Goal: Complete Application Form: Complete application form

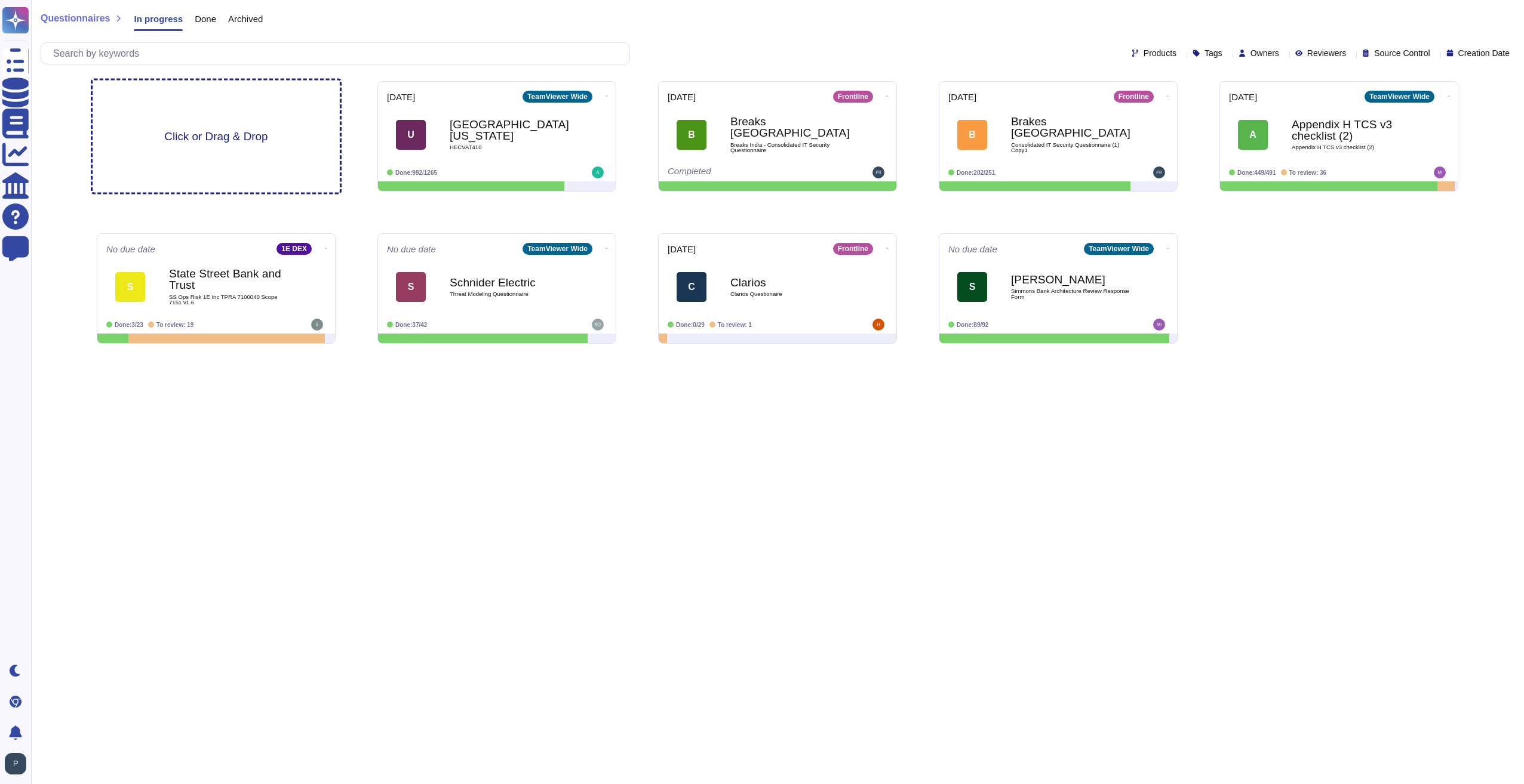
click at [211, 131] on span "Click or Drag & Drop" at bounding box center [216, 136] width 103 height 11
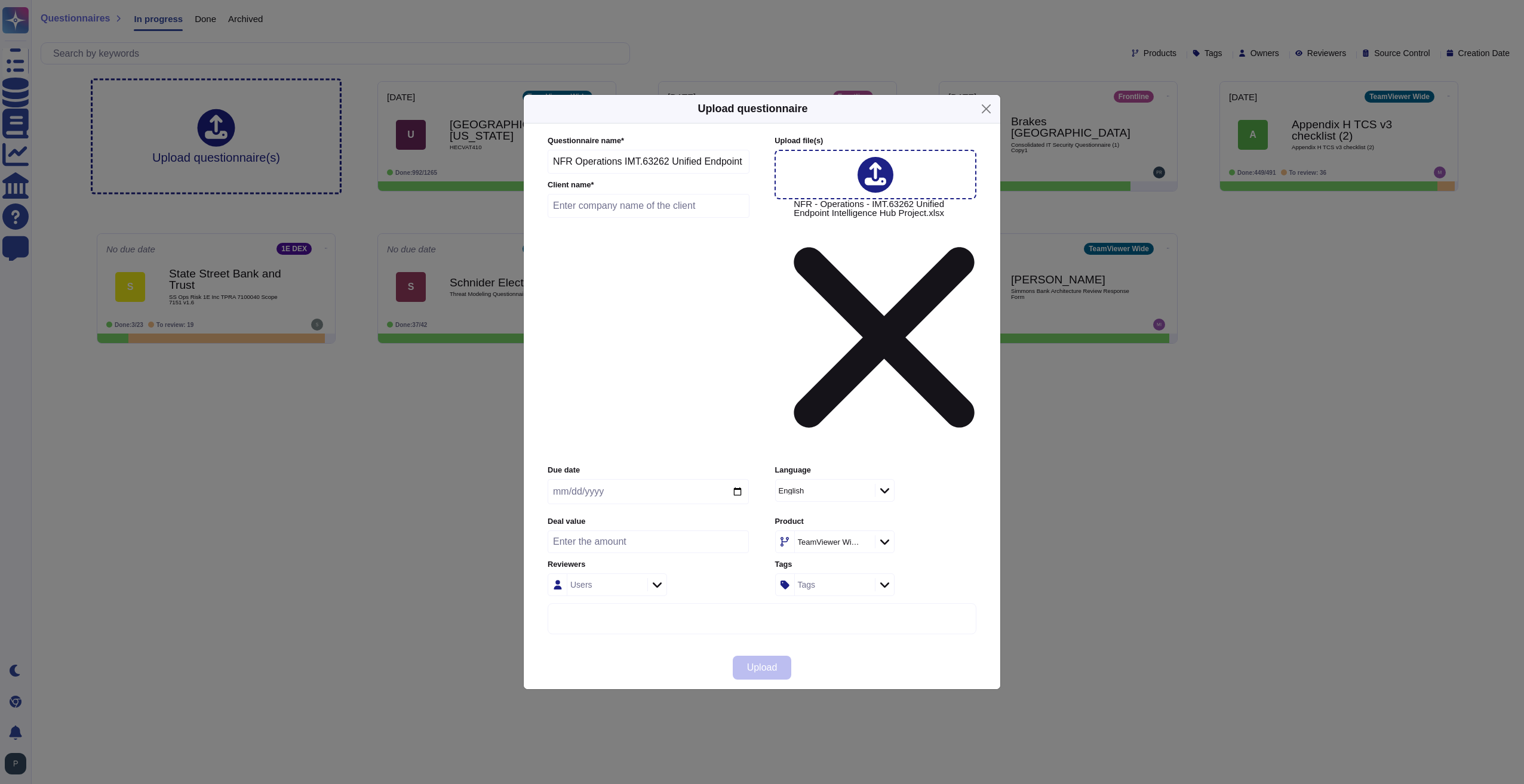
click at [863, 543] on icon at bounding box center [863, 543] width 0 height 0
click at [883, 536] on icon at bounding box center [884, 541] width 9 height 12
click at [831, 552] on div "1E DEX" at bounding box center [853, 549] width 124 height 11
click at [577, 479] on input "date" at bounding box center [648, 492] width 202 height 25
click at [563, 479] on input "date" at bounding box center [648, 492] width 202 height 25
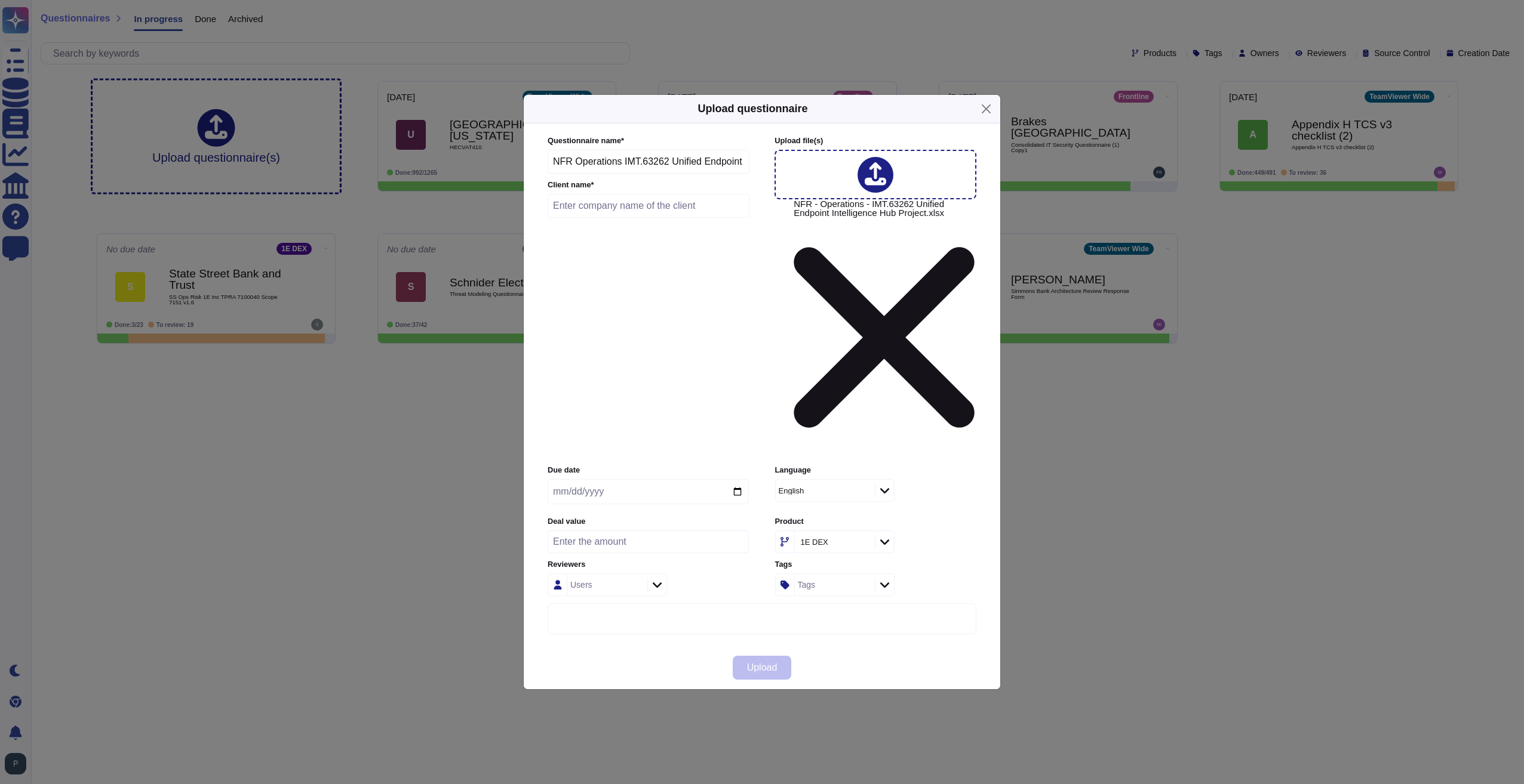
click at [742, 479] on input "date" at bounding box center [648, 492] width 202 height 25
type input "[DATE]"
click at [652, 531] on input "number" at bounding box center [648, 542] width 202 height 22
click at [662, 578] on div at bounding box center [657, 585] width 19 height 13
click at [722, 573] on div "Users" at bounding box center [648, 585] width 202 height 22
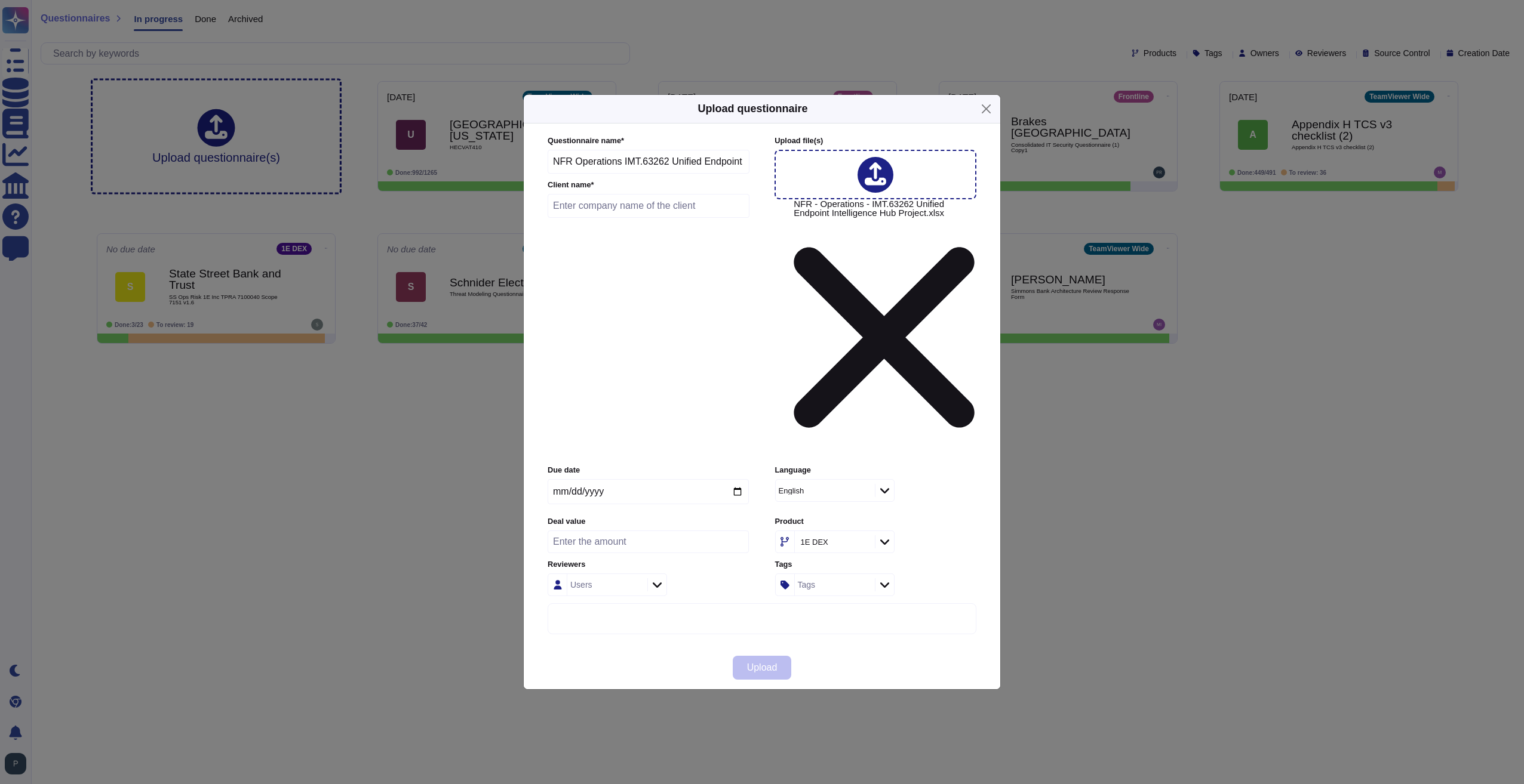
click at [898, 646] on div "Upload" at bounding box center [762, 667] width 476 height 43
click at [935, 465] on div "Language English" at bounding box center [876, 487] width 202 height 46
click at [593, 531] on input "number" at bounding box center [648, 542] width 202 height 22
paste input "256.000"
click at [740, 531] on input "256.000" at bounding box center [648, 542] width 202 height 22
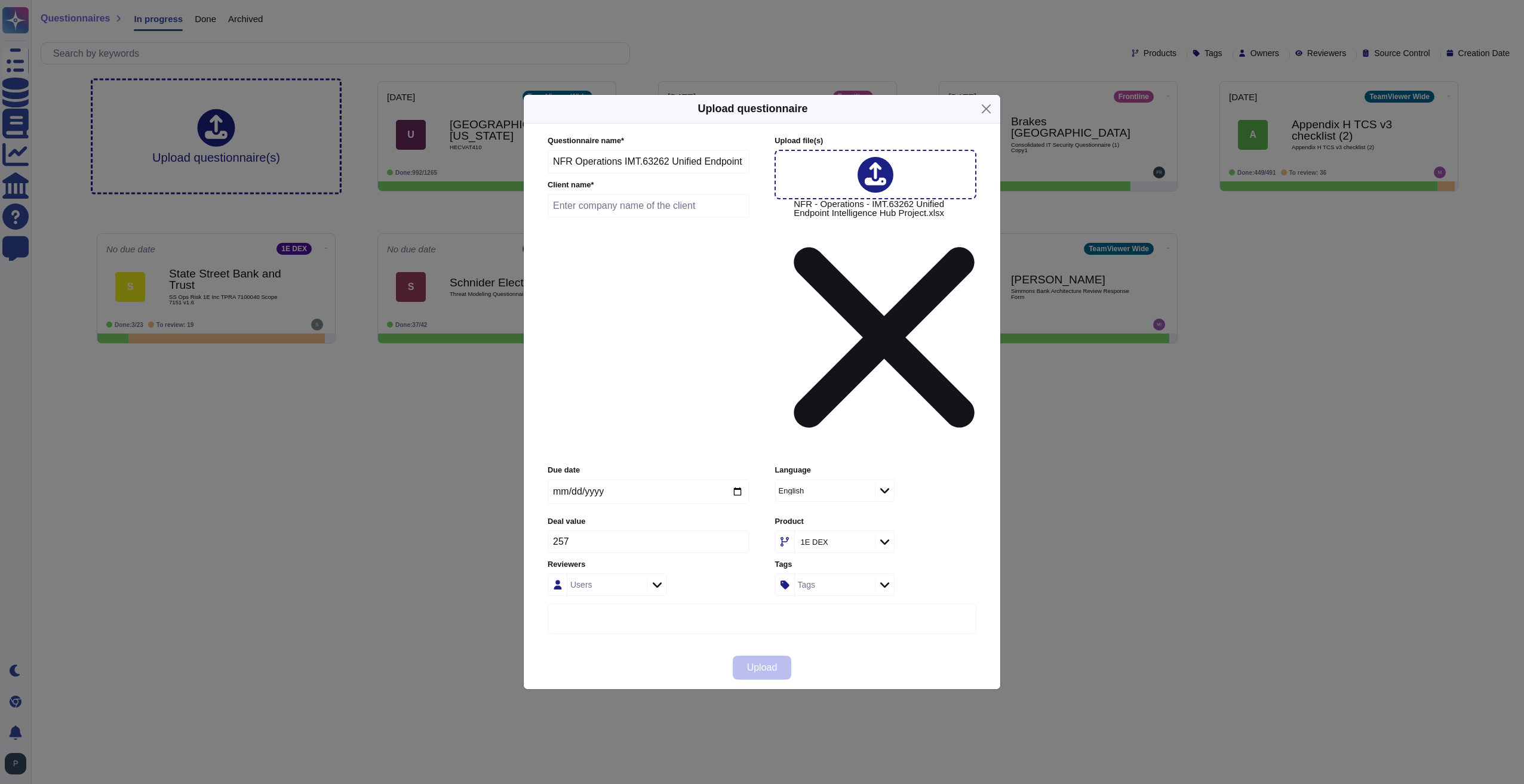
click at [740, 531] on input "257" at bounding box center [648, 542] width 202 height 22
click at [735, 542] on icon at bounding box center [735, 542] width 0 height 0
click at [738, 531] on input "256" at bounding box center [648, 542] width 202 height 22
click at [738, 531] on input "257" at bounding box center [648, 542] width 202 height 22
click at [740, 531] on input "258" at bounding box center [648, 542] width 202 height 22
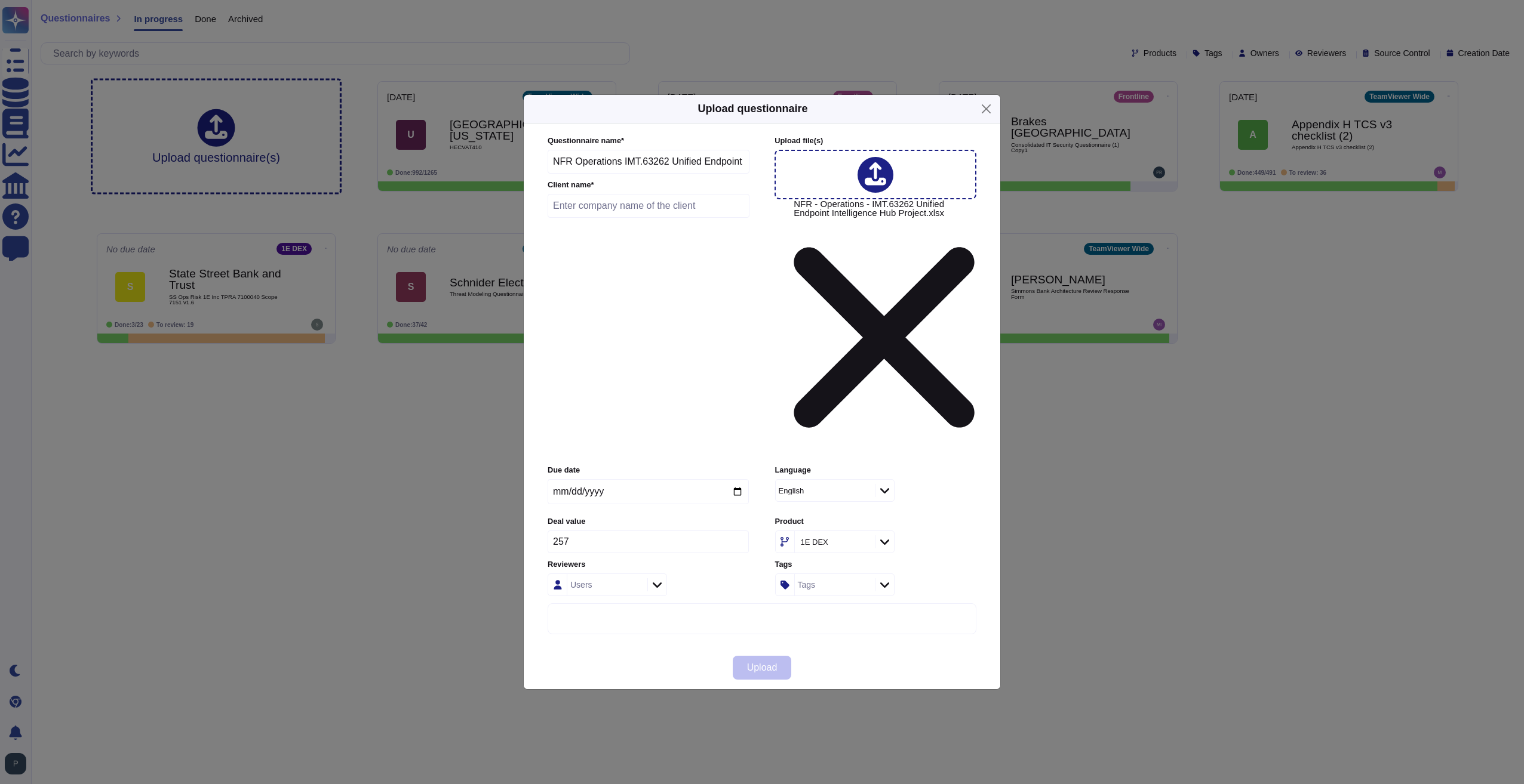
click at [744, 561] on icon at bounding box center [853, 694] width 220 height 267
click at [603, 531] on input "257" at bounding box center [648, 542] width 202 height 22
type input "2"
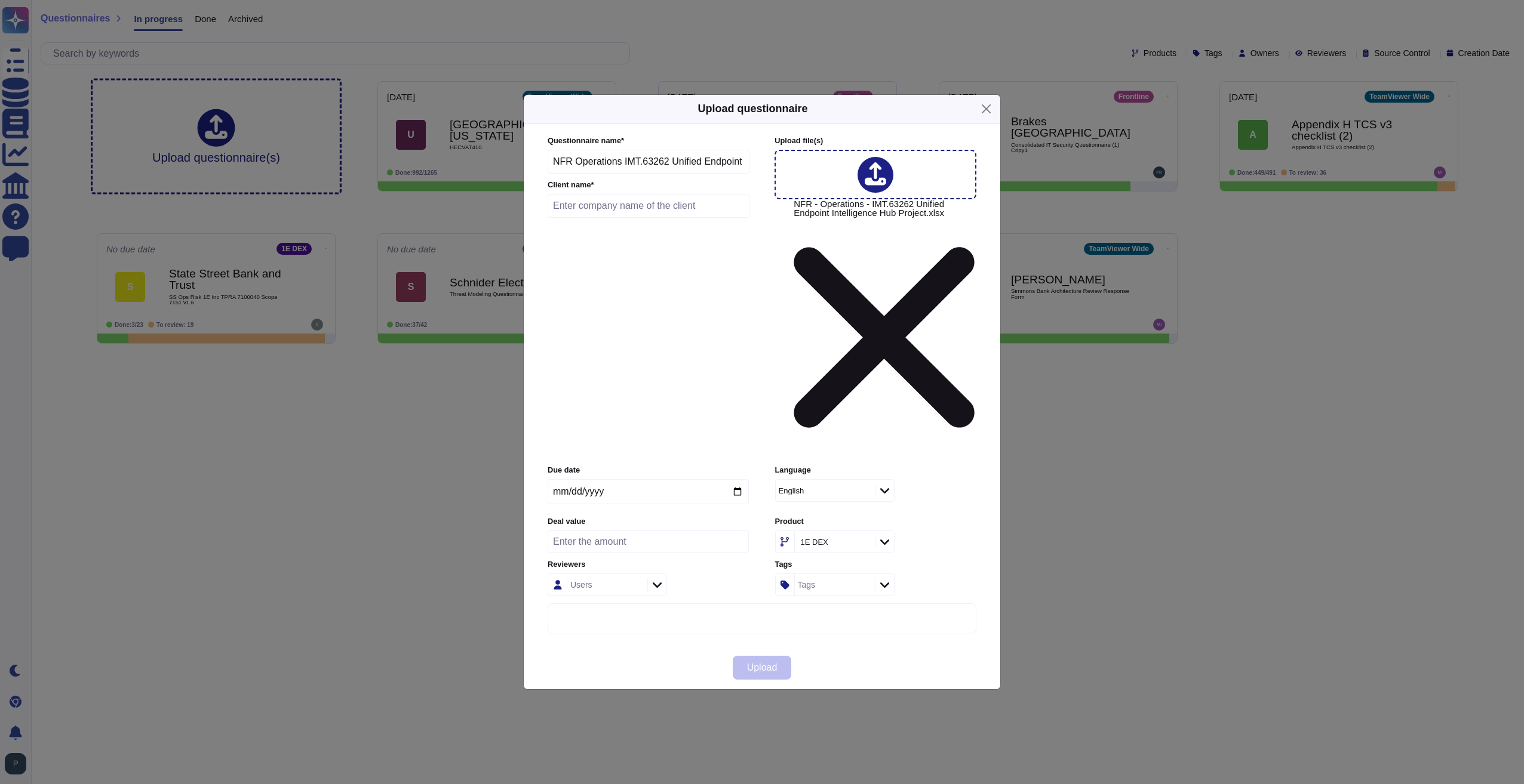
paste input "217873.27"
type input "217873"
click at [666, 646] on div "Upload" at bounding box center [762, 667] width 476 height 43
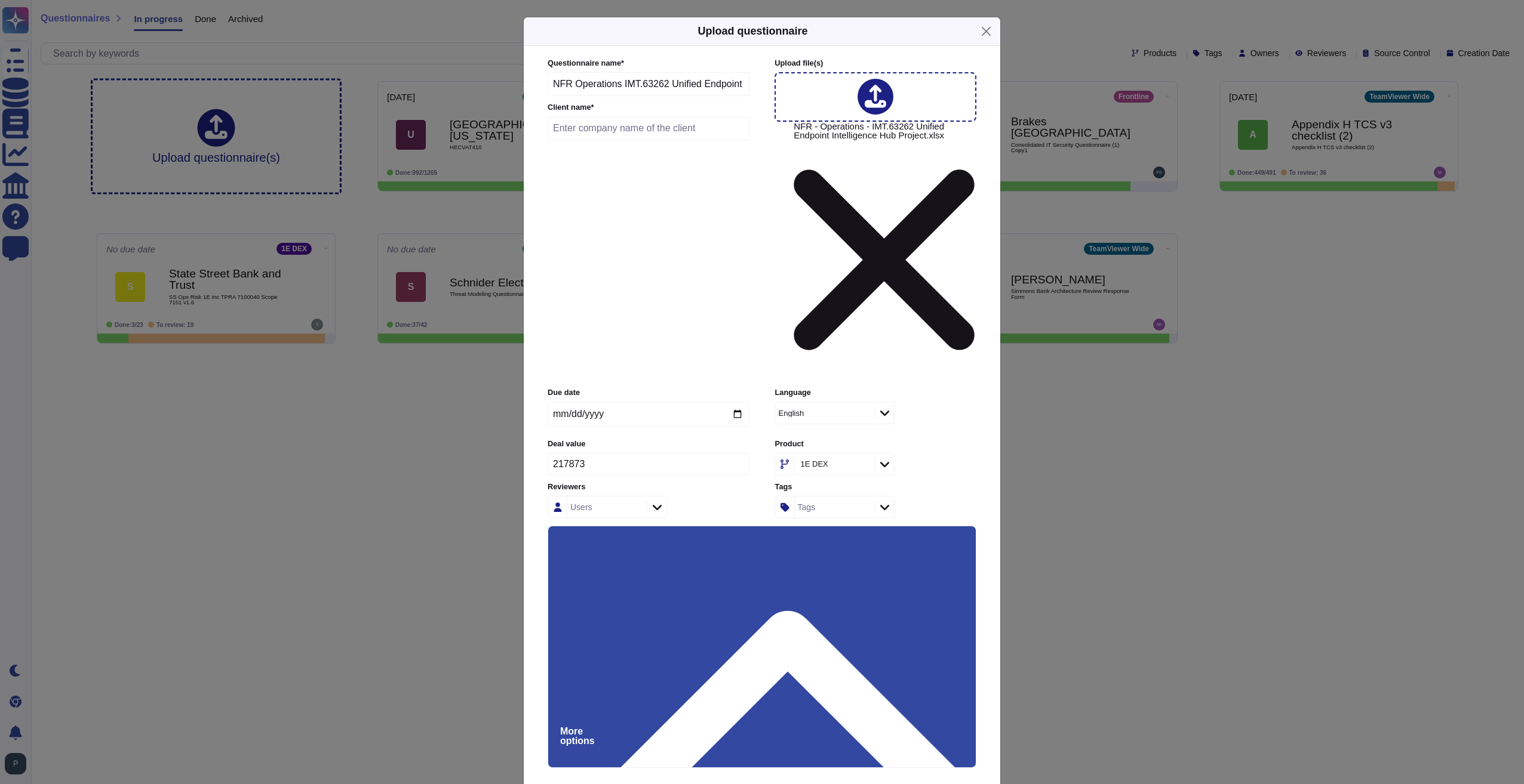
click at [565, 140] on input "text" at bounding box center [648, 128] width 202 height 24
type input "Cathay Pacific"
click at [665, 112] on label "Client name *" at bounding box center [648, 107] width 202 height 8
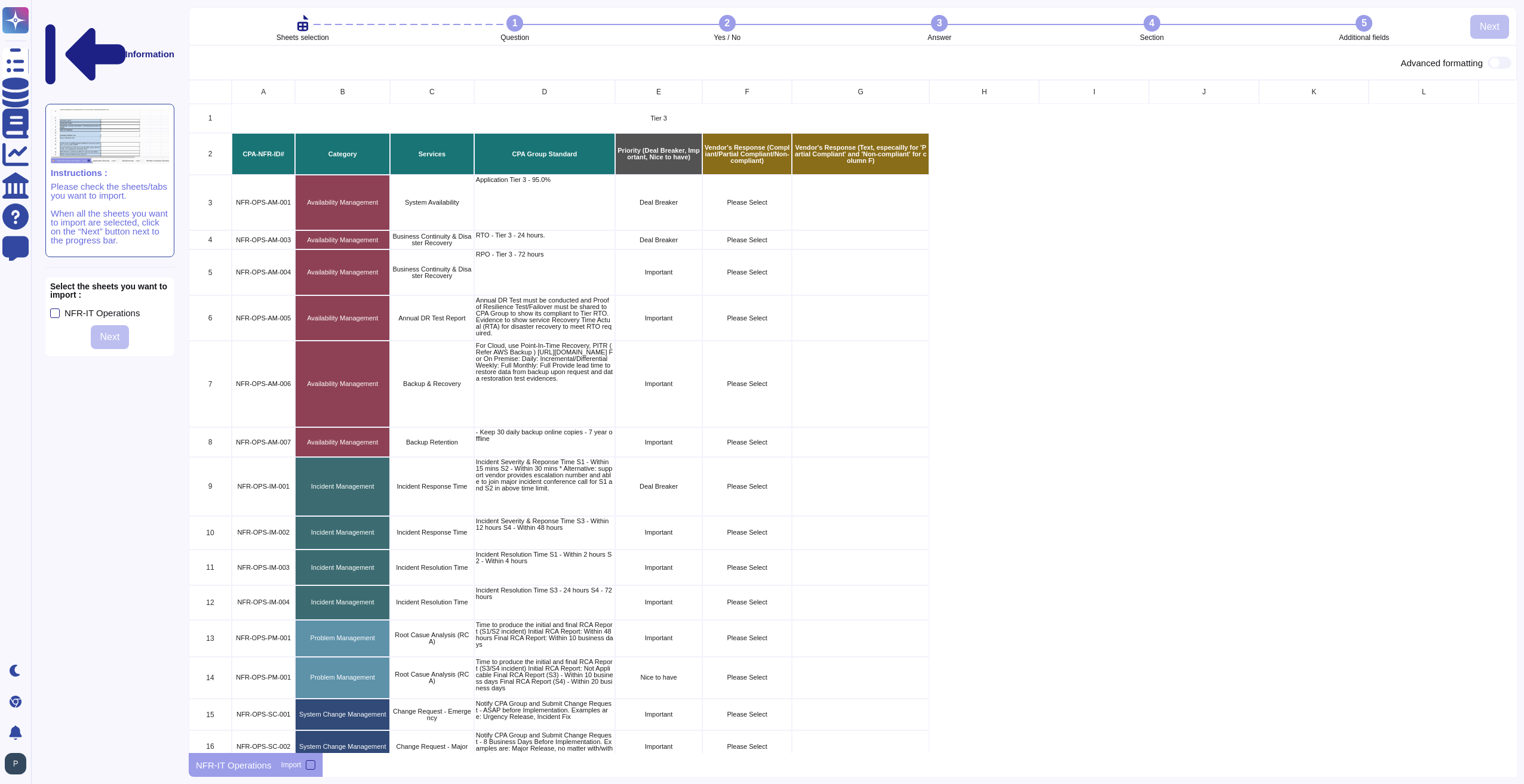
scroll to position [664, 1319]
click at [309, 767] on div at bounding box center [310, 765] width 10 height 10
click at [0, 0] on input "Import" at bounding box center [0, 0] width 0 height 0
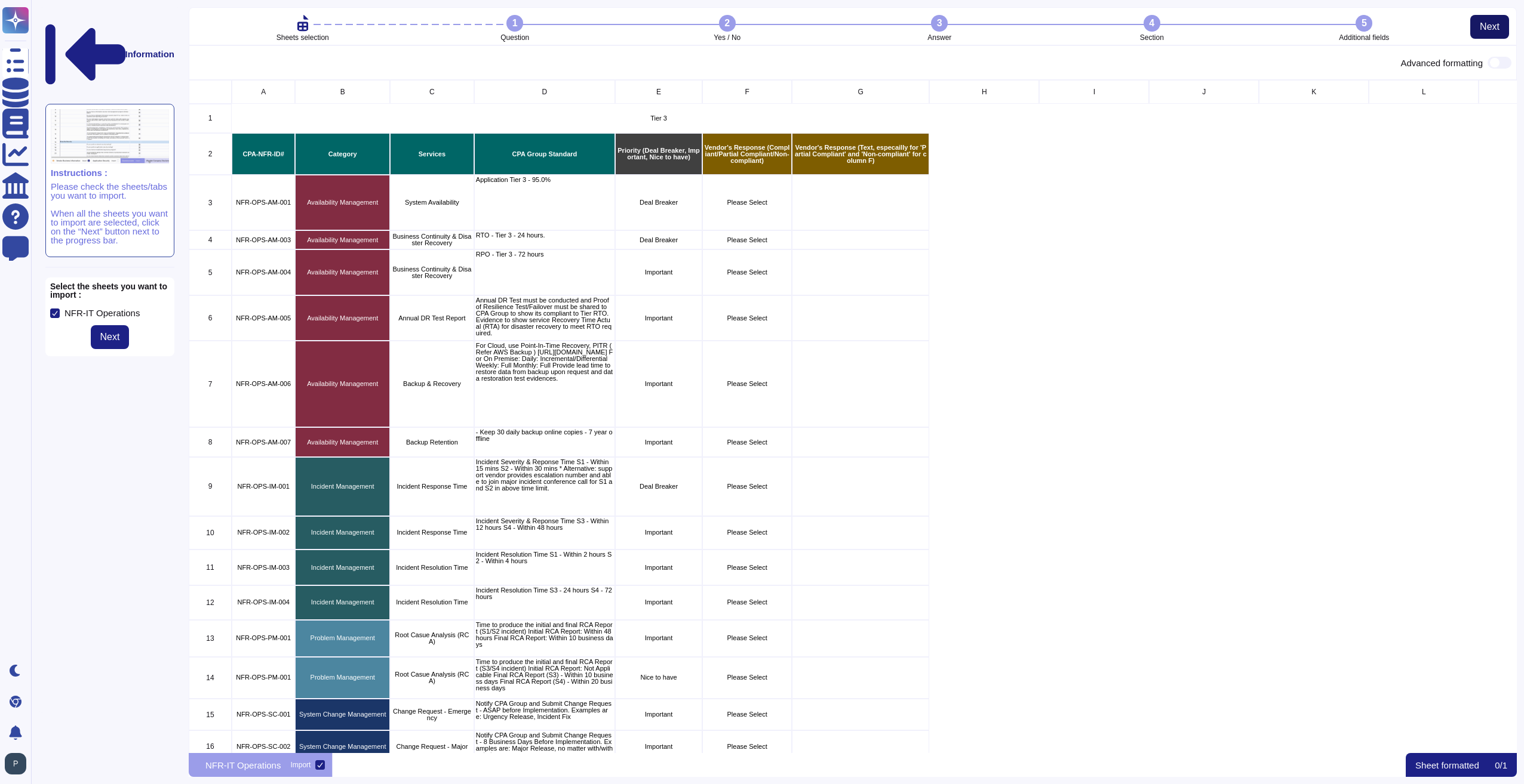
click at [1489, 23] on span "Next" at bounding box center [1490, 27] width 20 height 10
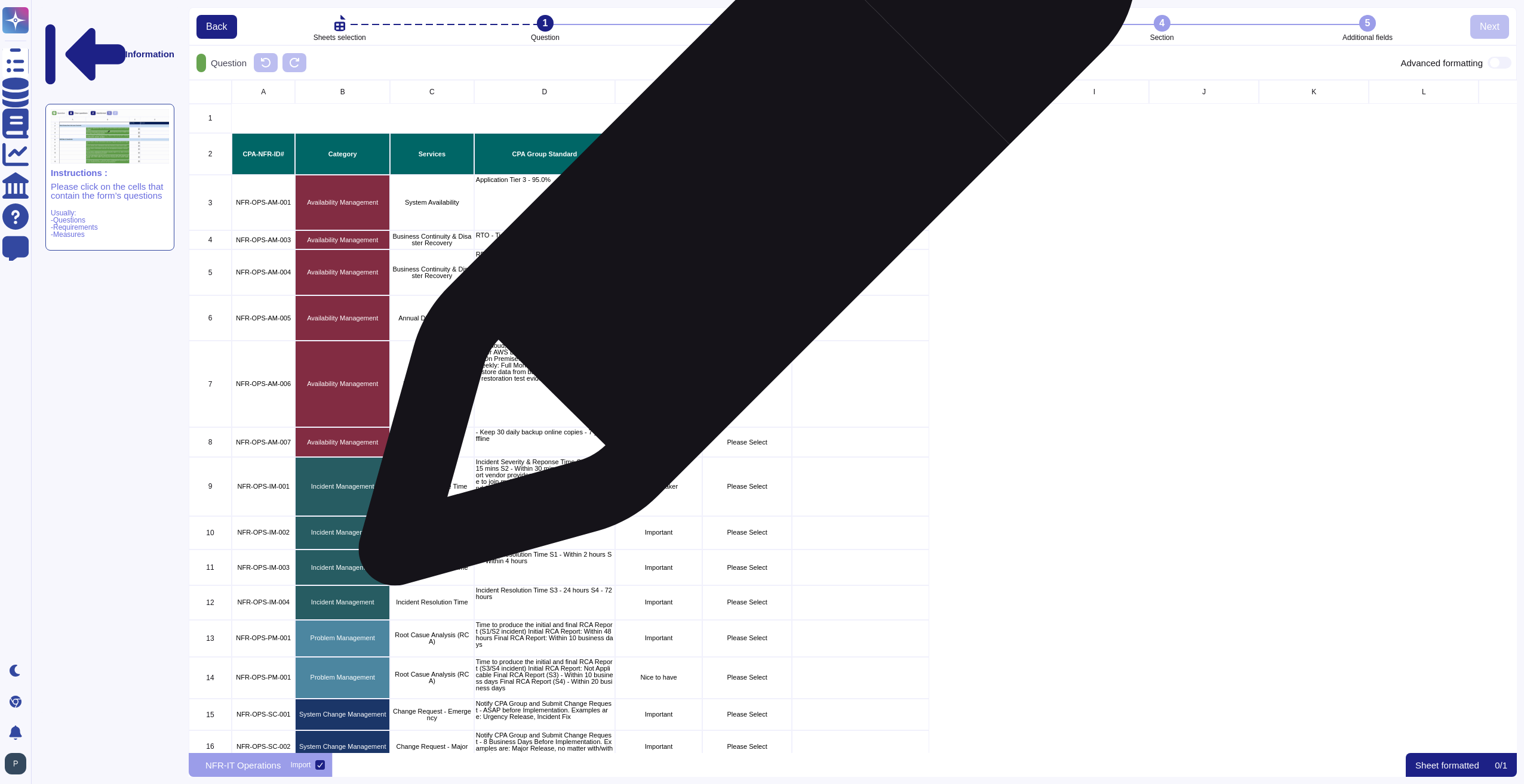
click at [742, 204] on p "Please Select" at bounding box center [747, 202] width 86 height 6
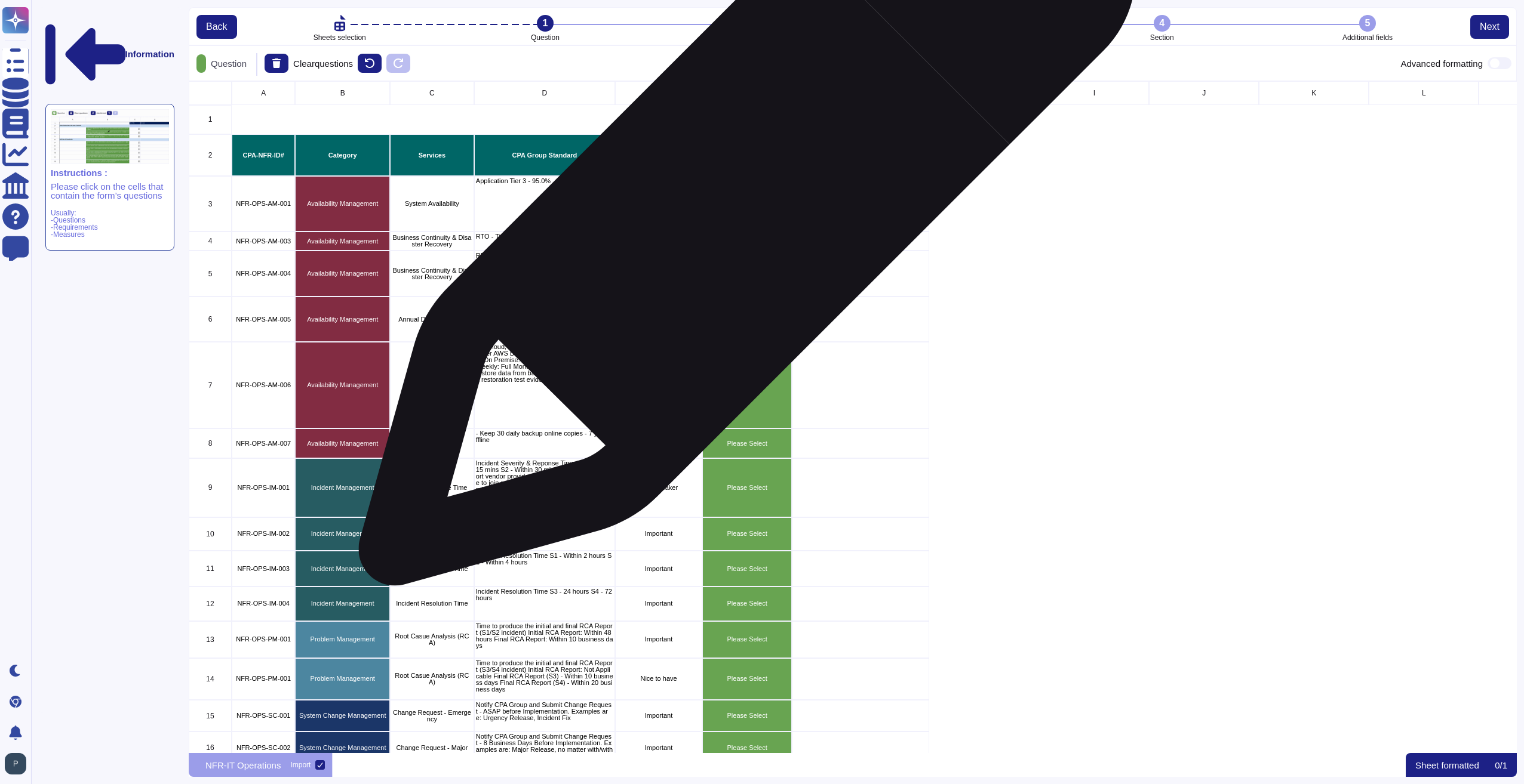
scroll to position [663, 1319]
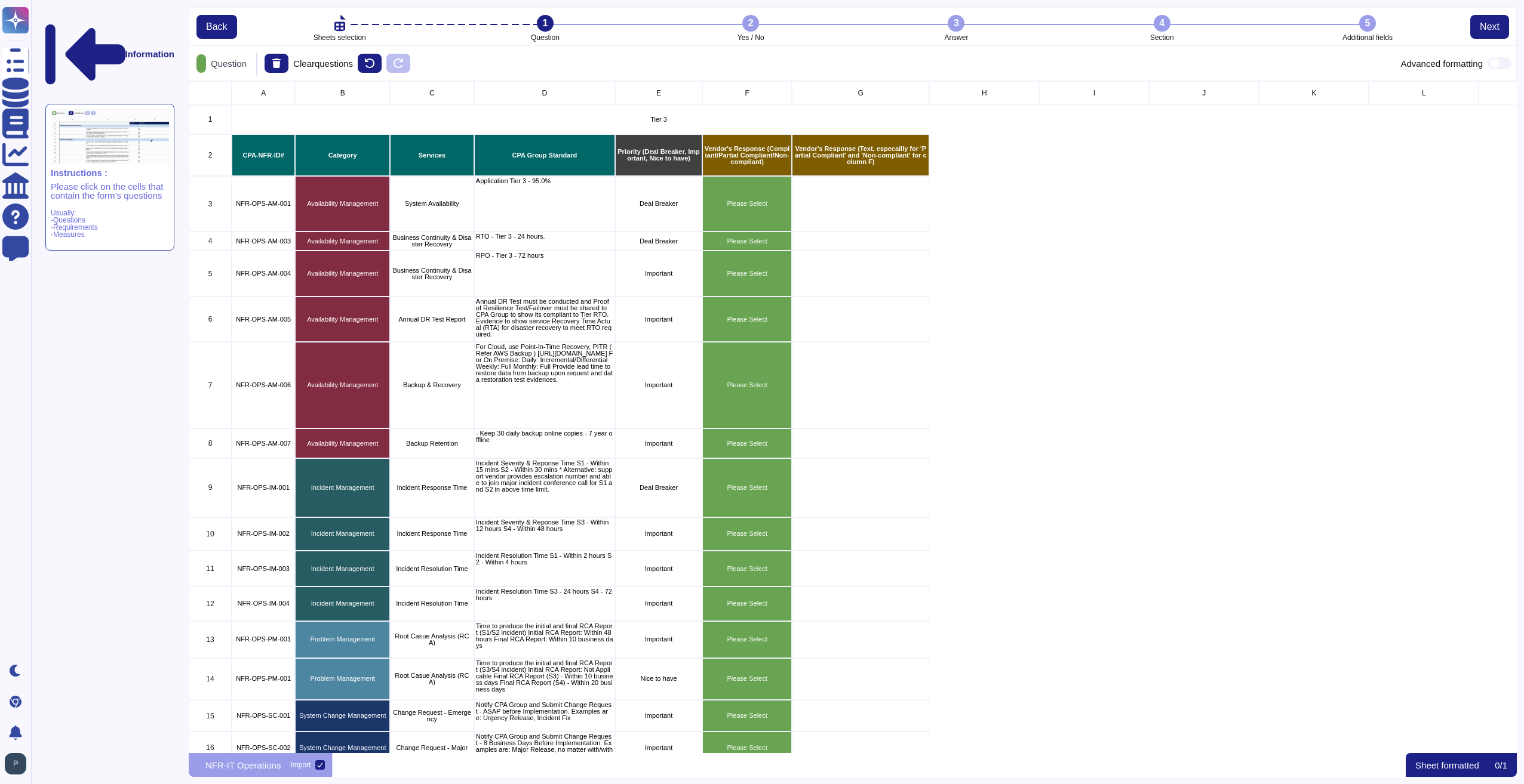
click at [265, 91] on span "A" at bounding box center [263, 93] width 5 height 7
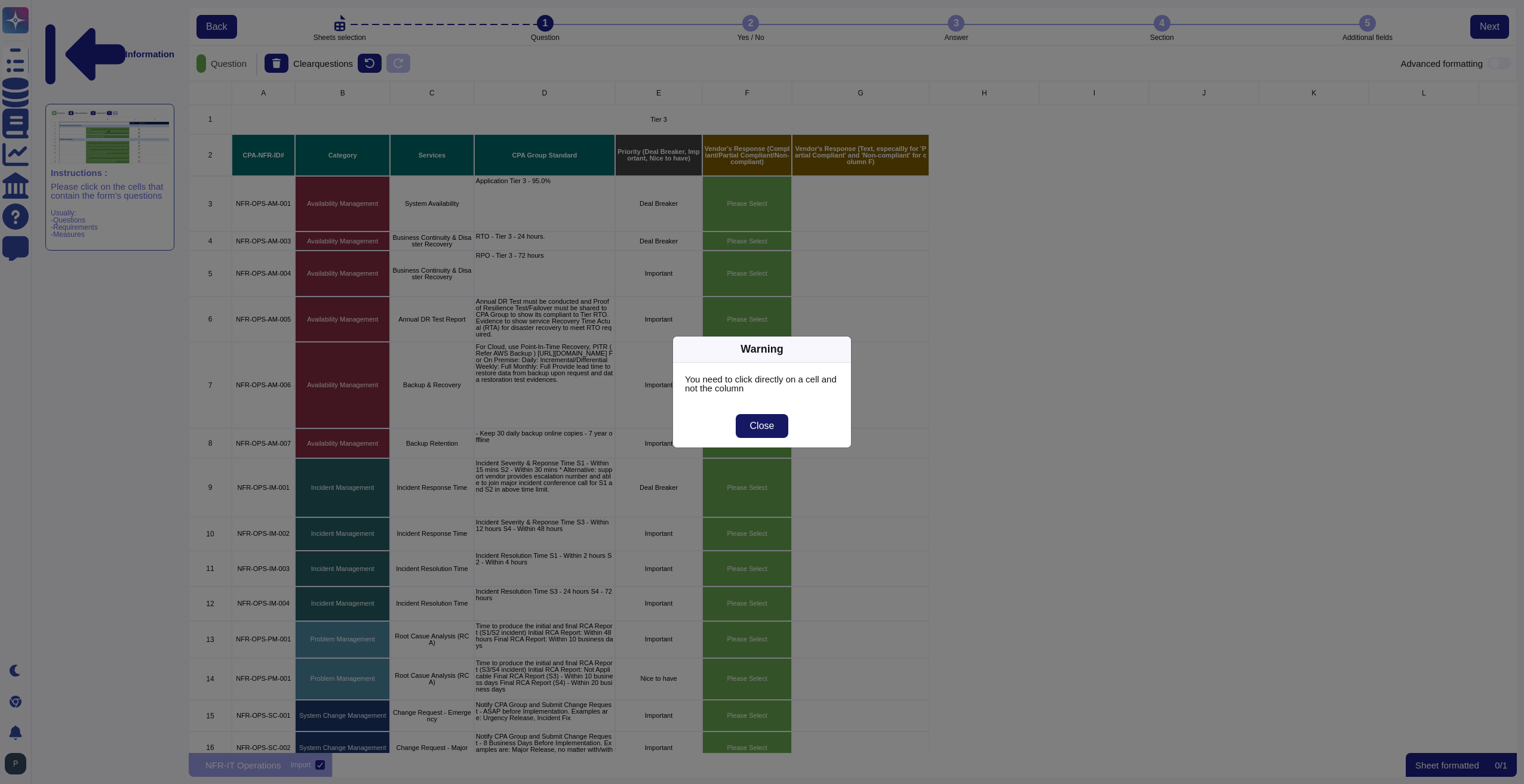
click at [763, 421] on span "Close" at bounding box center [762, 426] width 25 height 10
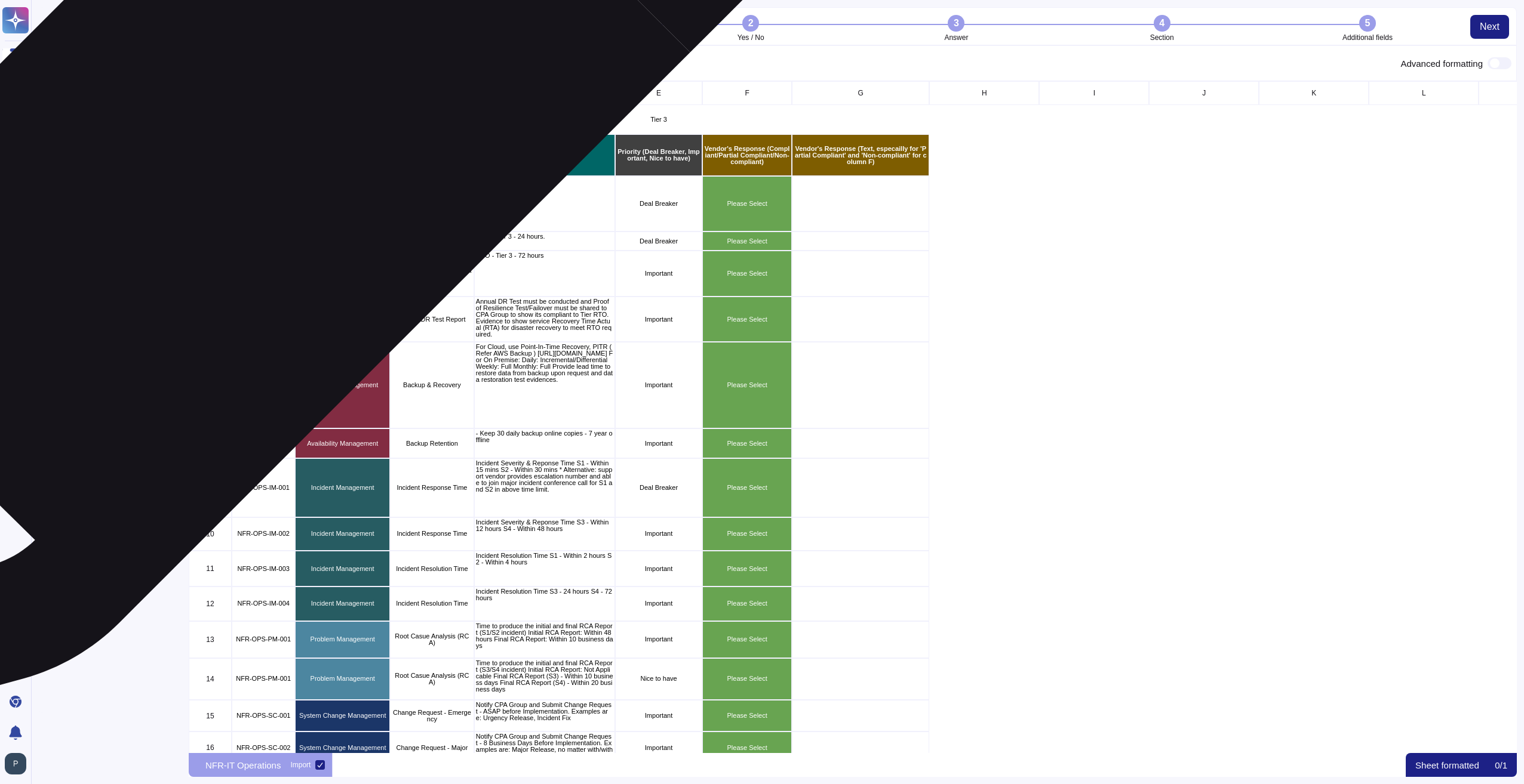
click at [260, 145] on div "CPA-NFR-ID#" at bounding box center [263, 155] width 63 height 42
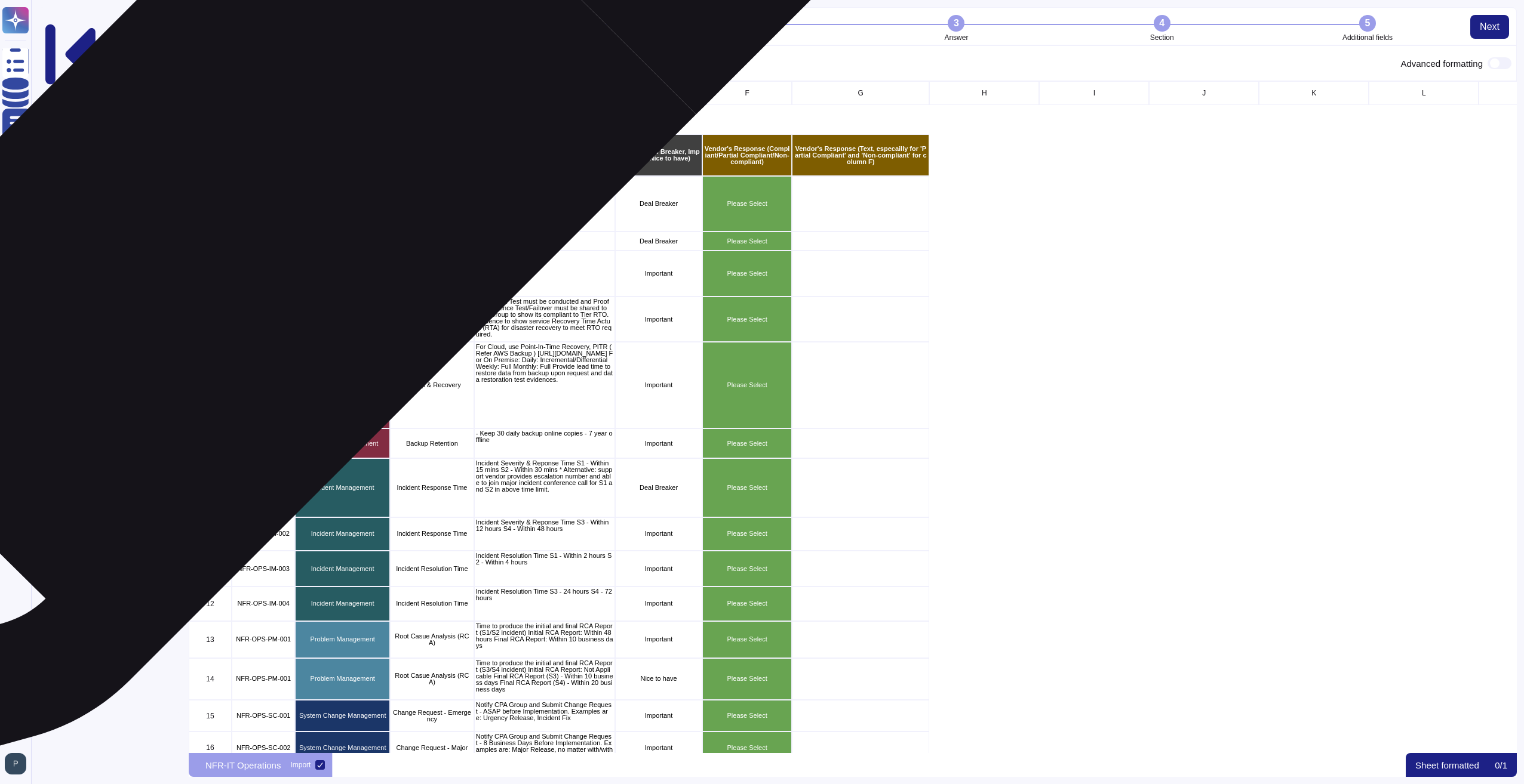
click at [269, 206] on p "NFR-OPS-AM-001" at bounding box center [263, 204] width 60 height 6
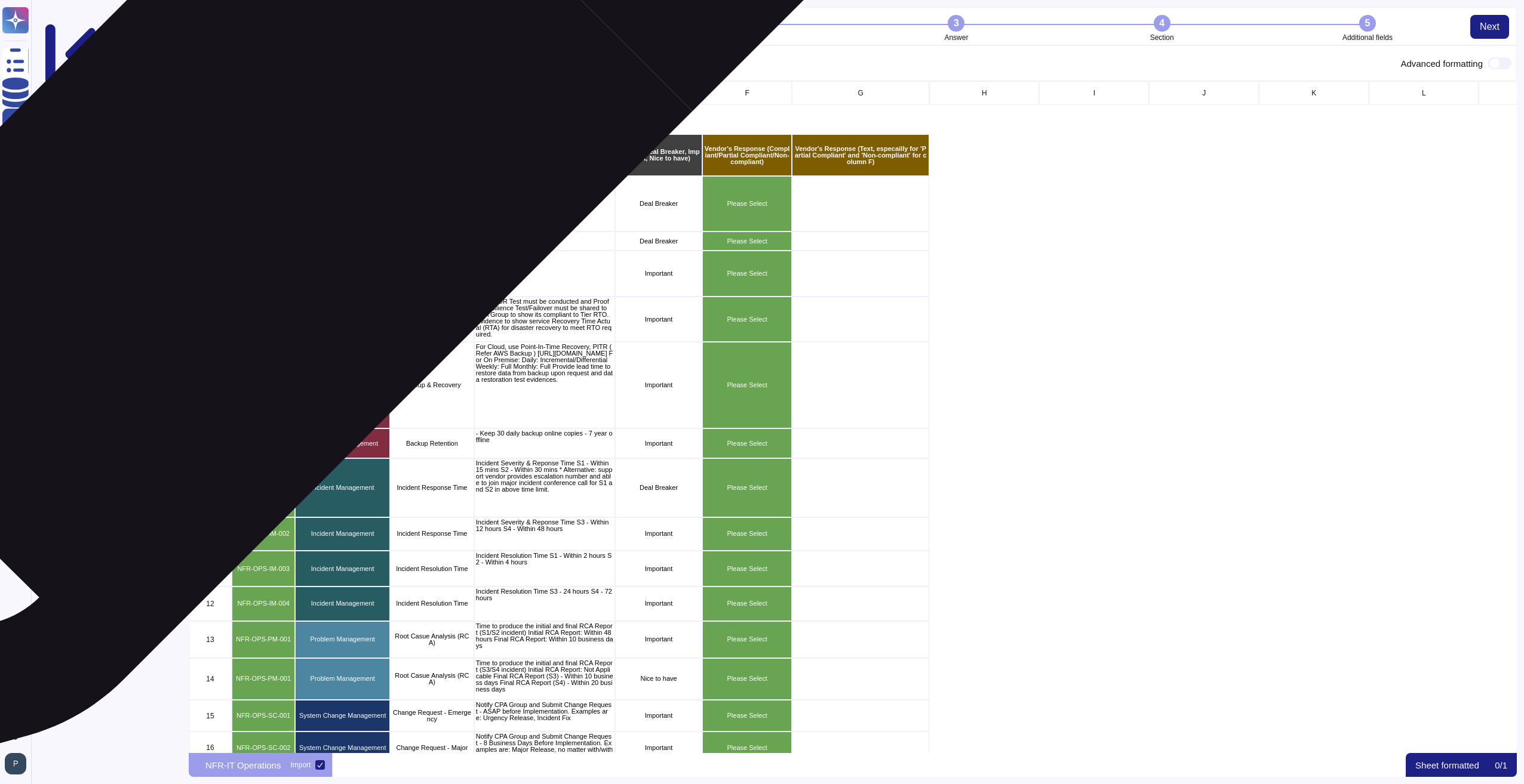
click at [261, 201] on p "NFR-OPS-AM-001" at bounding box center [263, 204] width 60 height 6
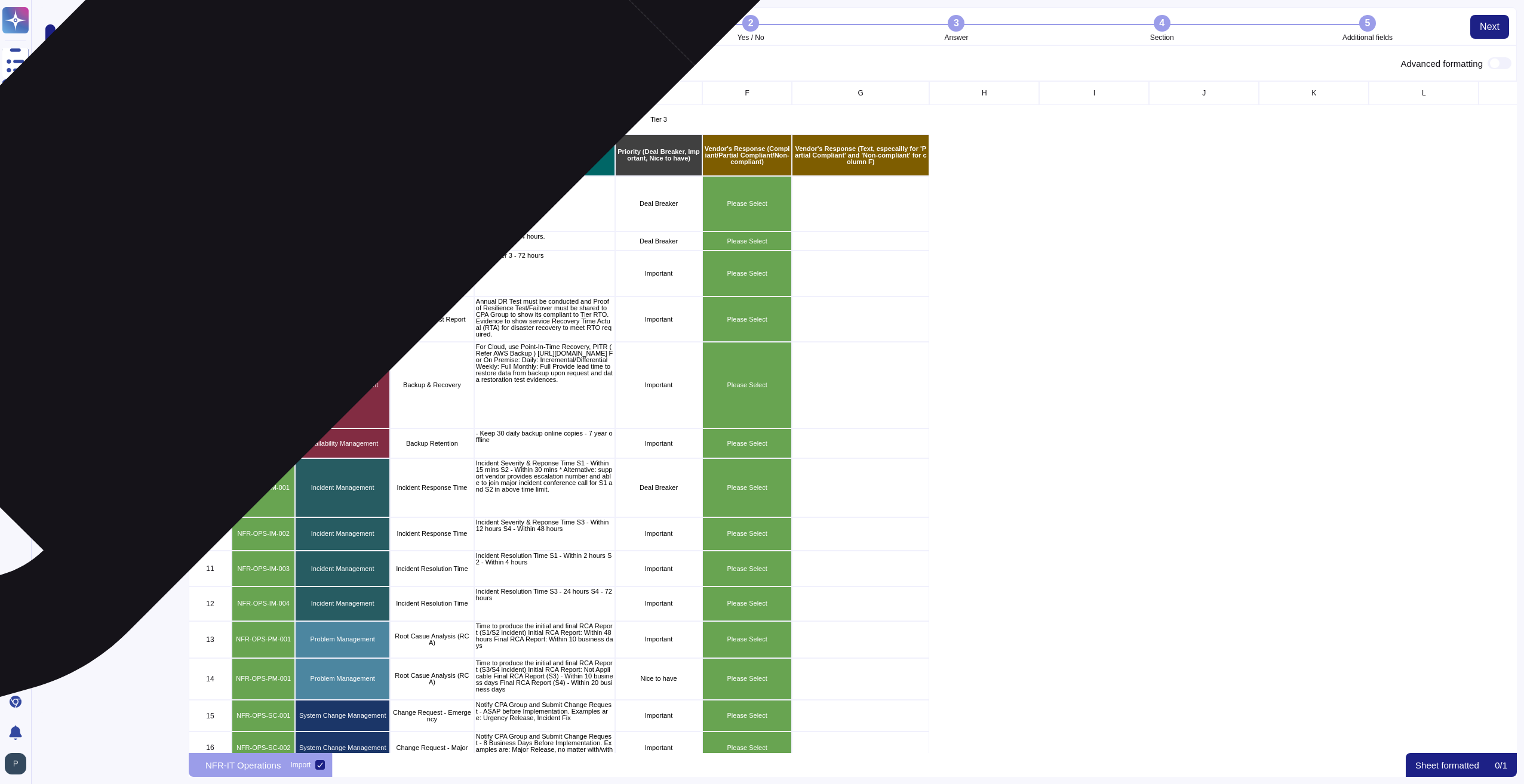
click at [267, 157] on p "CPA-NFR-ID#" at bounding box center [263, 155] width 60 height 6
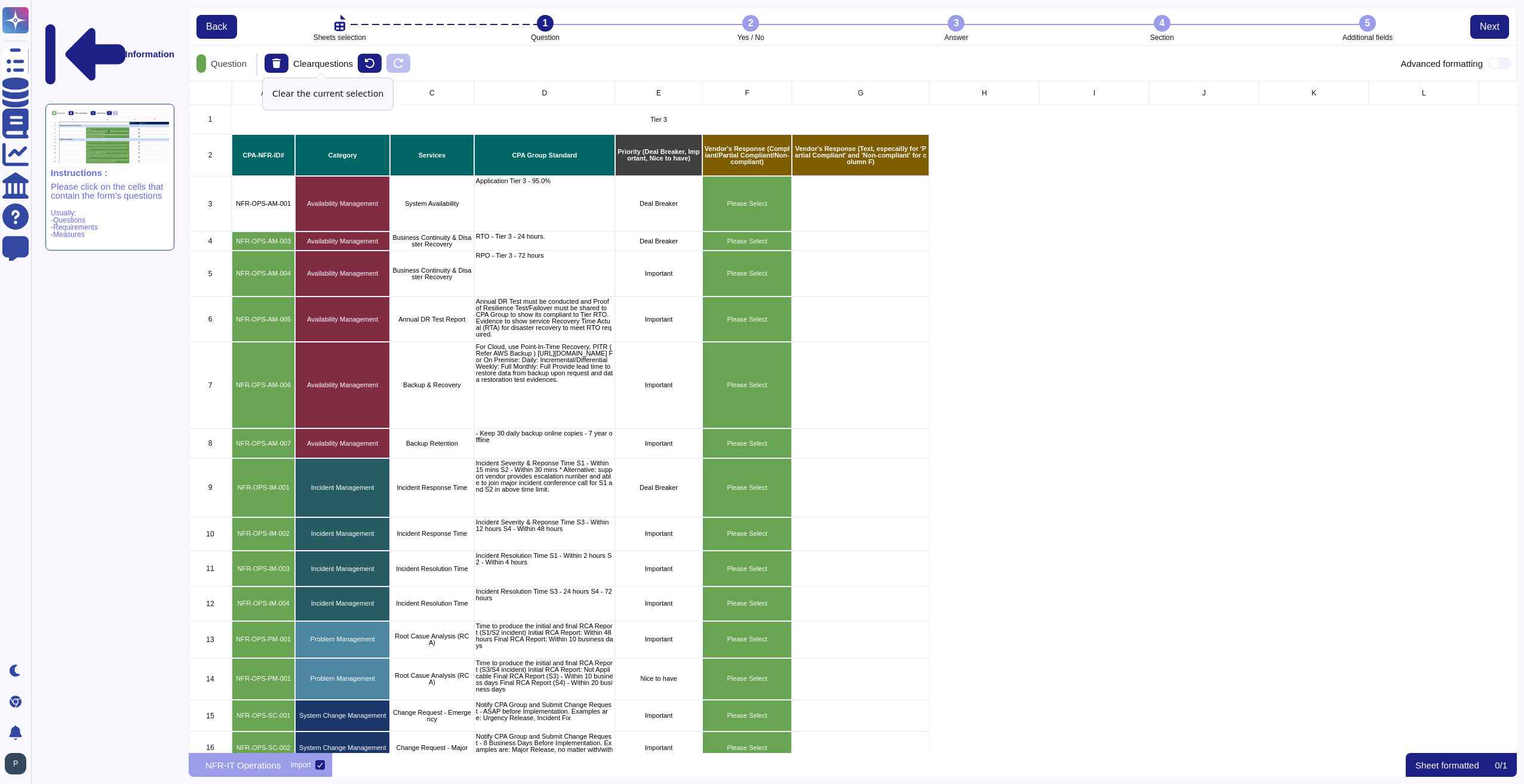
click at [338, 62] on div "Clear questions" at bounding box center [309, 63] width 88 height 19
click at [281, 62] on icon at bounding box center [277, 63] width 8 height 10
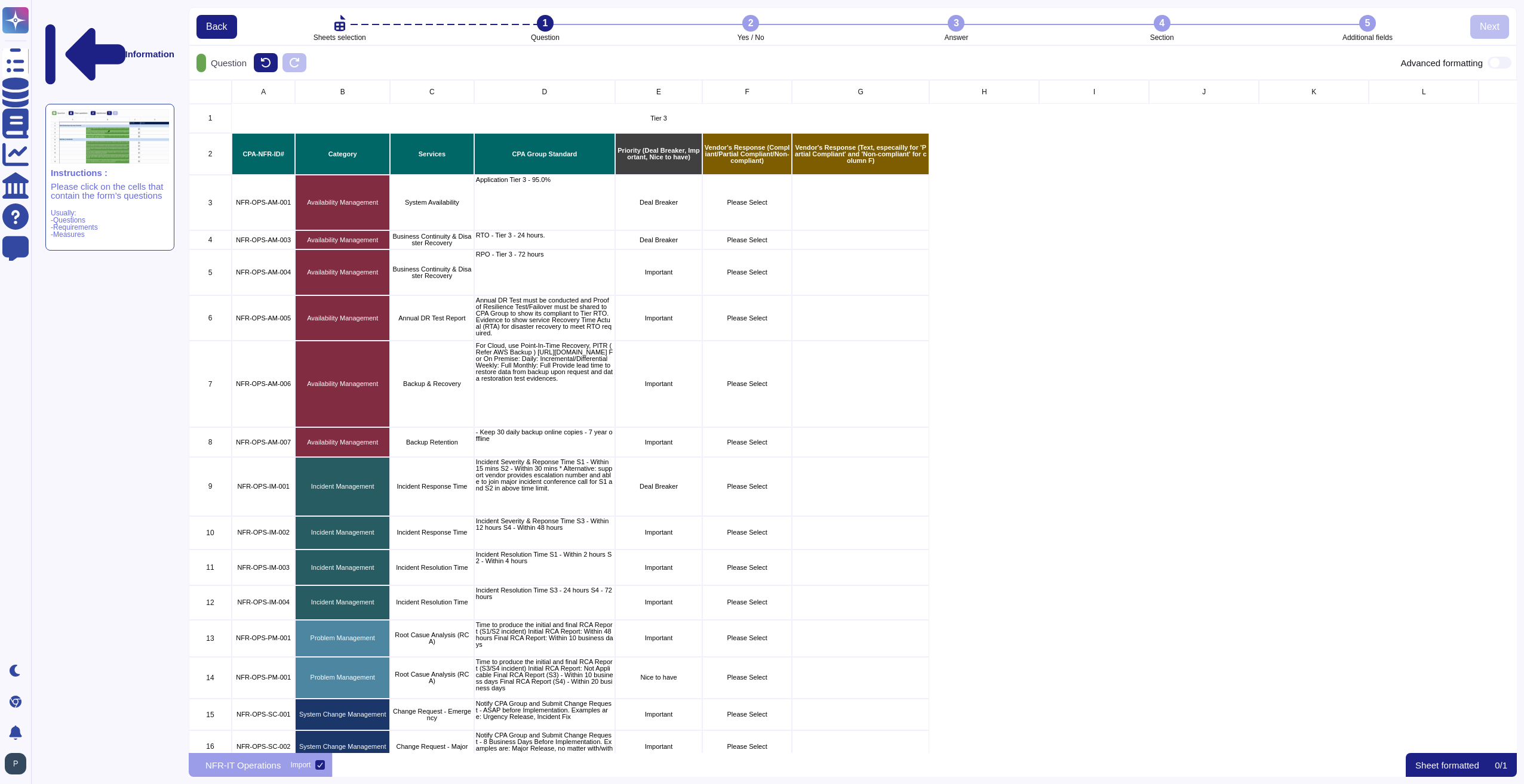
scroll to position [664, 1319]
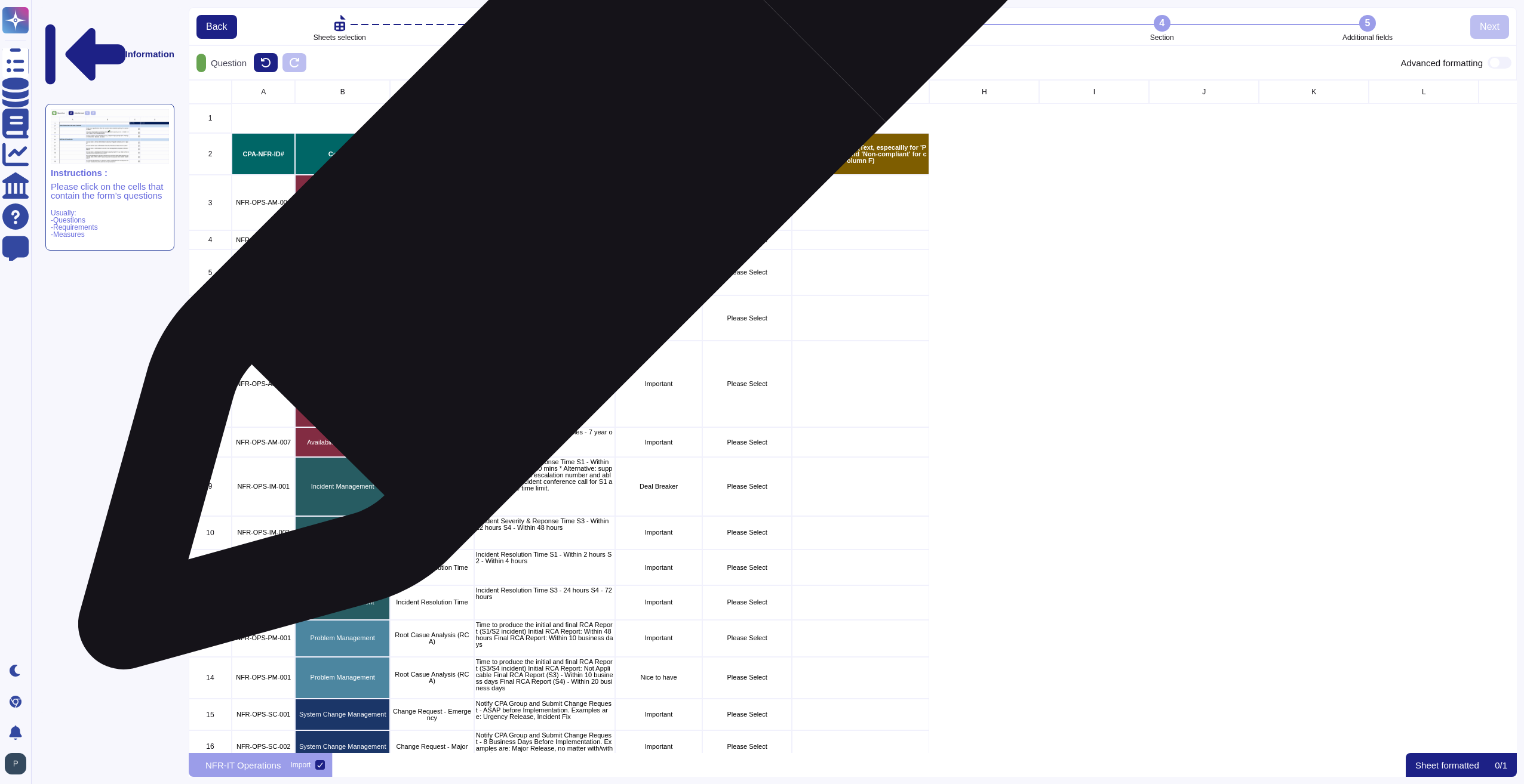
click at [556, 194] on div "Application Tier 3 - 95.0%" at bounding box center [544, 202] width 141 height 55
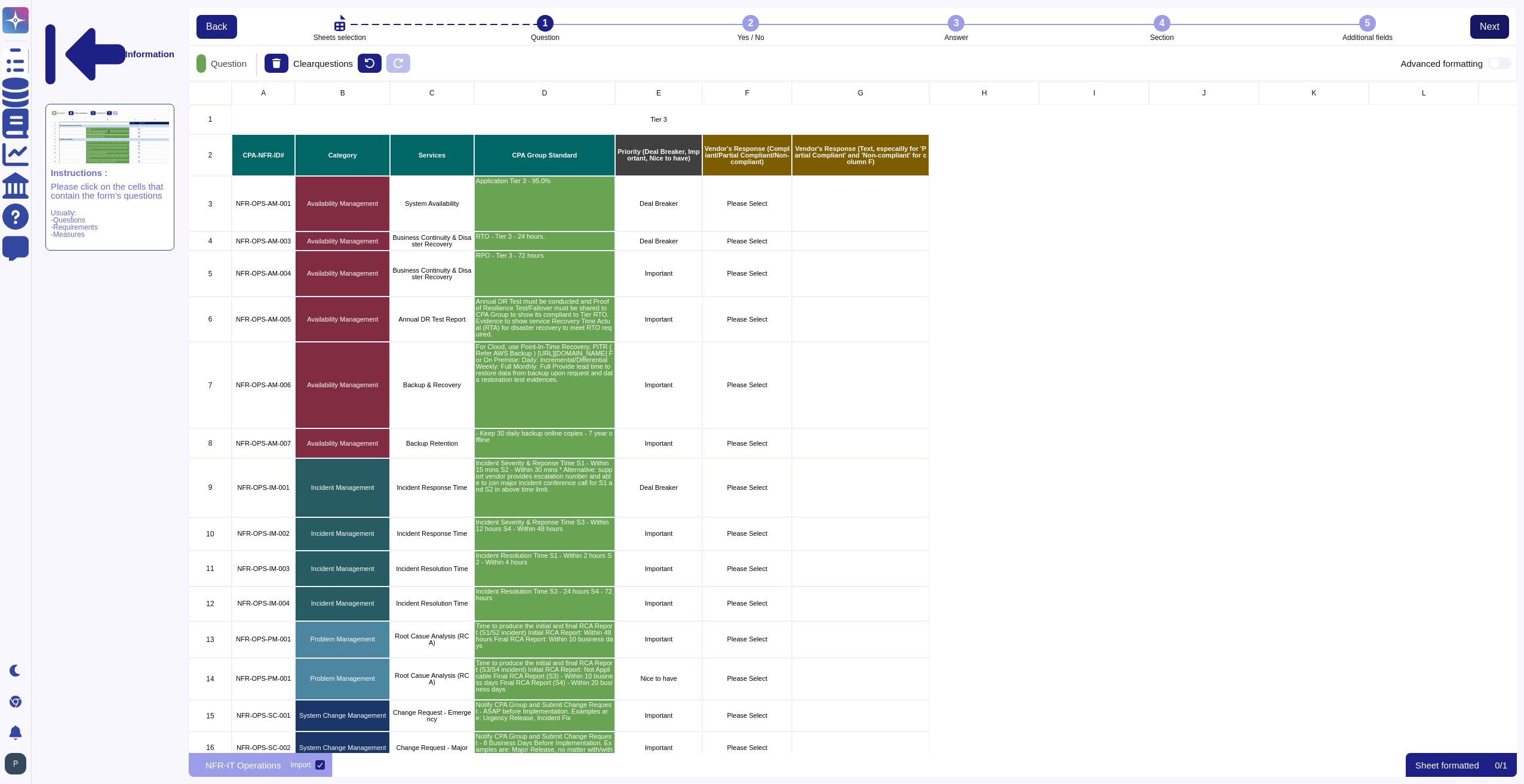
click at [1490, 28] on span "Next" at bounding box center [1490, 27] width 20 height 10
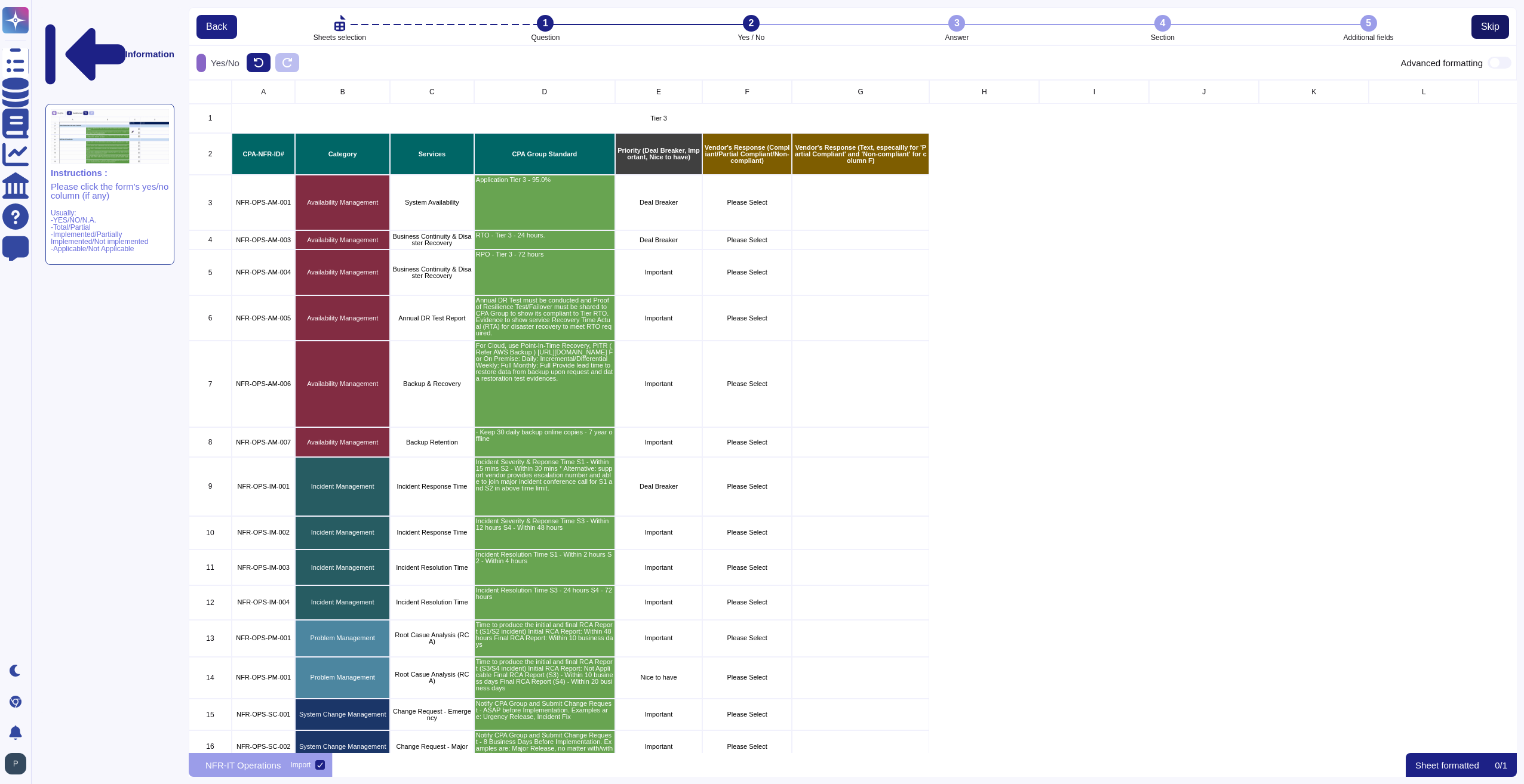
scroll to position [664, 1319]
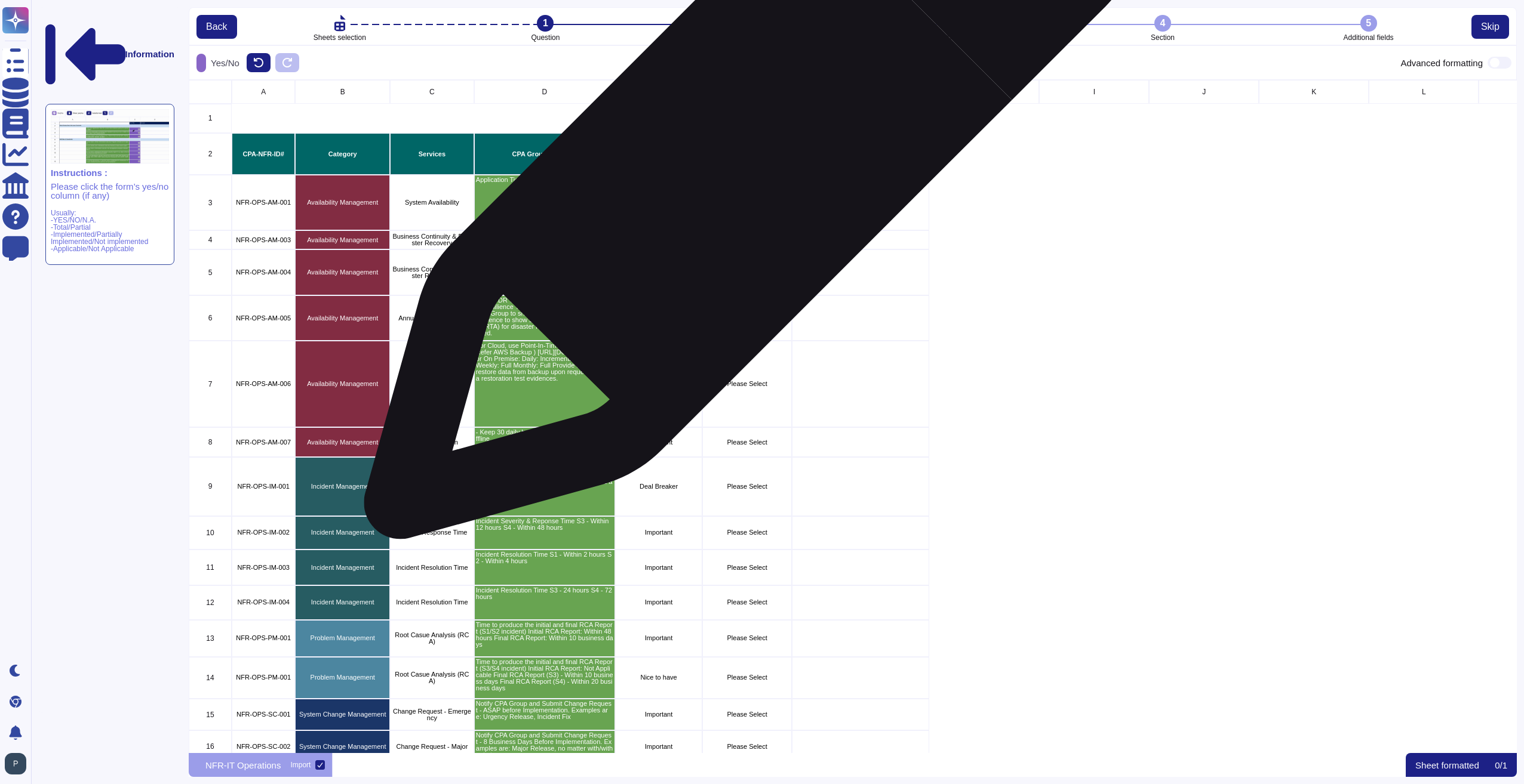
click at [744, 161] on p "Vendor's Response (Compliant/Partial Compliant/Non-compliant)" at bounding box center [747, 154] width 86 height 20
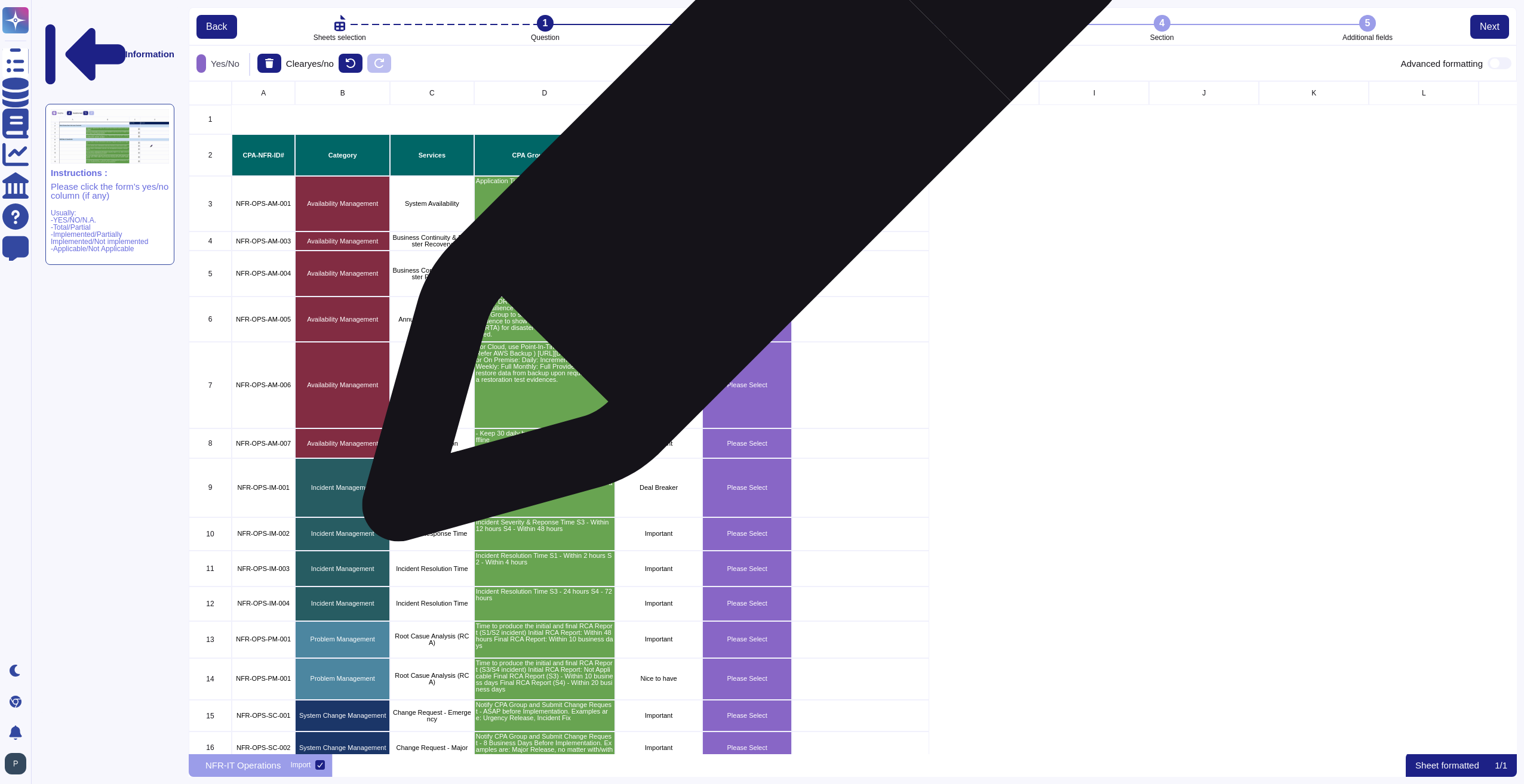
scroll to position [663, 1319]
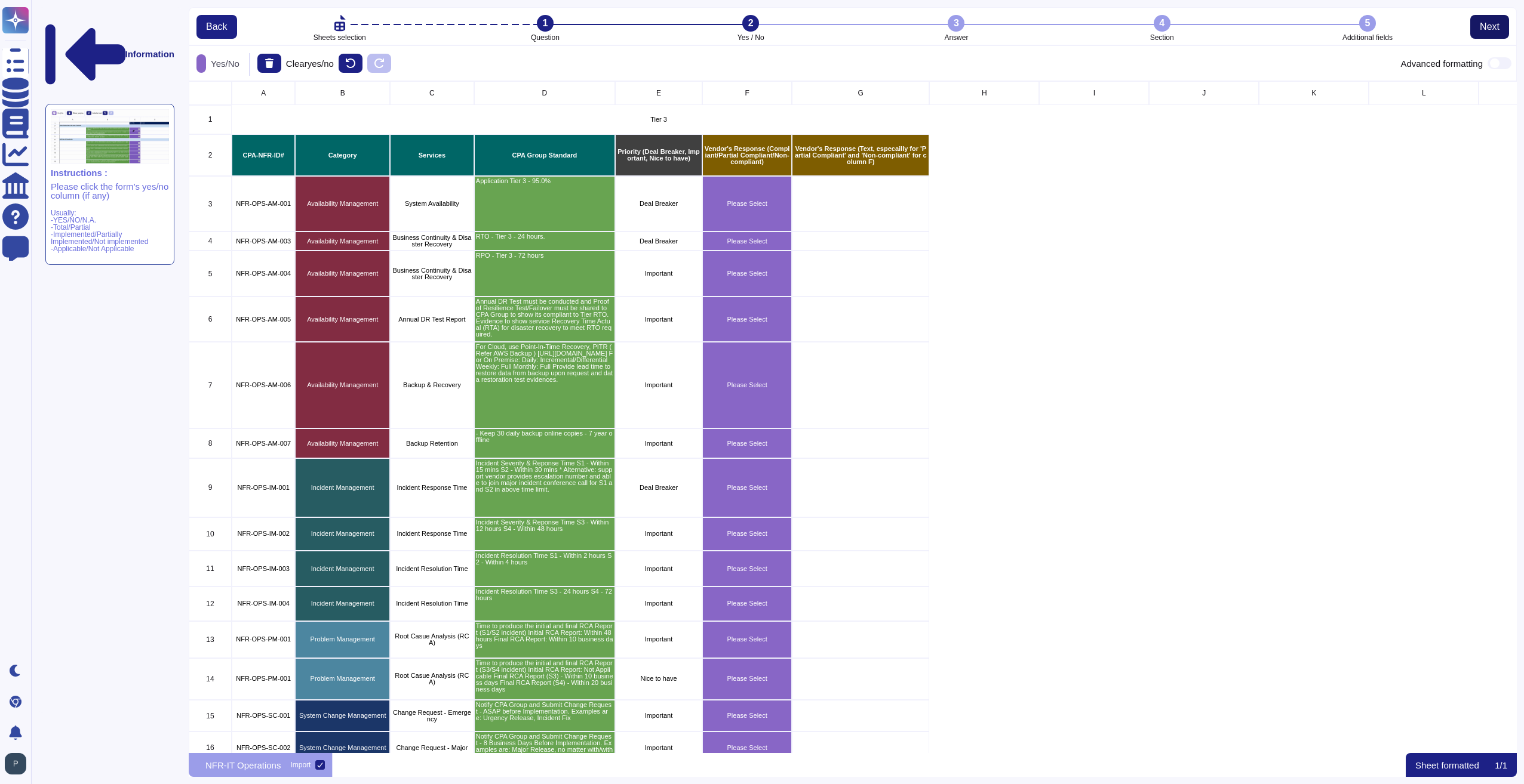
click at [1489, 23] on span "Next" at bounding box center [1490, 27] width 20 height 10
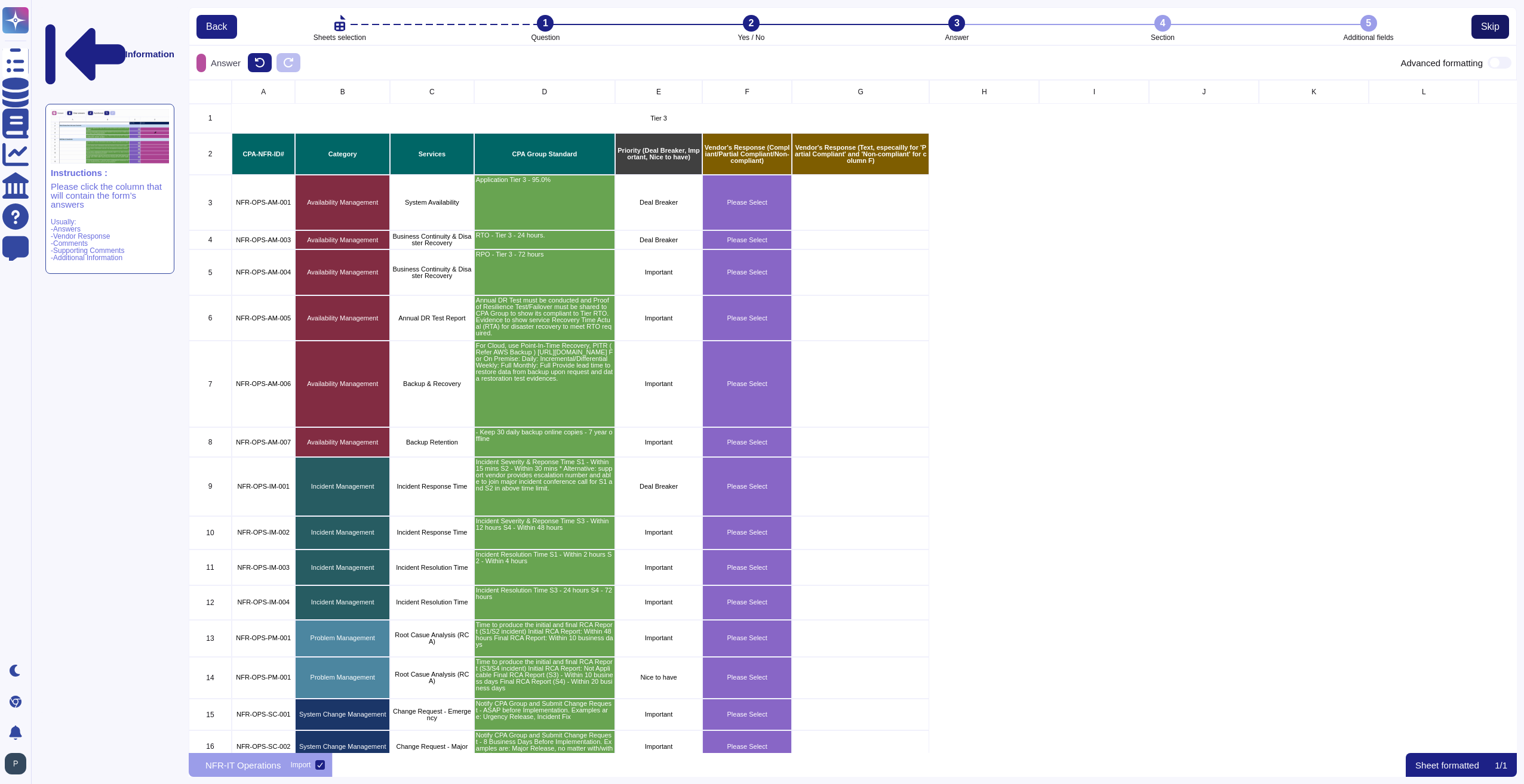
scroll to position [664, 1319]
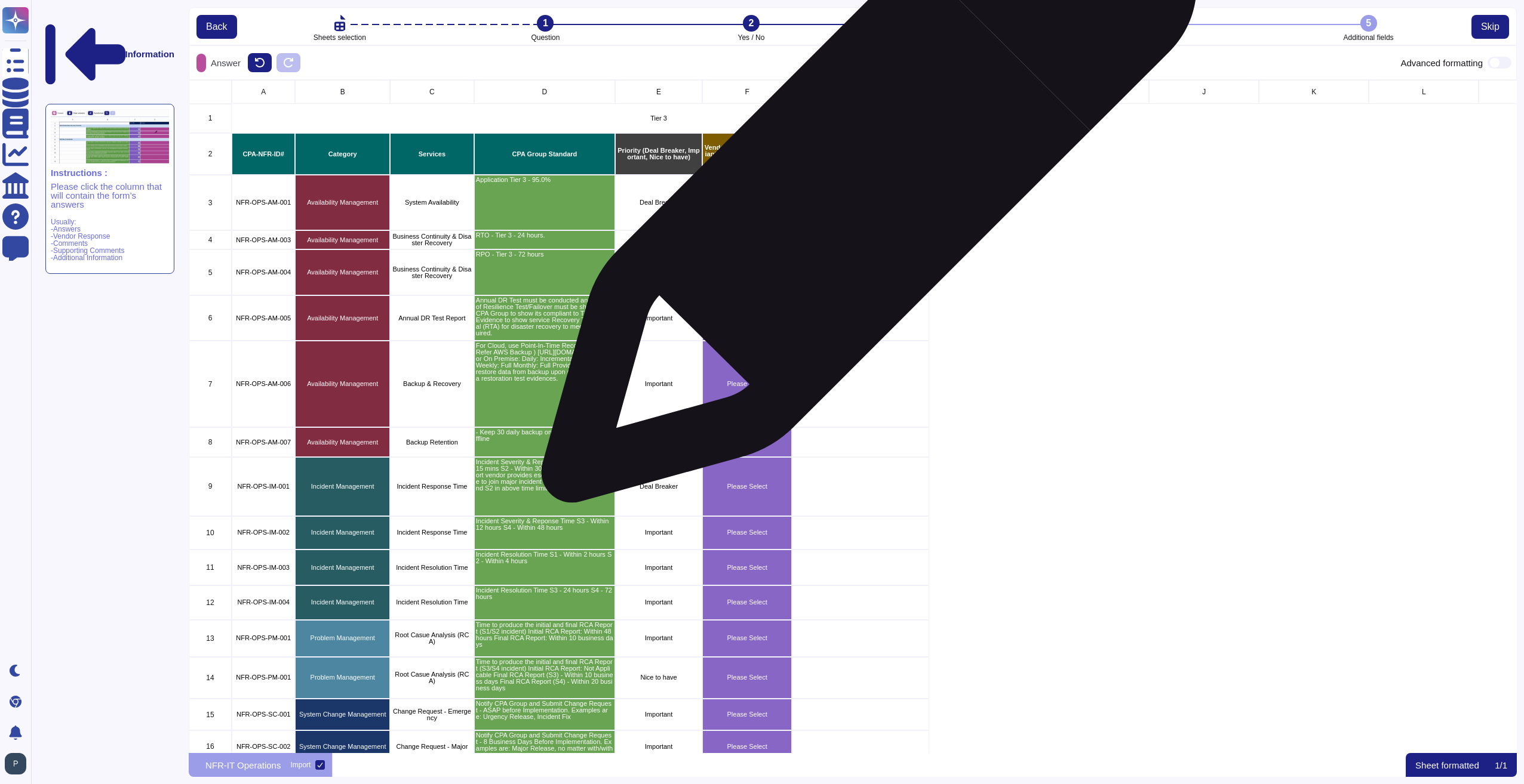
click at [864, 181] on div "grid" at bounding box center [860, 202] width 138 height 55
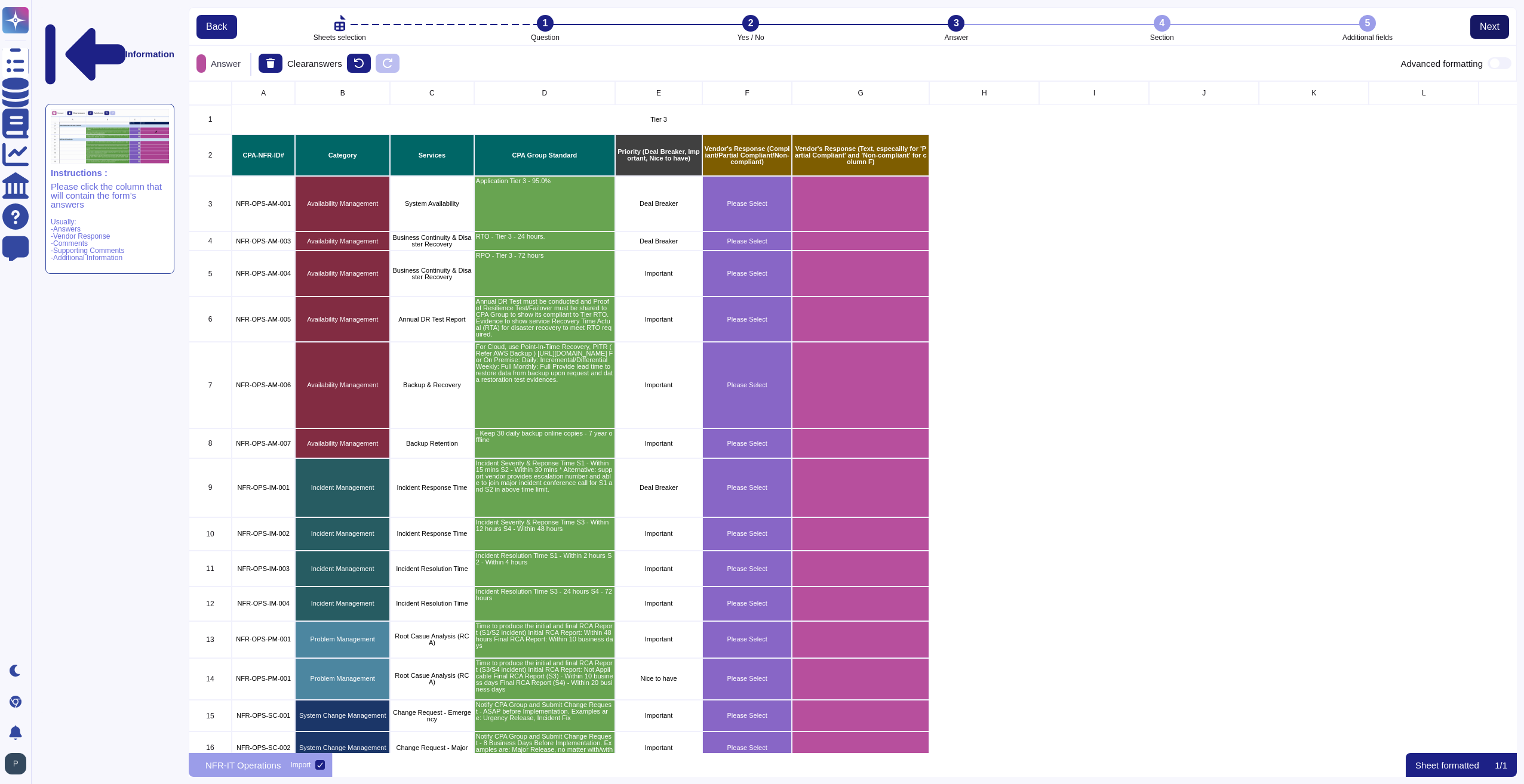
click at [1495, 23] on span "Next" at bounding box center [1490, 27] width 20 height 10
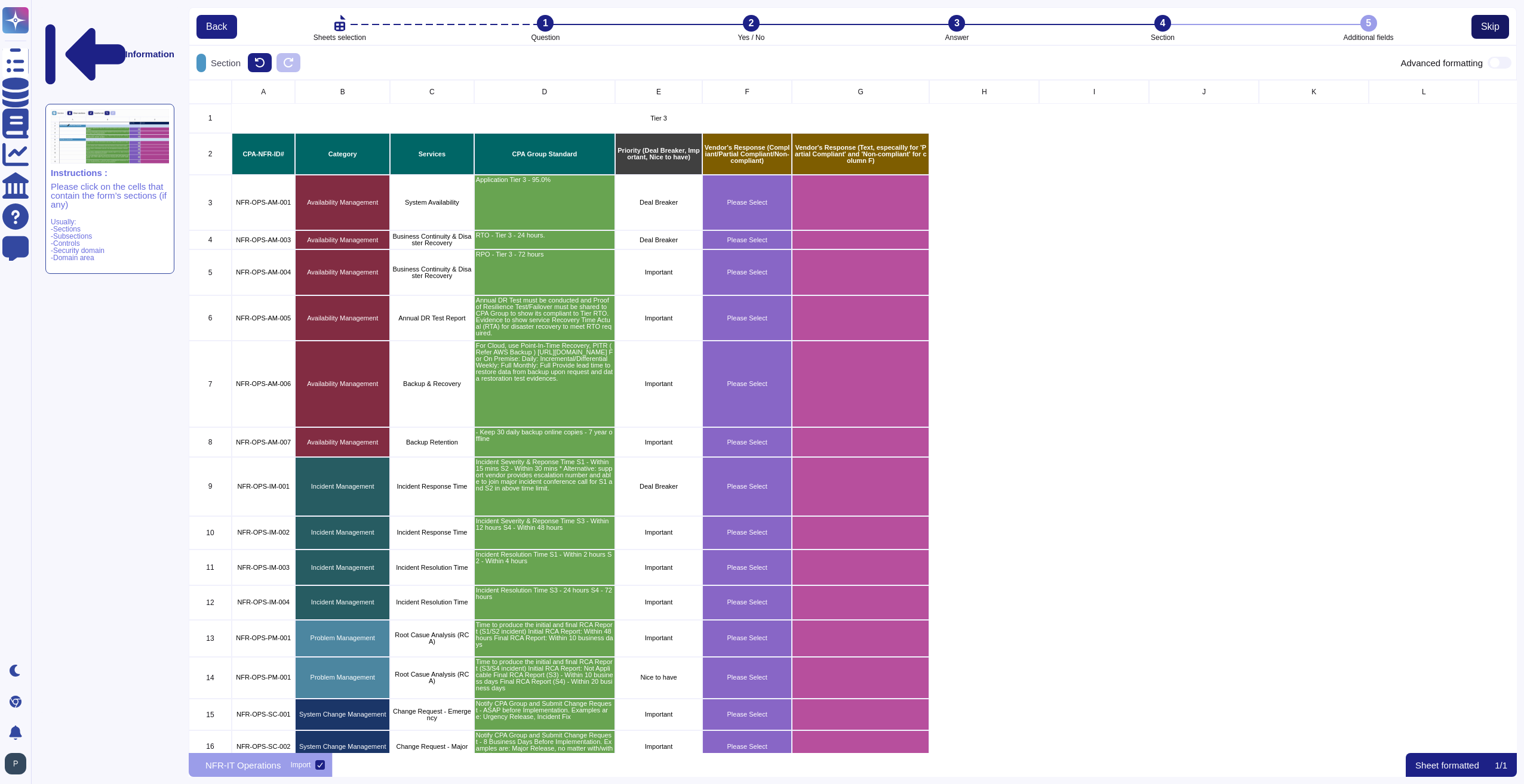
scroll to position [664, 1319]
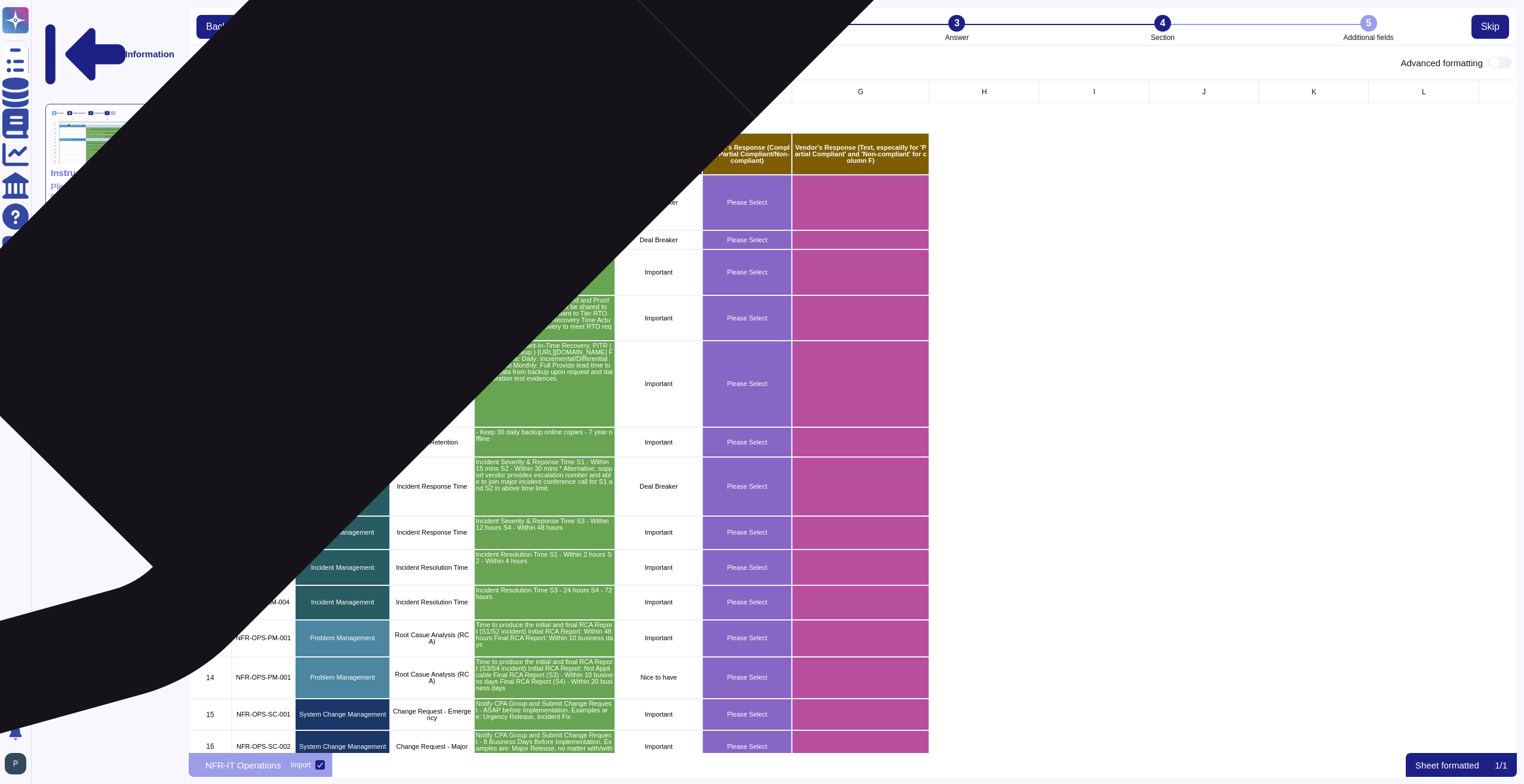
click at [360, 203] on p "Availability Management" at bounding box center [343, 202] width 91 height 6
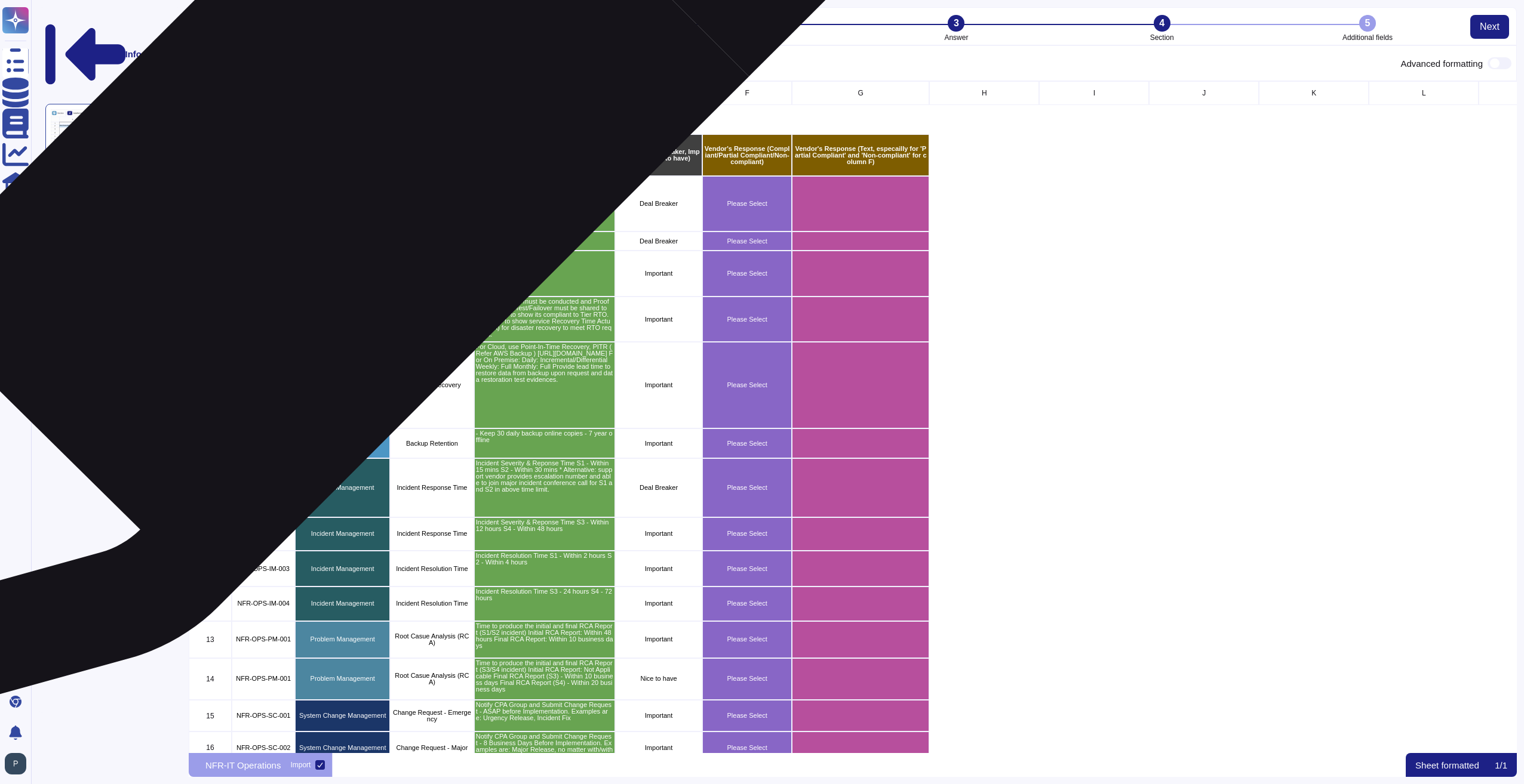
click at [349, 161] on div "Category" at bounding box center [342, 155] width 95 height 42
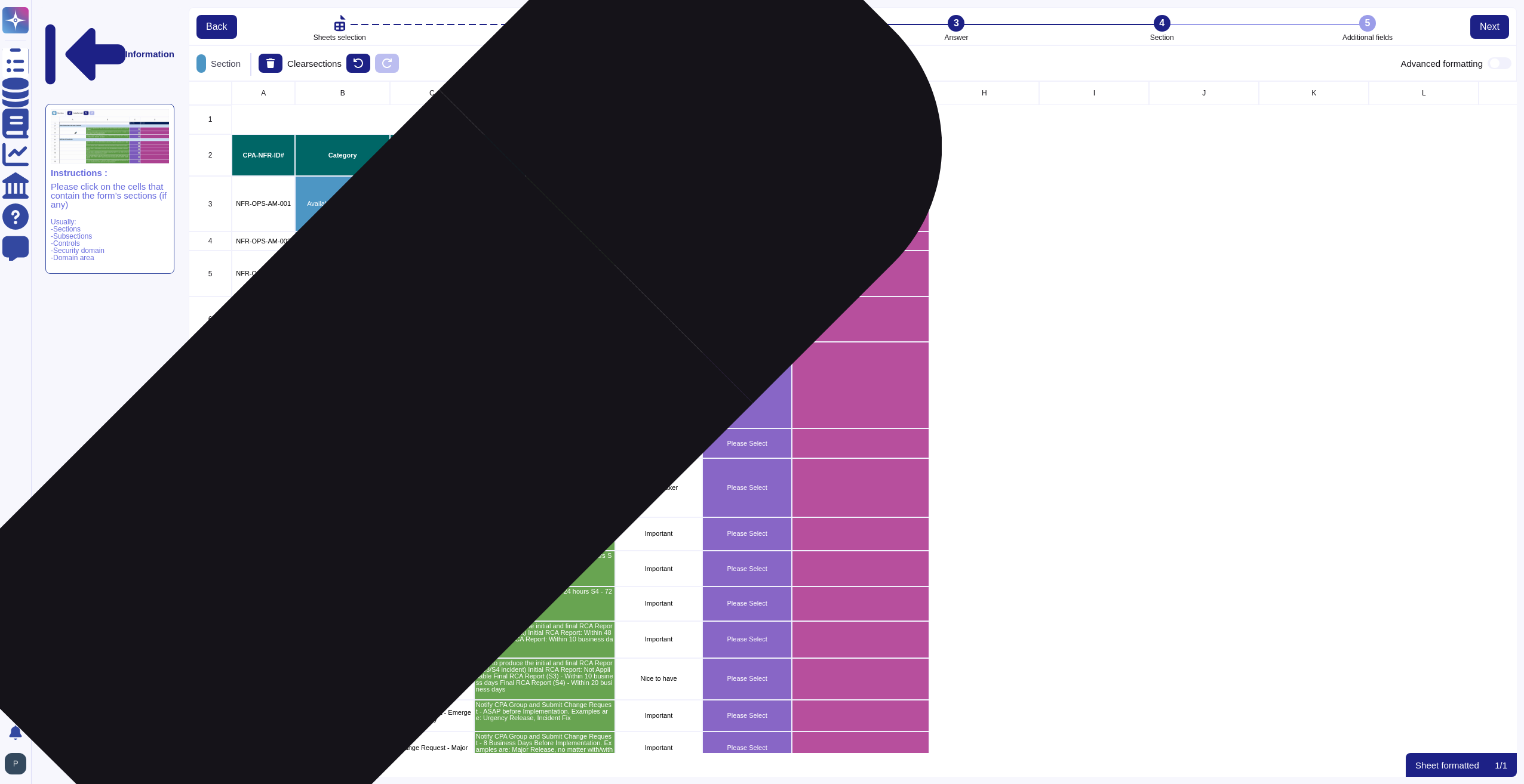
click at [355, 489] on p "Incident Management" at bounding box center [343, 487] width 91 height 6
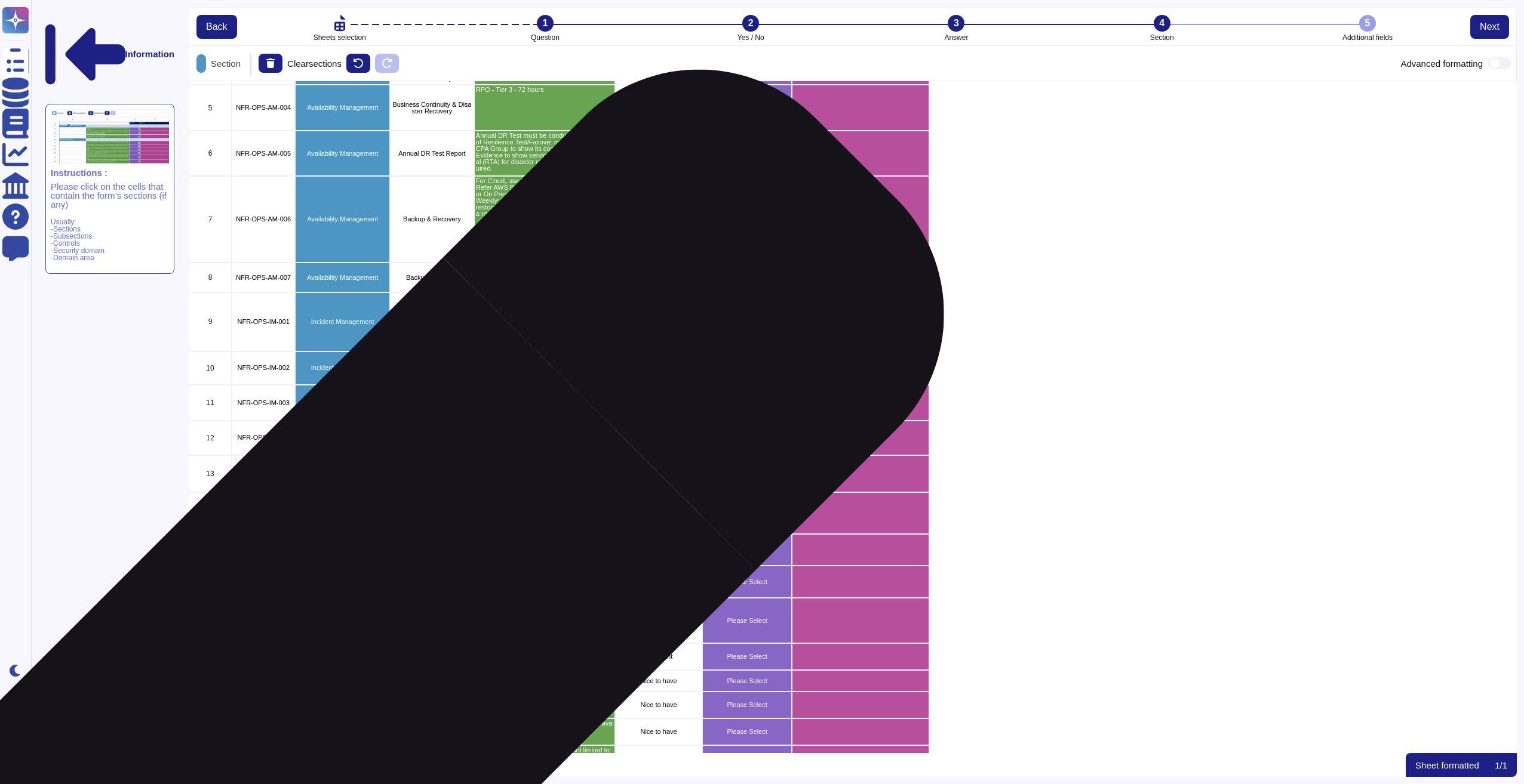
scroll to position [179, 0]
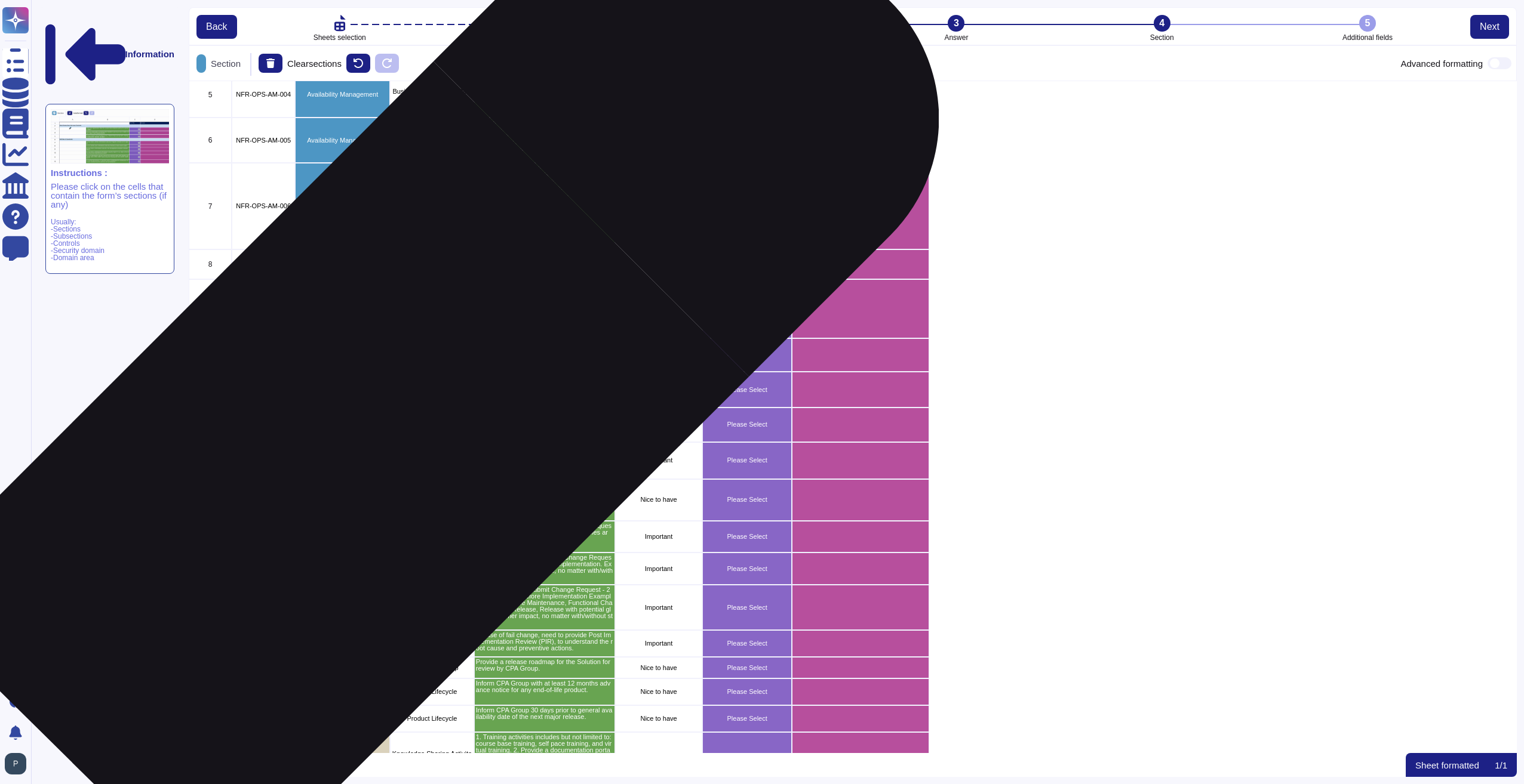
click at [349, 463] on p "Problem Management" at bounding box center [343, 460] width 91 height 6
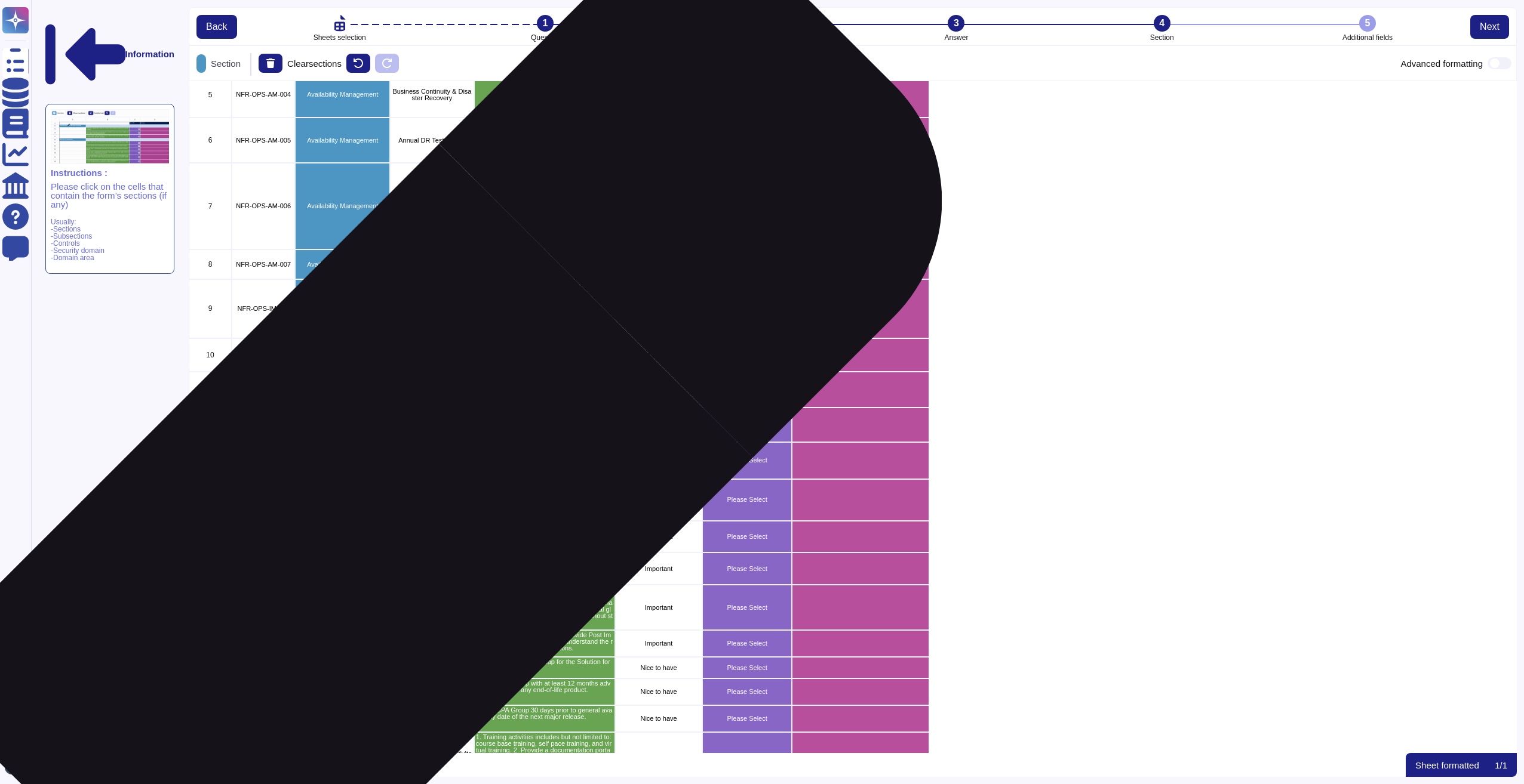
click at [355, 543] on div "System Change Management" at bounding box center [342, 537] width 95 height 32
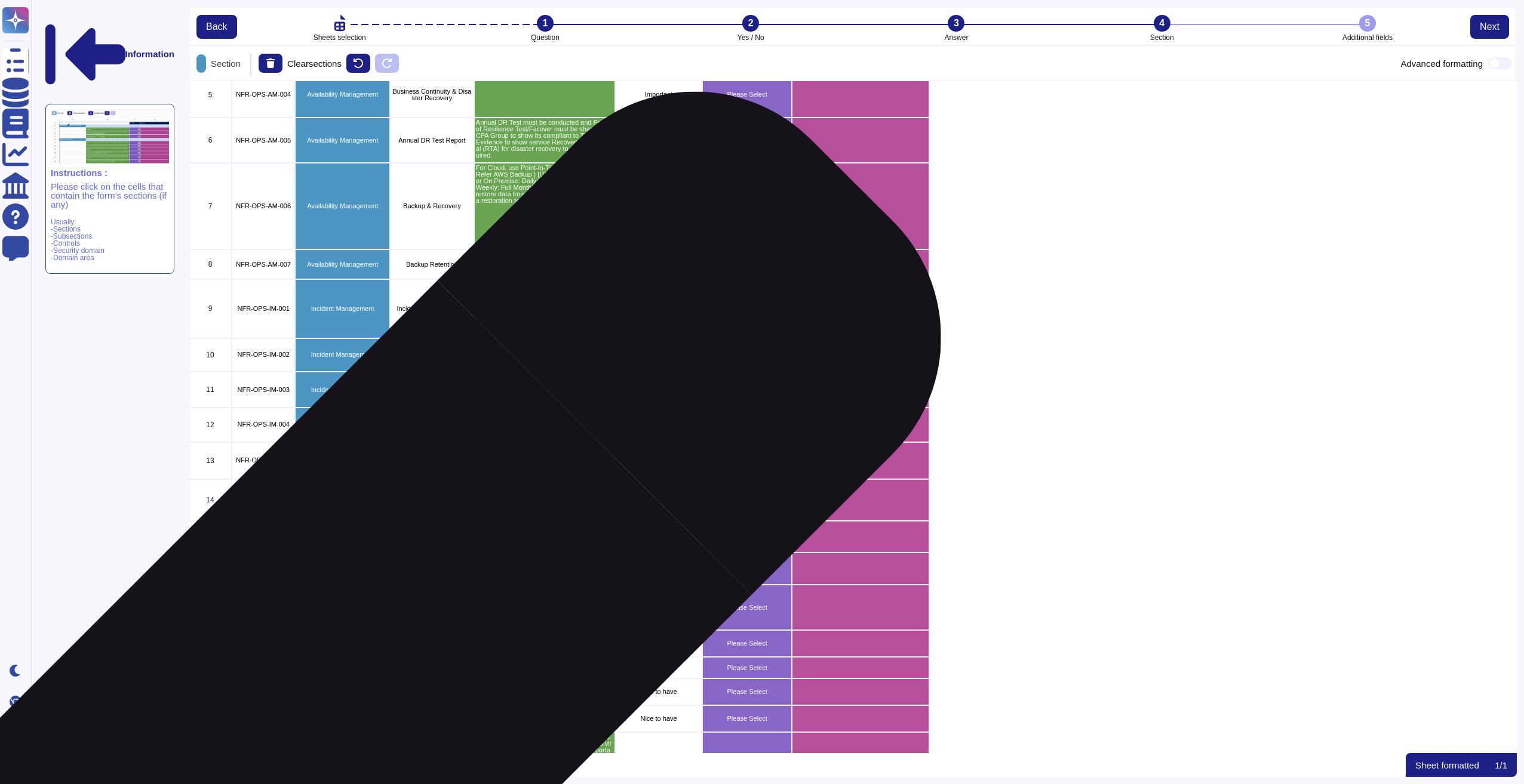
click at [353, 680] on div "Release Management" at bounding box center [342, 692] width 95 height 27
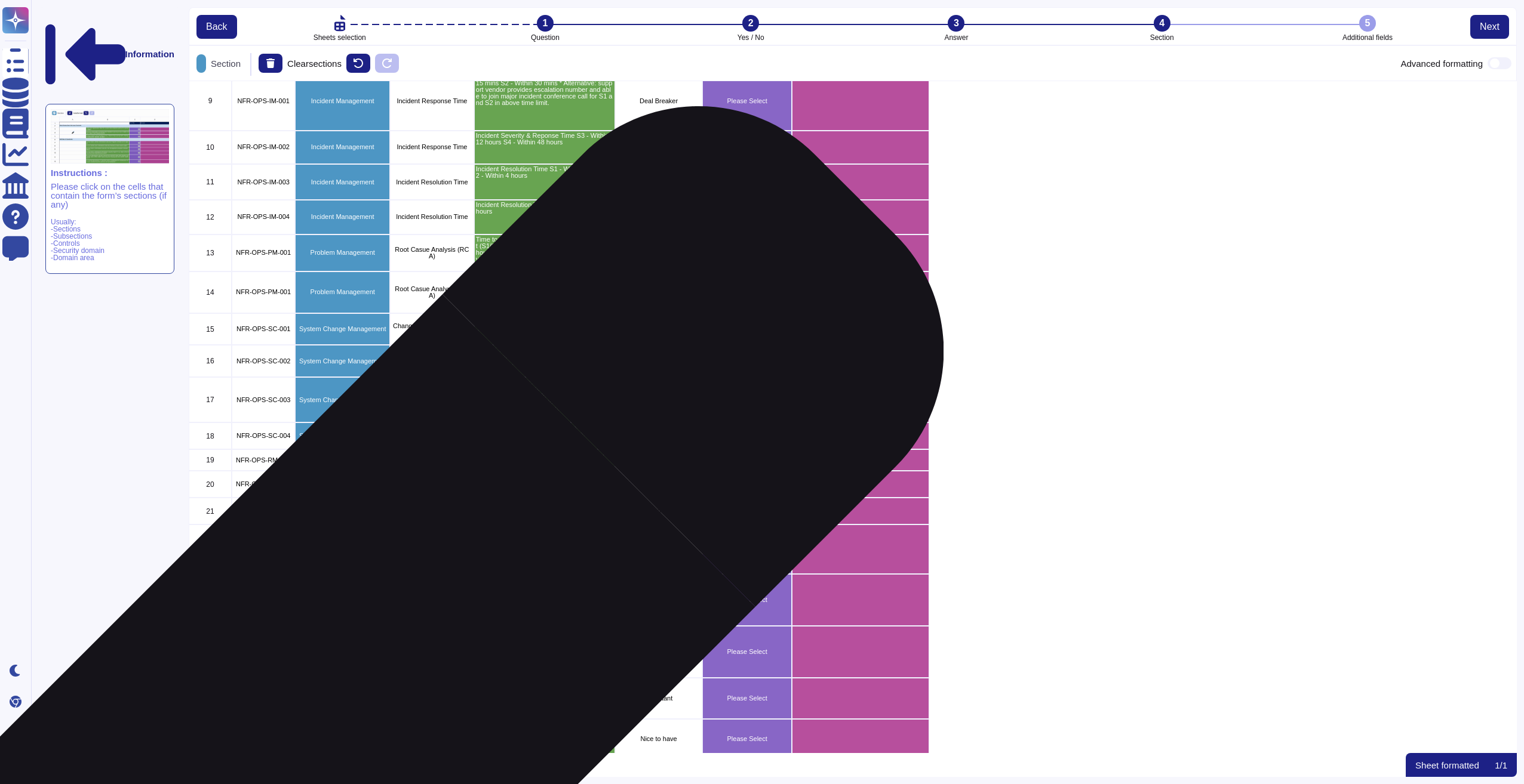
scroll to position [418, 0]
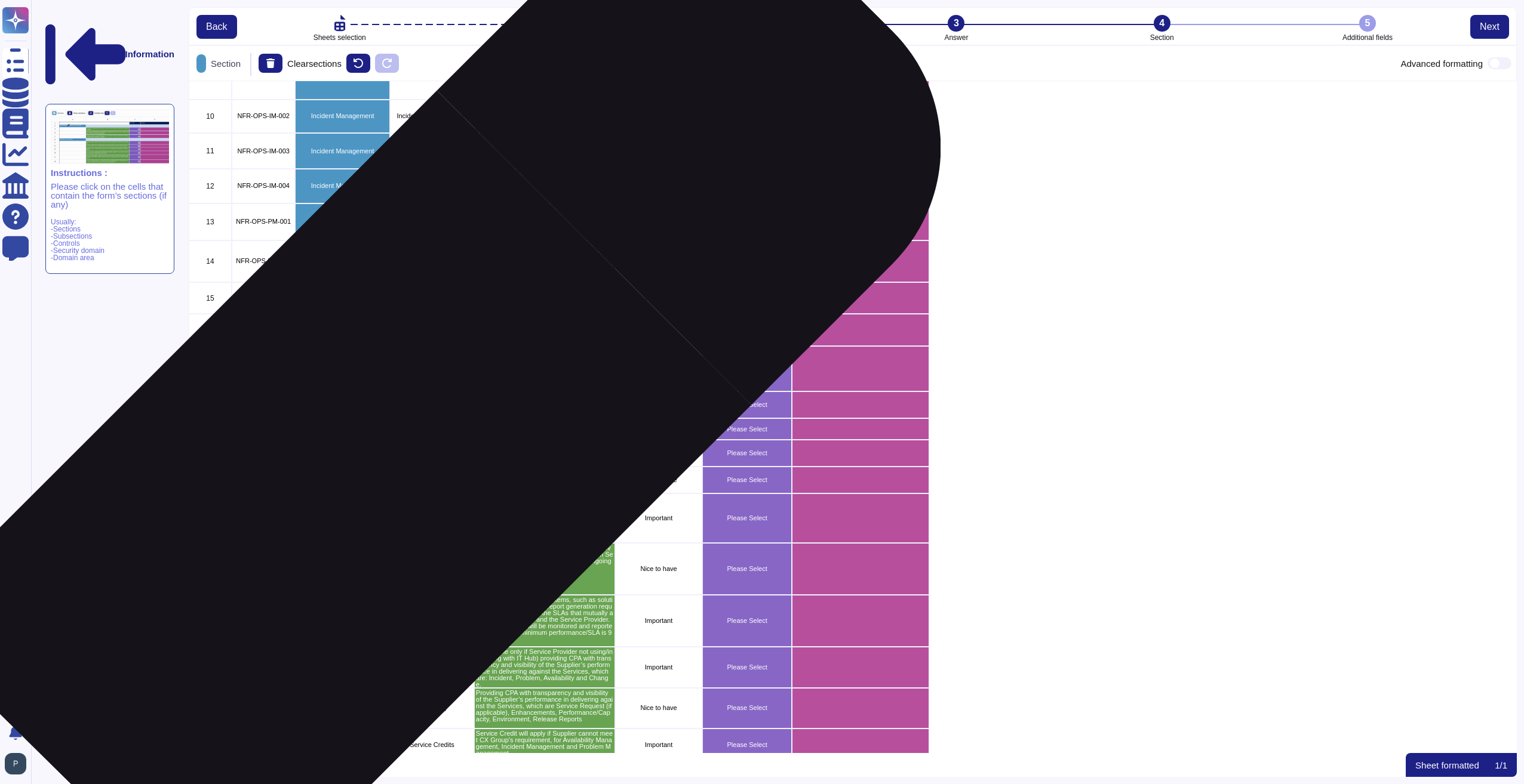
click at [349, 496] on div "Knowledge Management" at bounding box center [342, 518] width 95 height 50
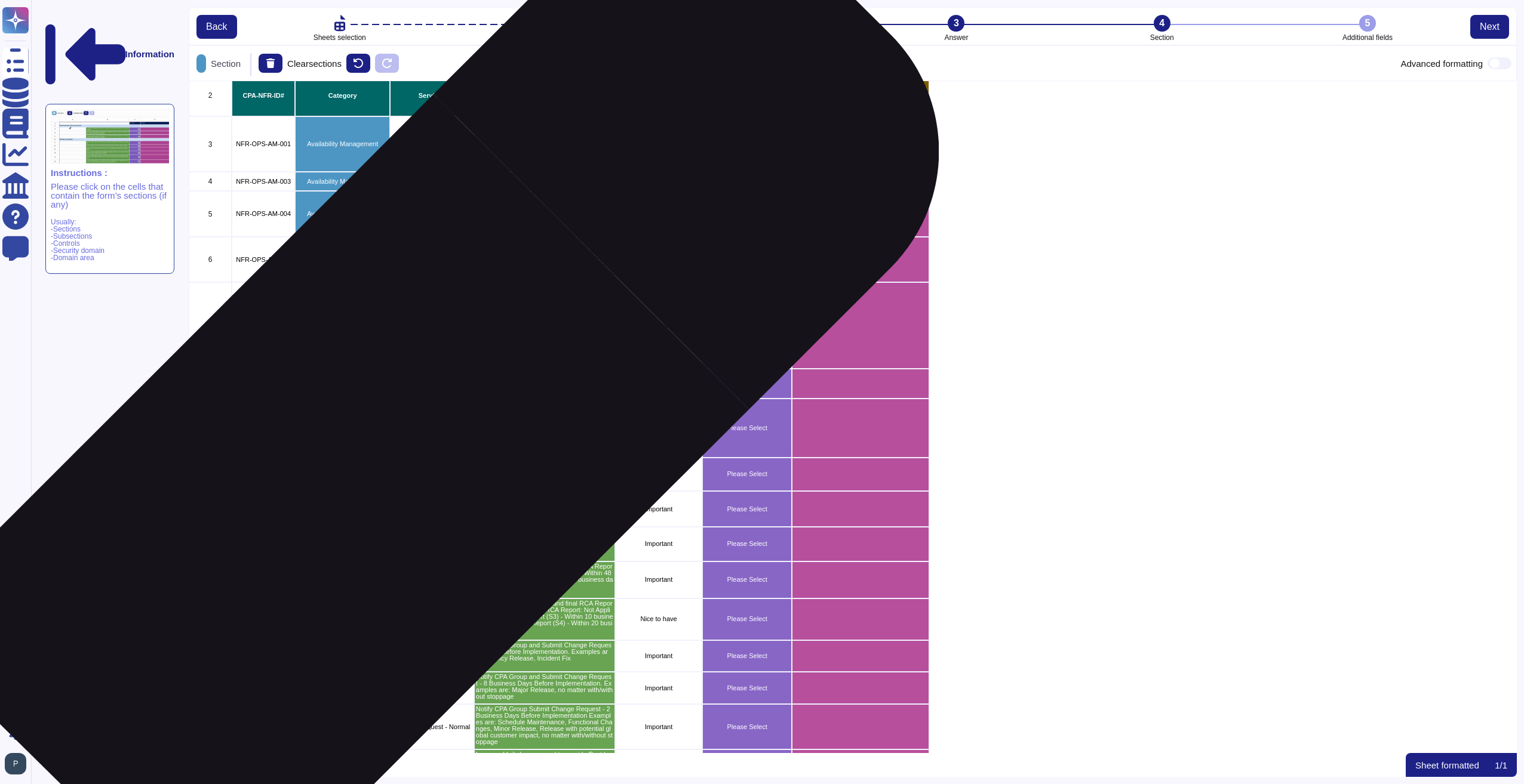
scroll to position [0, 0]
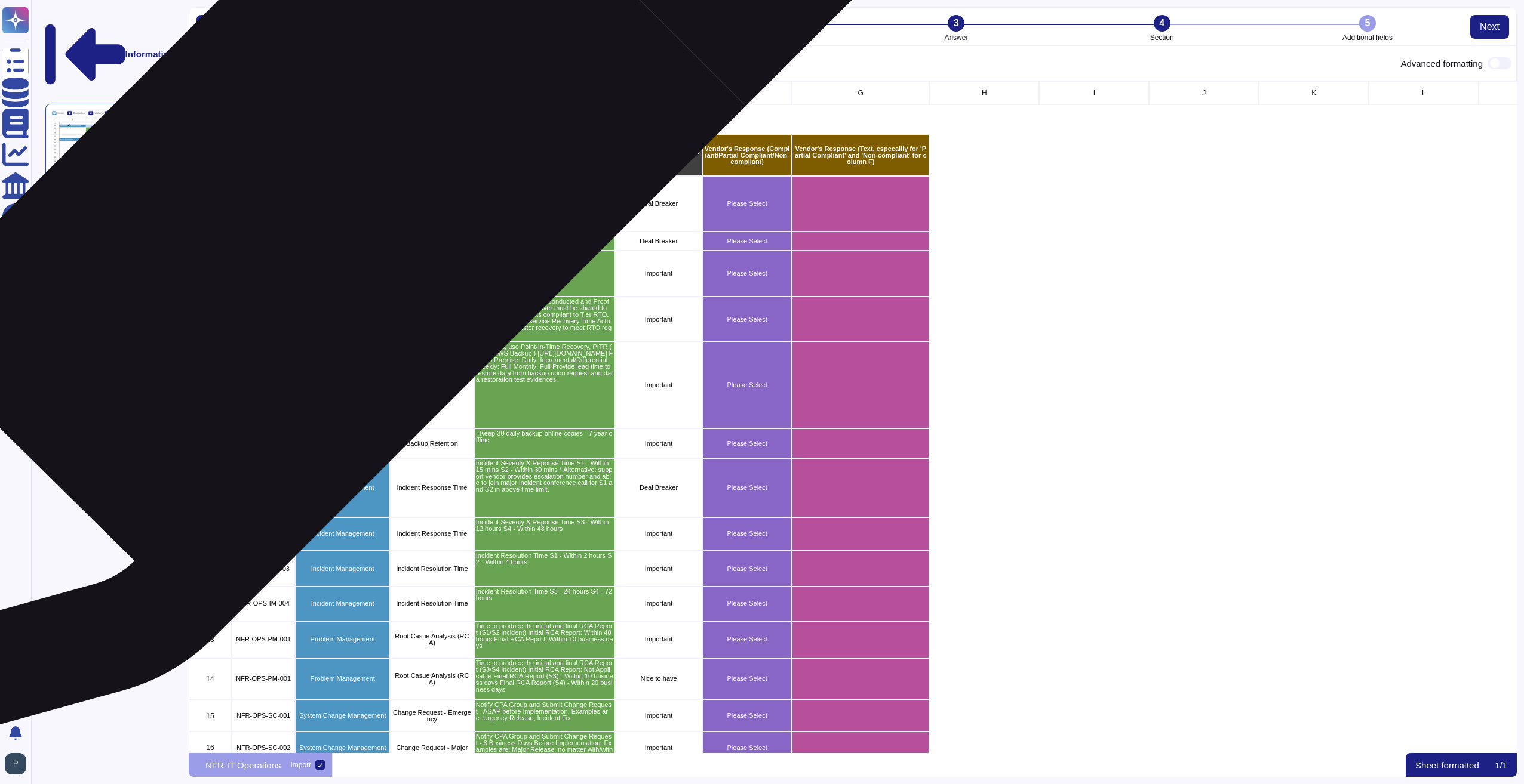
click at [344, 192] on div "Availability Management" at bounding box center [342, 204] width 95 height 55
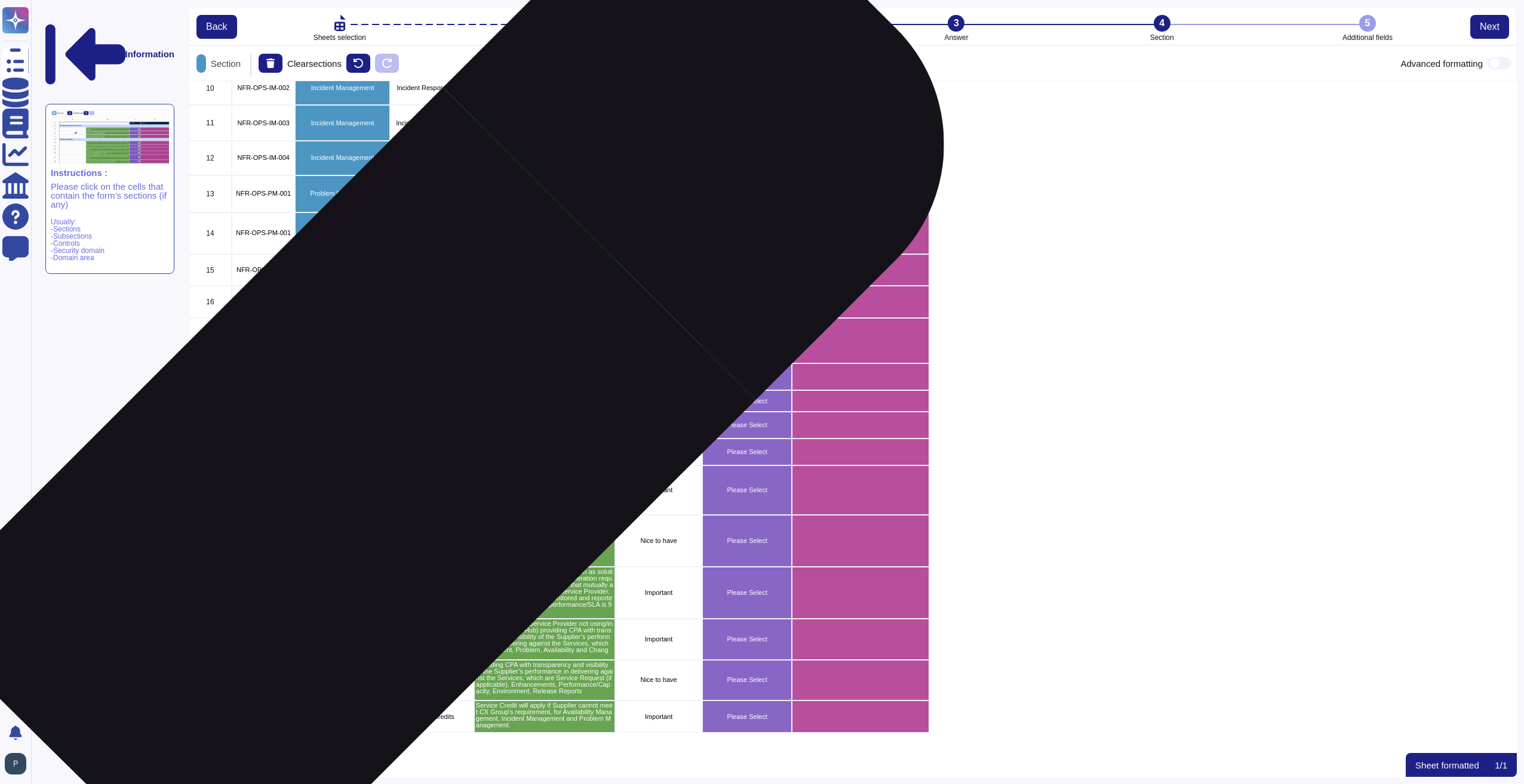
scroll to position [460, 0]
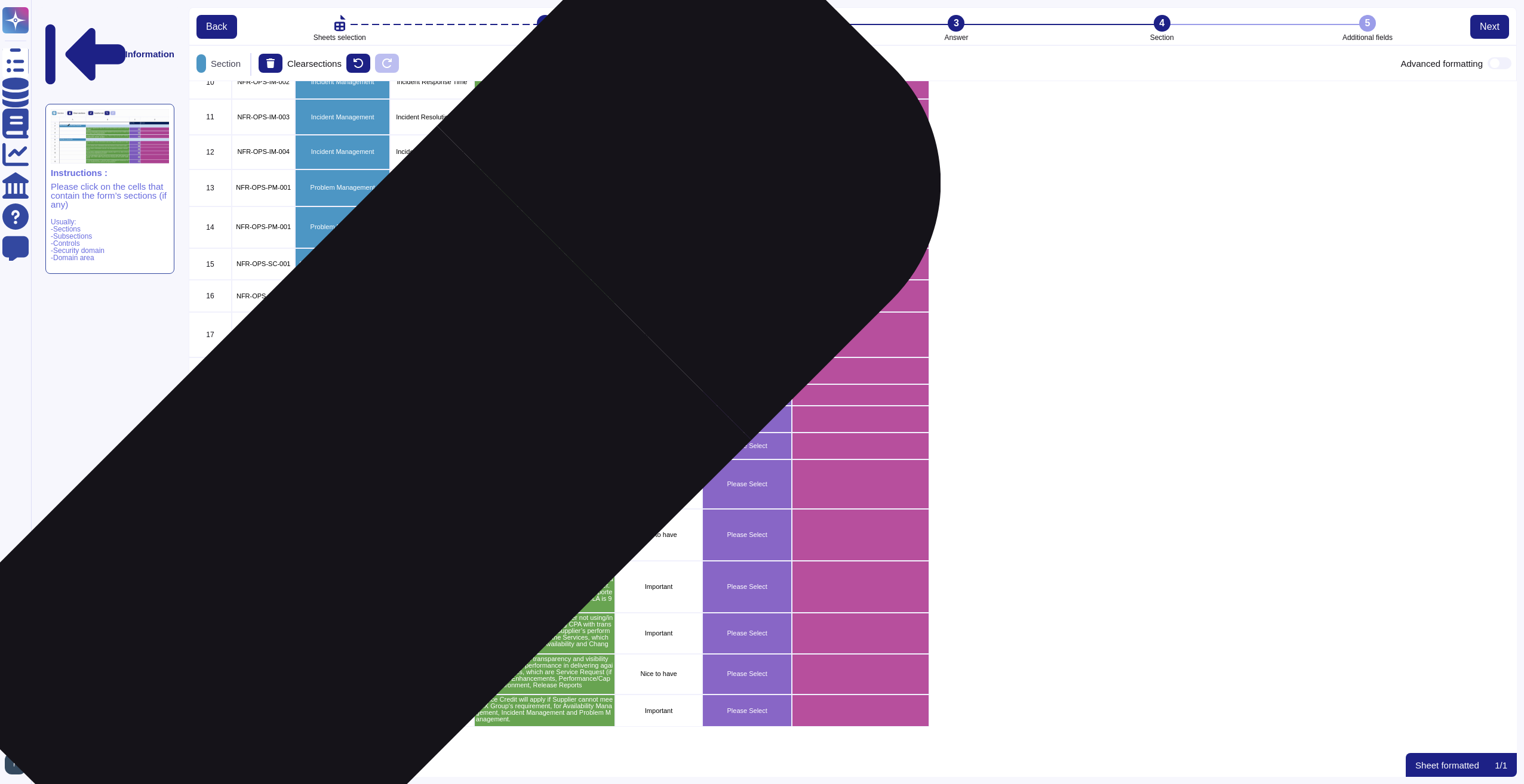
click at [352, 529] on p "Capacity Planning Management" at bounding box center [343, 534] width 91 height 13
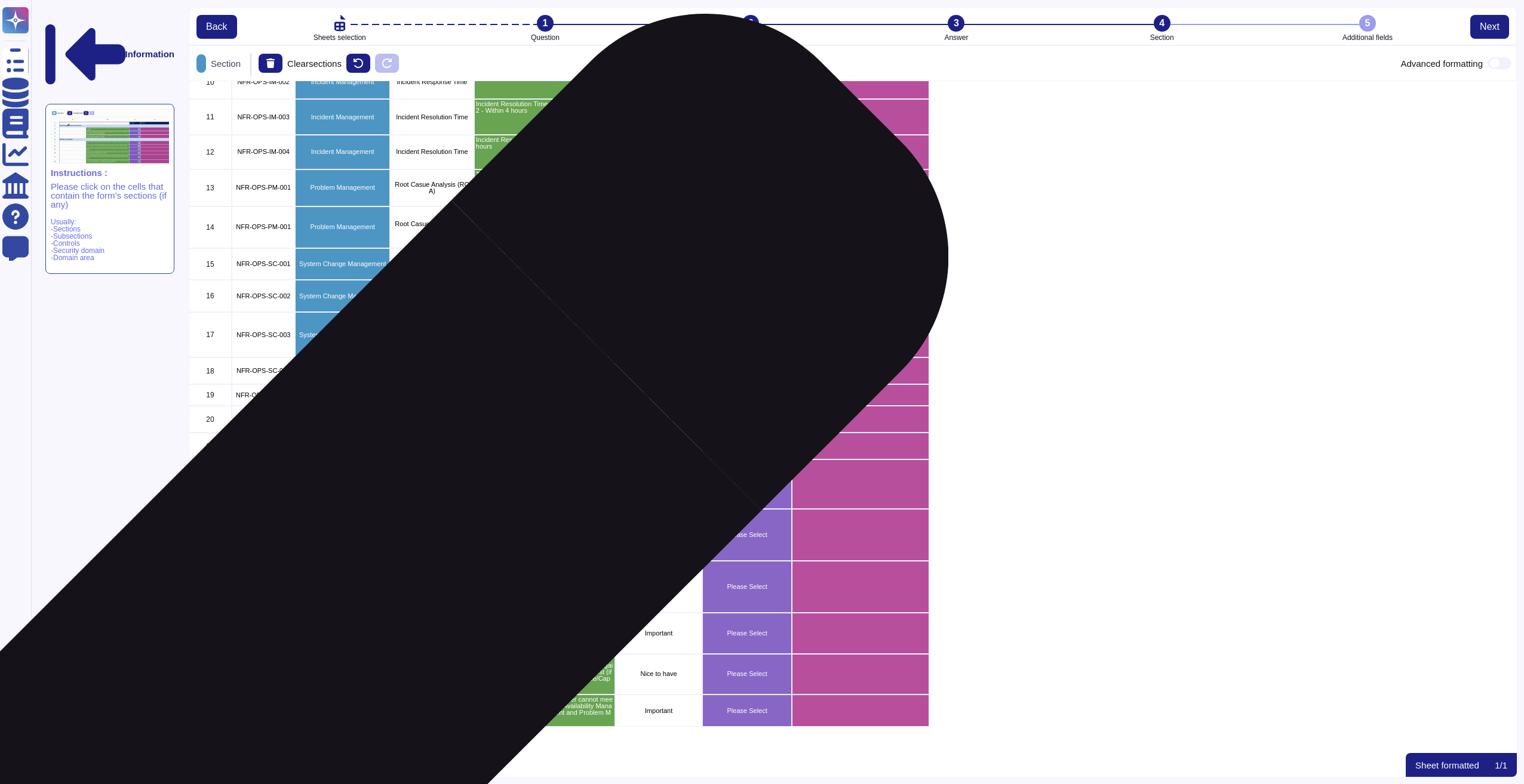
click at [368, 595] on div "Service Request Management" at bounding box center [342, 587] width 95 height 52
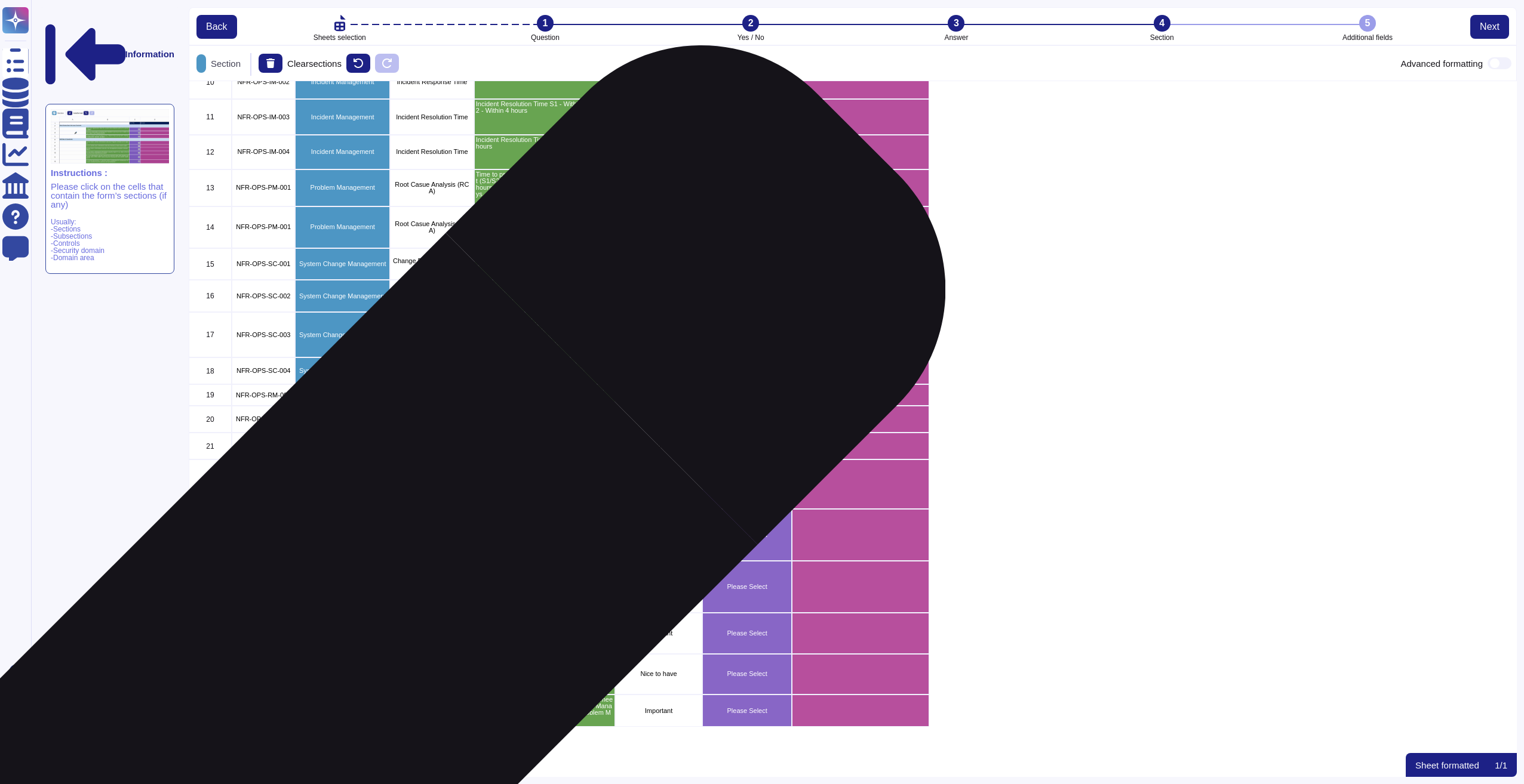
click at [362, 630] on div "Reporting Management" at bounding box center [342, 633] width 95 height 41
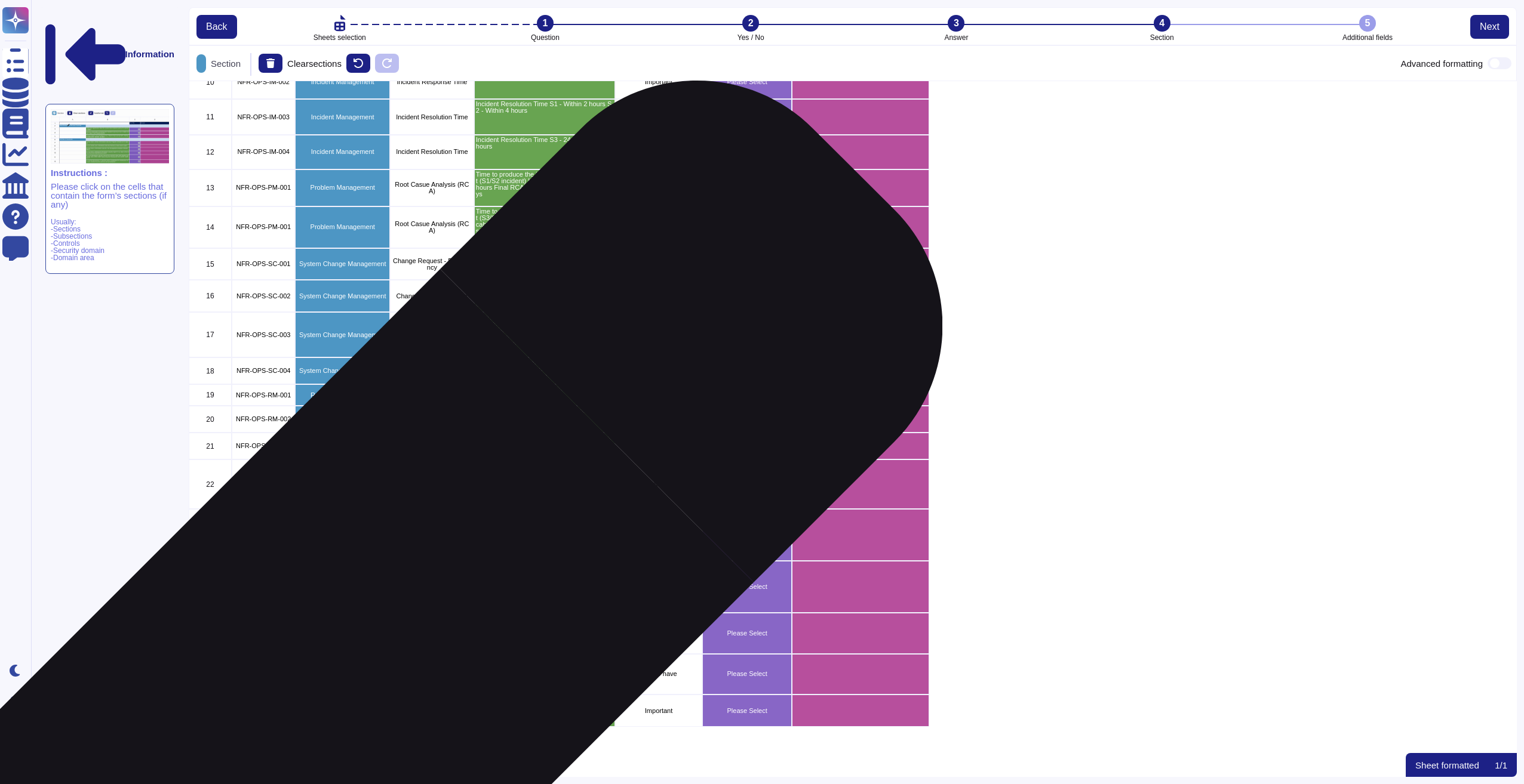
click at [356, 671] on p "Reporting Management" at bounding box center [343, 674] width 91 height 6
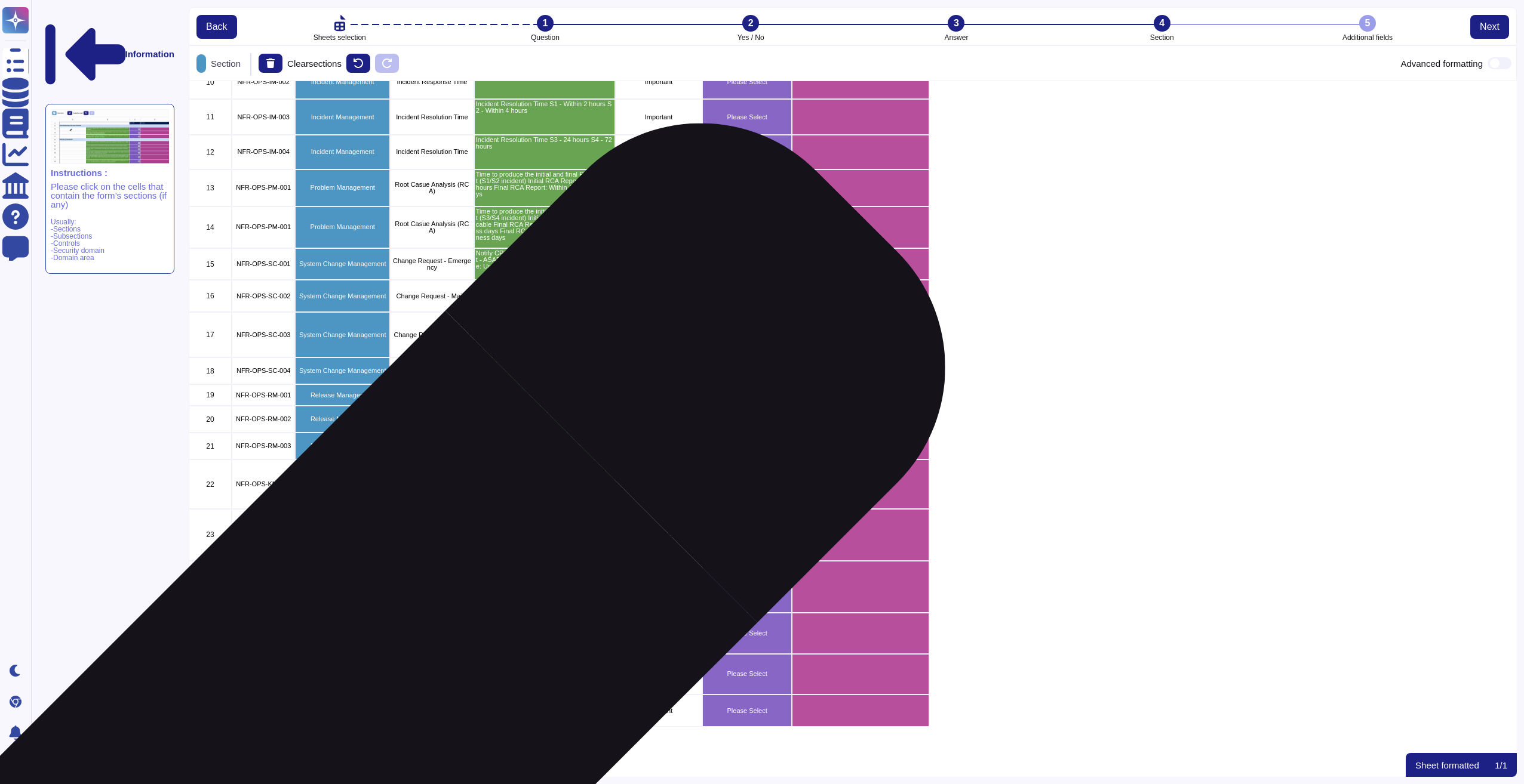
click at [361, 707] on div "Service Credits" at bounding box center [342, 711] width 95 height 32
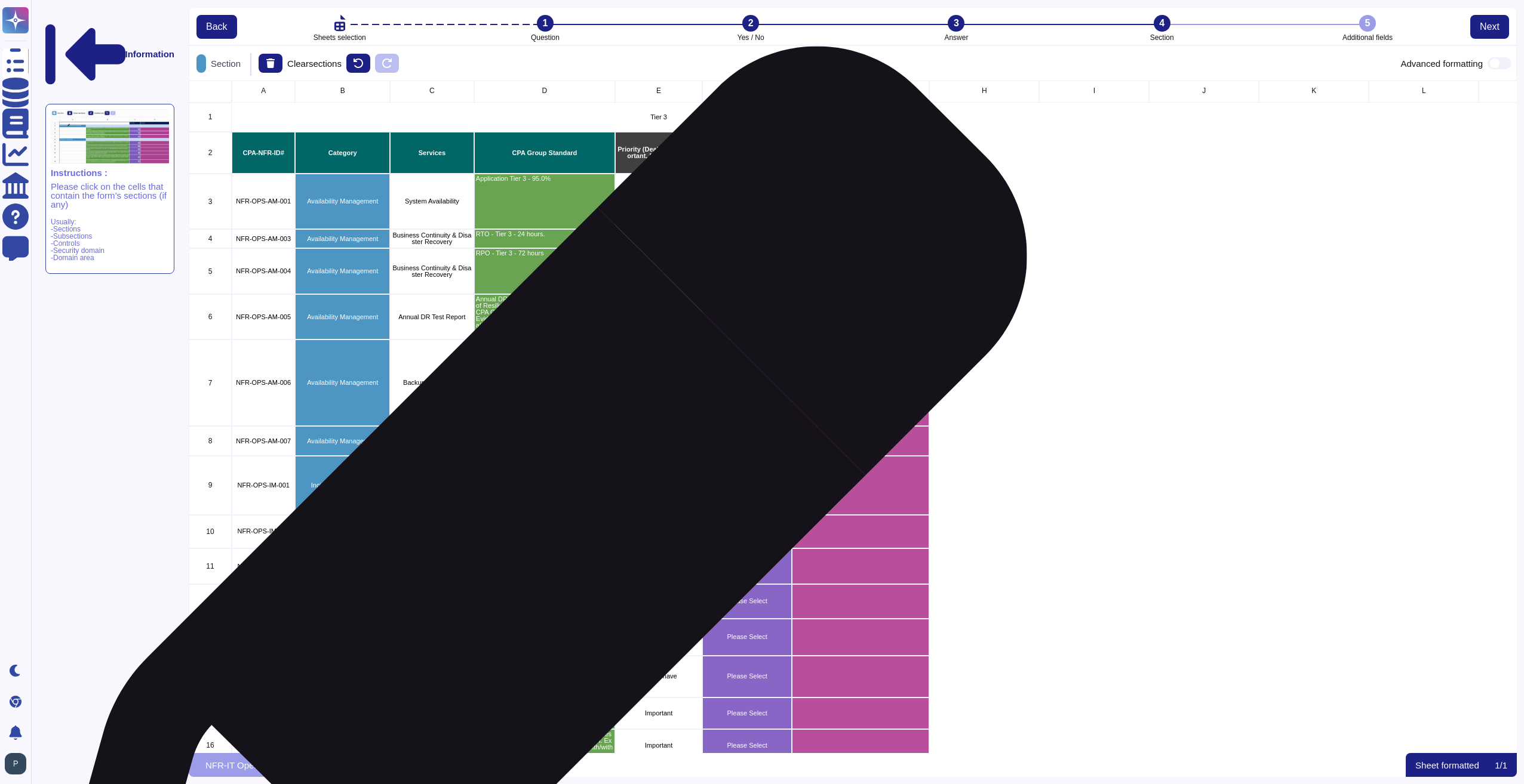
scroll to position [0, 0]
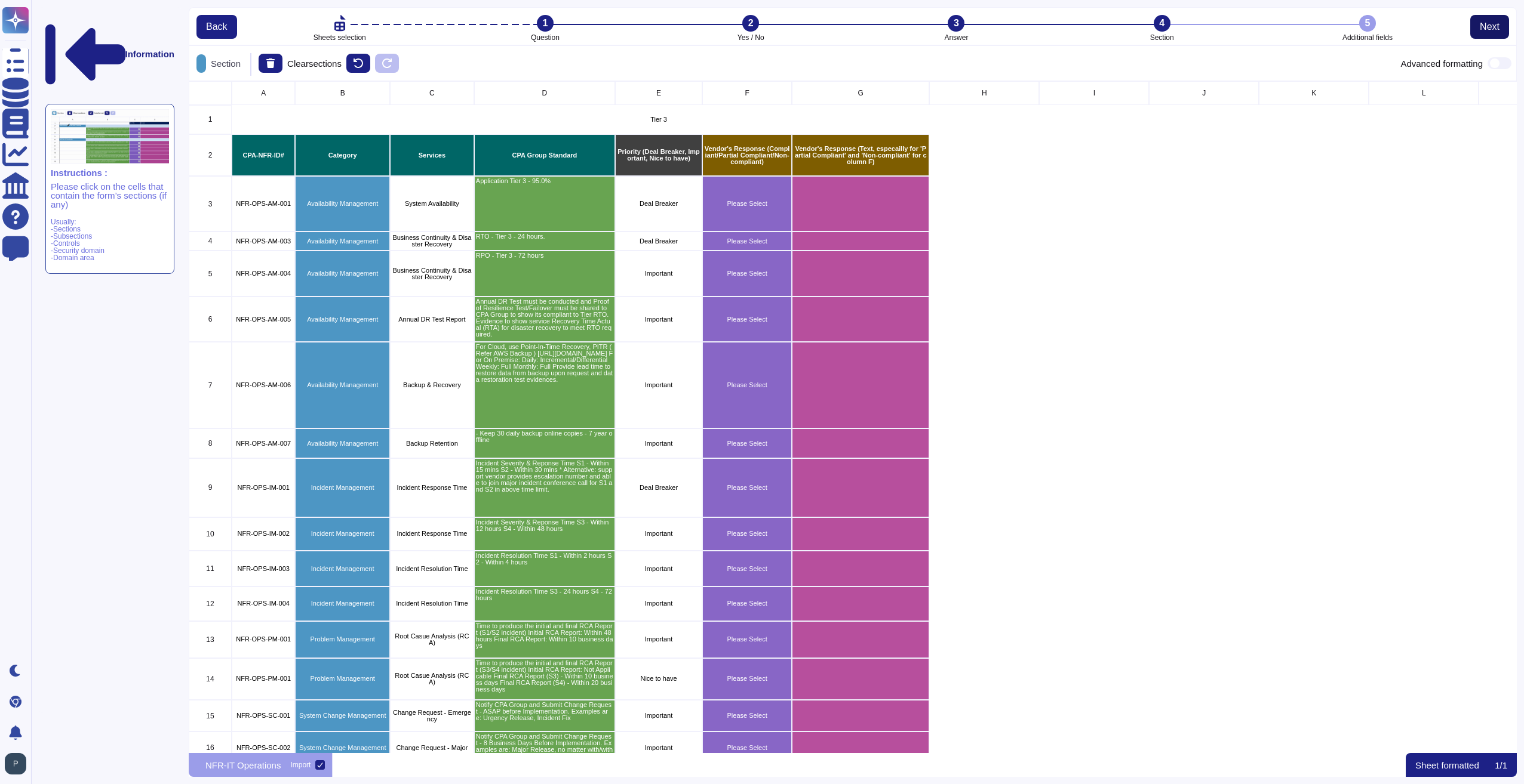
click at [1485, 32] on span "Next" at bounding box center [1490, 27] width 20 height 10
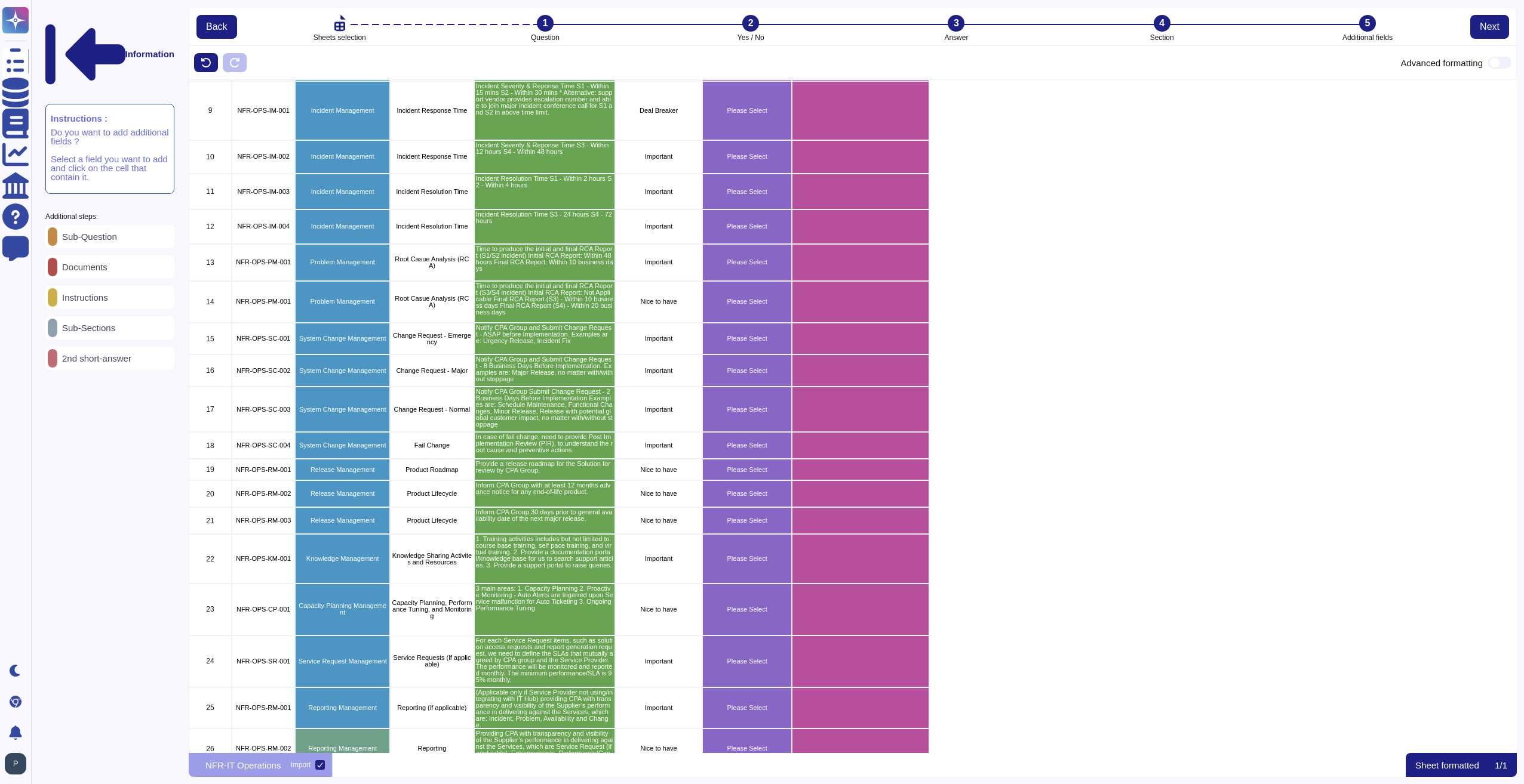
scroll to position [460, 0]
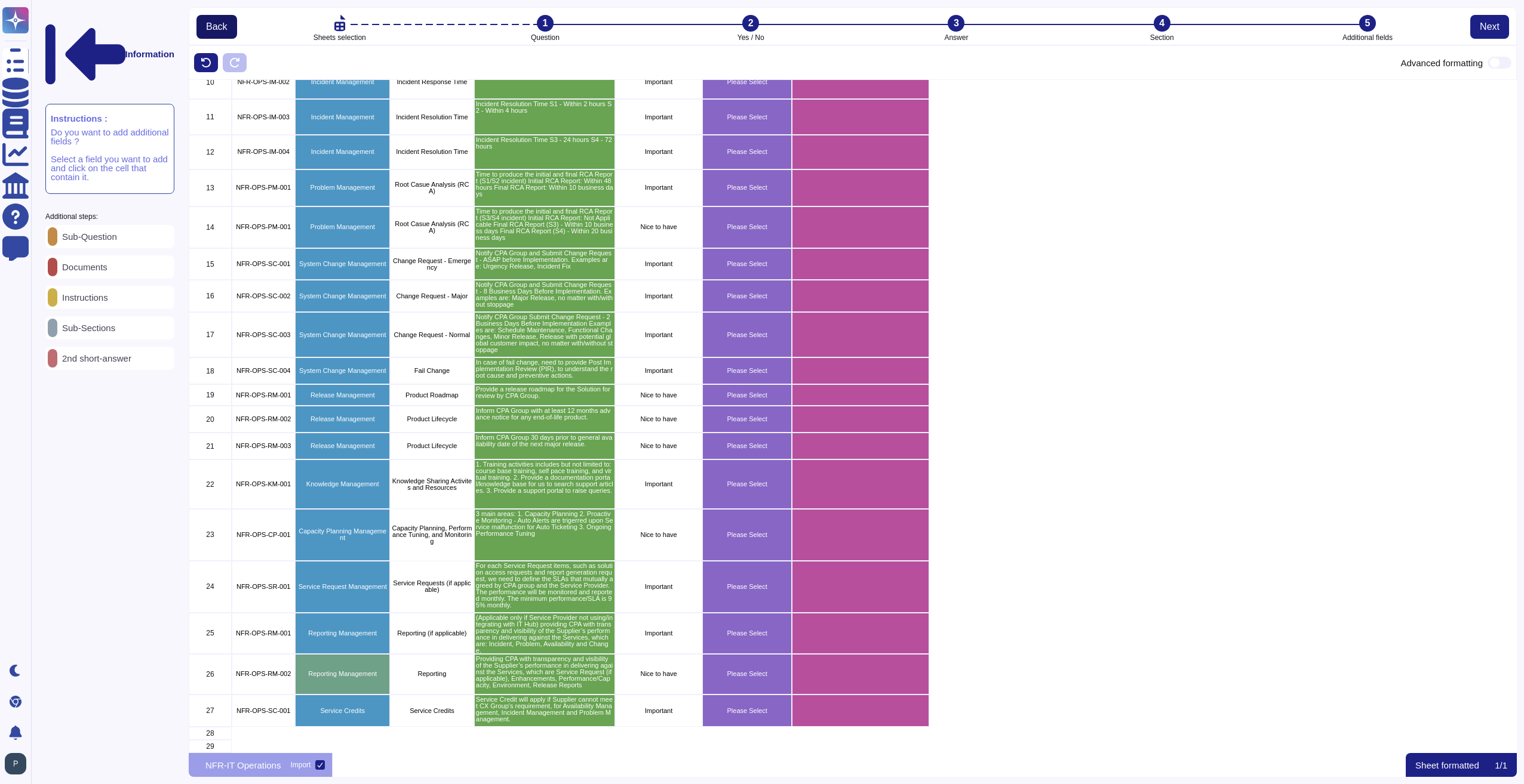
click at [214, 24] on span "Back" at bounding box center [216, 27] width 22 height 10
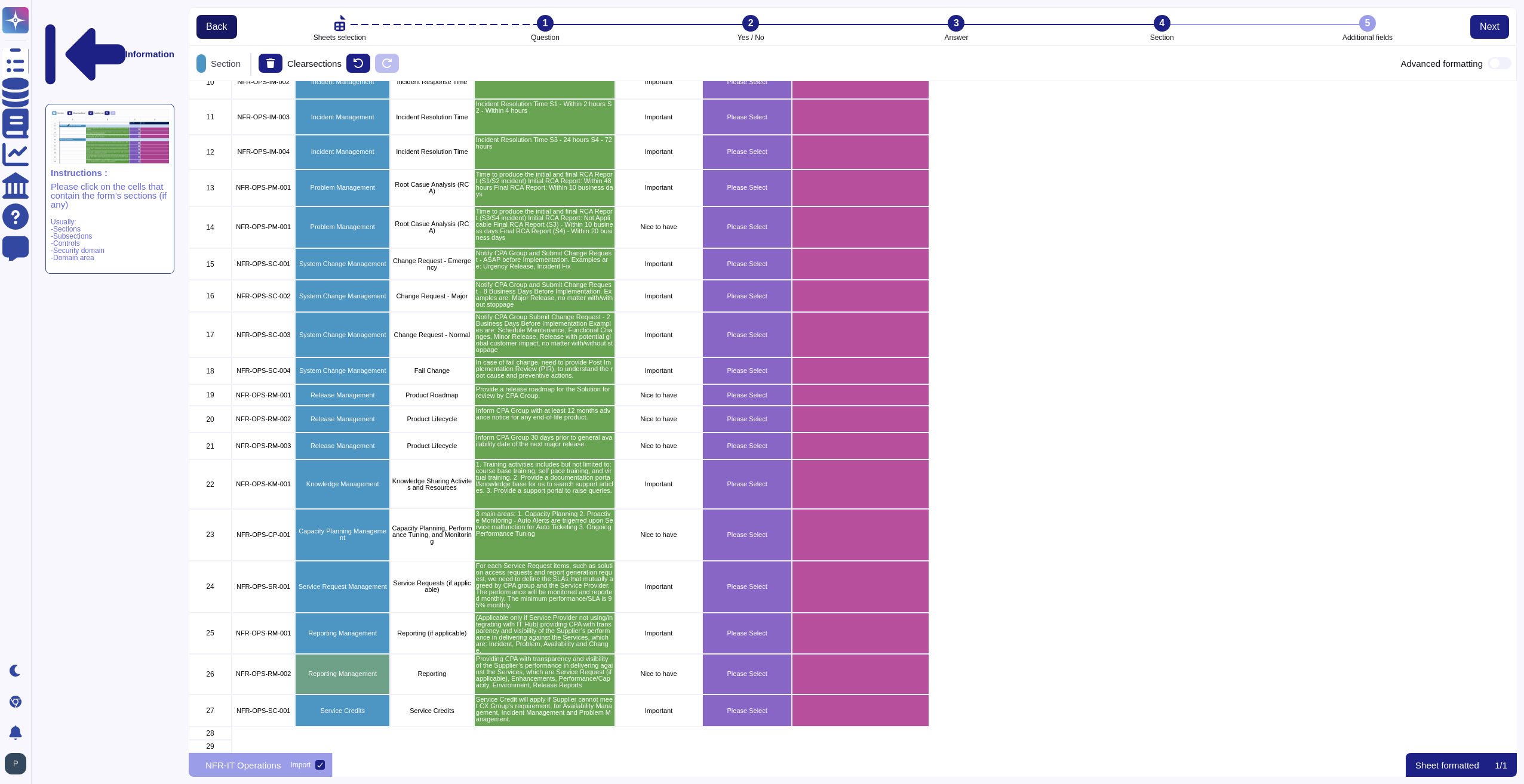
scroll to position [460, 0]
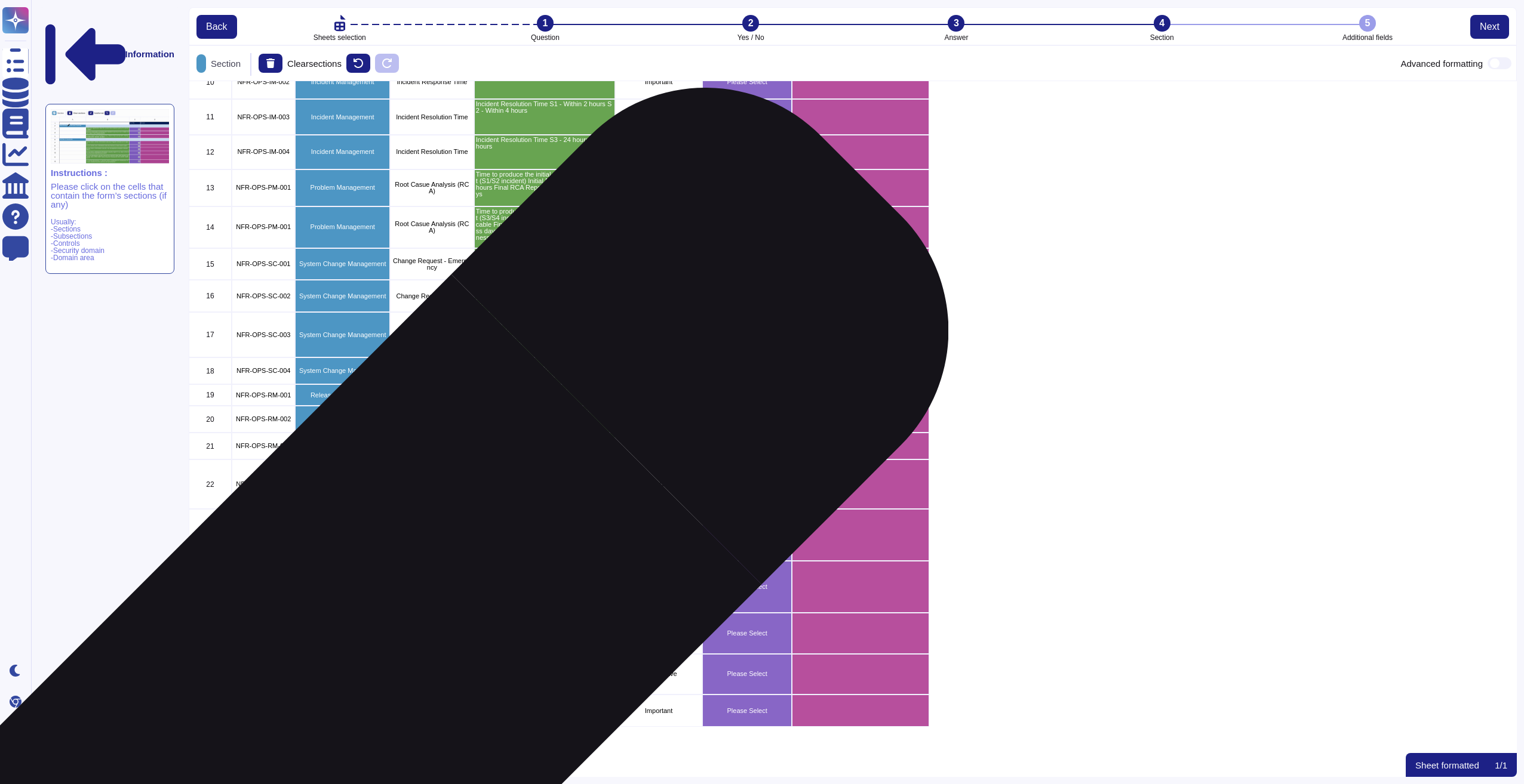
click at [368, 671] on p "Reporting Management" at bounding box center [343, 674] width 91 height 6
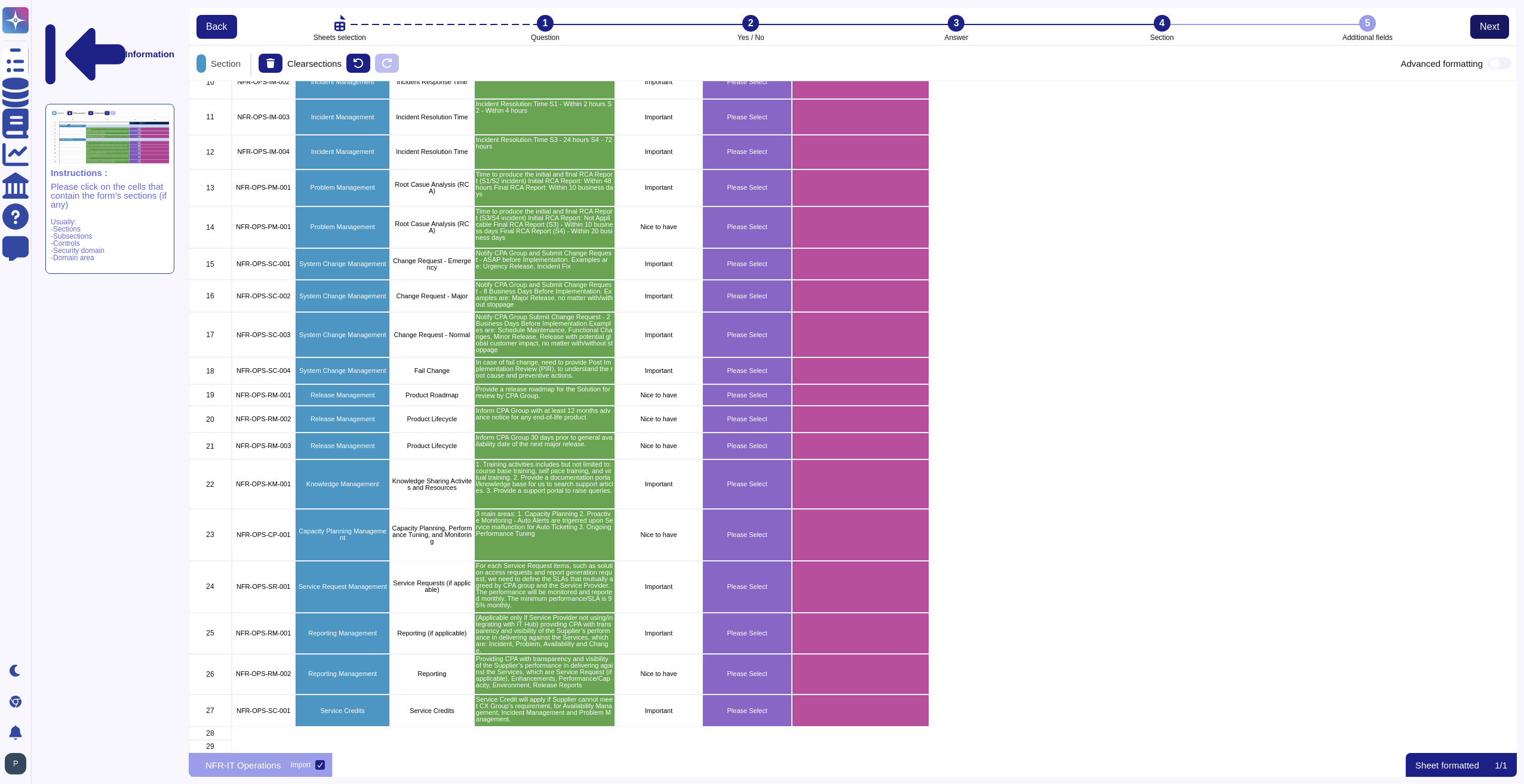
click at [1486, 22] on span "Next" at bounding box center [1490, 27] width 20 height 10
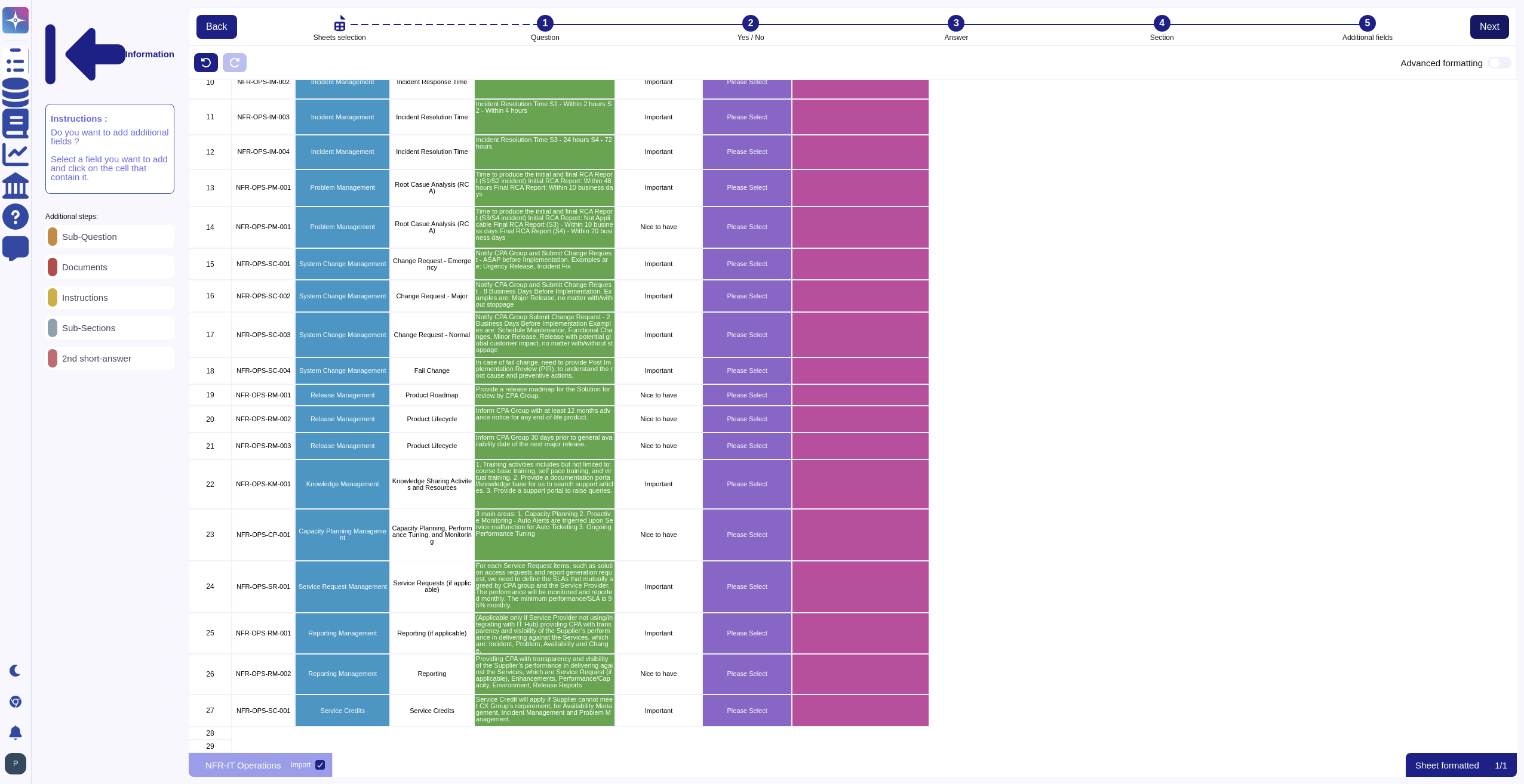
scroll to position [460, 0]
click at [1494, 30] on span "Next" at bounding box center [1490, 27] width 20 height 10
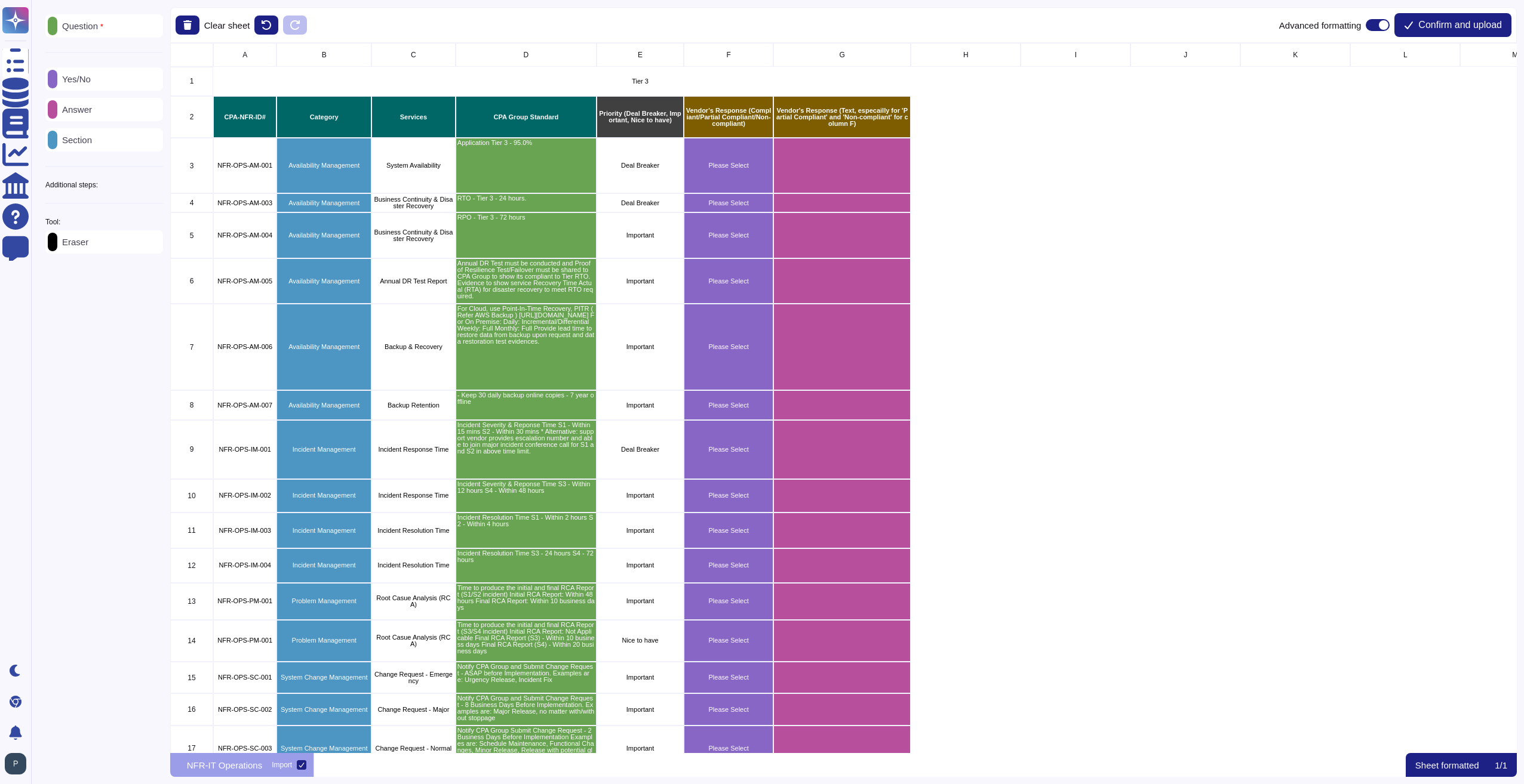
scroll to position [700, 1338]
click at [1494, 30] on span "Confirm and upload" at bounding box center [1459, 25] width 84 height 10
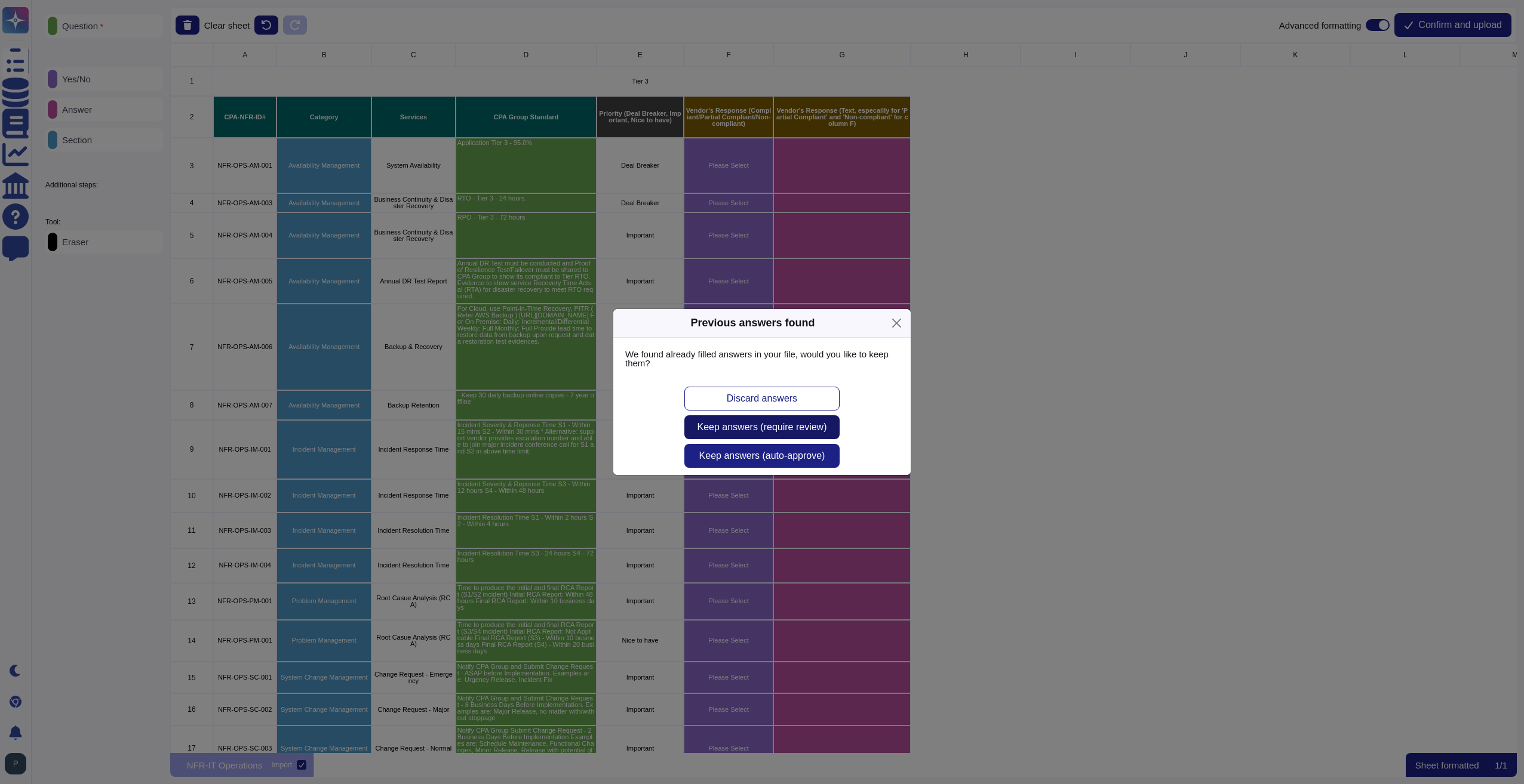
click at [767, 430] on span "Keep answers (require review)" at bounding box center [762, 427] width 129 height 10
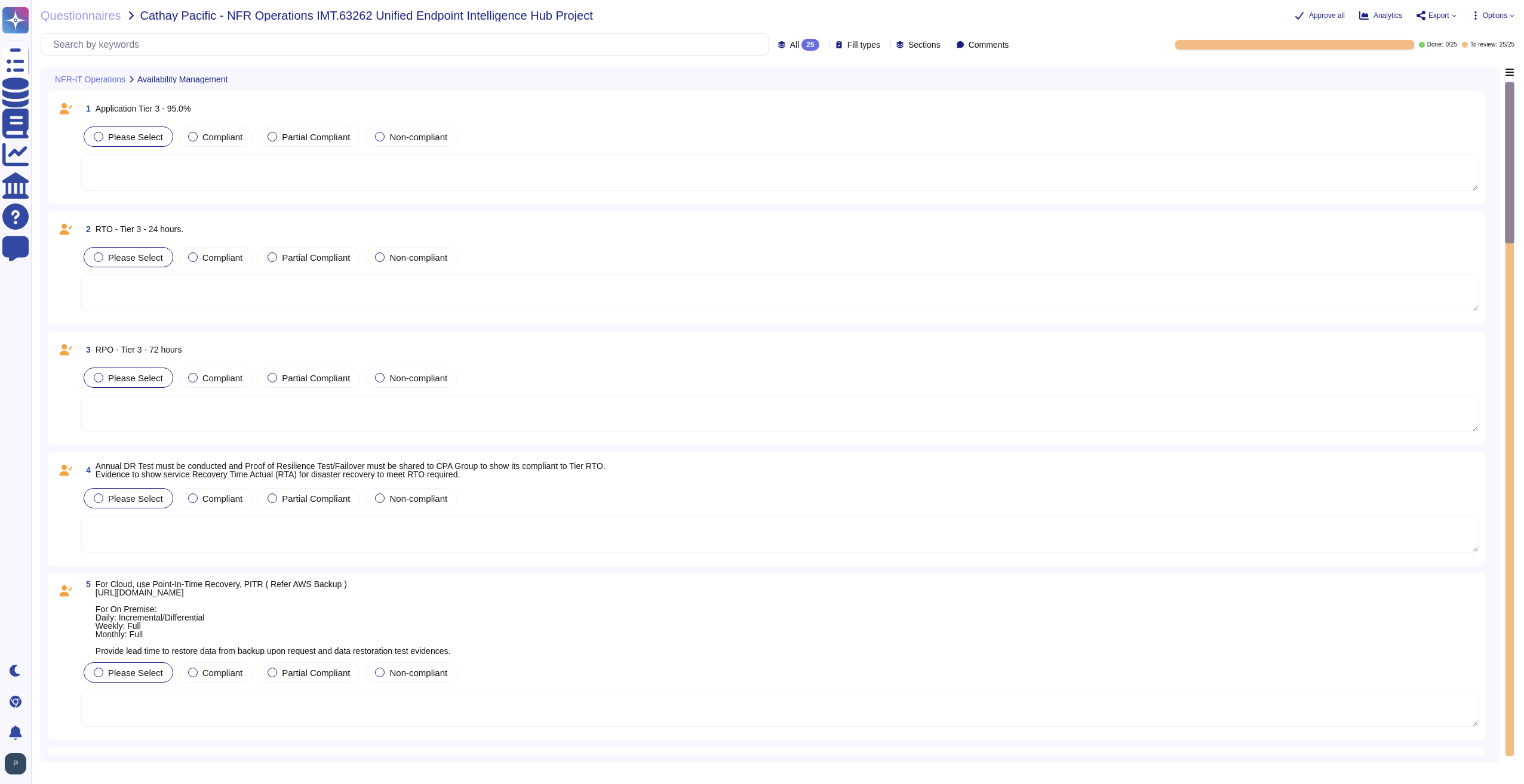
click at [156, 174] on textarea at bounding box center [780, 172] width 1397 height 37
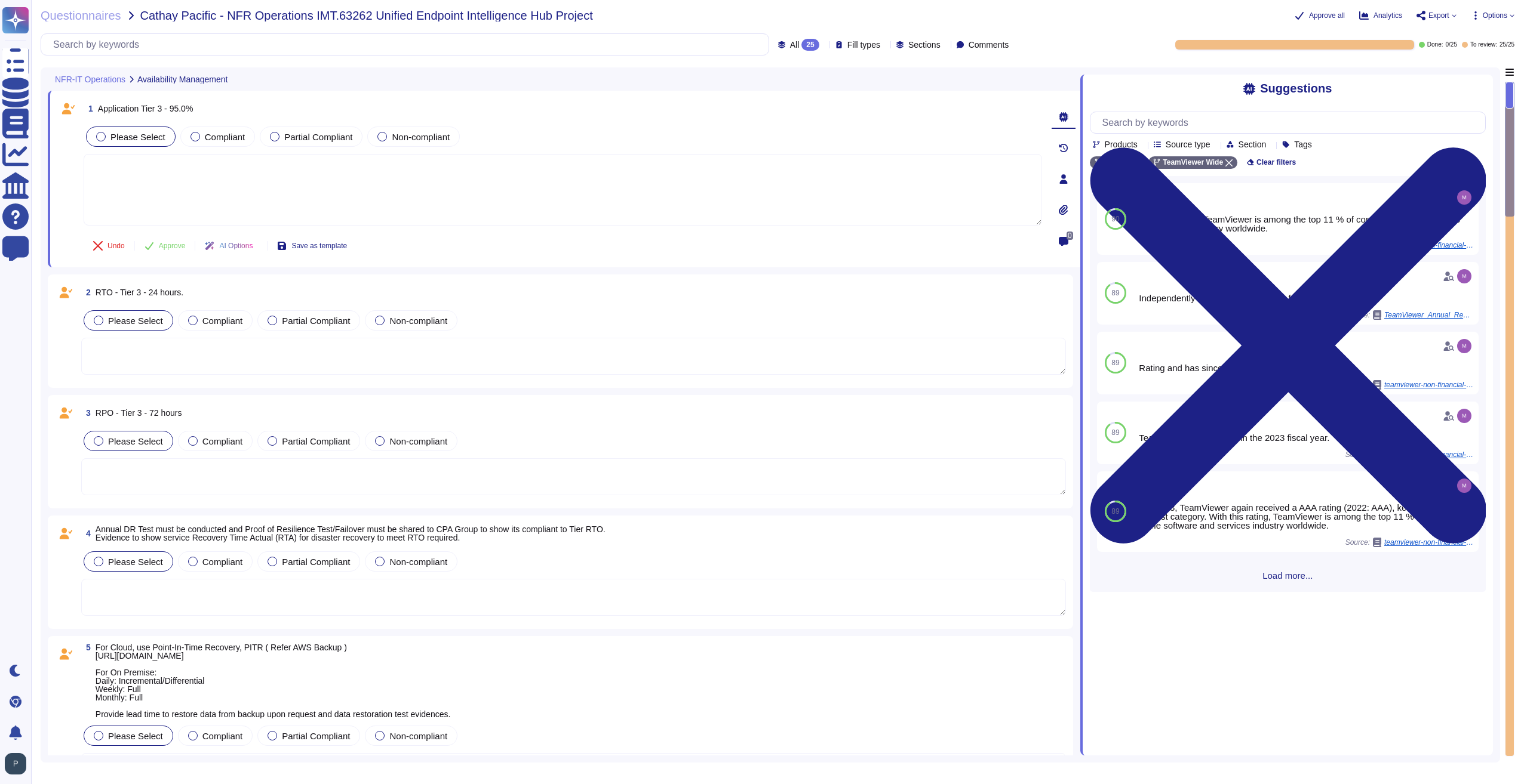
click at [482, 345] on textarea at bounding box center [574, 356] width 985 height 37
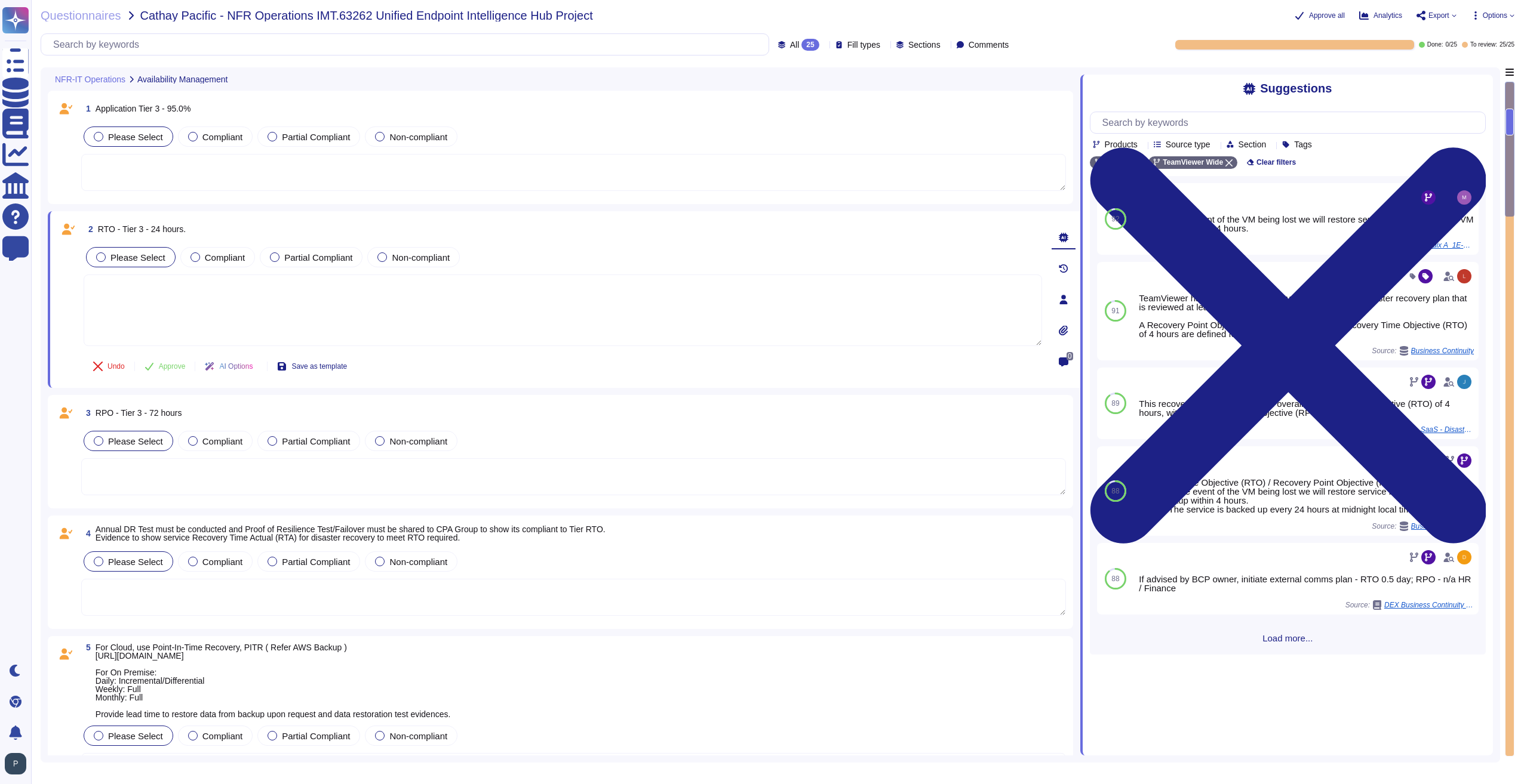
click at [271, 476] on textarea at bounding box center [574, 477] width 985 height 37
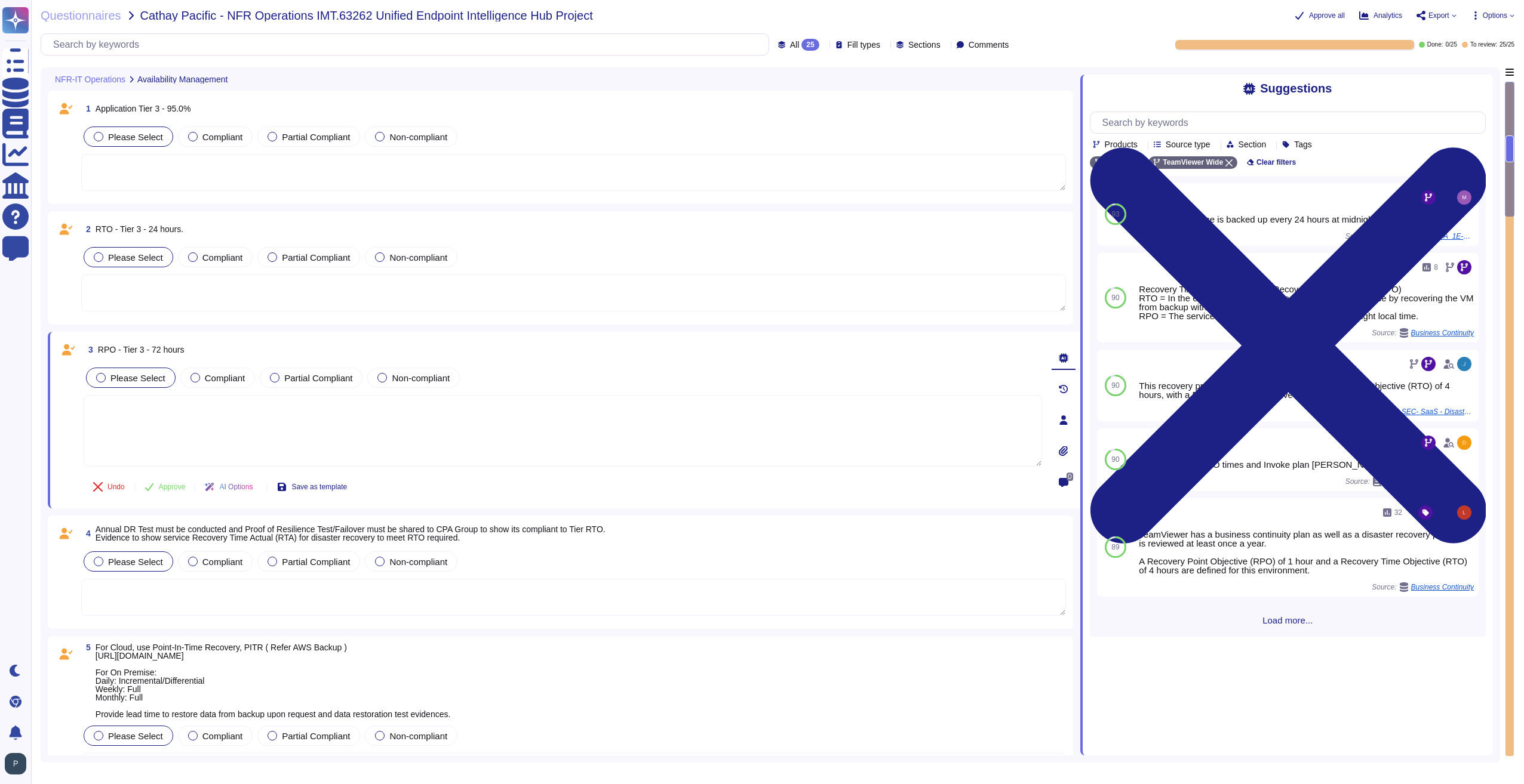
click at [139, 161] on textarea at bounding box center [574, 172] width 985 height 37
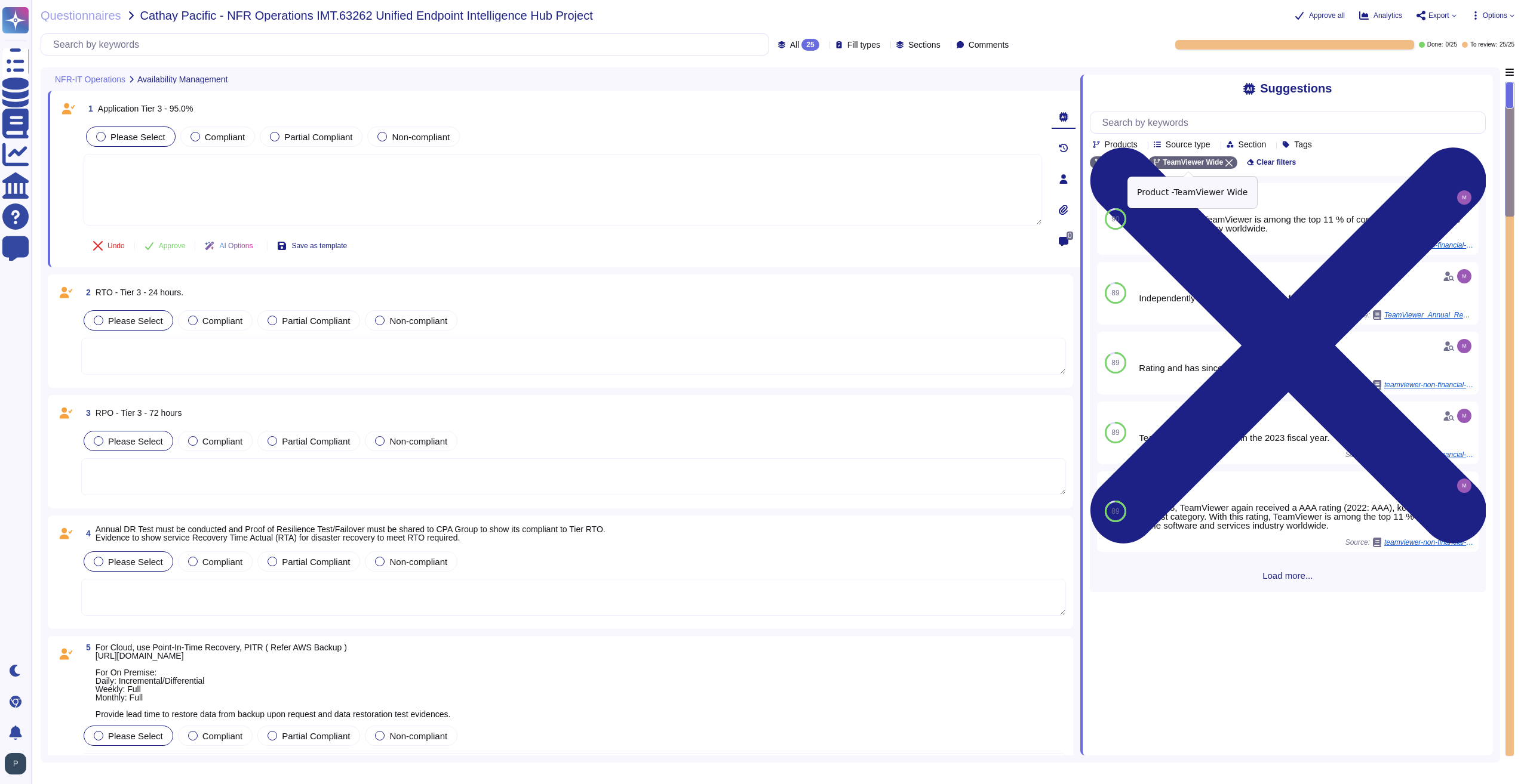
click at [1226, 166] on icon at bounding box center [1229, 163] width 7 height 7
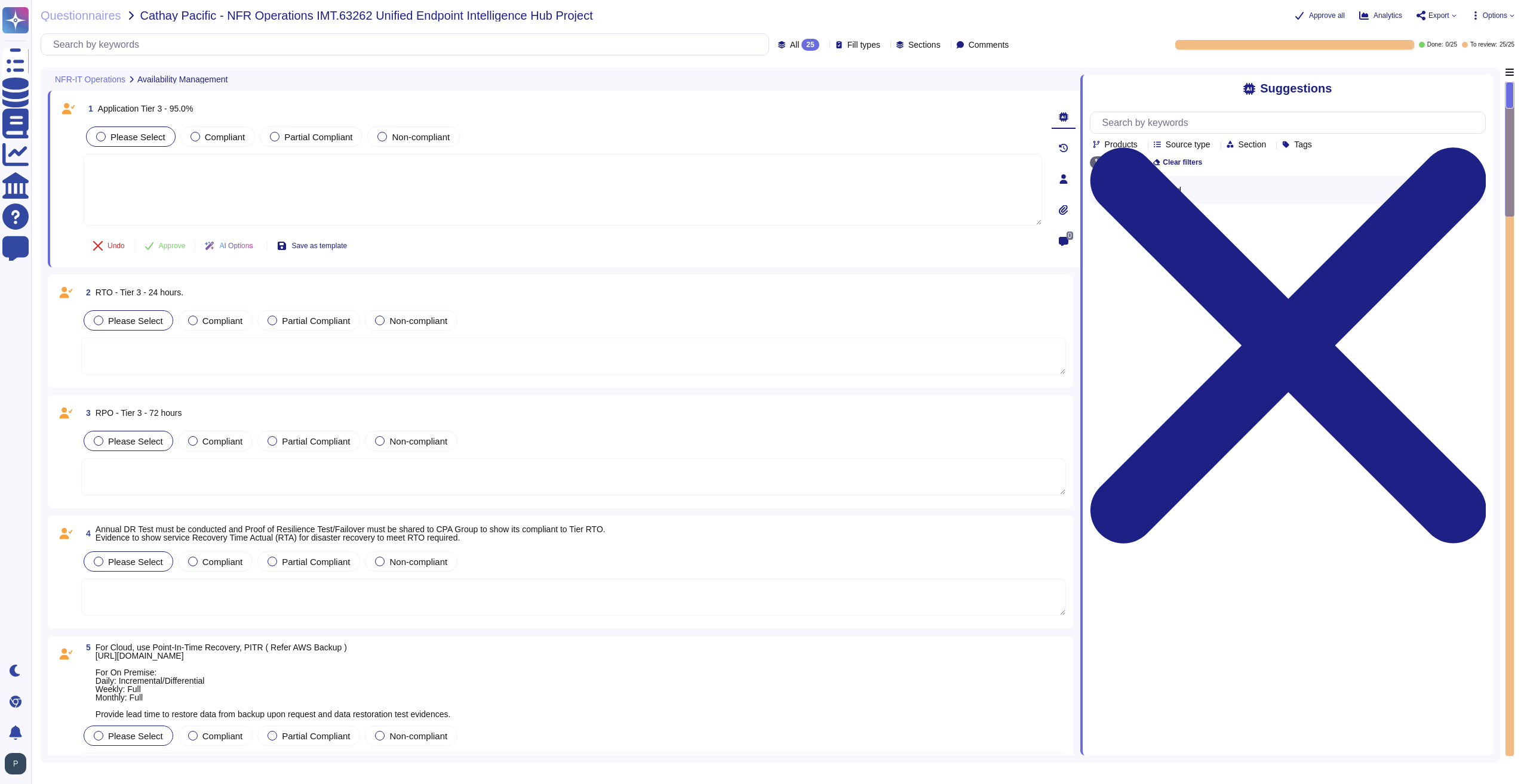
click at [132, 360] on textarea at bounding box center [574, 356] width 985 height 37
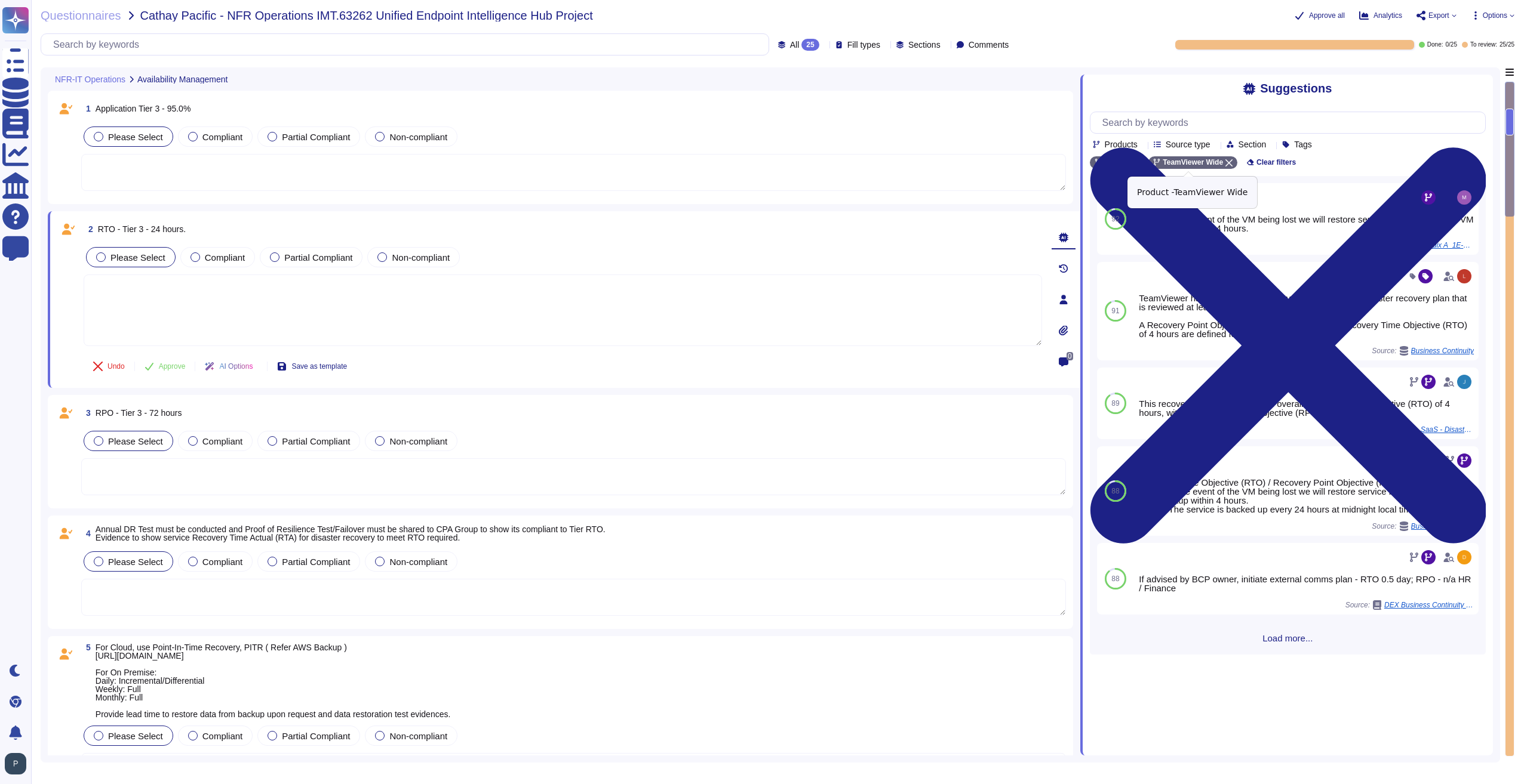
click at [1226, 166] on icon at bounding box center [1229, 163] width 7 height 7
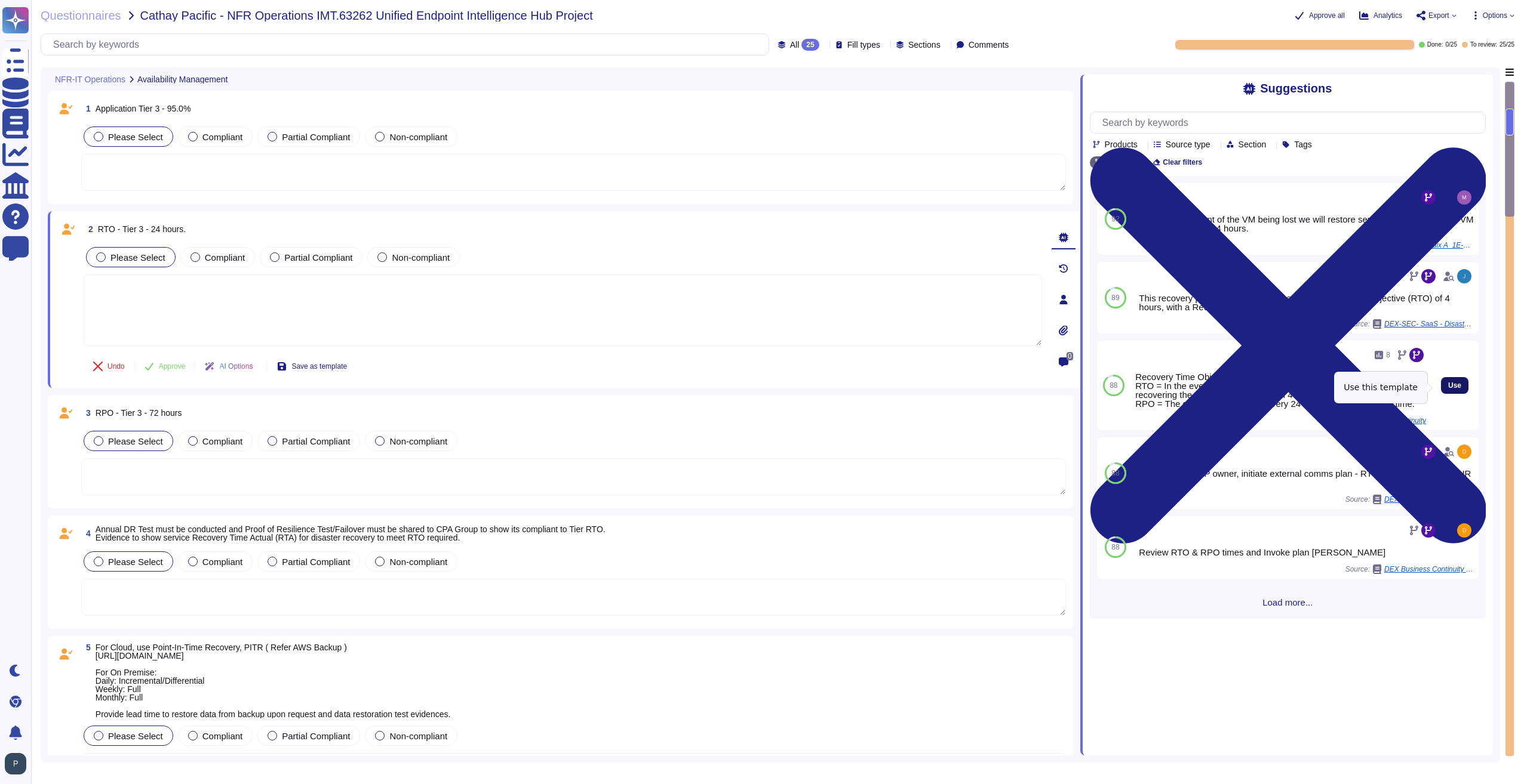
click at [1448, 387] on span "Use" at bounding box center [1454, 385] width 13 height 7
type textarea "Recovery Time Objective (RTO) / Recovery Point Objective (RPO) RTO = In the eve…"
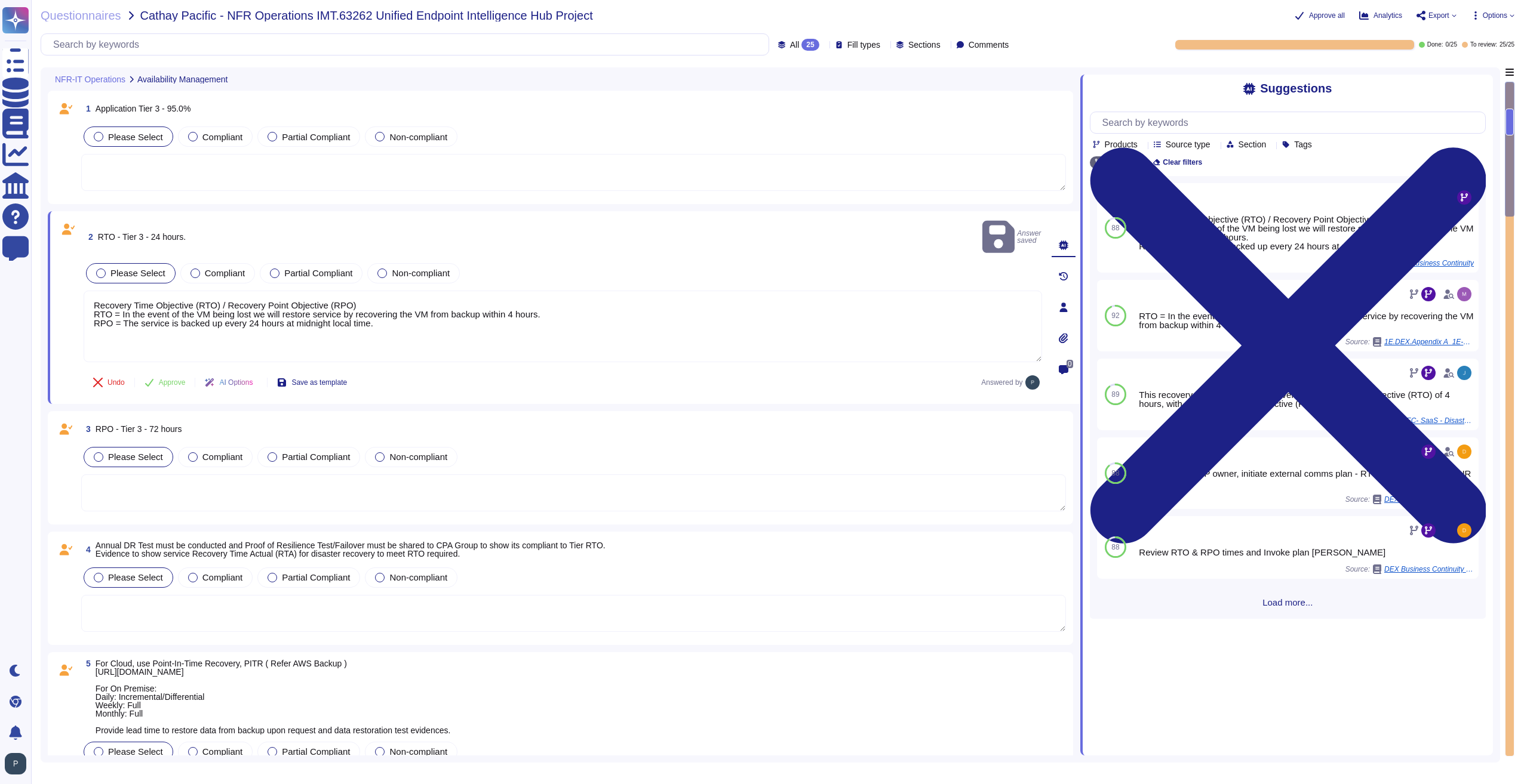
click at [181, 474] on textarea at bounding box center [574, 493] width 985 height 37
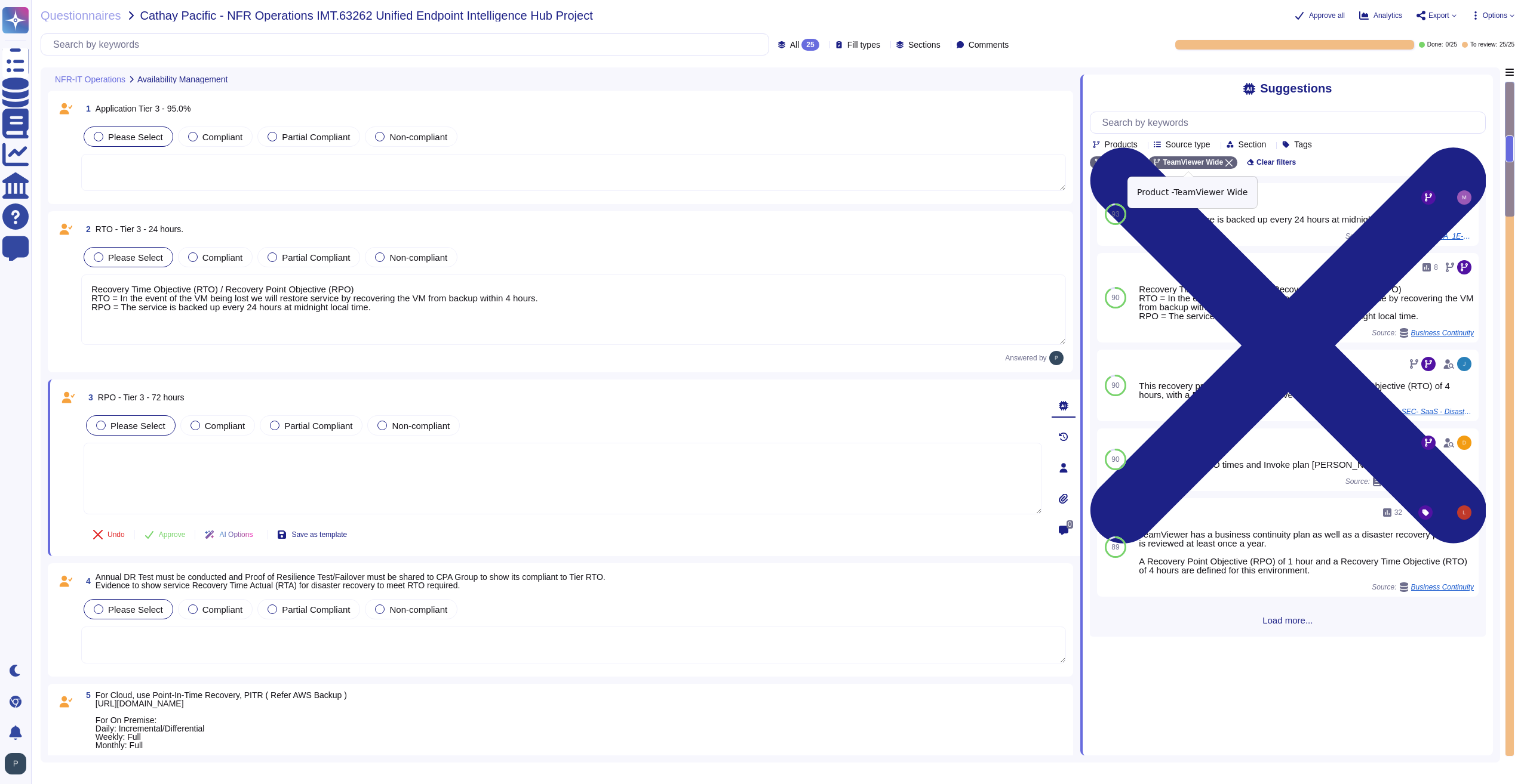
click at [1226, 165] on icon at bounding box center [1229, 163] width 7 height 7
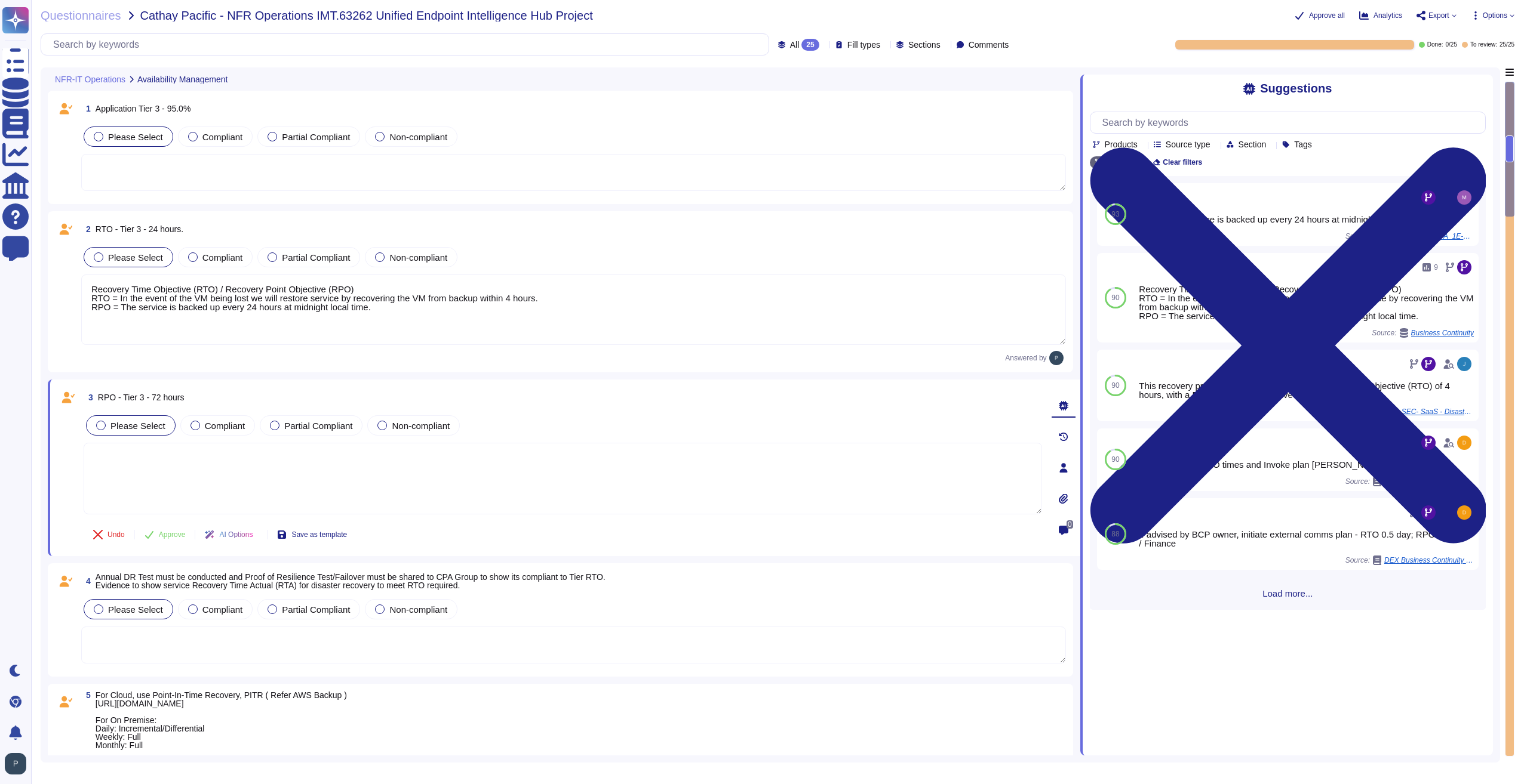
click at [1512, 15] on icon at bounding box center [1511, 15] width 5 height 5
click at [1463, 74] on p "Set Format" at bounding box center [1480, 84] width 47 height 22
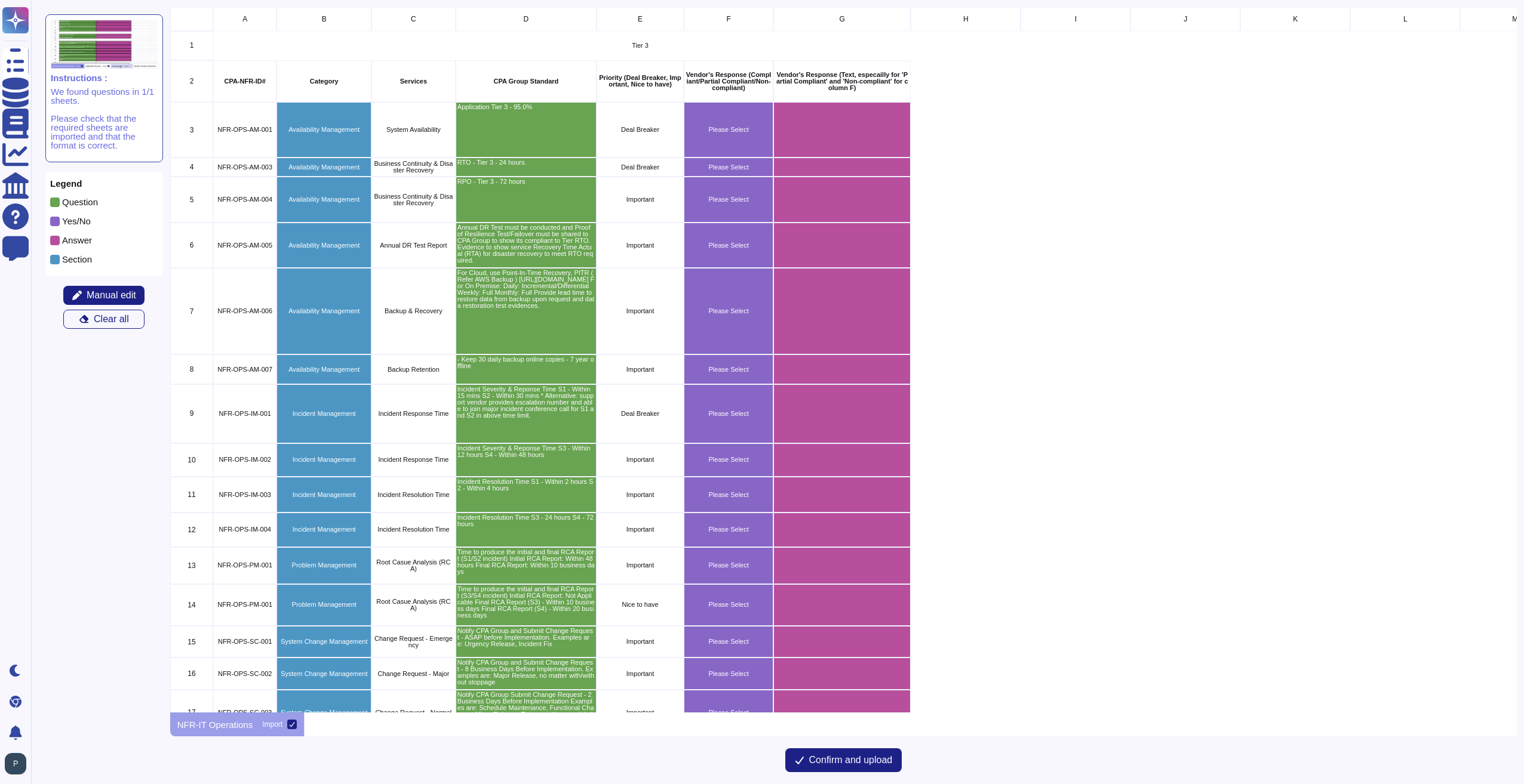
scroll to position [696, 1338]
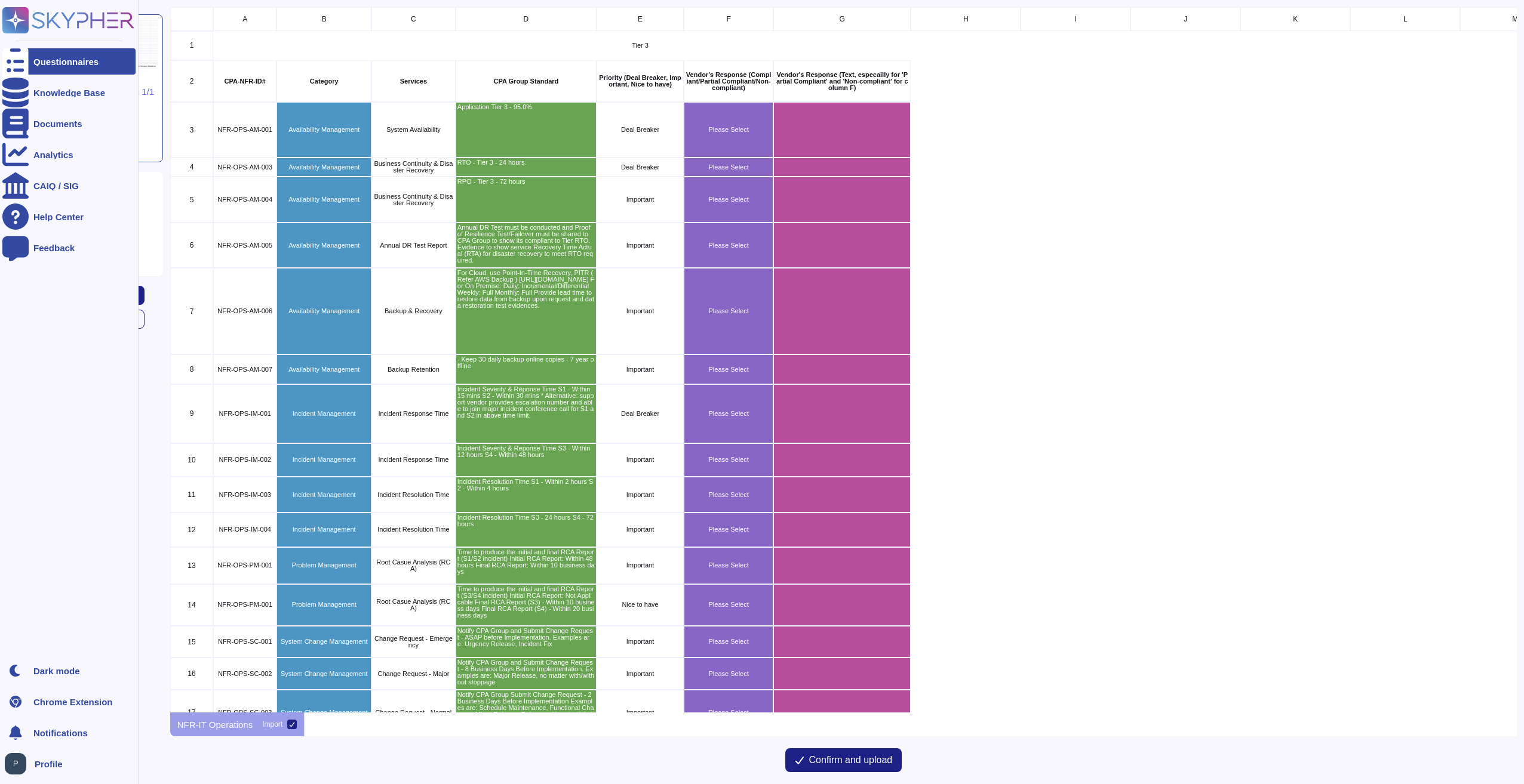
click at [44, 62] on div "Questionnaires" at bounding box center [66, 62] width 65 height 9
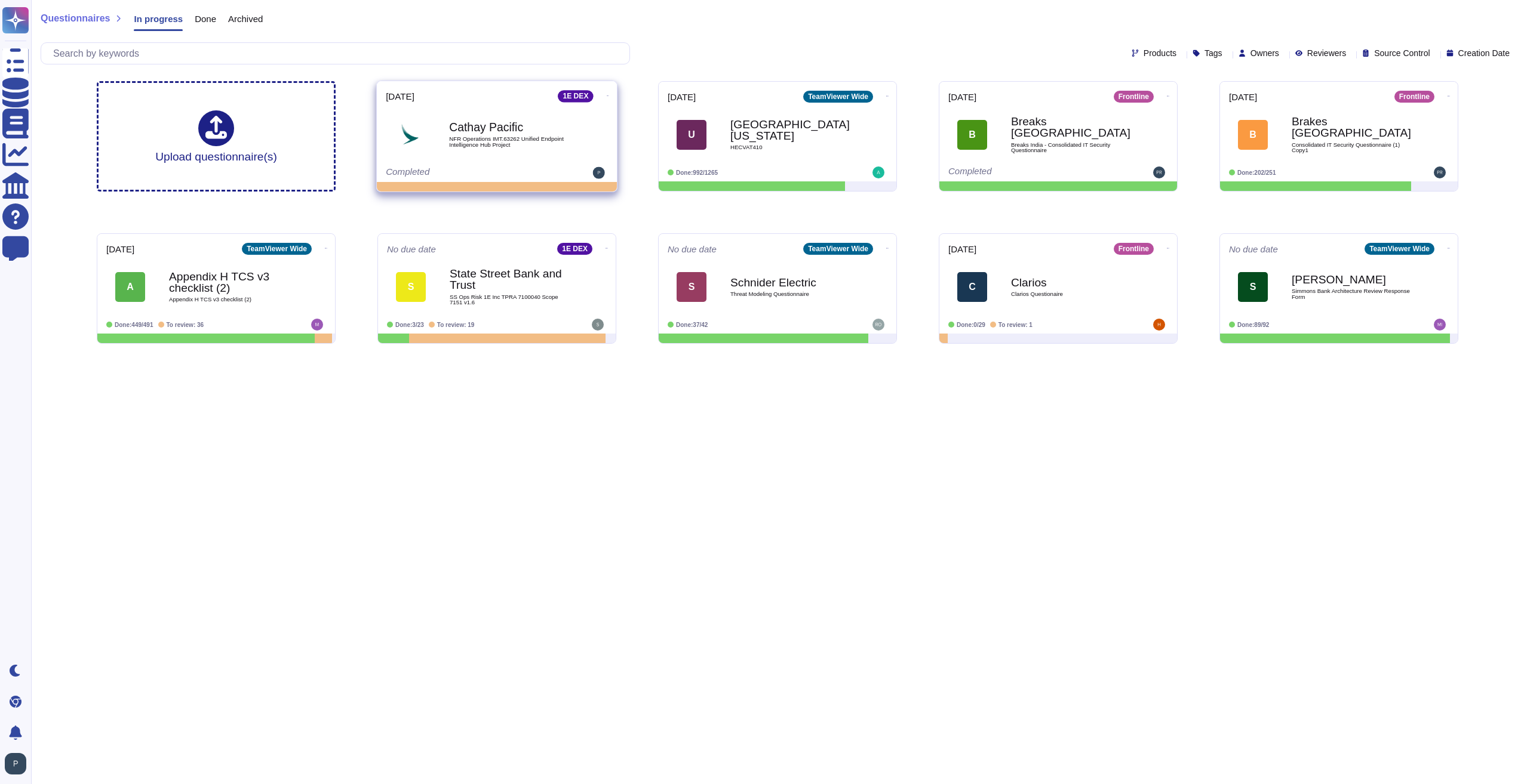
click at [500, 113] on div "Cathay Pacific NFR Operations IMT.63262 Unified Endpoint Intelligence Hub Proje…" at bounding box center [509, 134] width 121 height 48
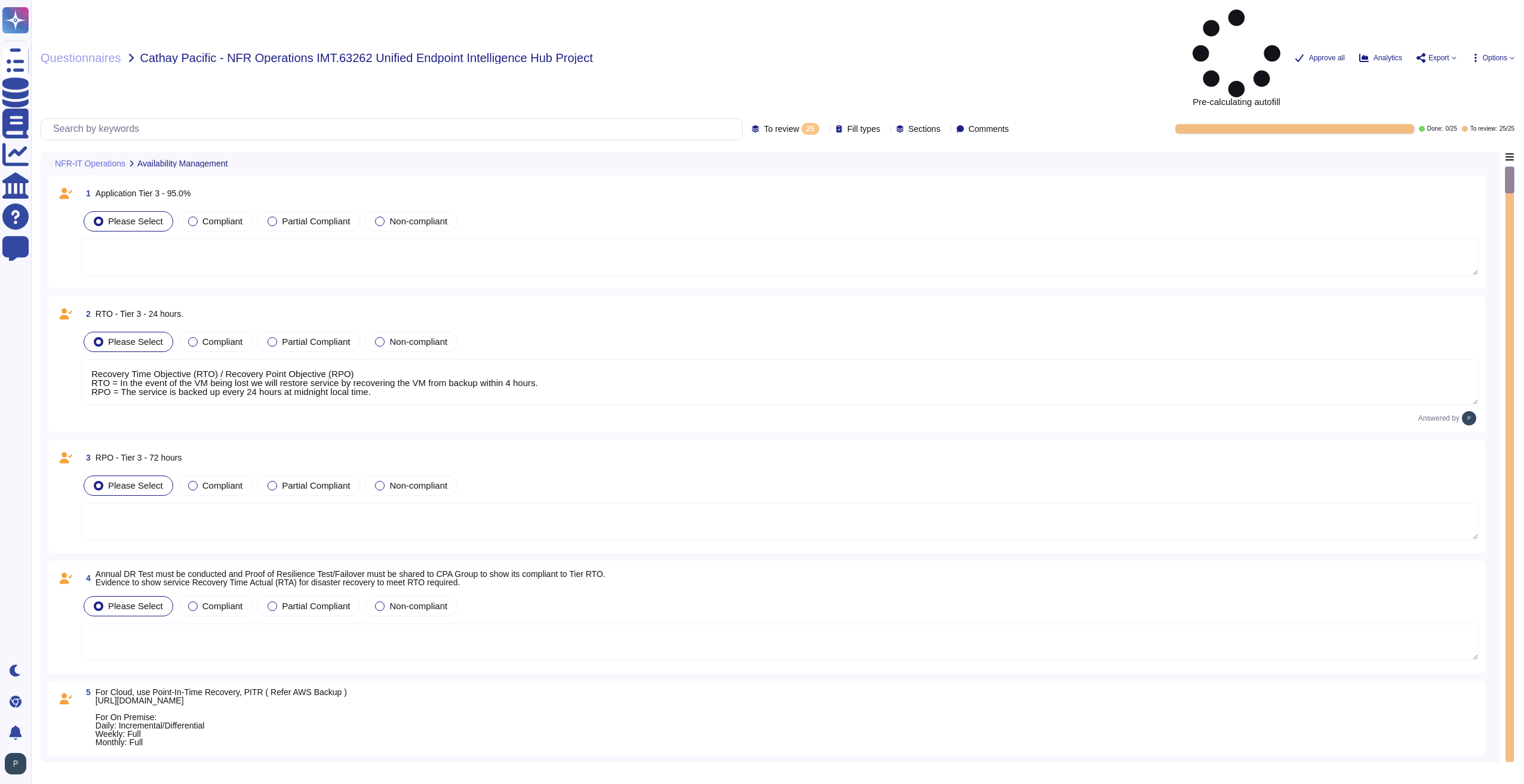
type textarea "Recovery Time Objective (RTO) / Recovery Point Objective (RPO) RTO = In the eve…"
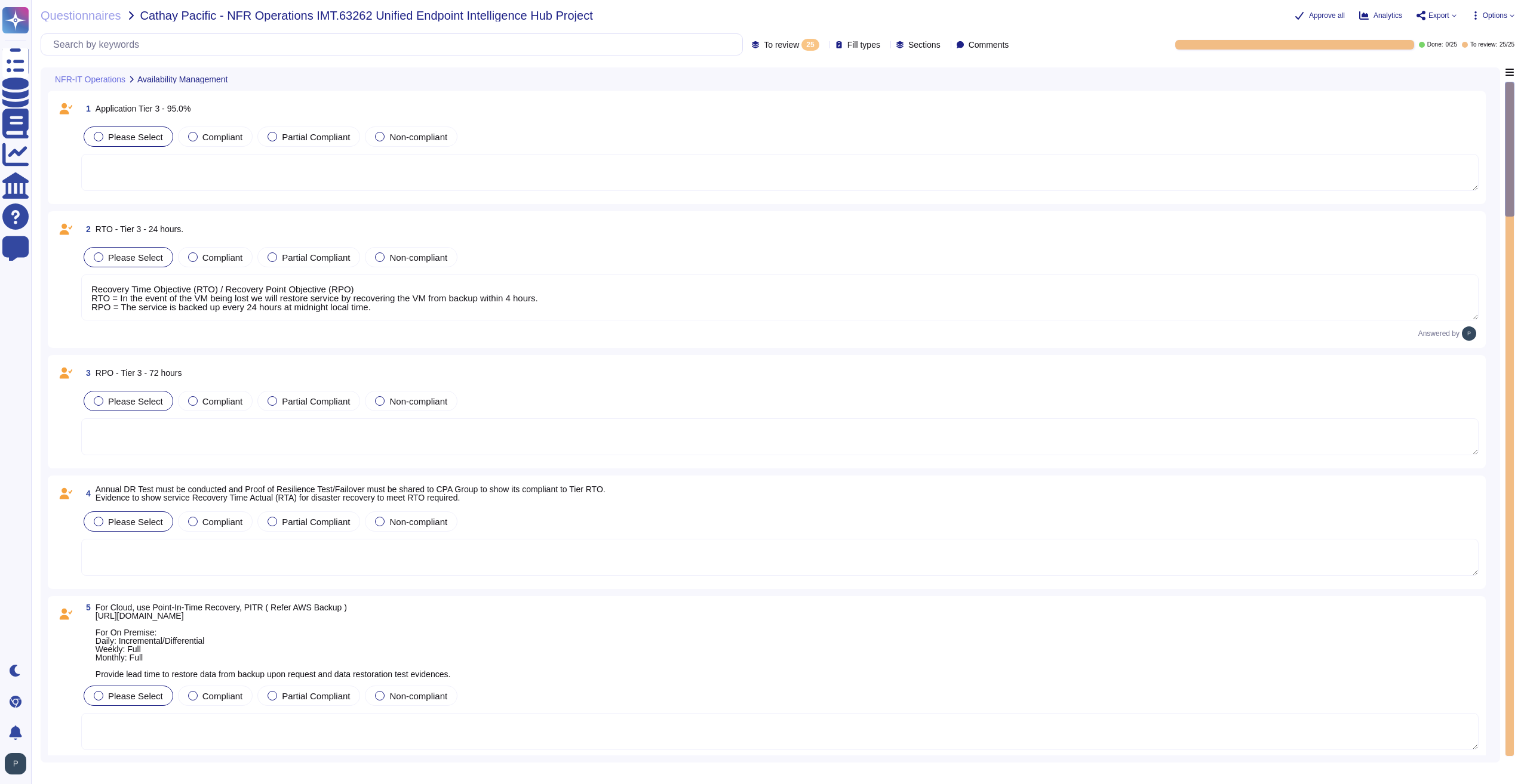
click at [202, 437] on textarea at bounding box center [780, 437] width 1397 height 37
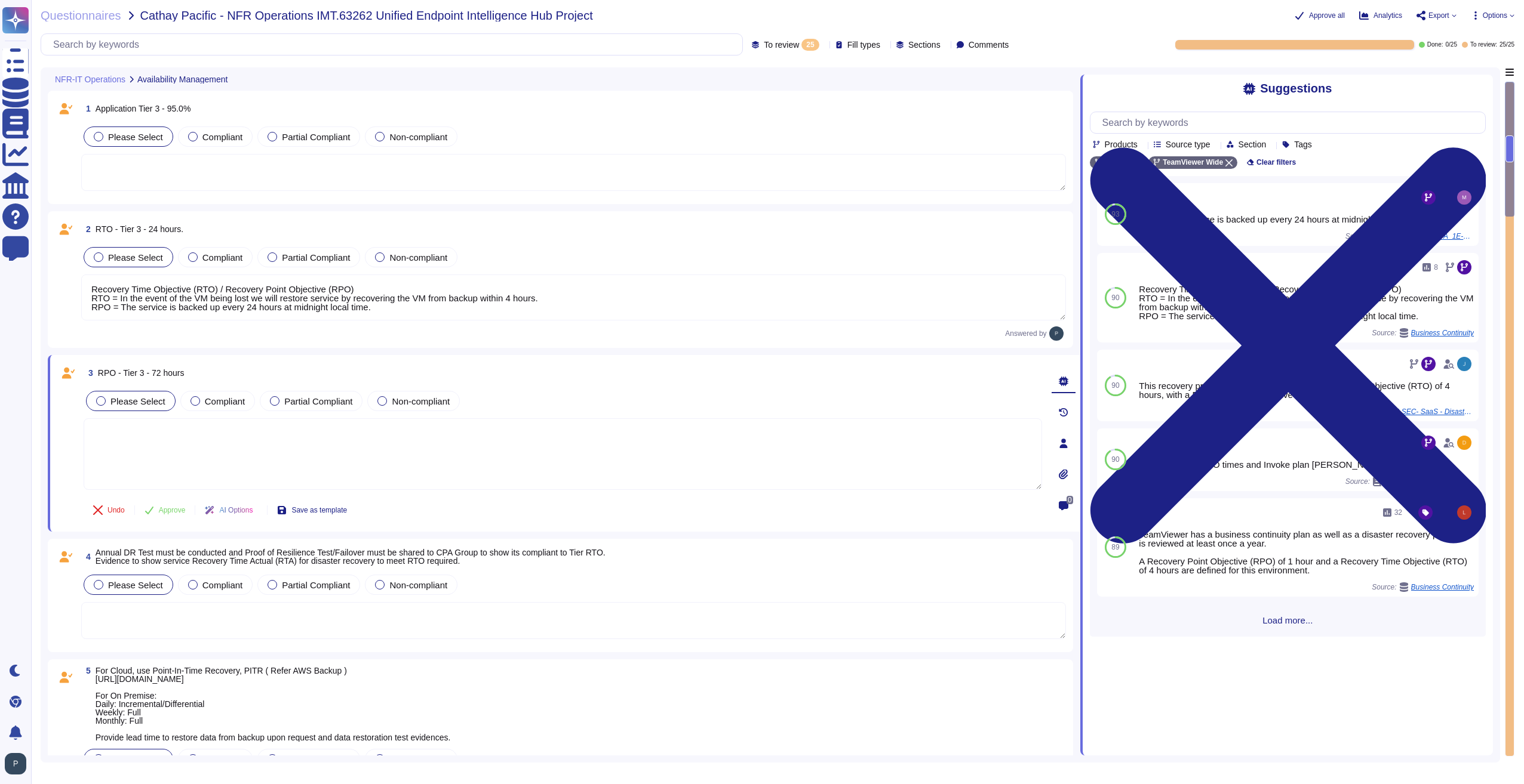
click at [885, 46] on icon at bounding box center [885, 46] width 0 height 0
click at [885, 102] on icon at bounding box center [1018, 179] width 268 height 153
click at [945, 46] on icon at bounding box center [945, 46] width 0 height 0
click at [1511, 15] on icon at bounding box center [1511, 15] width 5 height 5
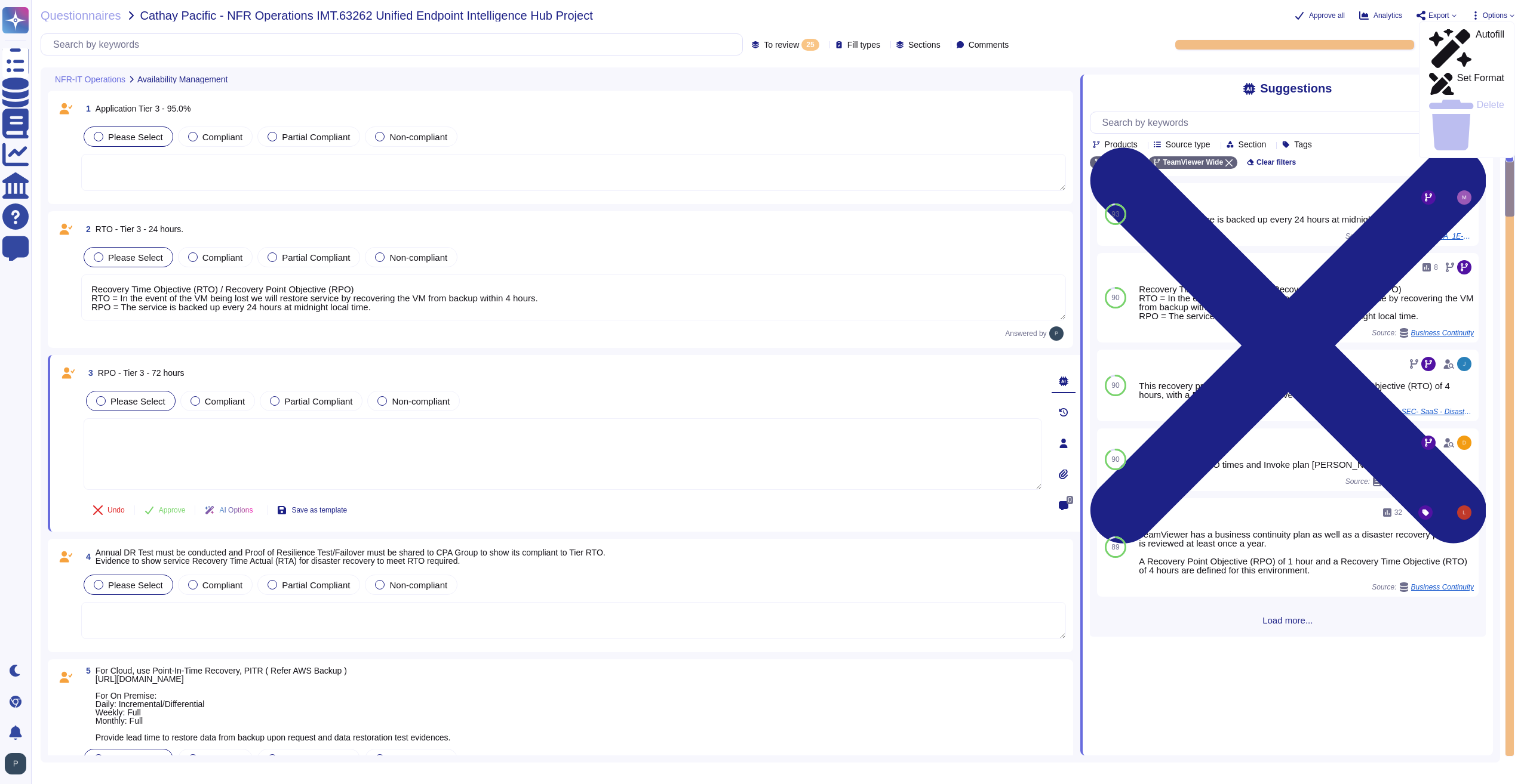
click at [1190, 33] on div "Questionnaires Cathay Pacific - NFR Operations IMT.63262 Unified Endpoint Intel…" at bounding box center [777, 392] width 1493 height 784
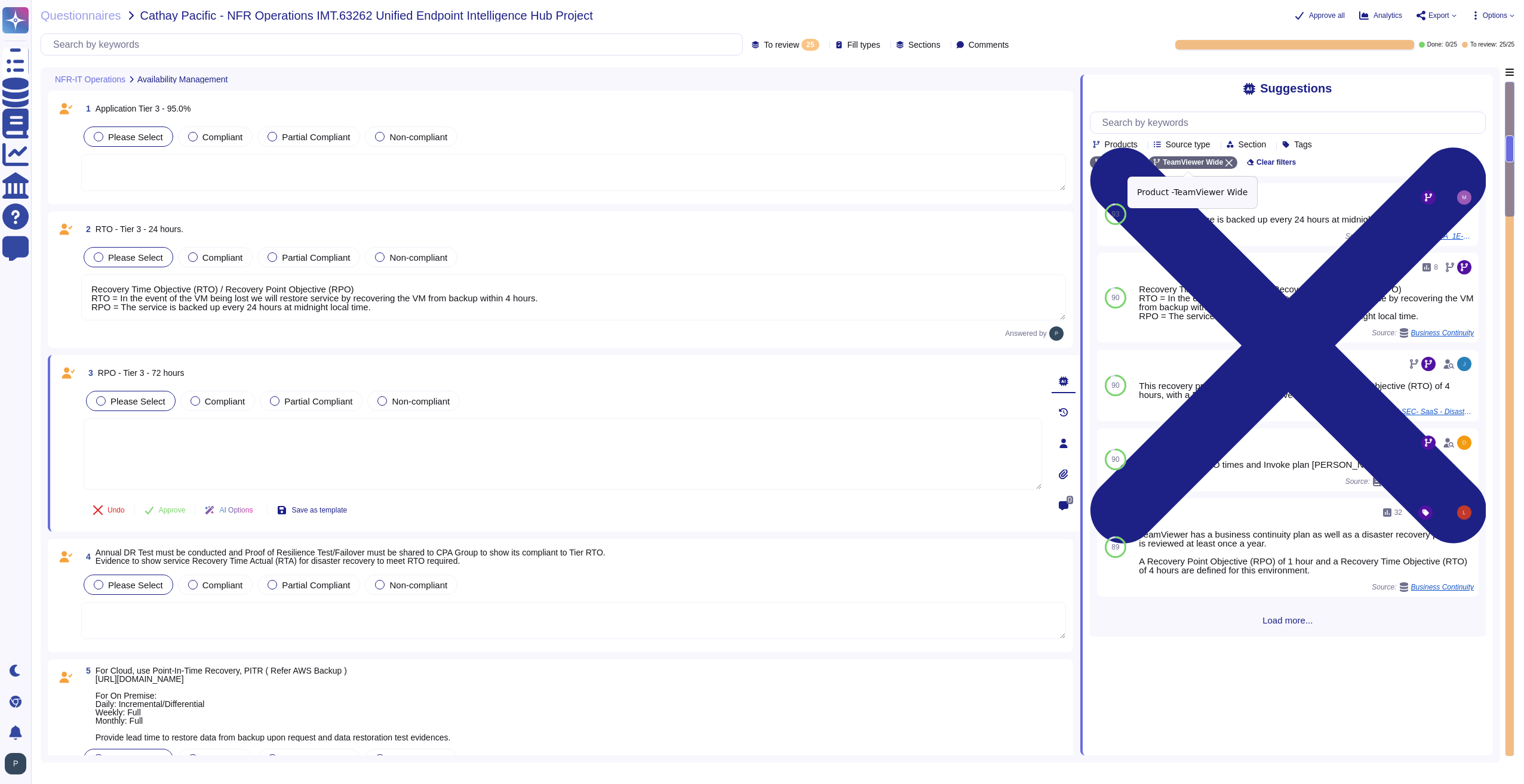
click at [1226, 163] on icon at bounding box center [1229, 163] width 7 height 7
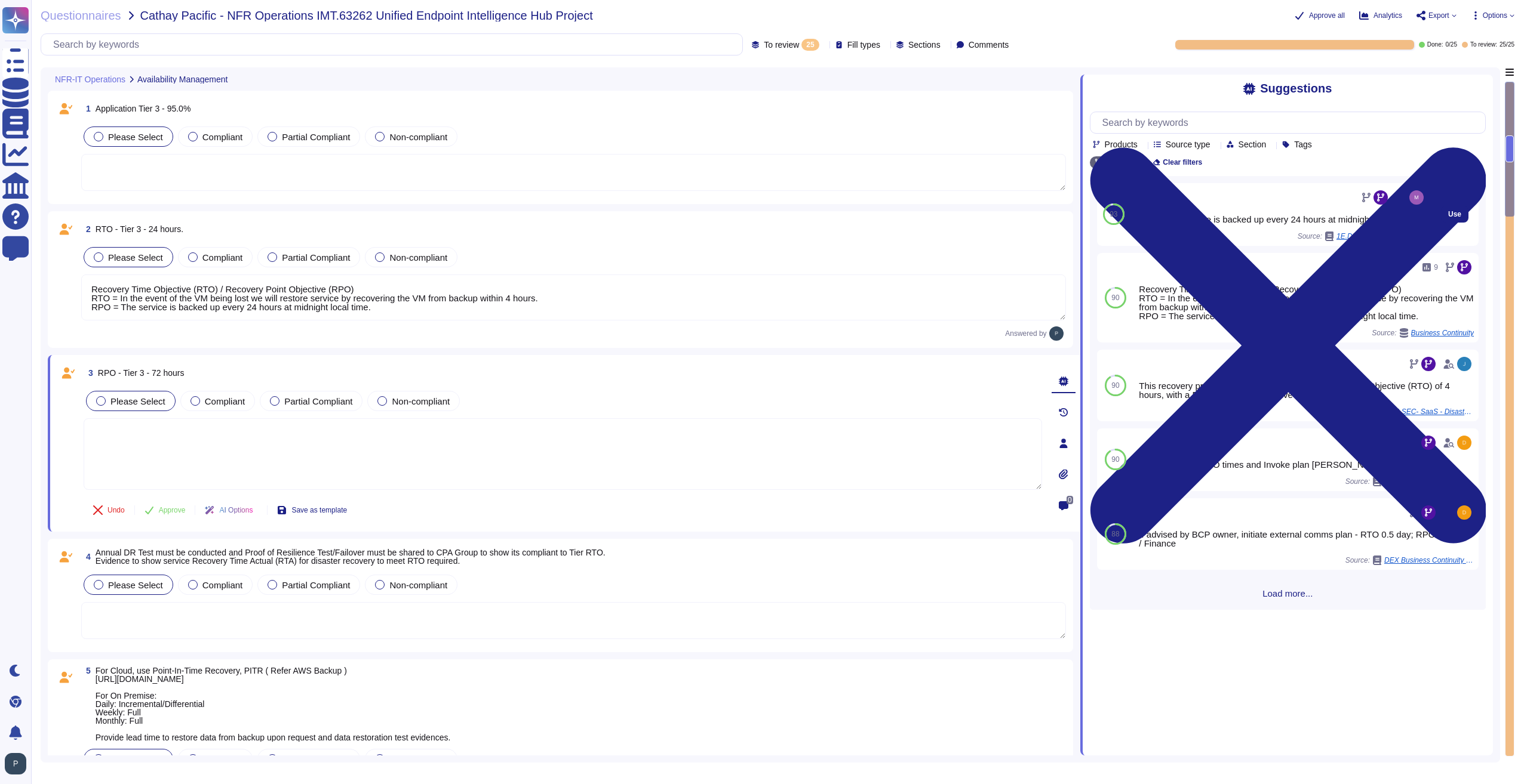
click at [1210, 222] on div "RPO = The service is backed up every 24 hours at midnight local time." at bounding box center [1280, 219] width 291 height 9
click at [1448, 218] on span "Use" at bounding box center [1454, 214] width 13 height 7
type textarea "RPO = The service is backed up every 24 hours at midnight local time."
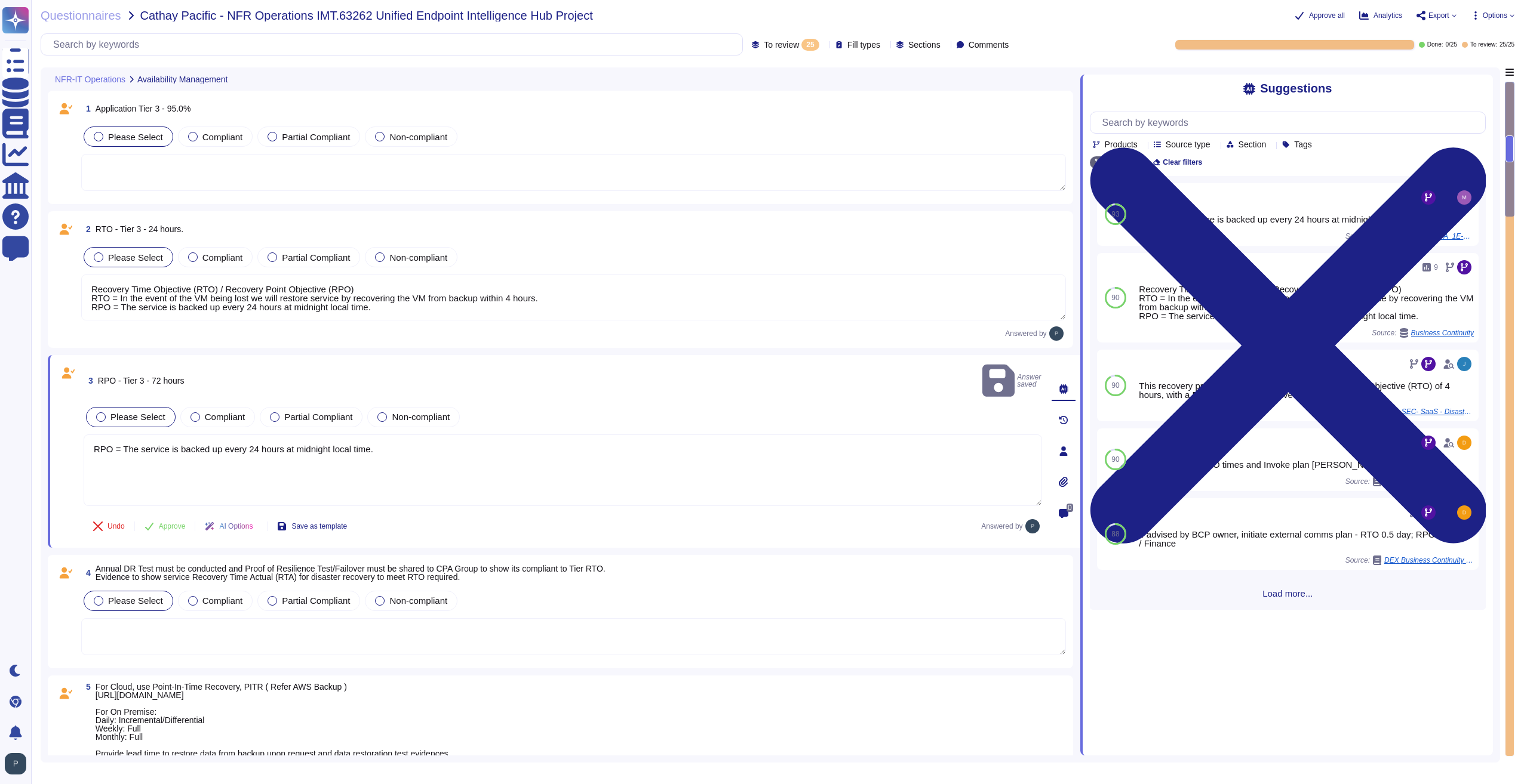
click at [588, 300] on textarea "Recovery Time Objective (RTO) / Recovery Point Objective (RPO) RTO = In the eve…" at bounding box center [574, 297] width 985 height 46
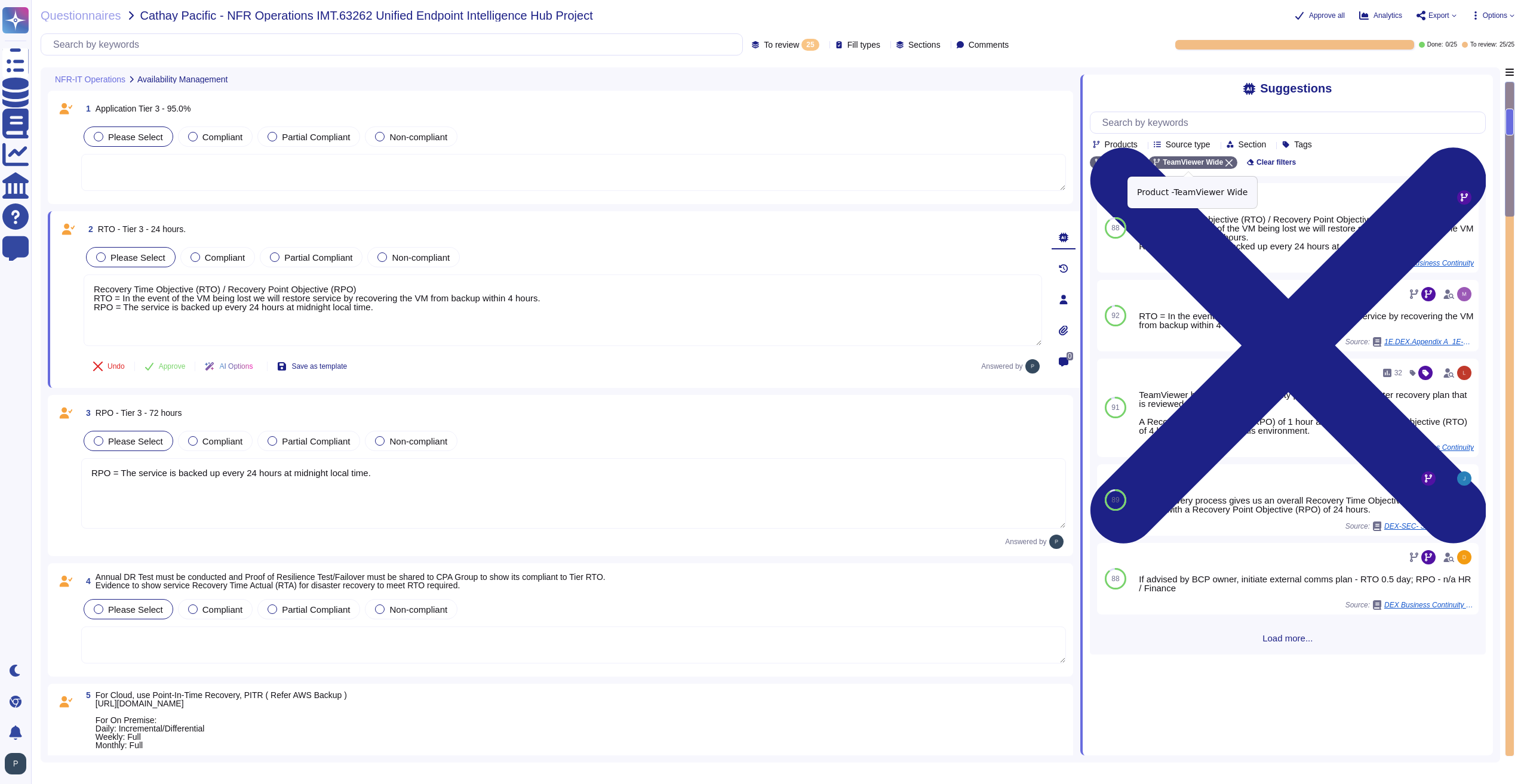
click at [1226, 164] on icon at bounding box center [1229, 163] width 7 height 7
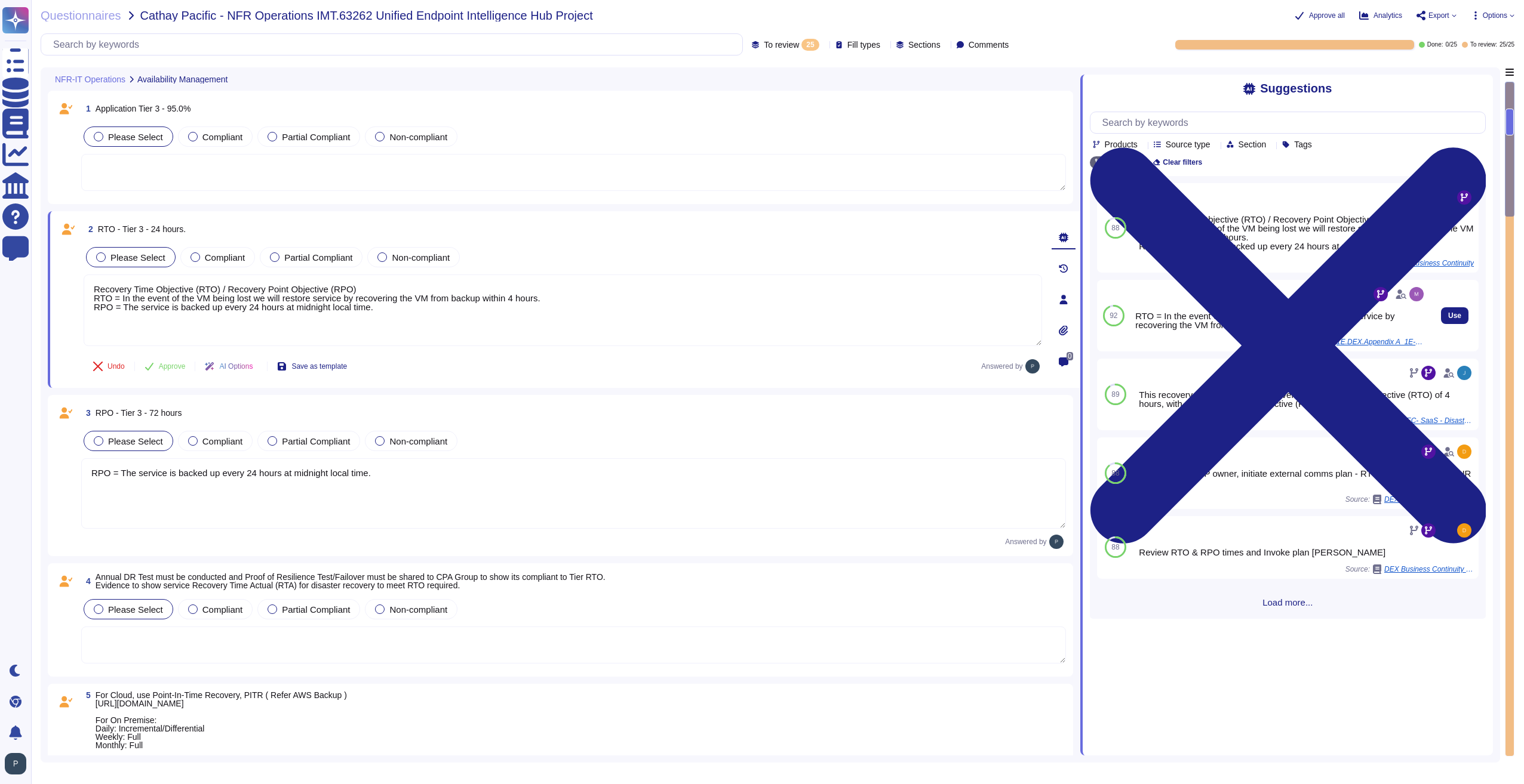
click at [1222, 306] on div "RTO = In the event of the VM being lost we will restore service by recovering t…" at bounding box center [1280, 316] width 291 height 62
click at [1448, 317] on span "Use" at bounding box center [1454, 316] width 13 height 7
type textarea "Recovery Time Objective (RTO) / Recovery Point Objective (RPO) RTO = In the eve…"
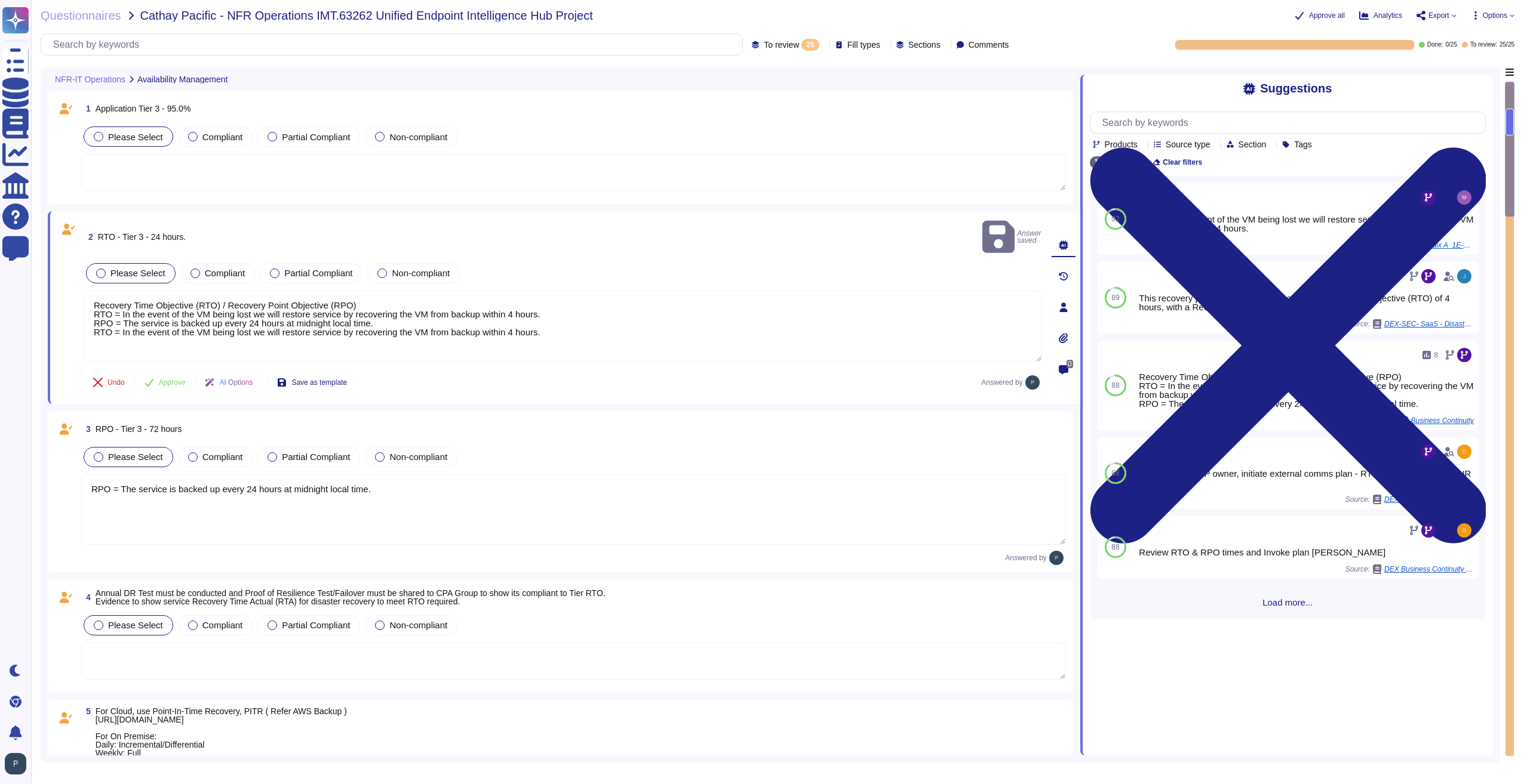
drag, startPoint x: 467, startPoint y: 314, endPoint x: 49, endPoint y: 284, distance: 419.1
click at [49, 284] on div "2 RTO - Tier 3 - 24 hours. Answer saved Please Select Compliant Partial Complia…" at bounding box center [564, 307] width 1032 height 193
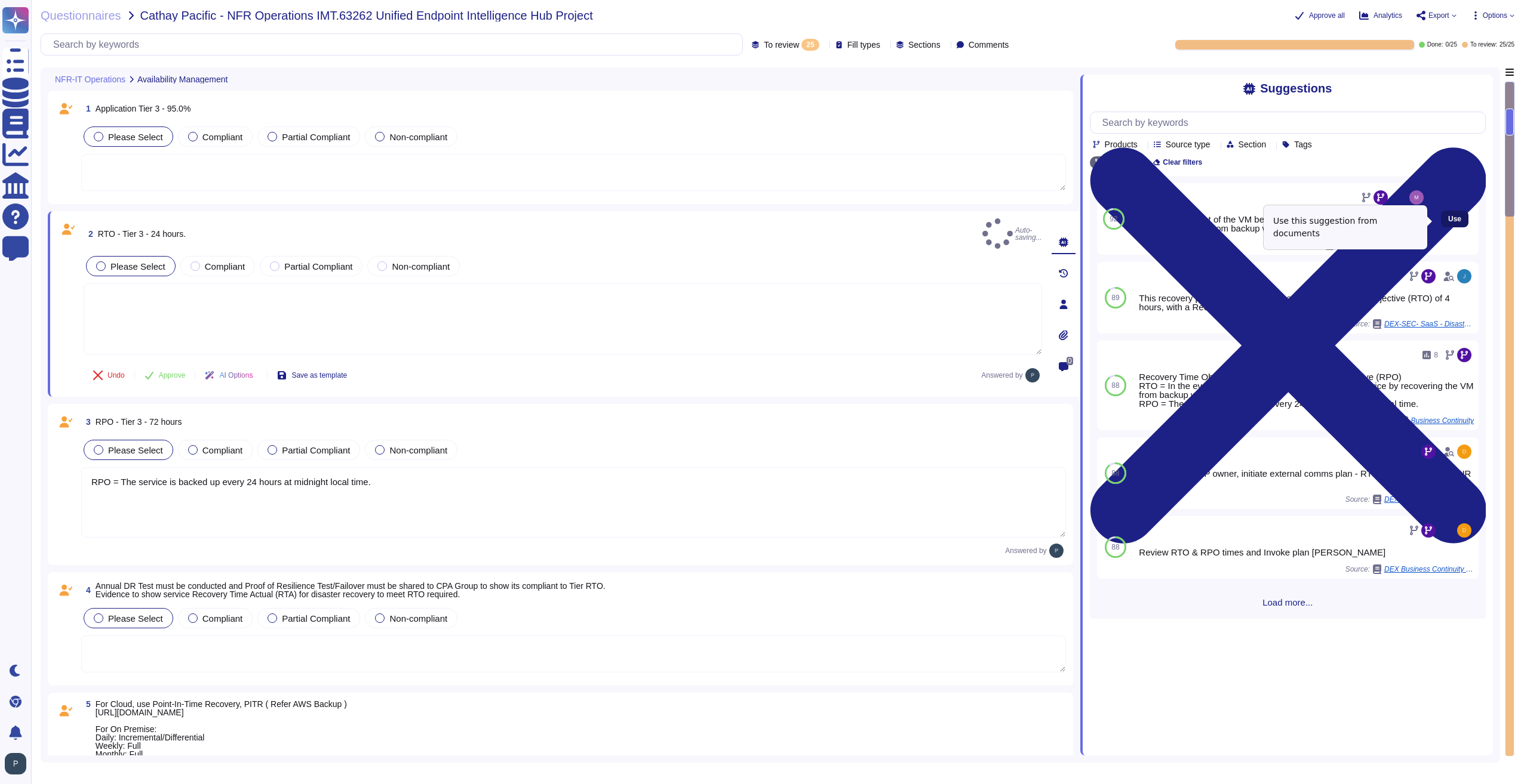
click at [1448, 220] on span "Use" at bounding box center [1454, 219] width 13 height 7
type textarea "RTO = In the event of the VM being lost we will restore service by recovering t…"
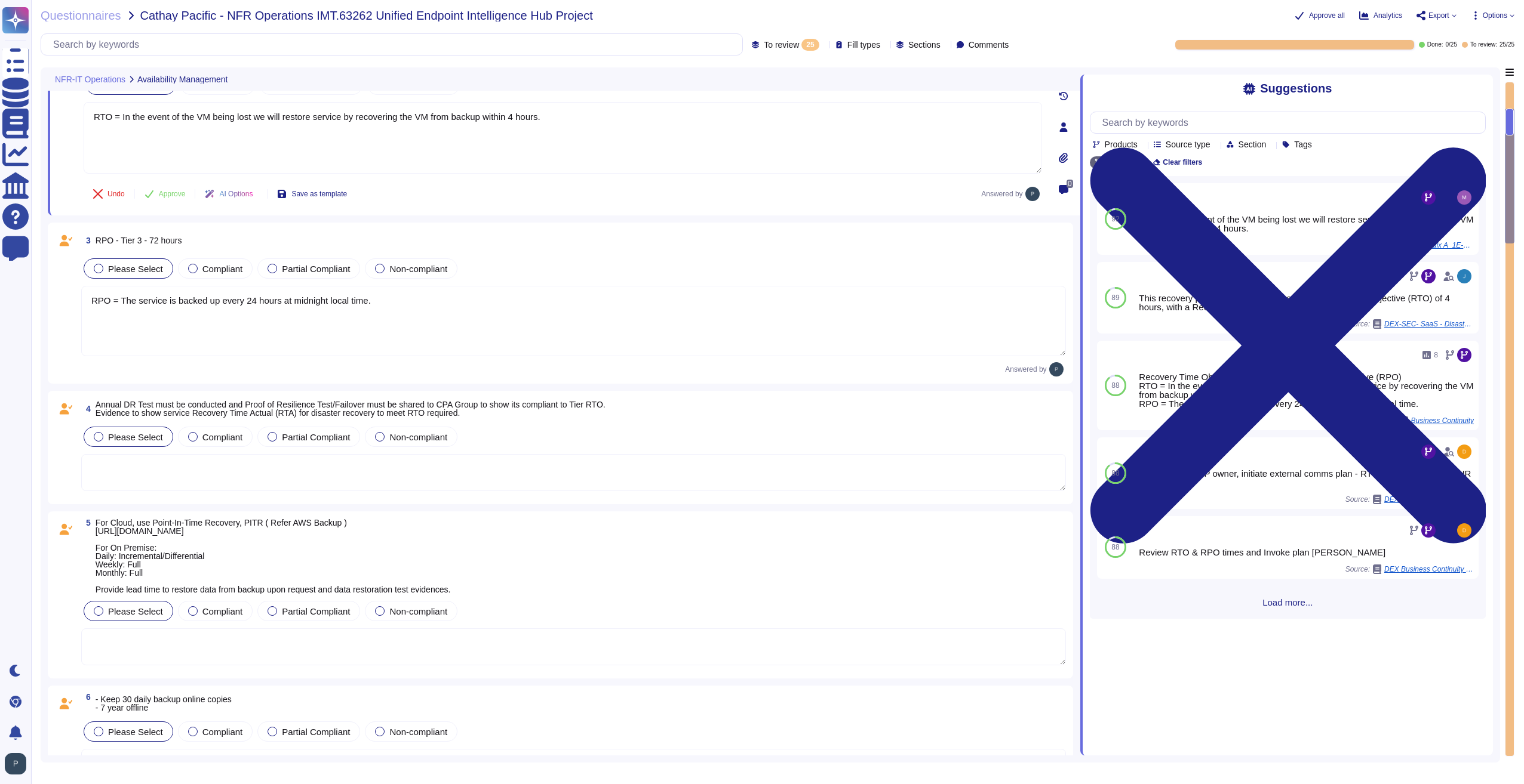
scroll to position [179, 0]
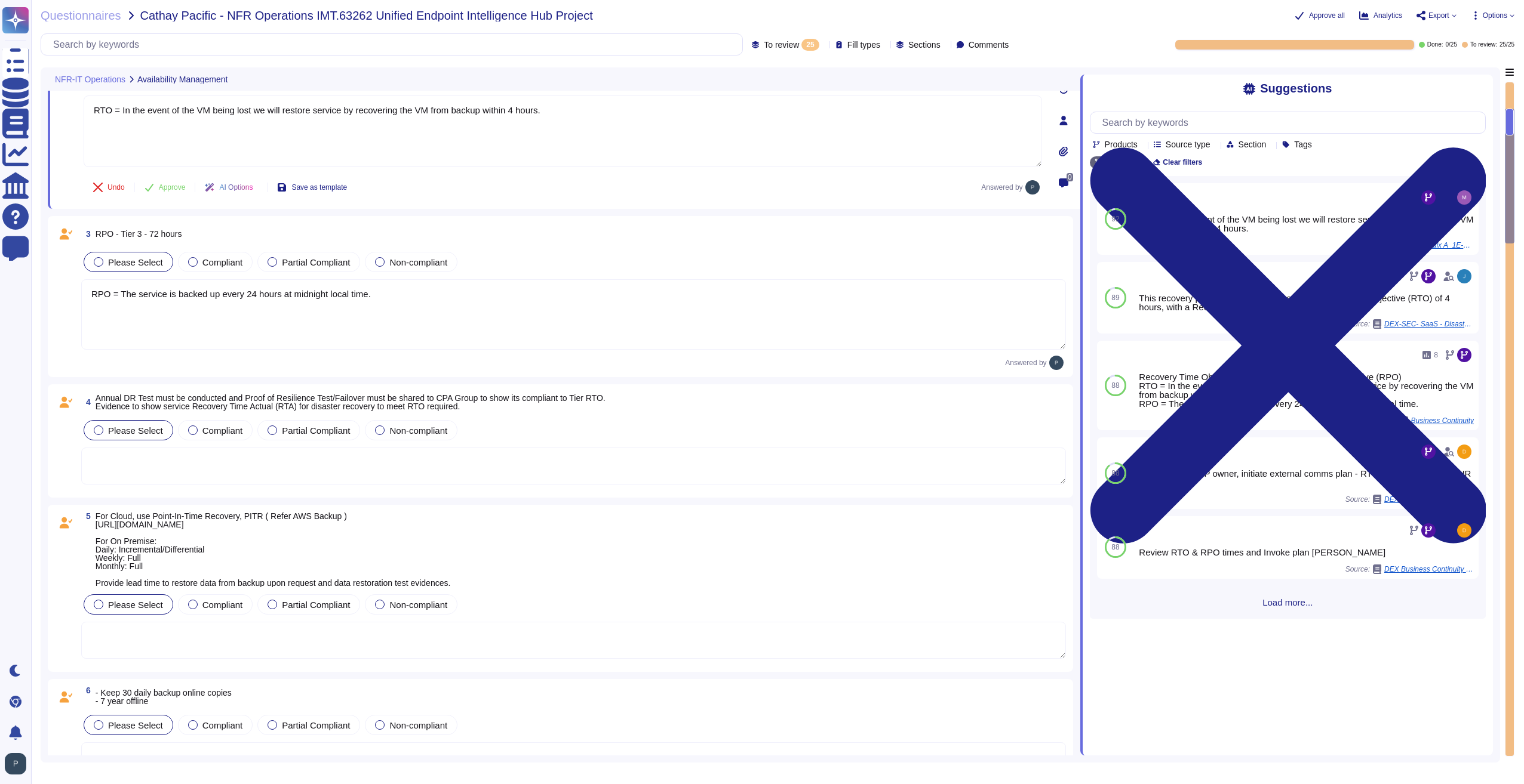
click at [177, 472] on textarea at bounding box center [574, 466] width 985 height 37
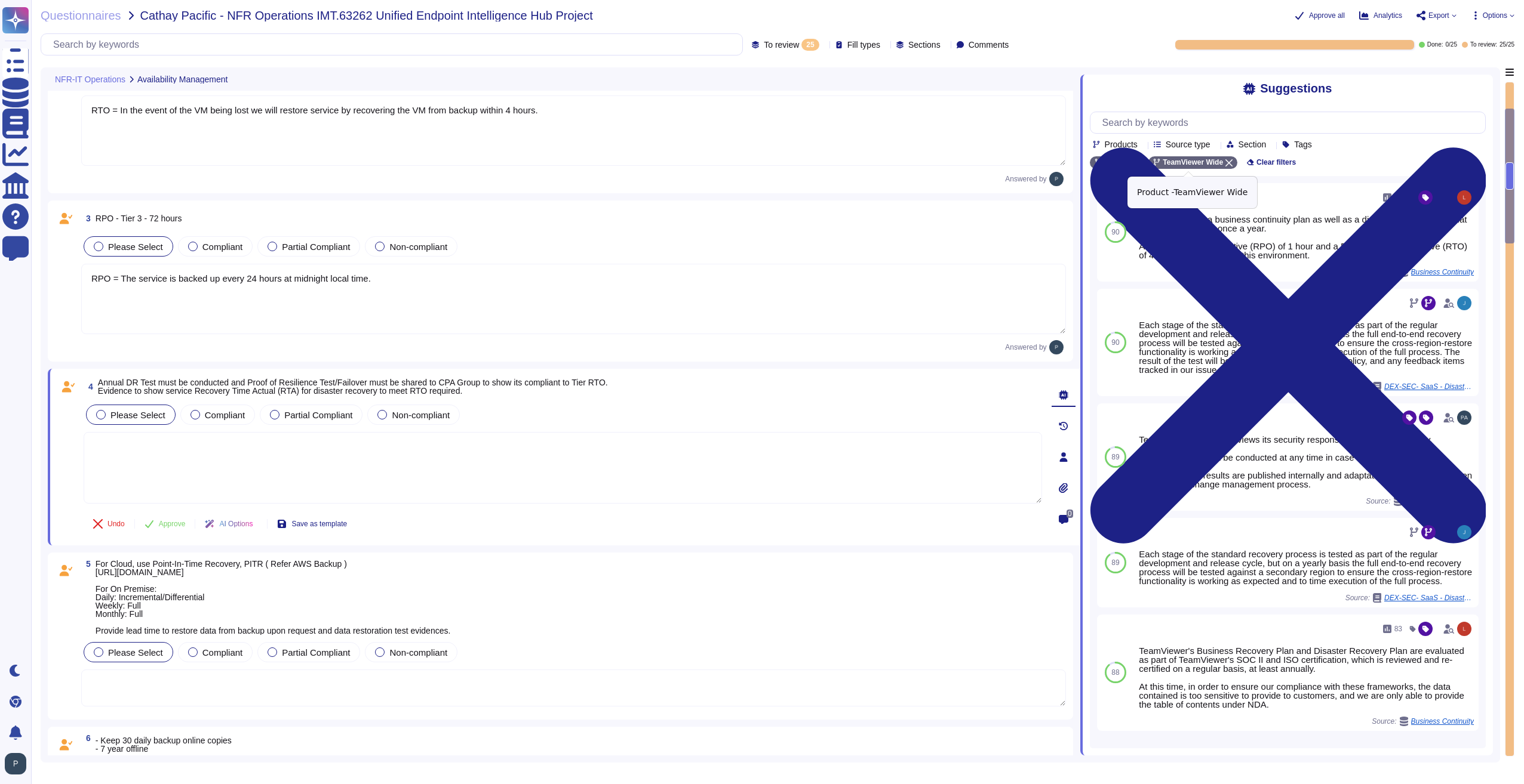
click at [1226, 163] on icon at bounding box center [1229, 163] width 7 height 7
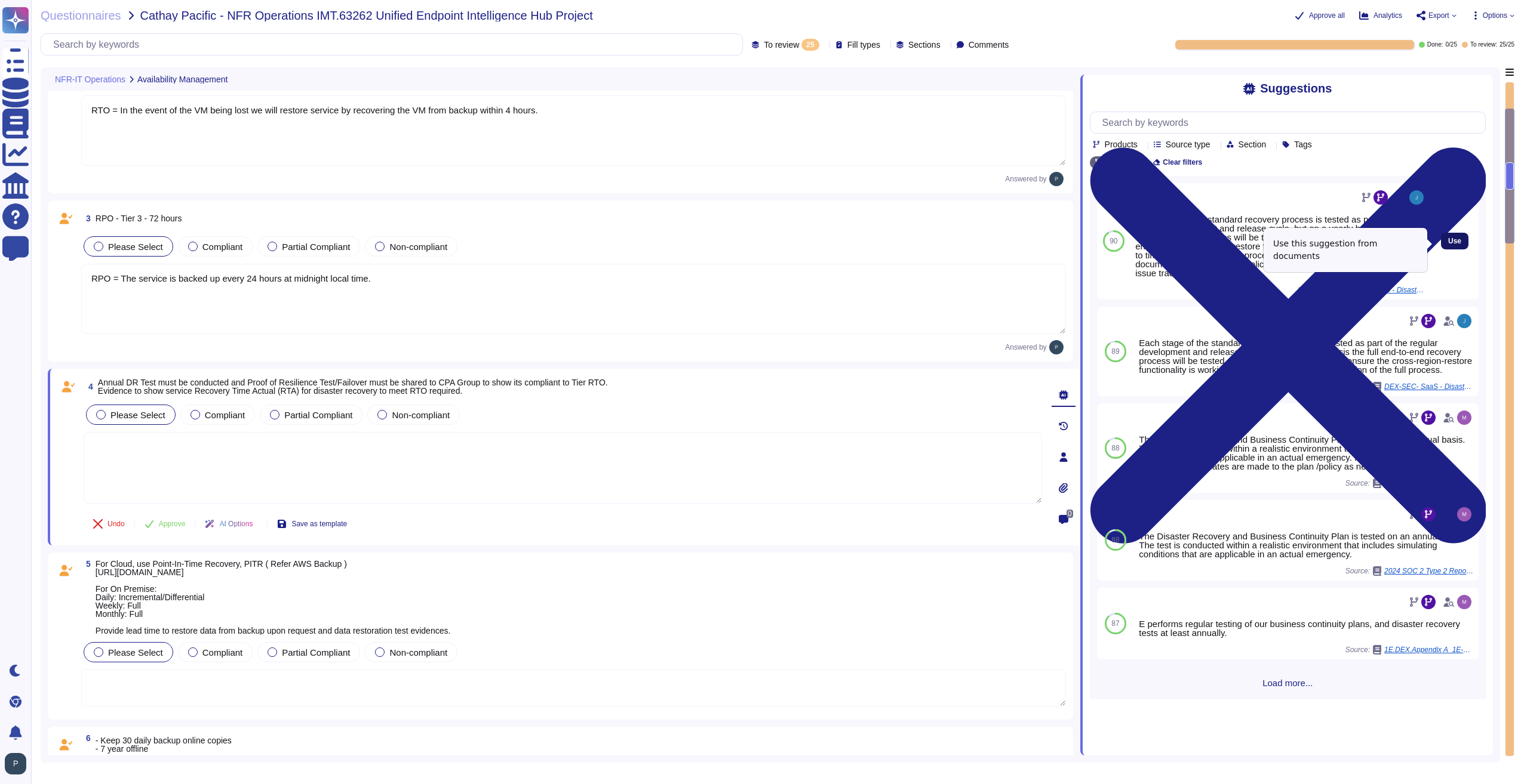
click at [1448, 245] on span "Use" at bounding box center [1454, 241] width 13 height 7
type textarea "Each stage of the standard recovery process is tested as part of the regular de…"
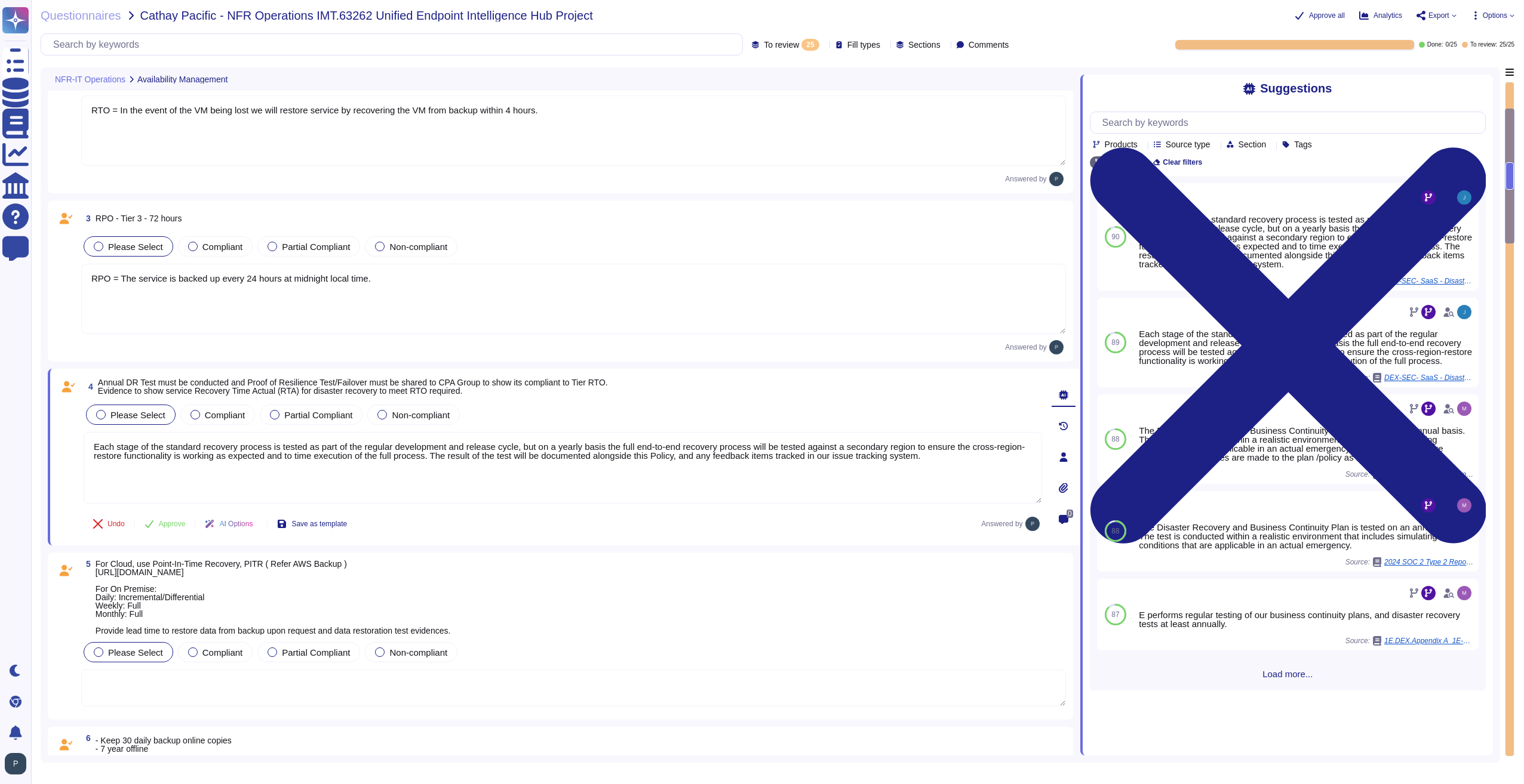
click at [155, 683] on textarea at bounding box center [574, 688] width 985 height 37
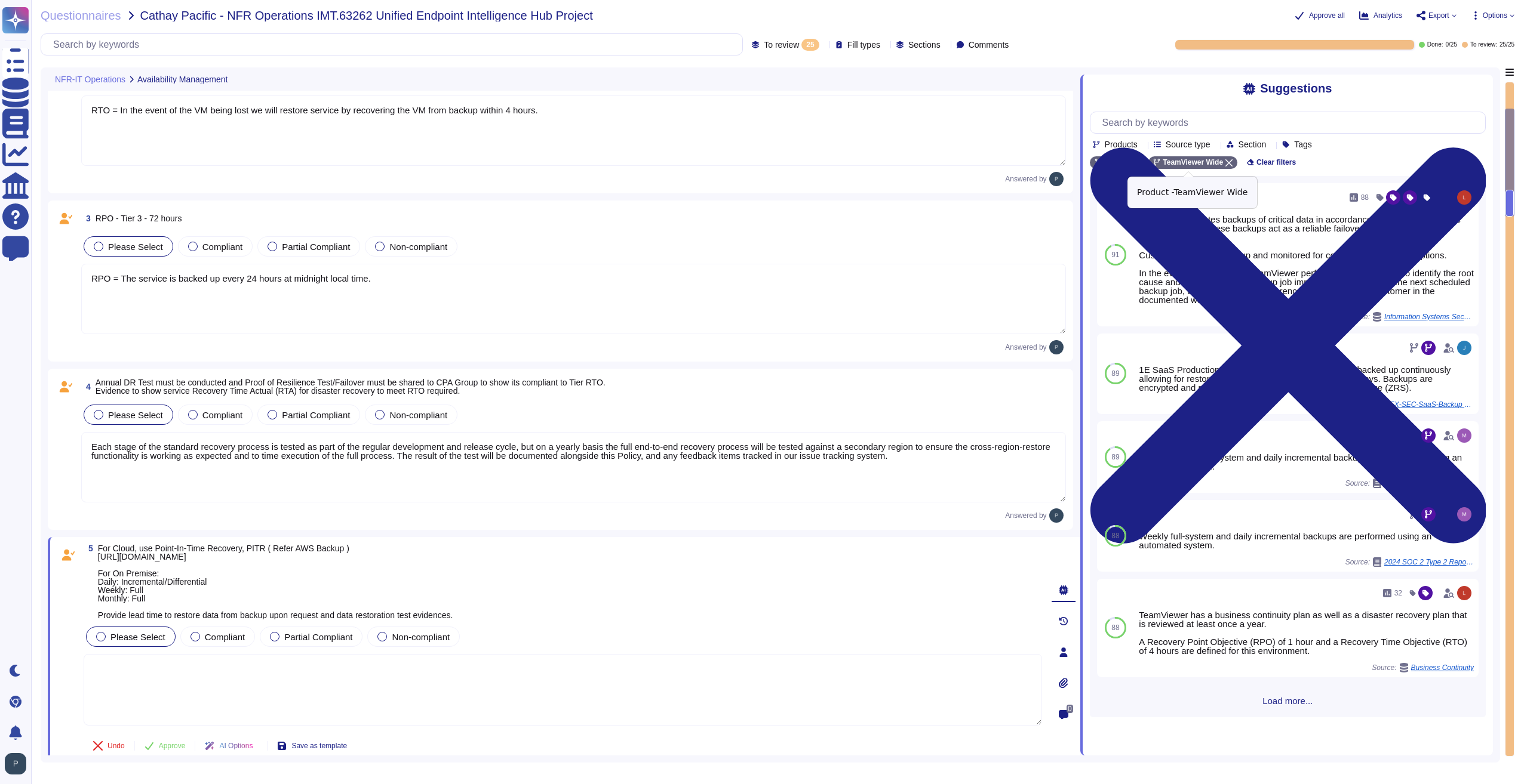
click at [1226, 161] on icon at bounding box center [1229, 163] width 7 height 7
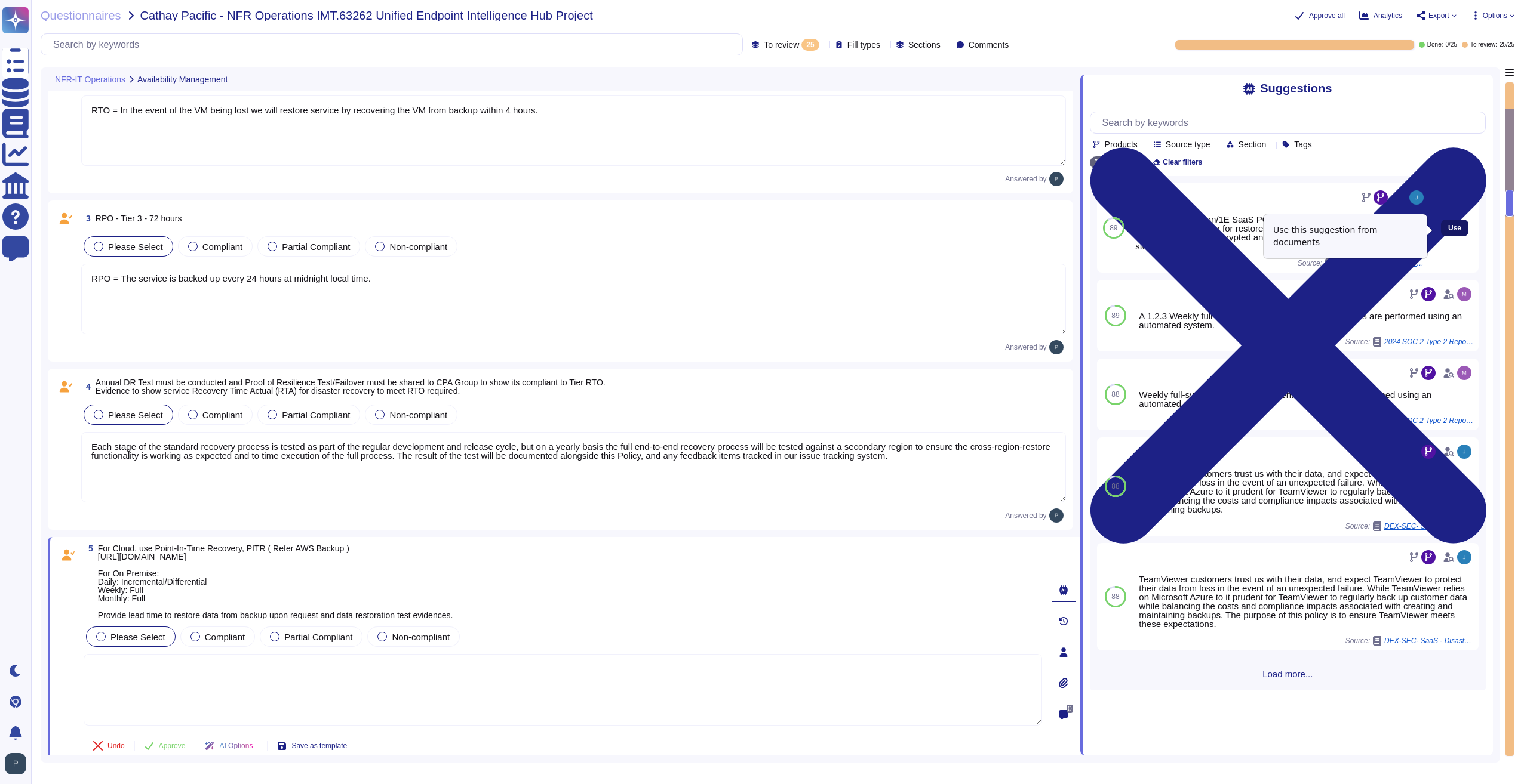
click at [1449, 228] on span "Use" at bounding box center [1454, 228] width 13 height 7
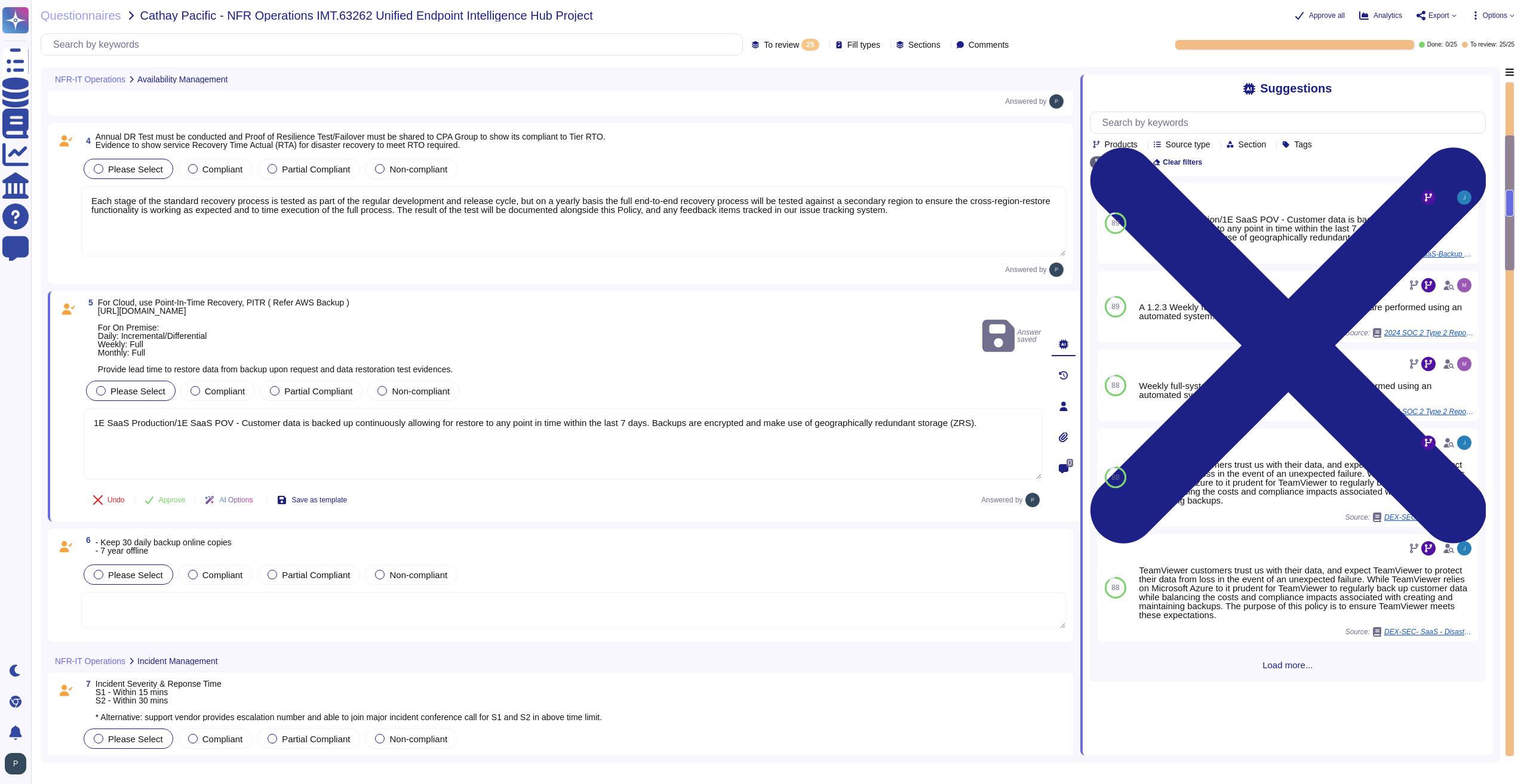
scroll to position [477, 0]
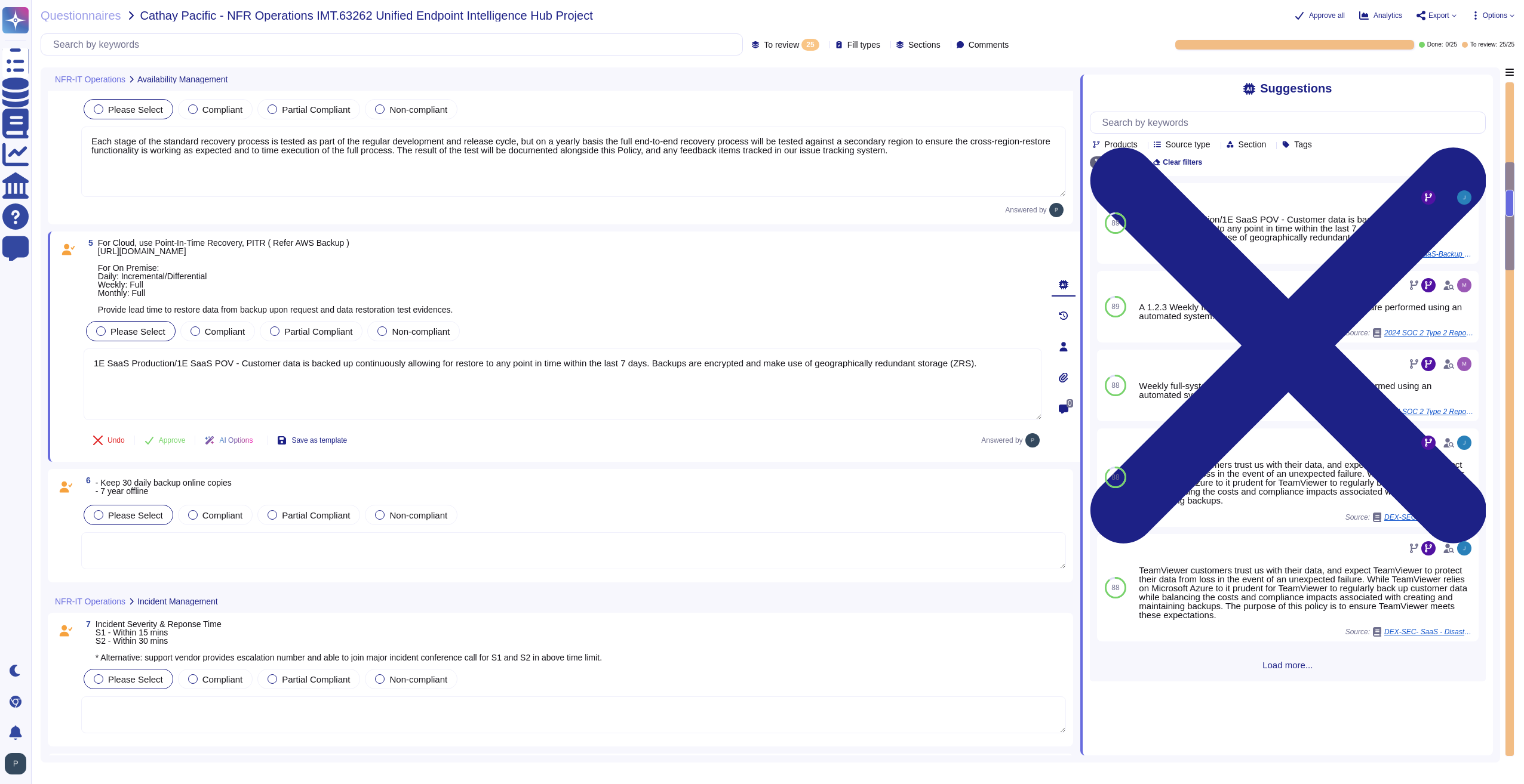
drag, startPoint x: 233, startPoint y: 361, endPoint x: 82, endPoint y: 368, distance: 151.2
click at [82, 368] on div "5 For Cloud, use Point-In-Time Recovery, PITR ( Refer AWS Backup ) [URL][DOMAIN…" at bounding box center [550, 347] width 985 height 216
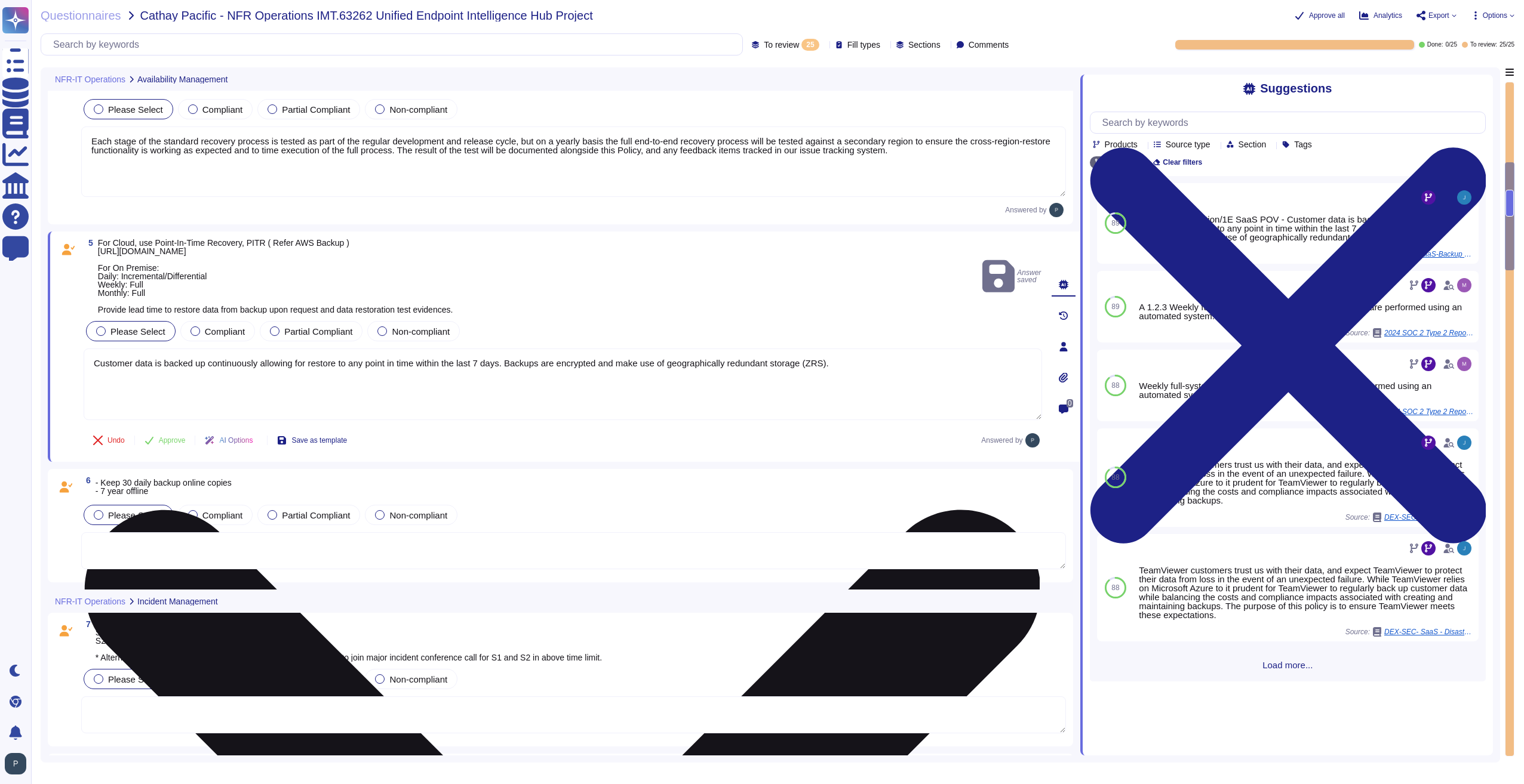
click at [842, 367] on textarea "Customer data is backed up continuously allowing for restore to any point in ti…" at bounding box center [563, 385] width 959 height 72
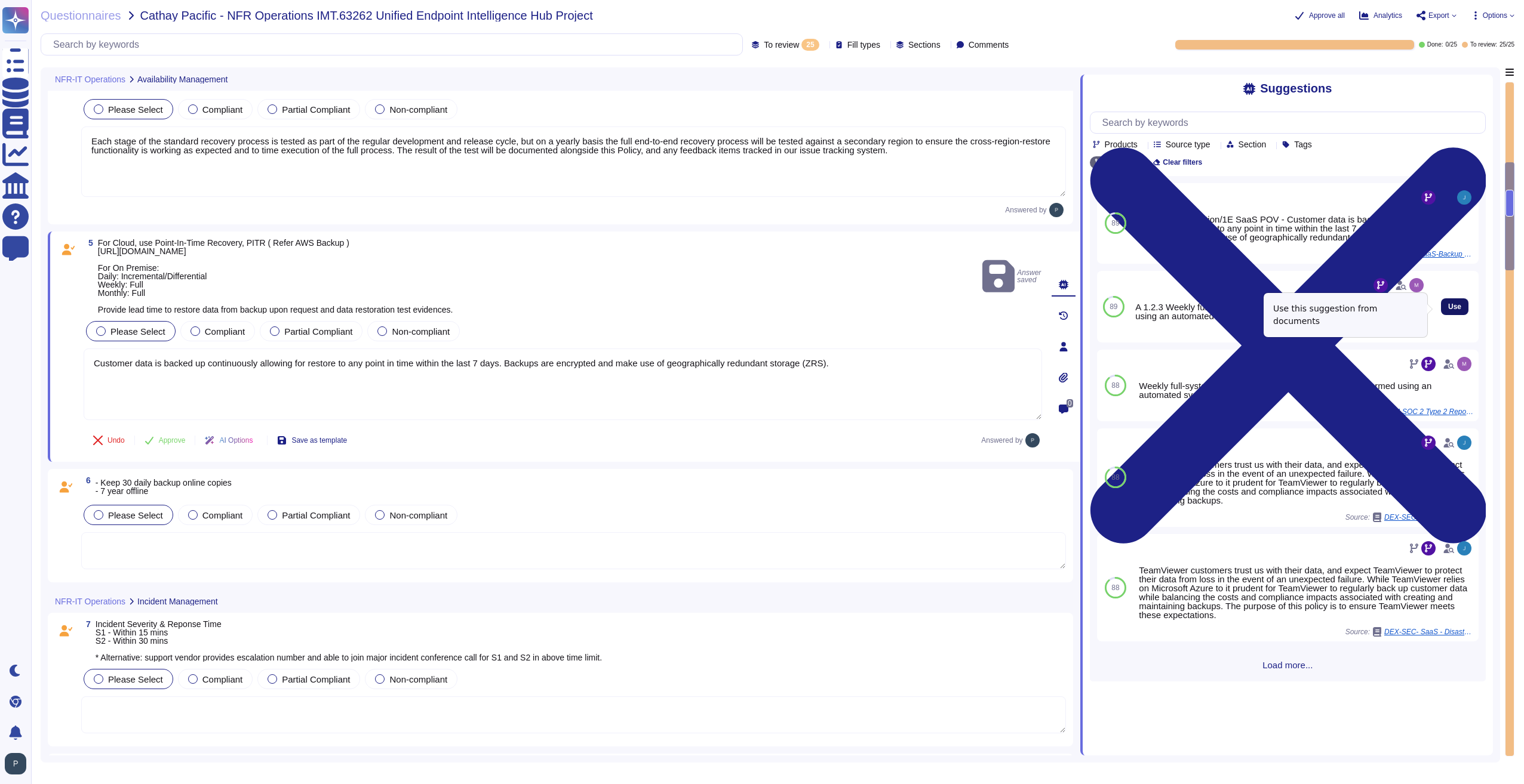
click at [1449, 306] on span "Use" at bounding box center [1454, 307] width 13 height 7
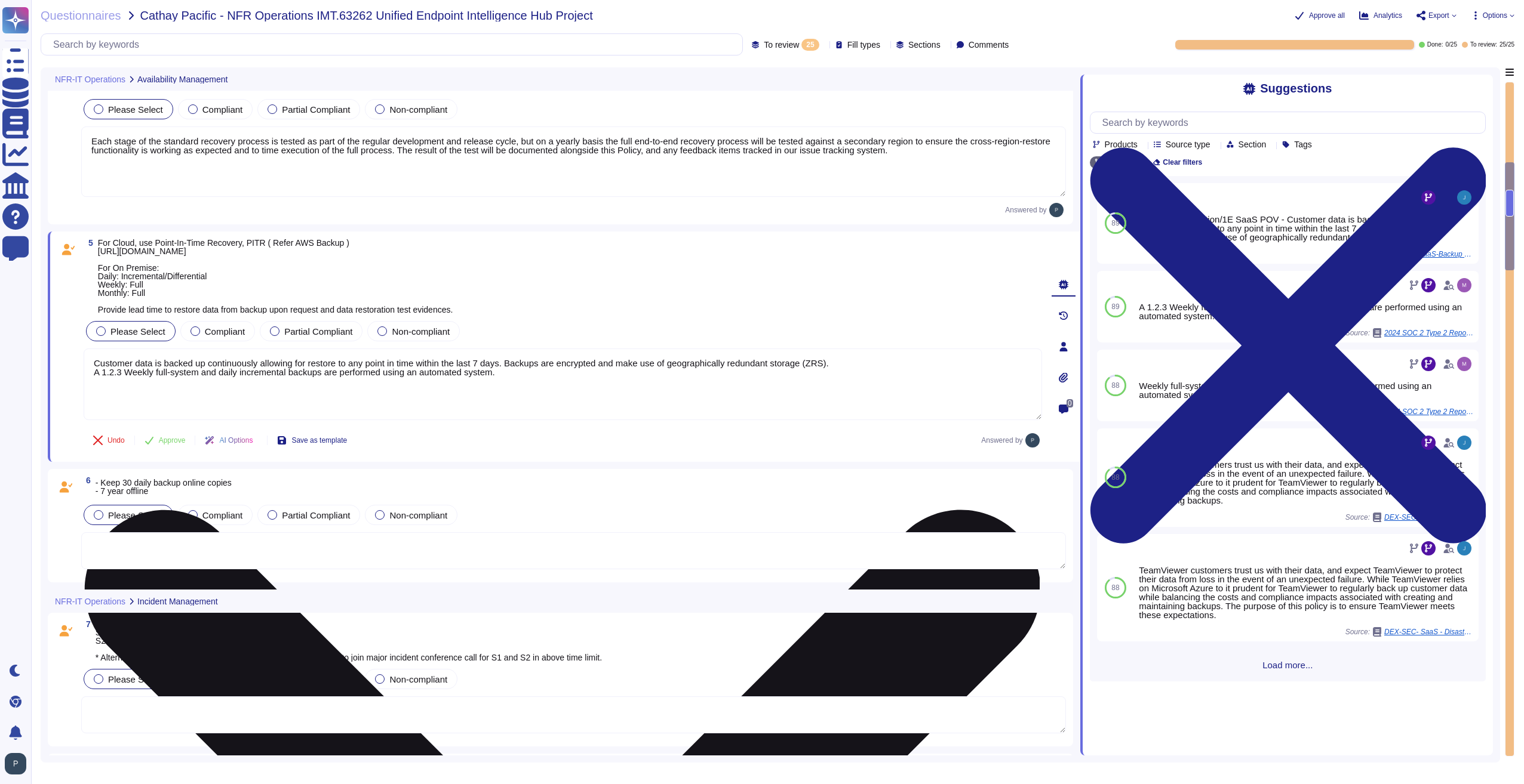
drag, startPoint x: 114, startPoint y: 372, endPoint x: 88, endPoint y: 372, distance: 26.0
click at [88, 372] on textarea "Customer data is backed up continuously allowing for restore to any point in ti…" at bounding box center [563, 385] width 959 height 72
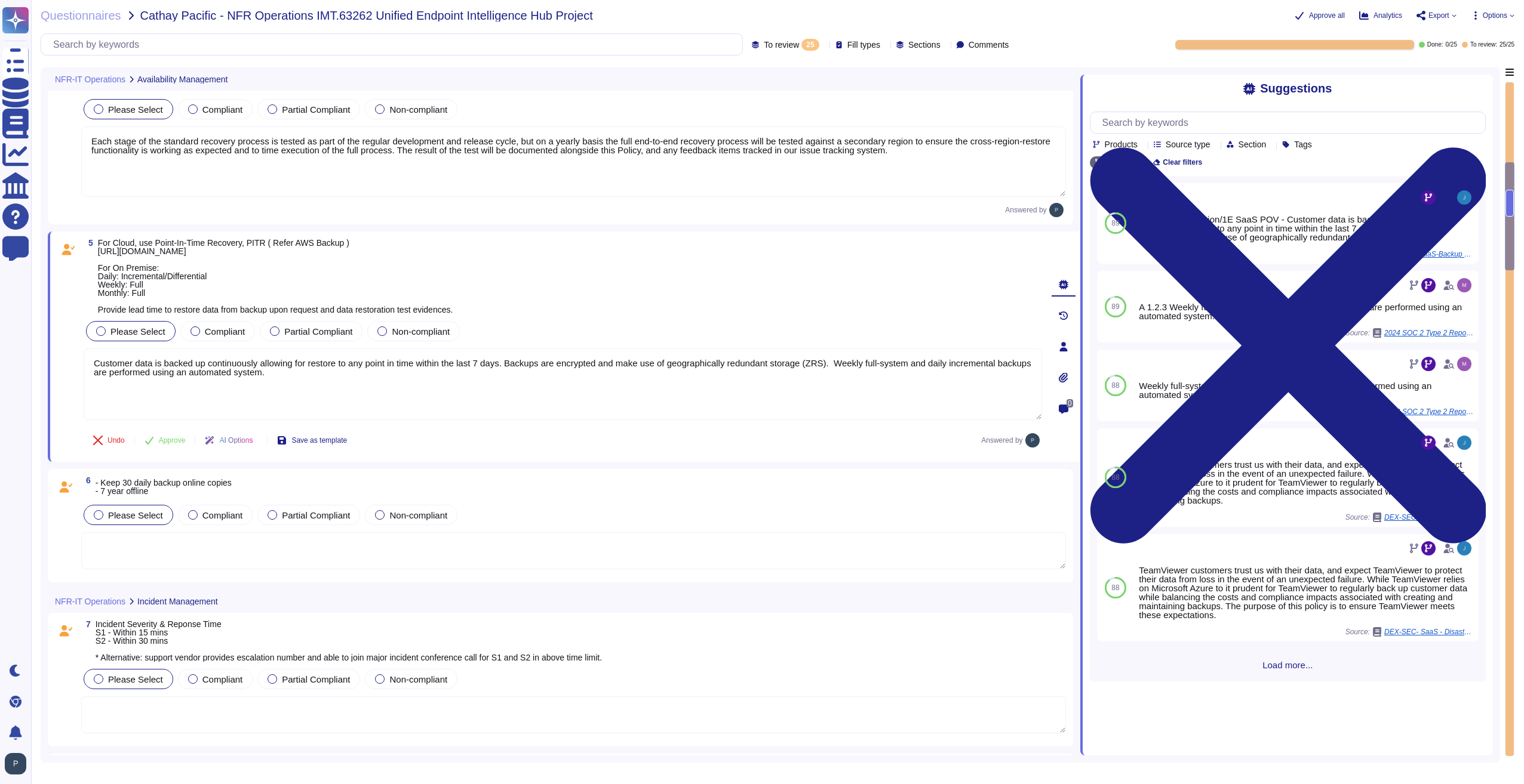
type textarea "Customer data is backed up continuously allowing for restore to any point in ti…"
click at [736, 519] on div "Please Select Compliant Partial Compliant Non-compliant" at bounding box center [574, 515] width 985 height 25
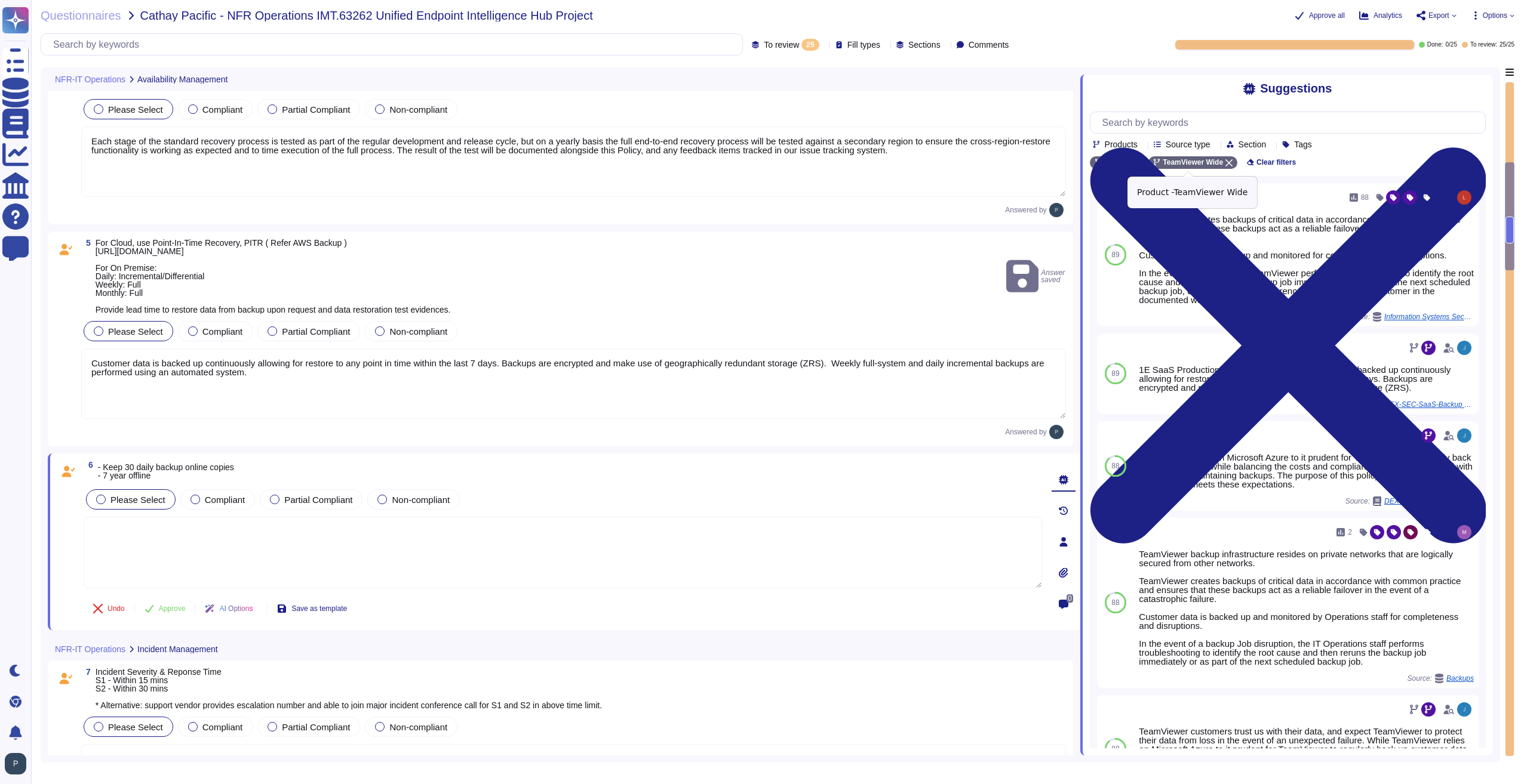
click at [1226, 162] on icon at bounding box center [1229, 163] width 7 height 7
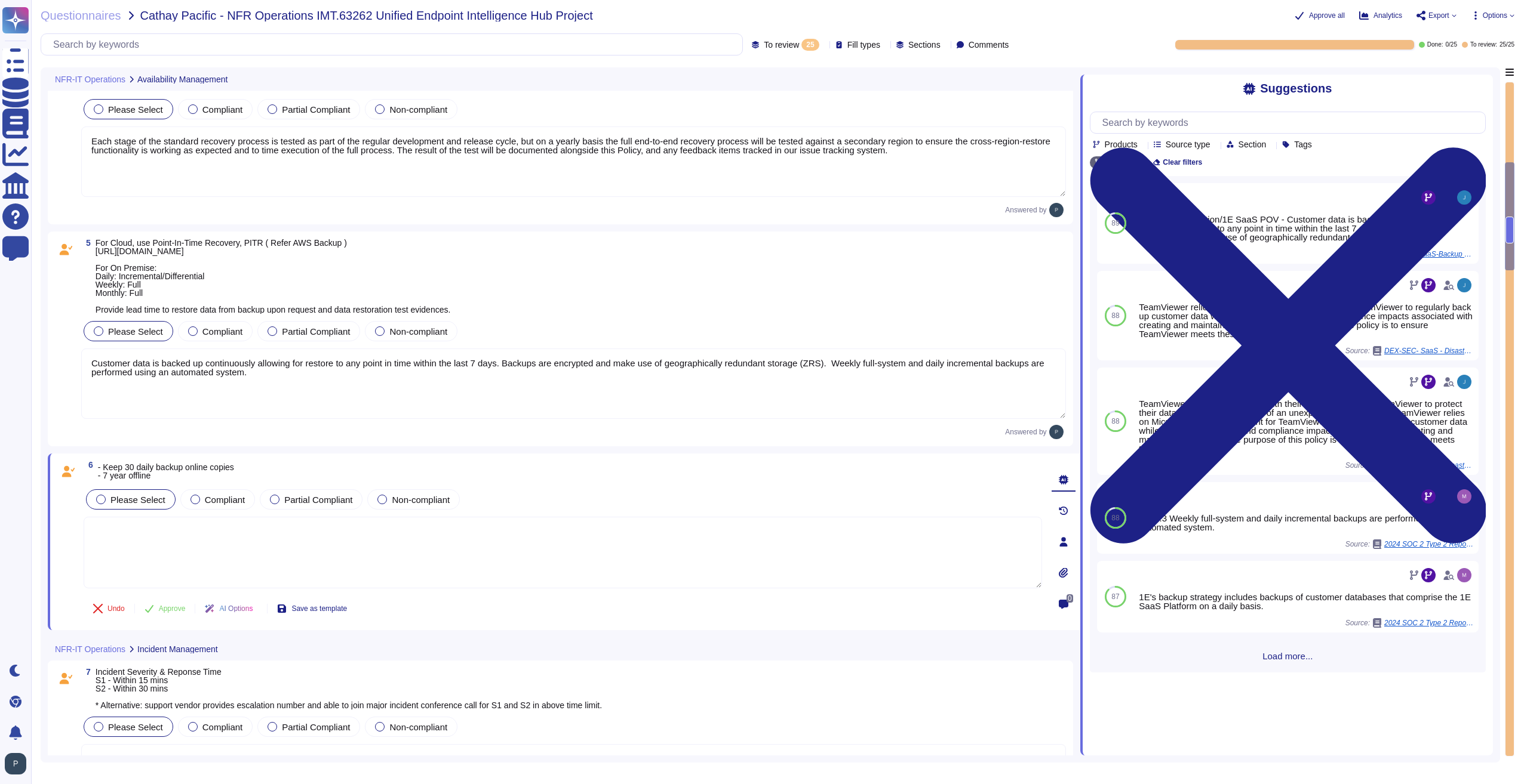
click at [1288, 660] on span "Load more..." at bounding box center [1288, 656] width 396 height 9
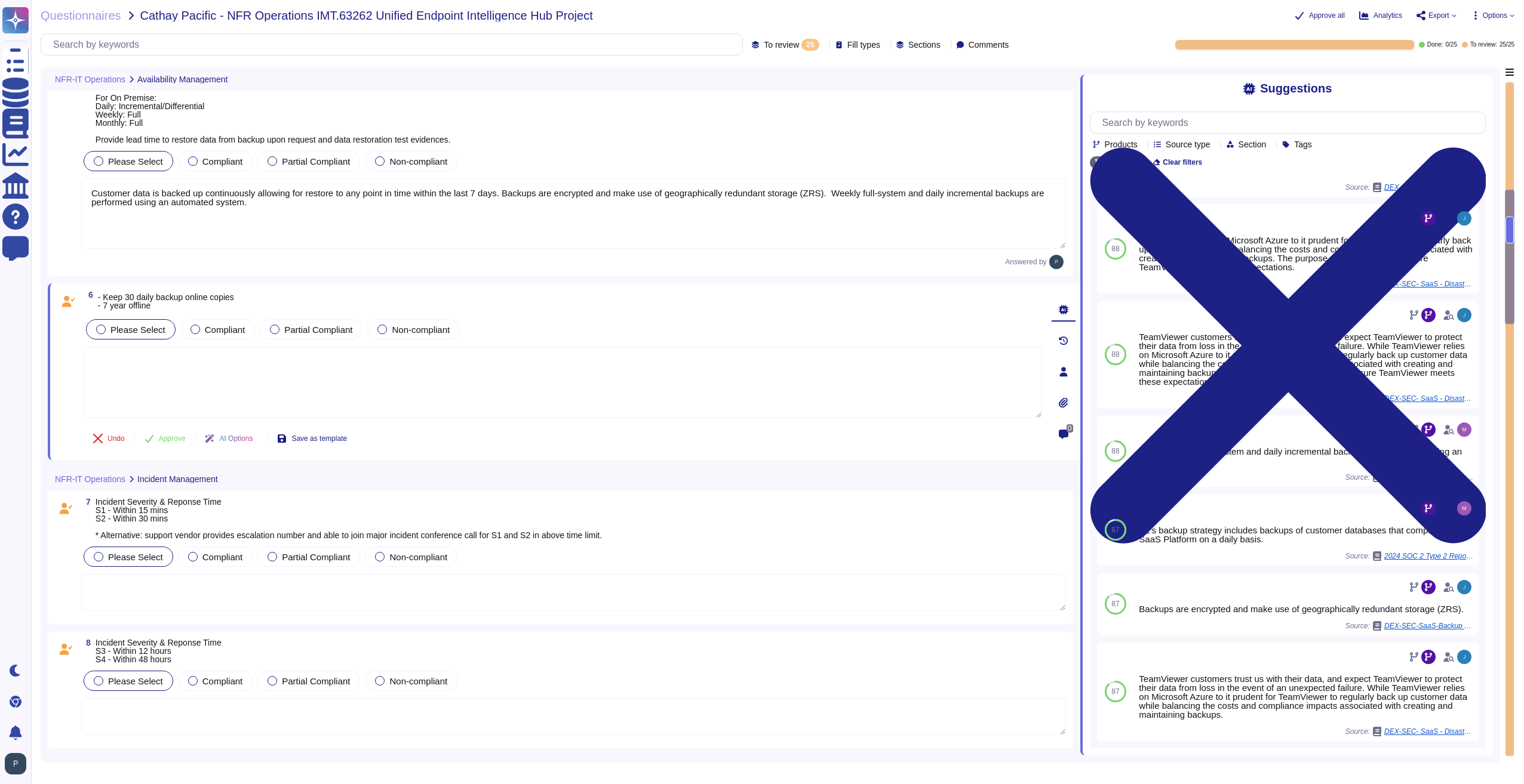
scroll to position [656, 0]
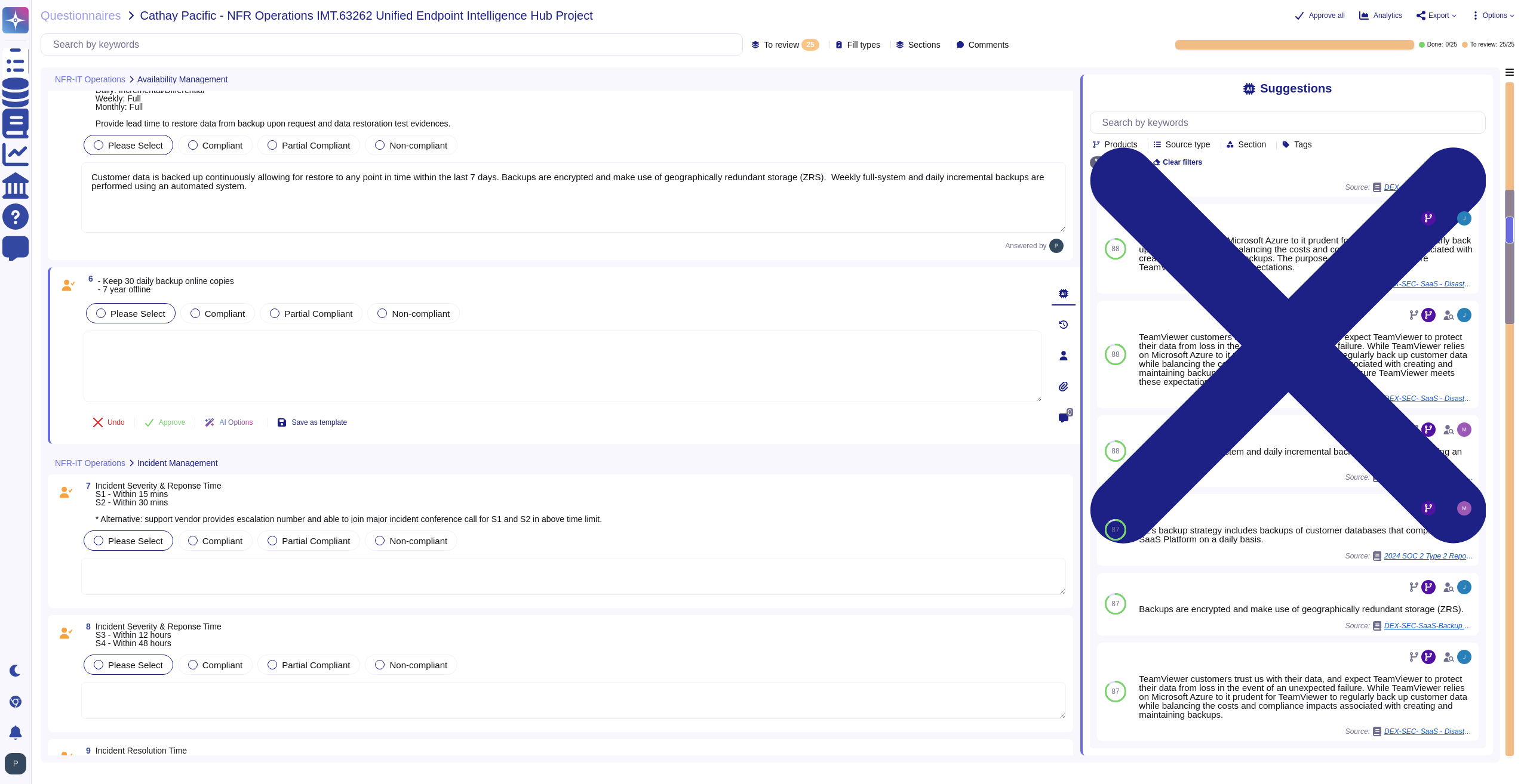
click at [175, 585] on textarea at bounding box center [574, 576] width 985 height 37
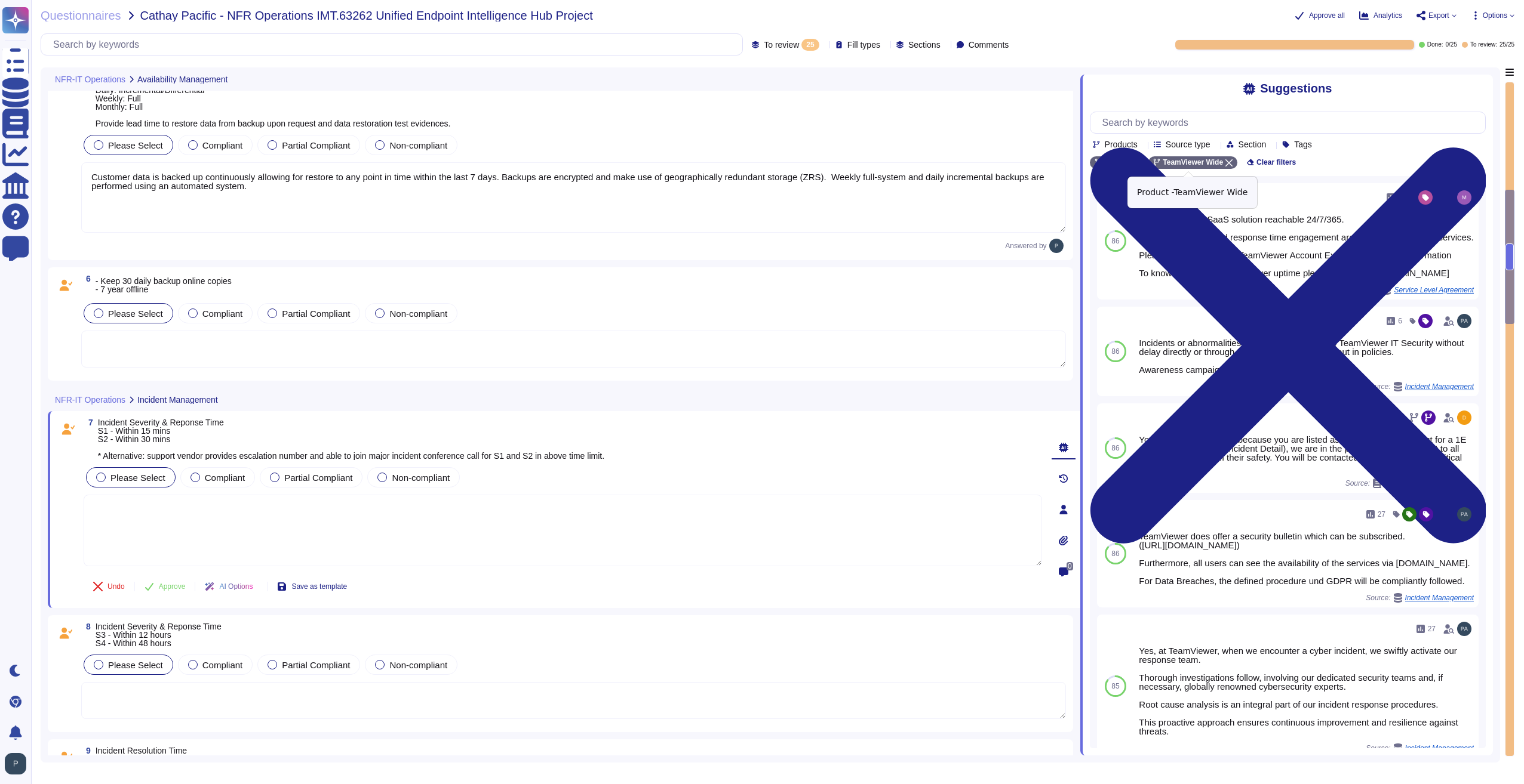
click at [1226, 166] on icon at bounding box center [1229, 163] width 7 height 7
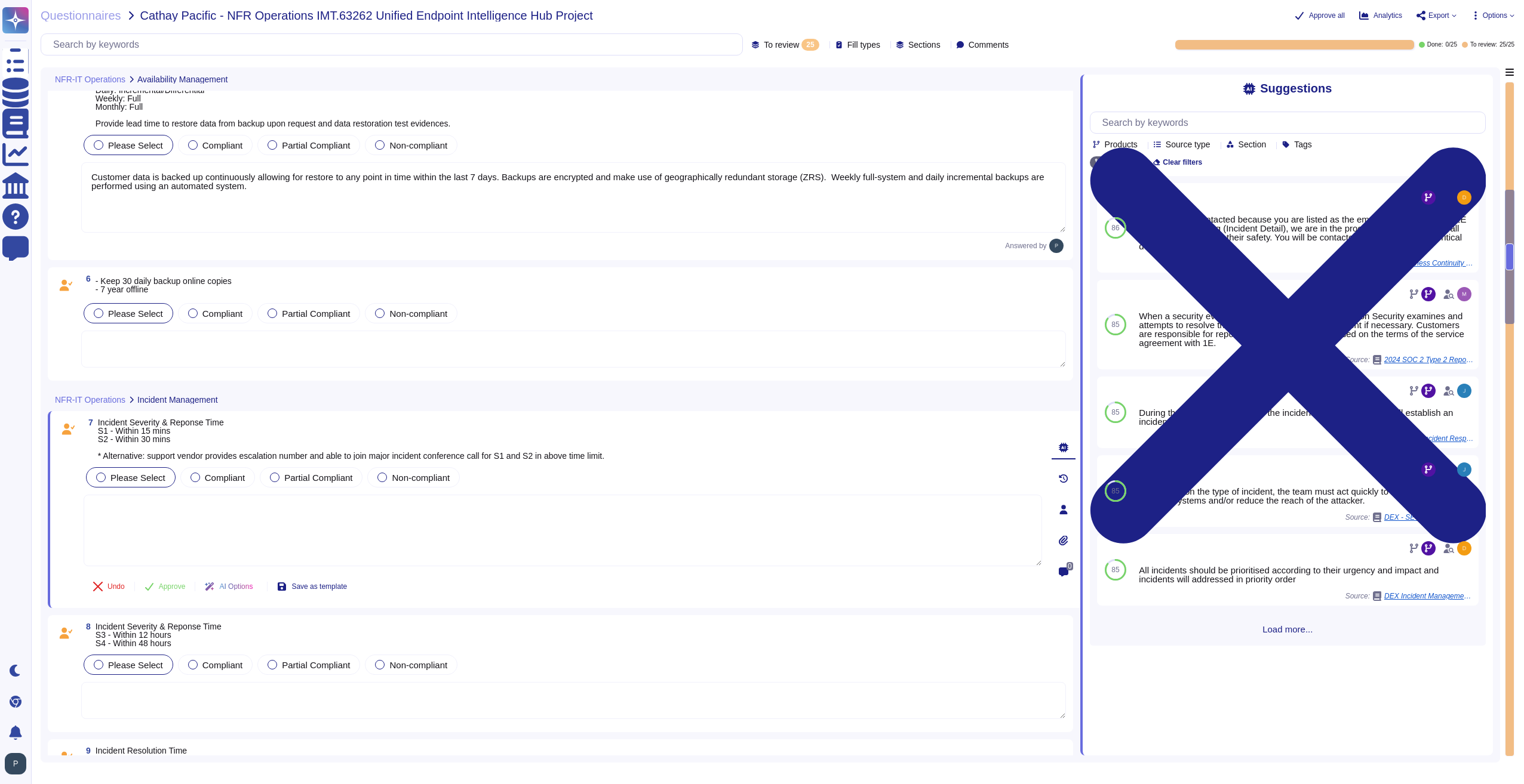
click at [1215, 145] on icon at bounding box center [1215, 145] width 0 height 0
click at [1371, 157] on div "Products Source type Section Tags 1E DEX Clear filters 86 You are being contact…" at bounding box center [1288, 374] width 396 height 543
click at [1142, 145] on icon at bounding box center [1142, 145] width 0 height 0
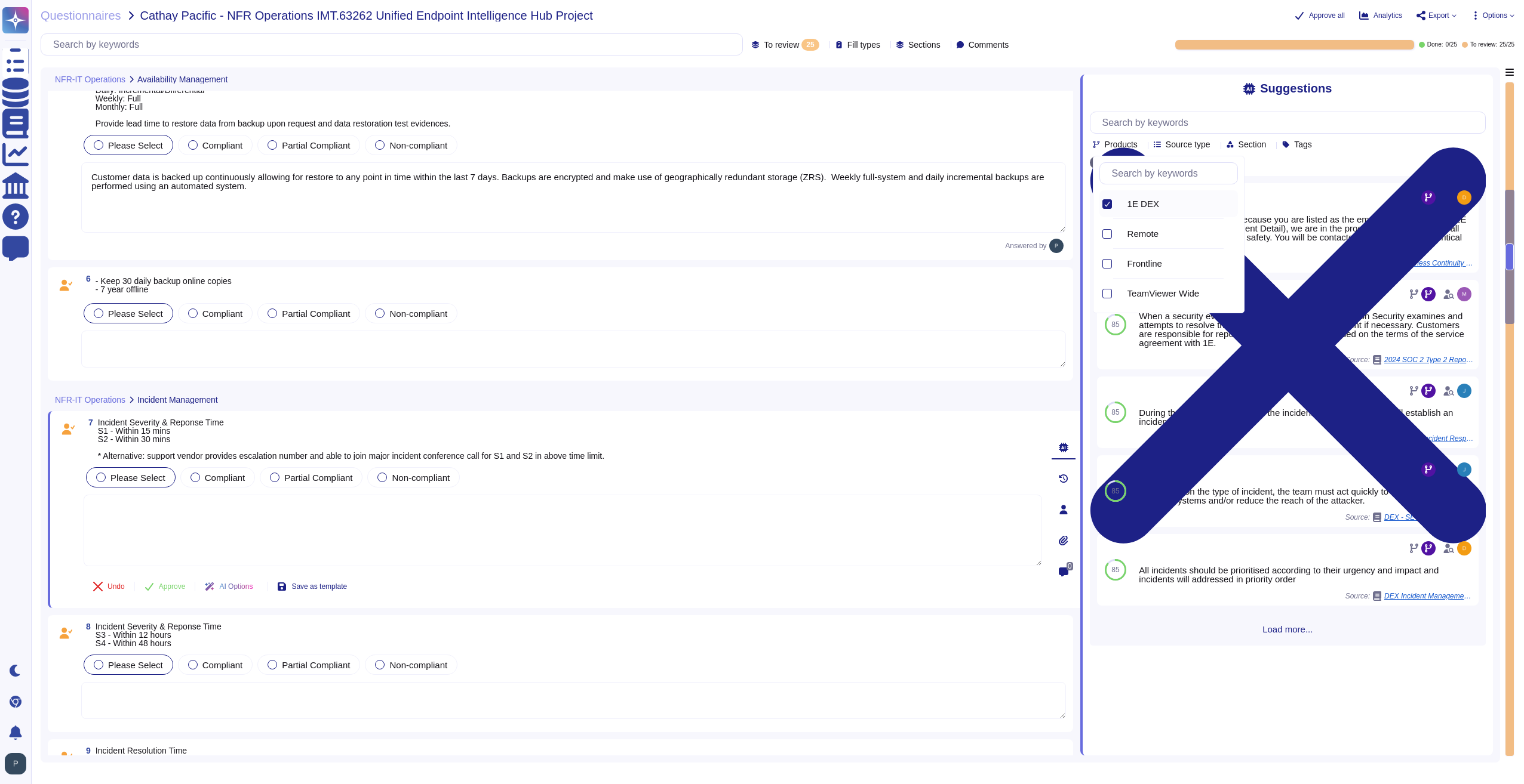
click at [1393, 158] on div "Products Source type Section Tags 1E DEX Clear filters 86 You are being contact…" at bounding box center [1288, 374] width 396 height 543
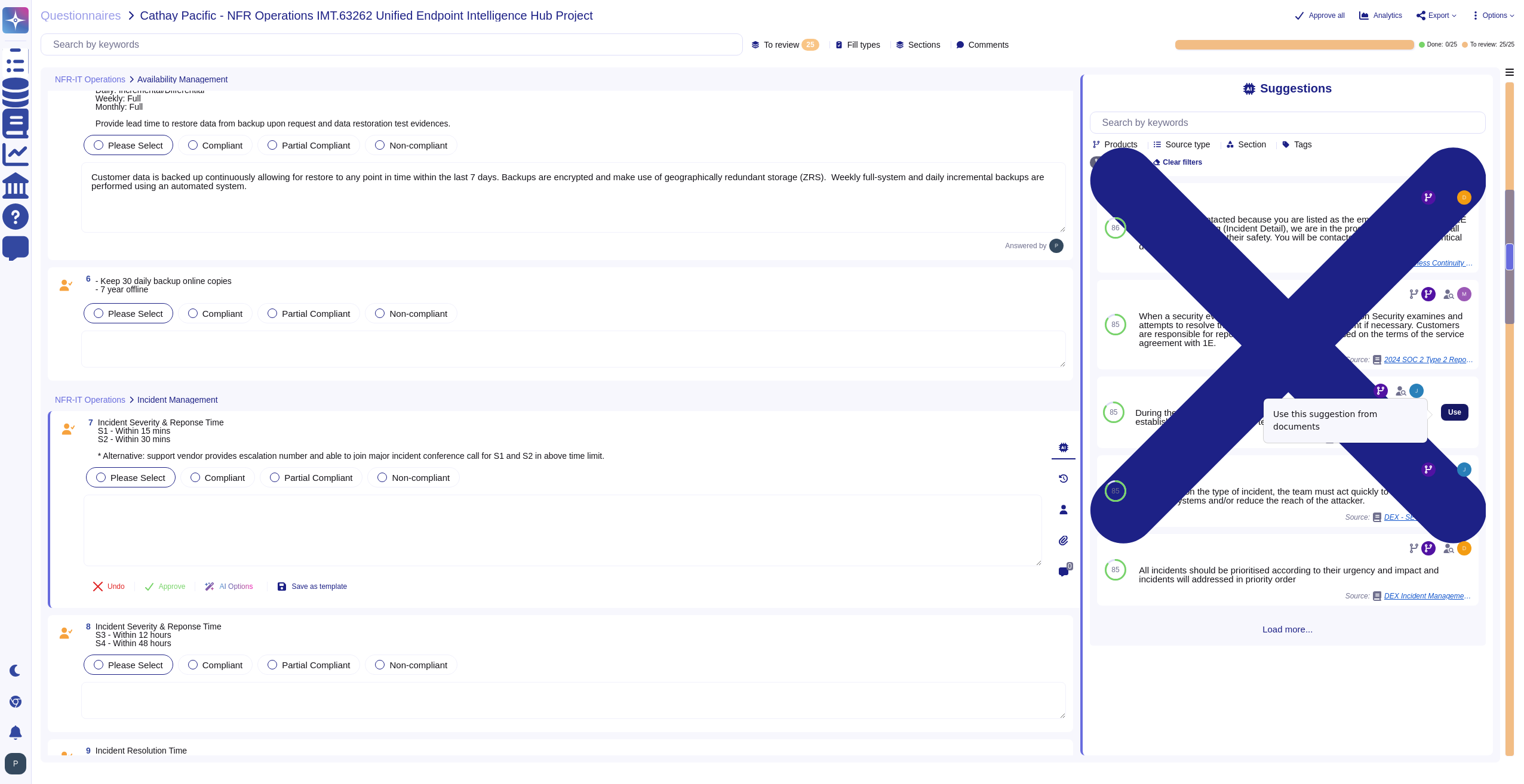
click at [1449, 415] on span "Use" at bounding box center [1454, 412] width 13 height 7
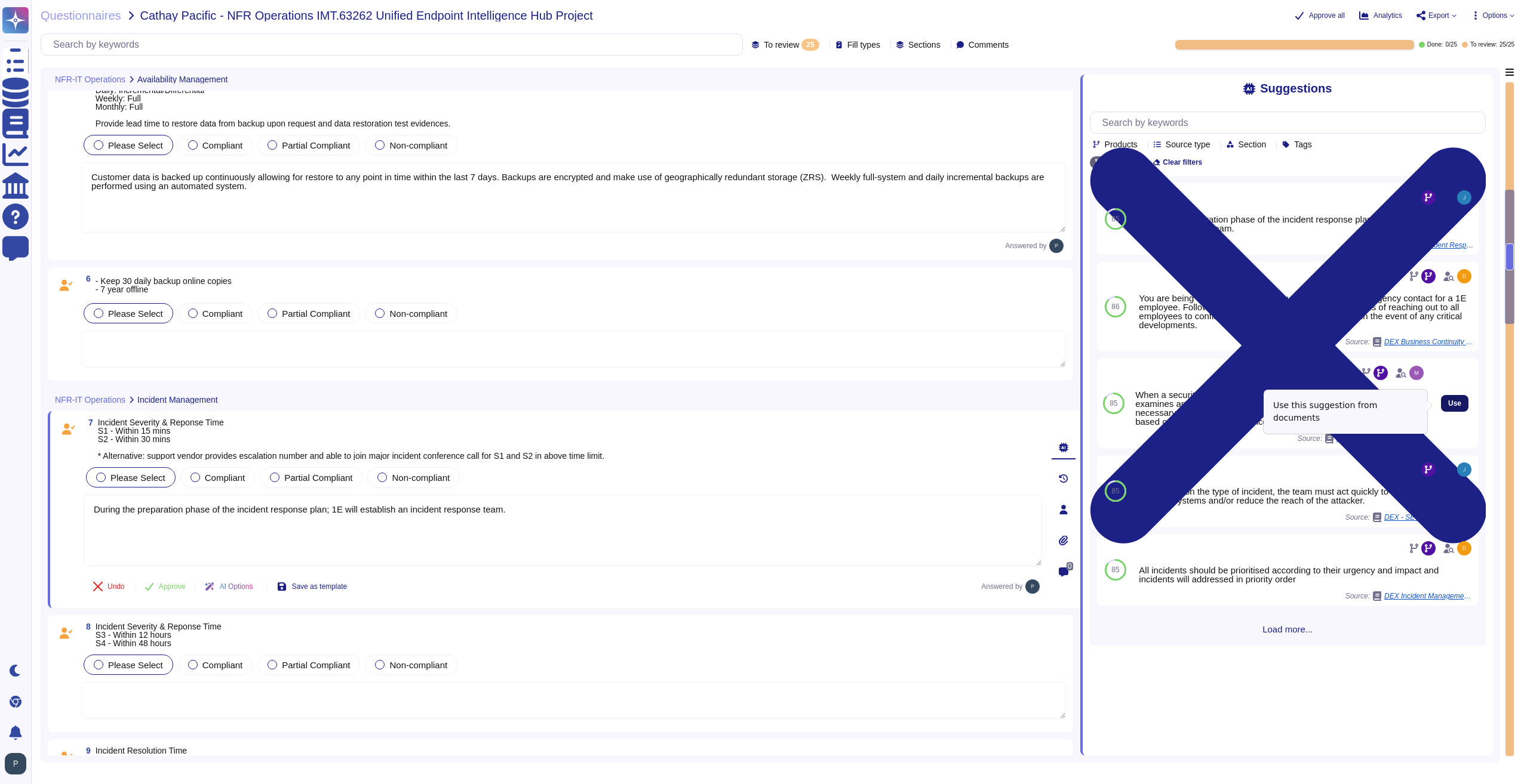
click at [1448, 405] on span "Use" at bounding box center [1454, 404] width 13 height 7
type textarea "During the preparation phase of the incident response plan; 1E will establish a…"
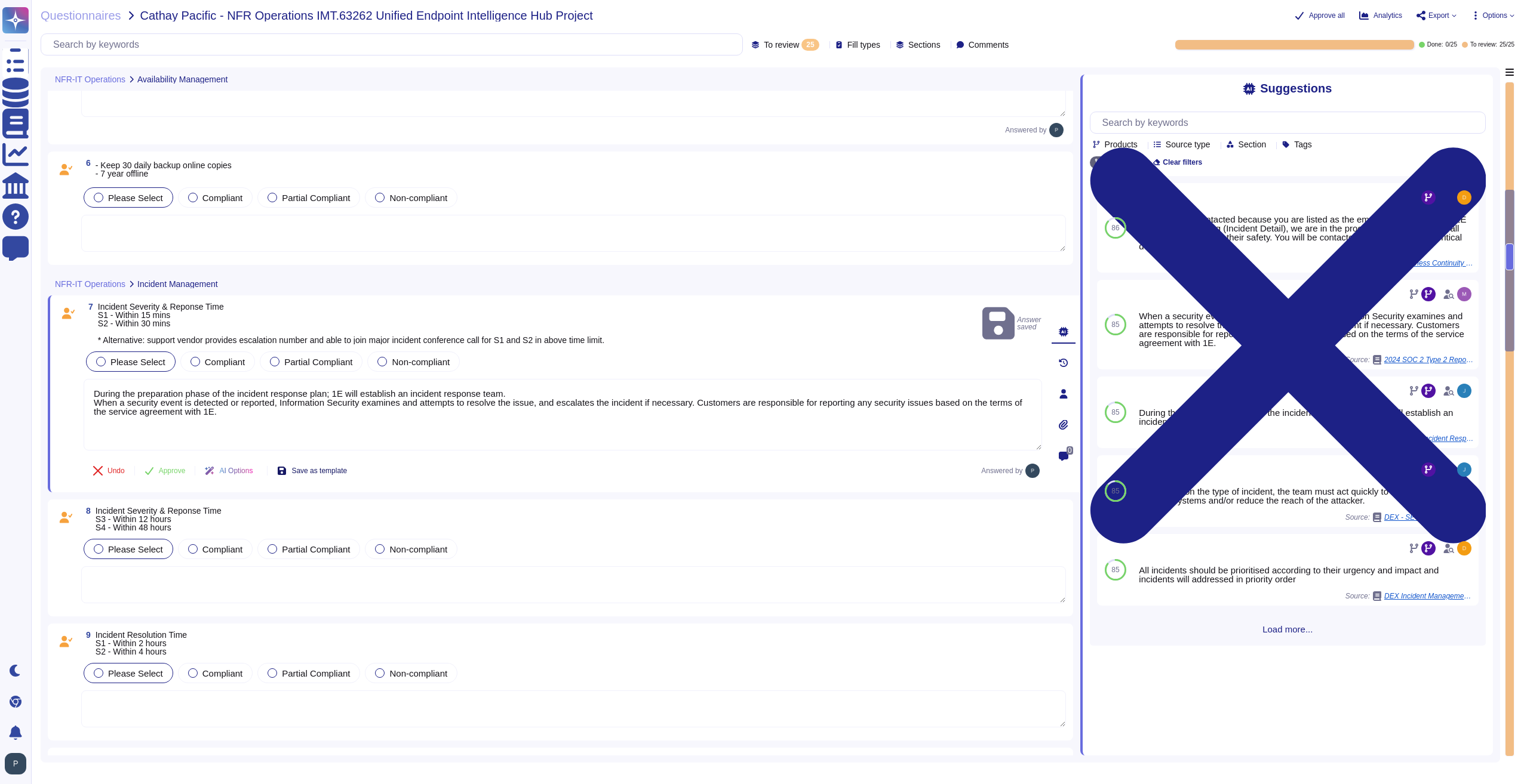
scroll to position [835, 0]
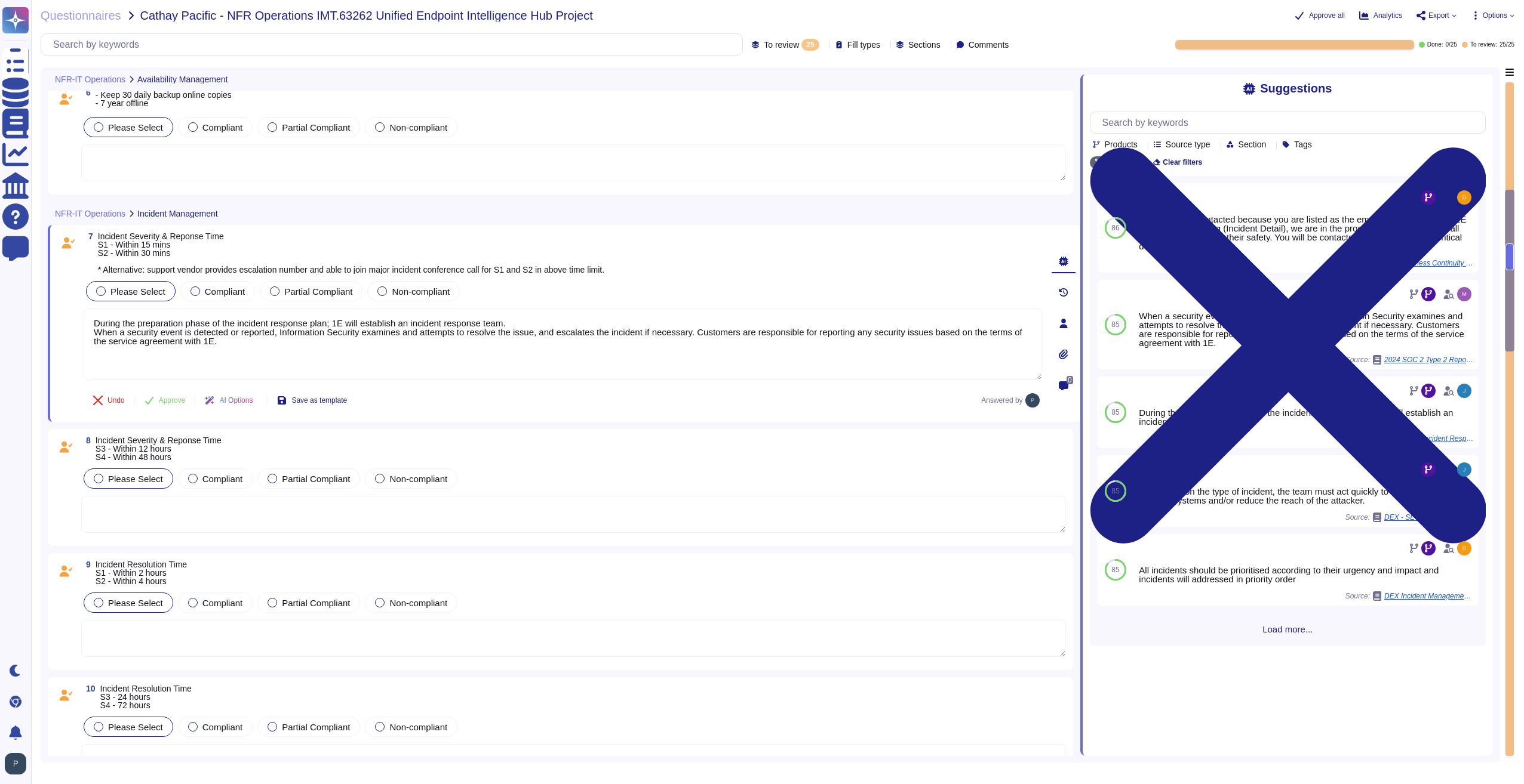
click at [168, 521] on textarea at bounding box center [574, 514] width 985 height 37
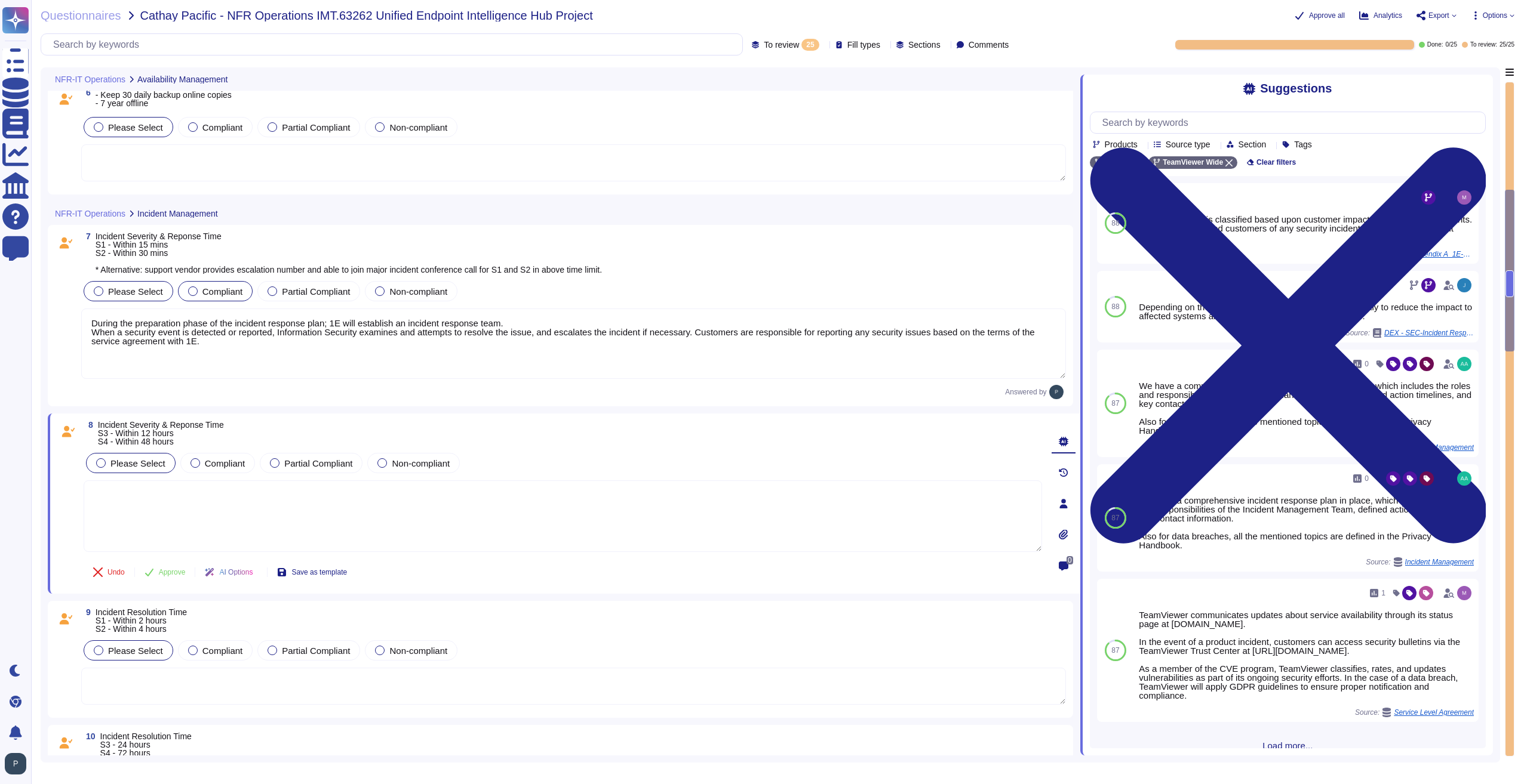
click at [190, 296] on div at bounding box center [193, 291] width 10 height 10
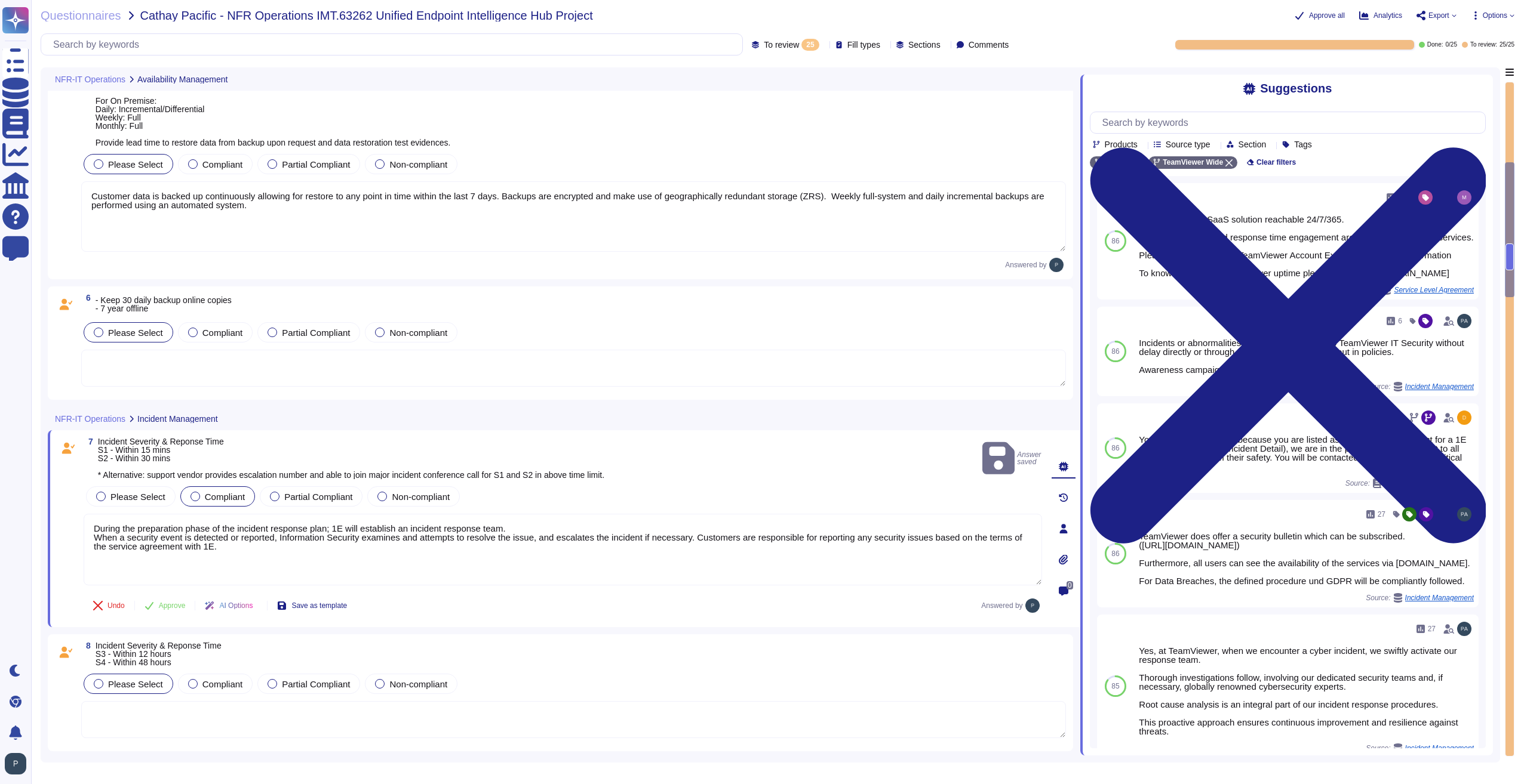
type textarea "RPO = The service is backed up every 24 hours at midnight local time."
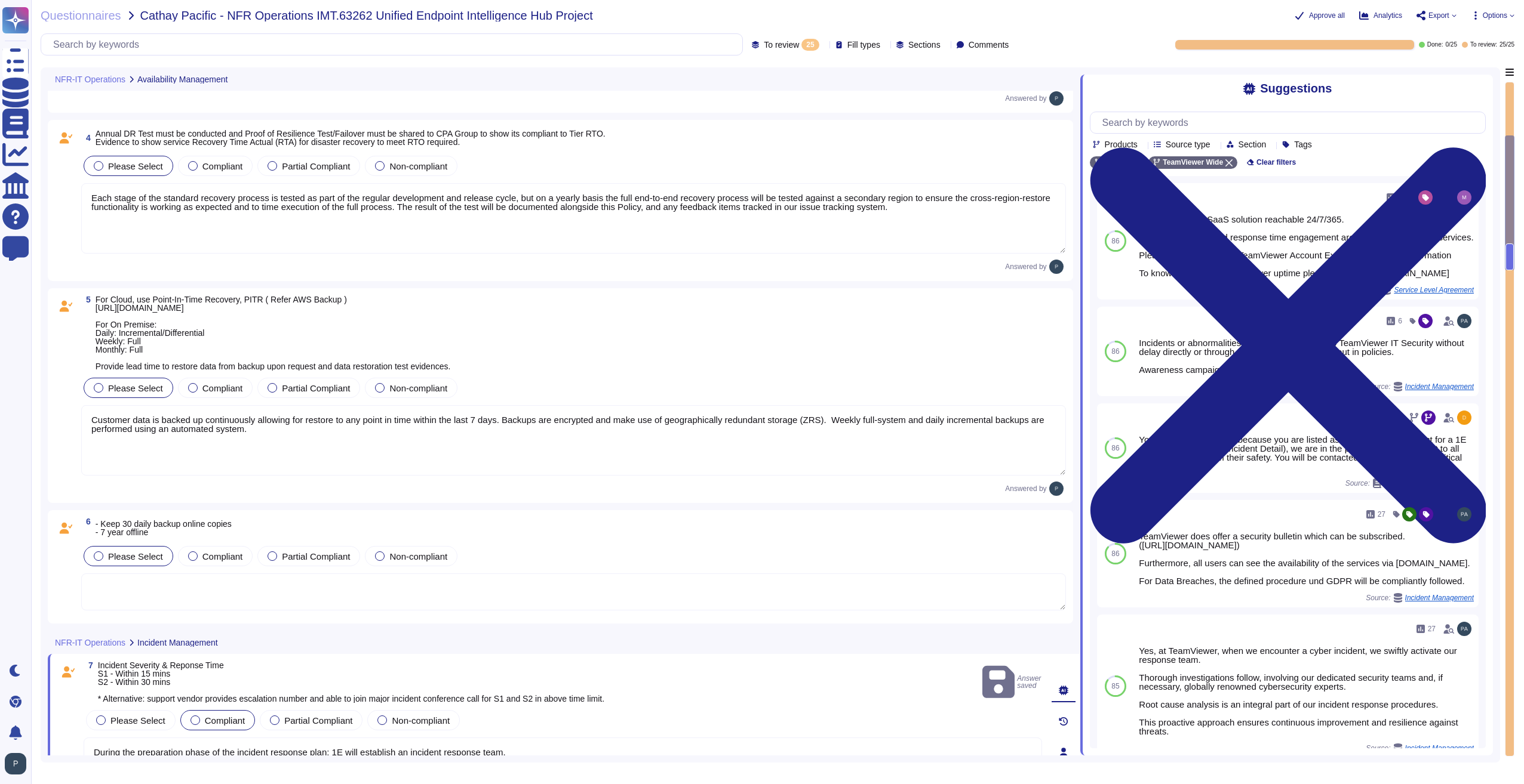
type textarea "RTO = In the event of the VM being lost we will restore service by recovering t…"
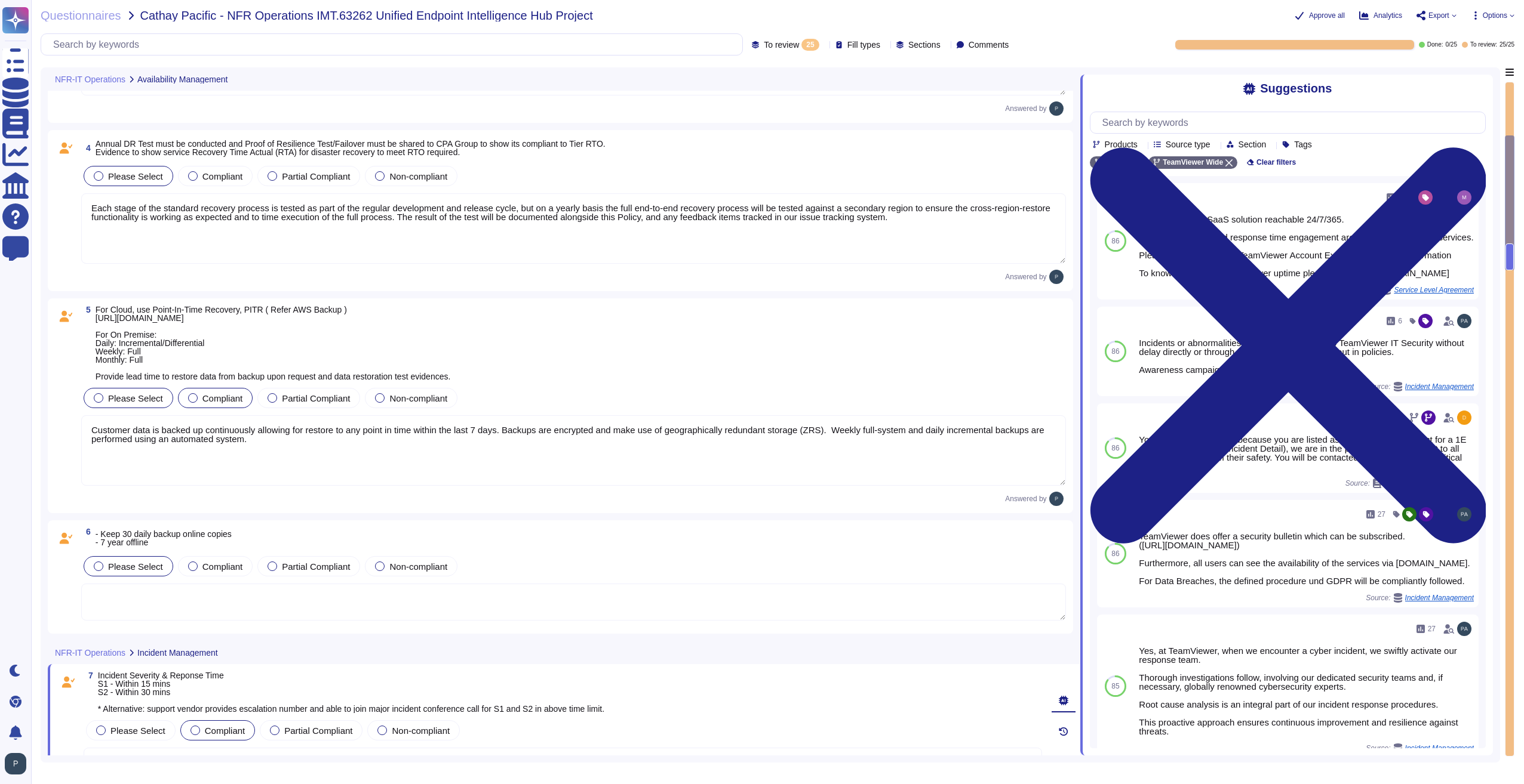
click at [190, 400] on div at bounding box center [193, 398] width 10 height 10
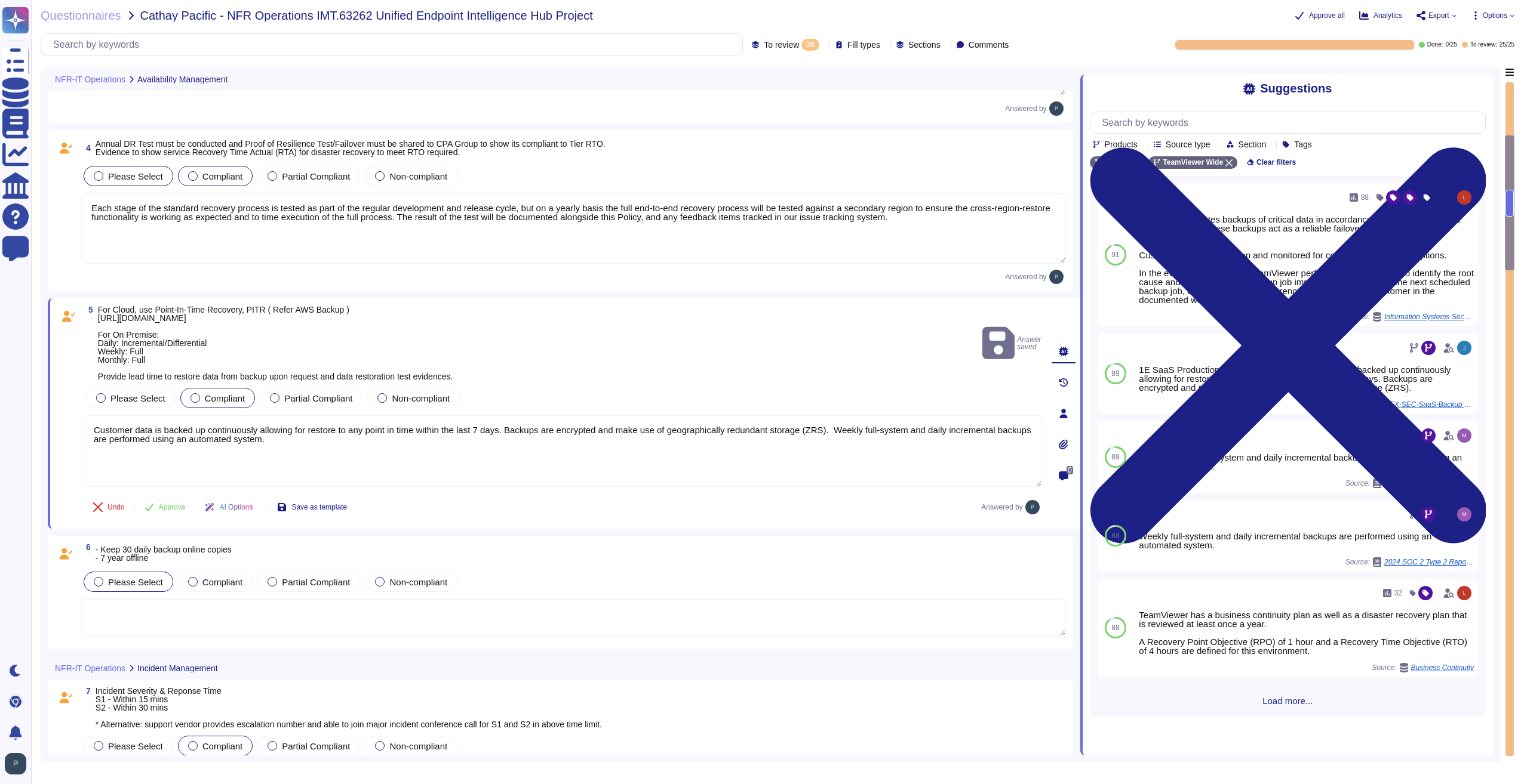
click at [188, 175] on div at bounding box center [193, 176] width 10 height 10
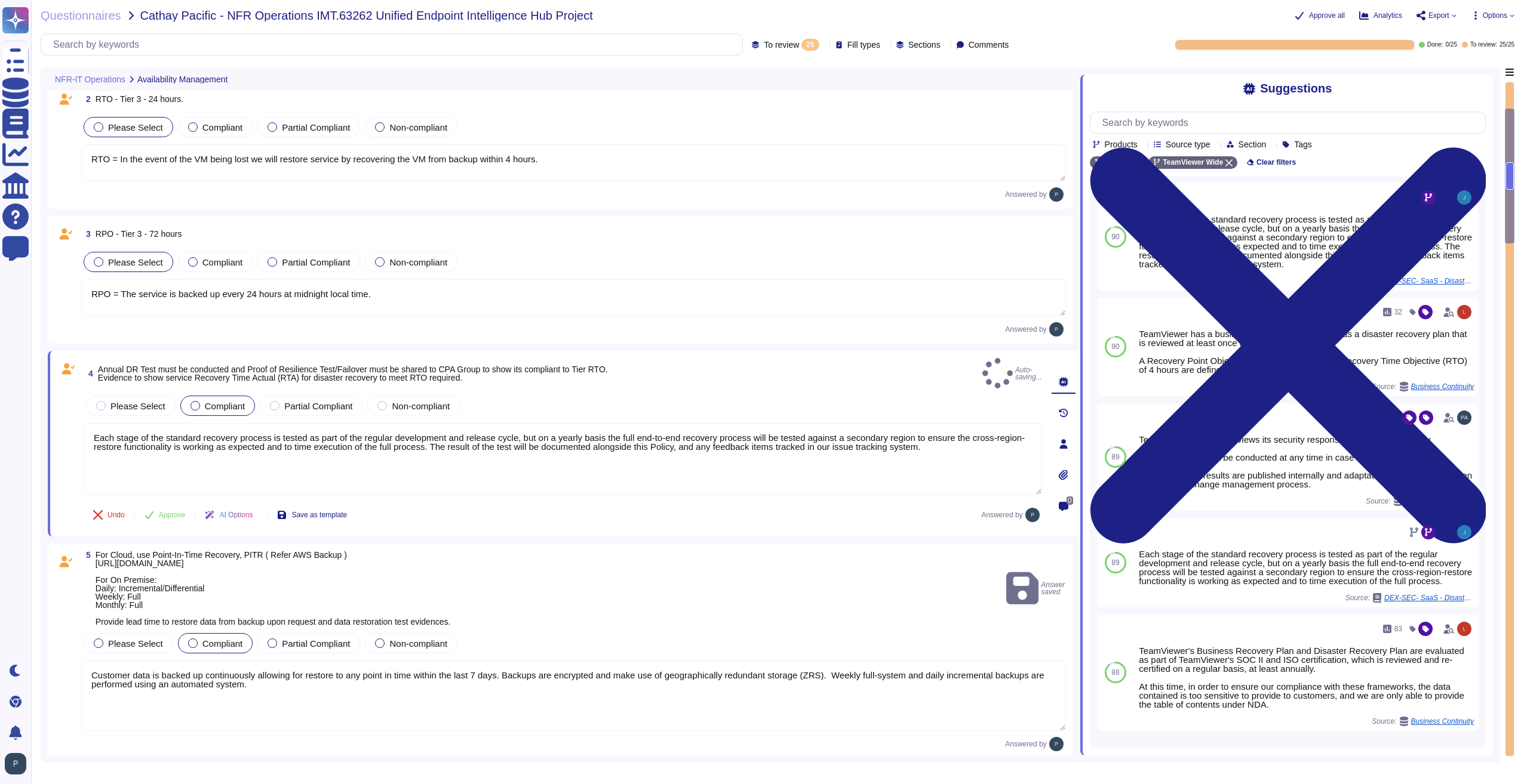
scroll to position [112, 0]
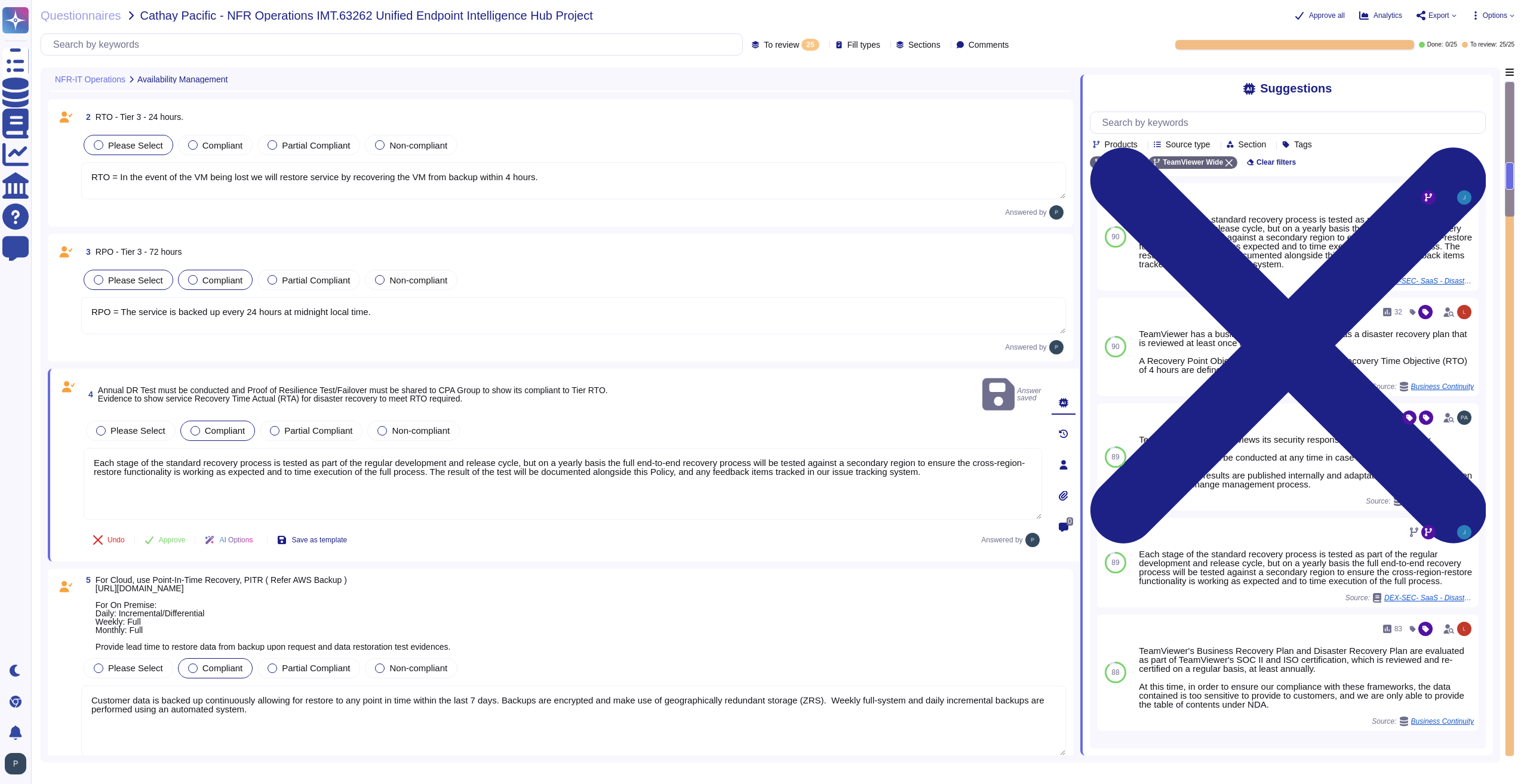
click at [207, 279] on span "Compliant" at bounding box center [223, 280] width 41 height 10
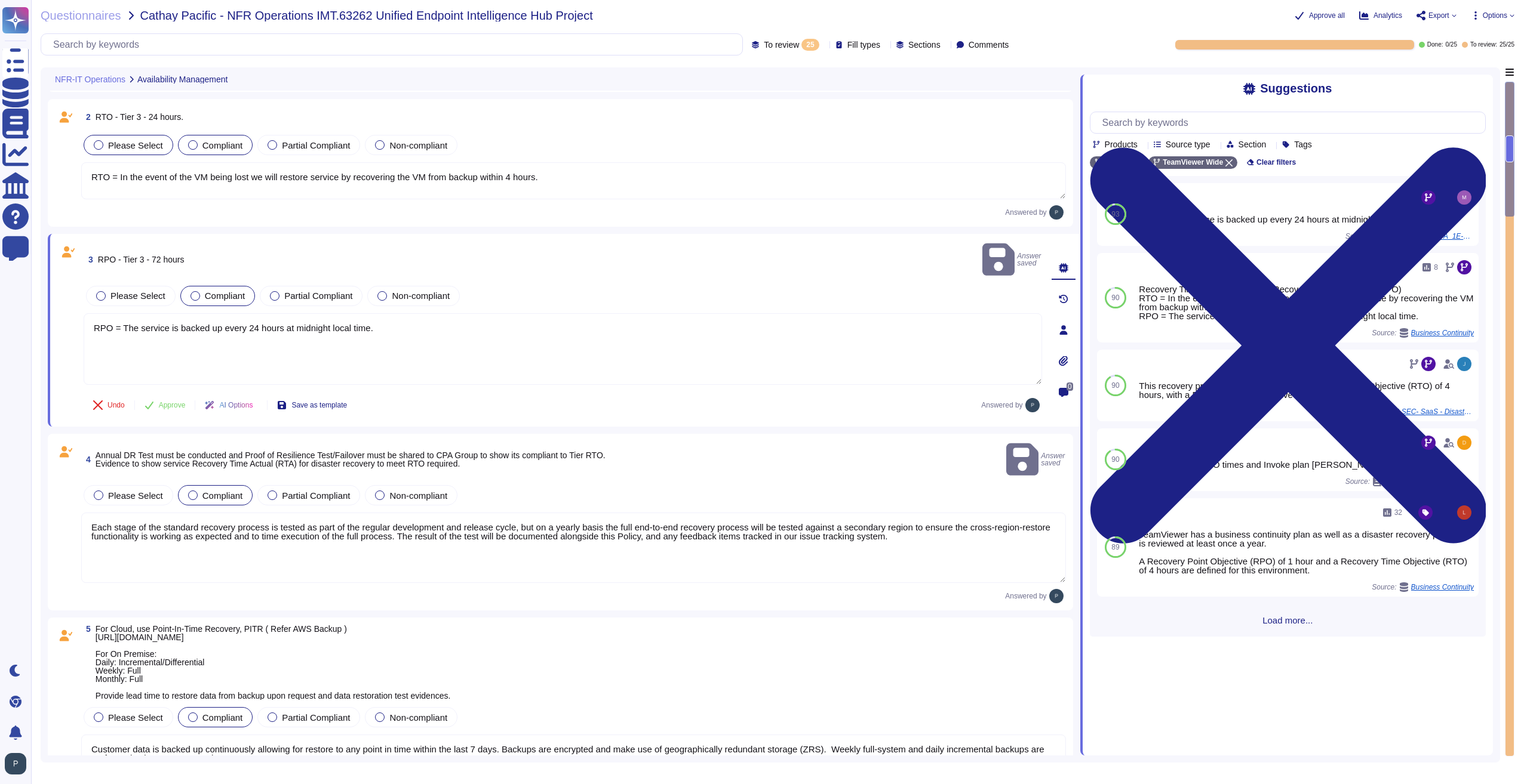
click at [197, 153] on div "Compliant" at bounding box center [215, 145] width 75 height 20
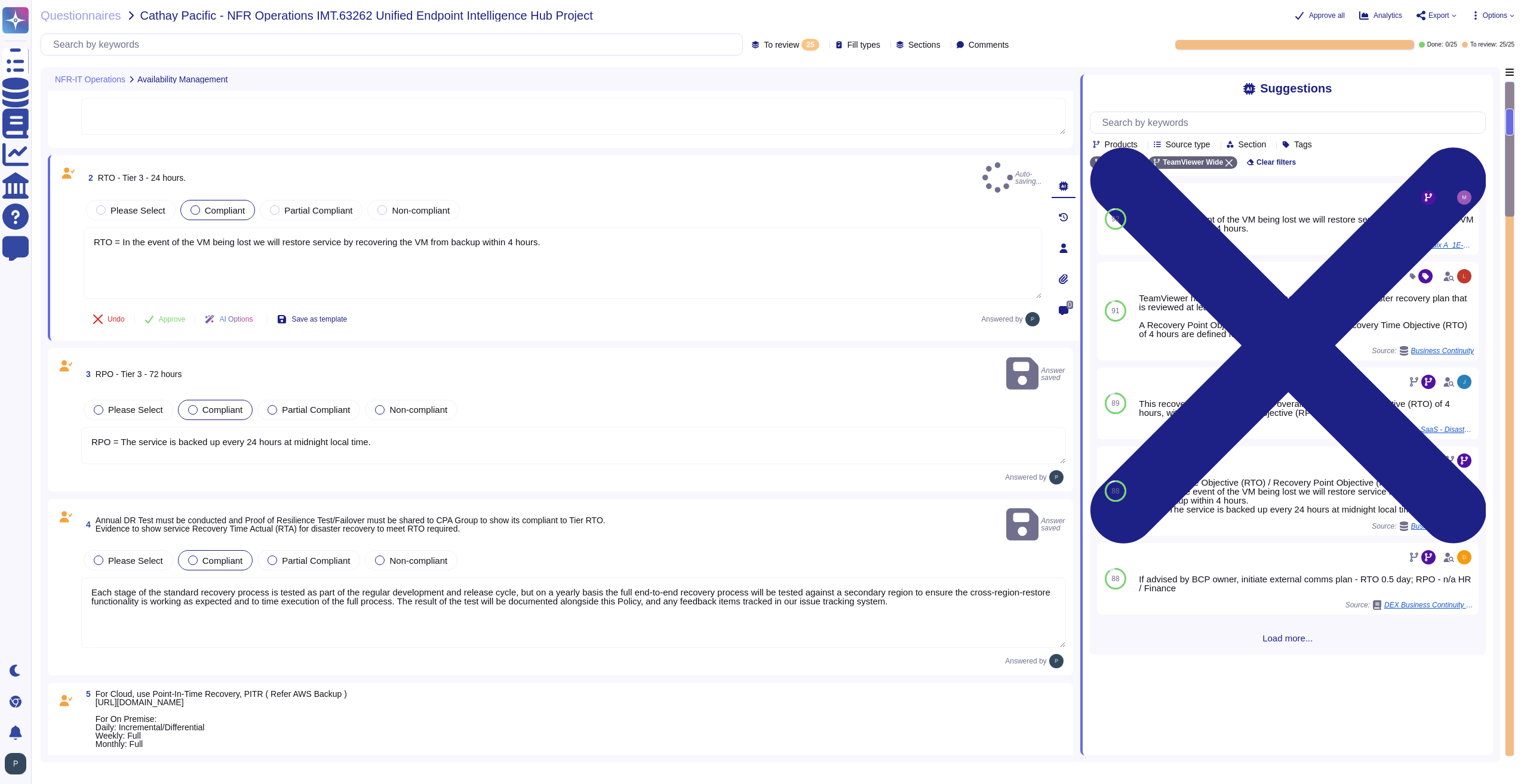
scroll to position [0, 0]
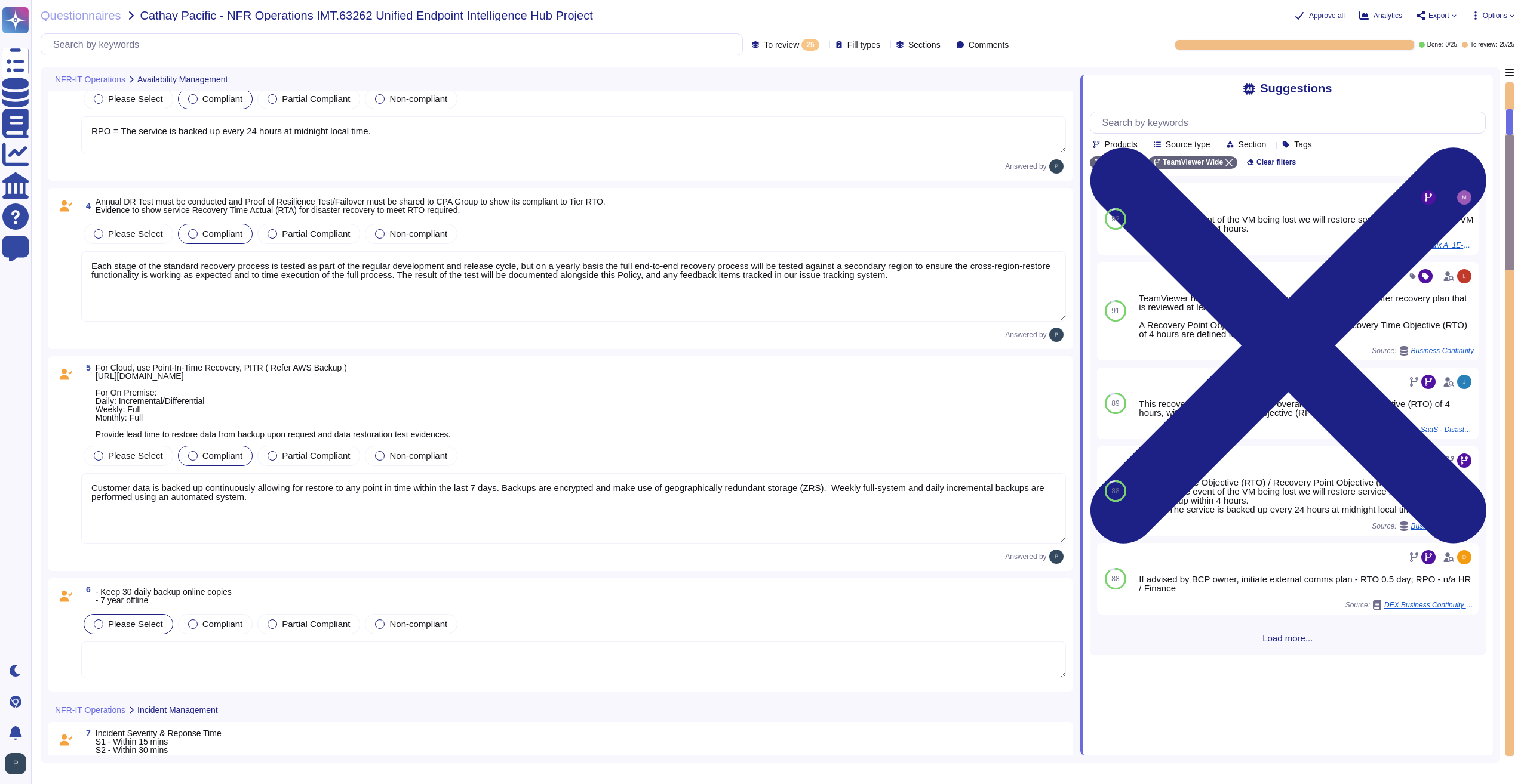
type textarea "During the preparation phase of the incident response plan; 1E will establish a…"
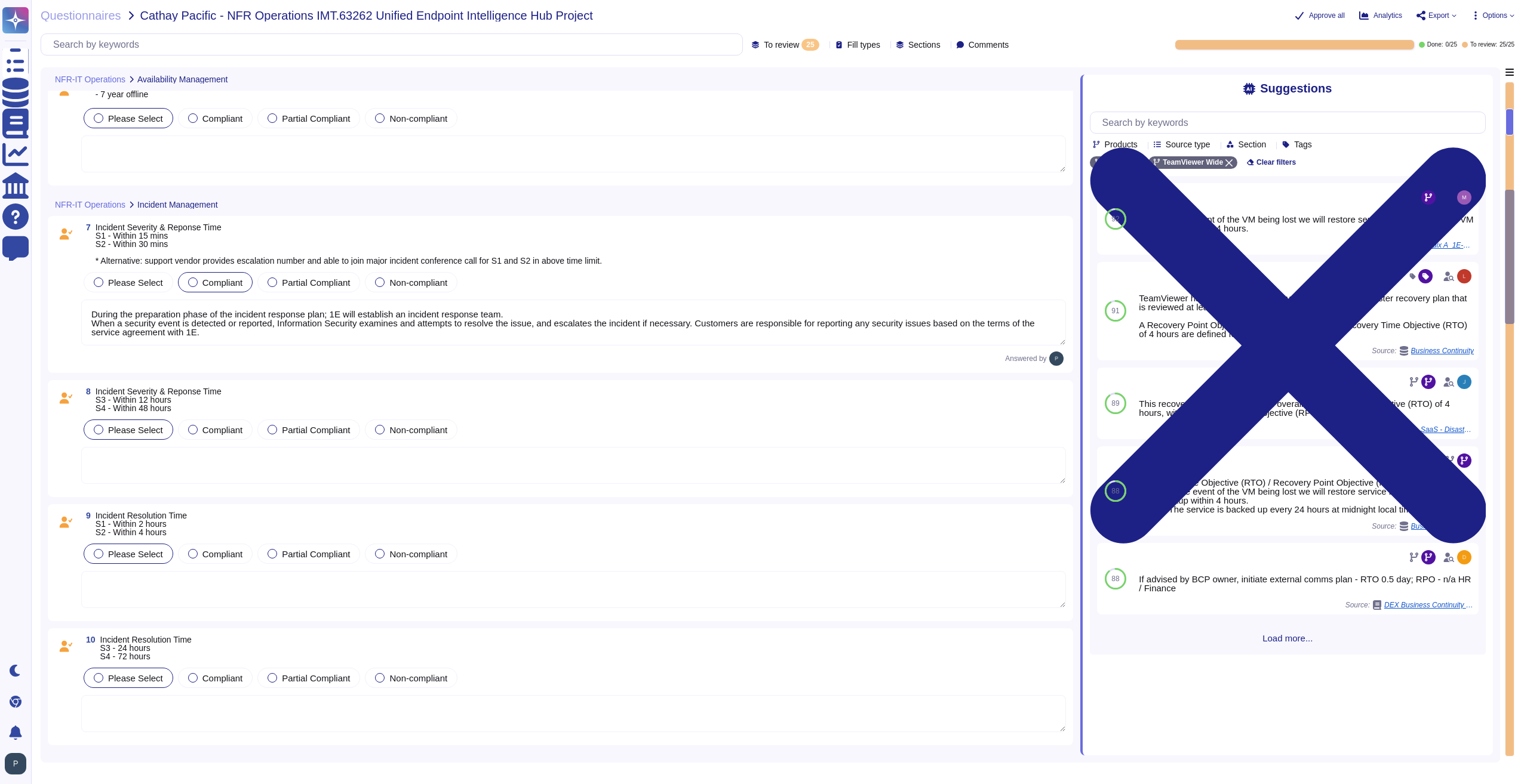
scroll to position [835, 0]
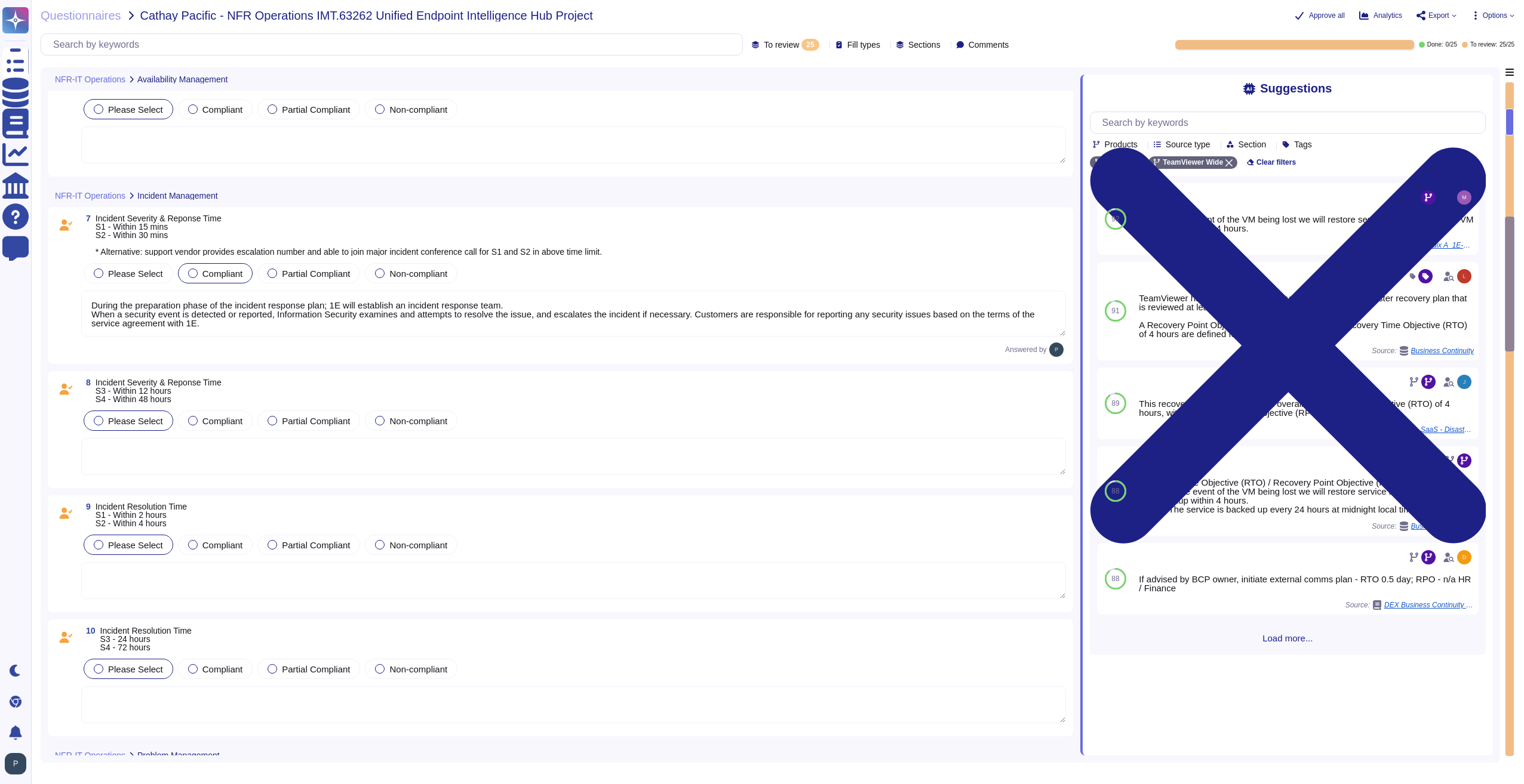
click at [258, 461] on textarea at bounding box center [574, 456] width 985 height 37
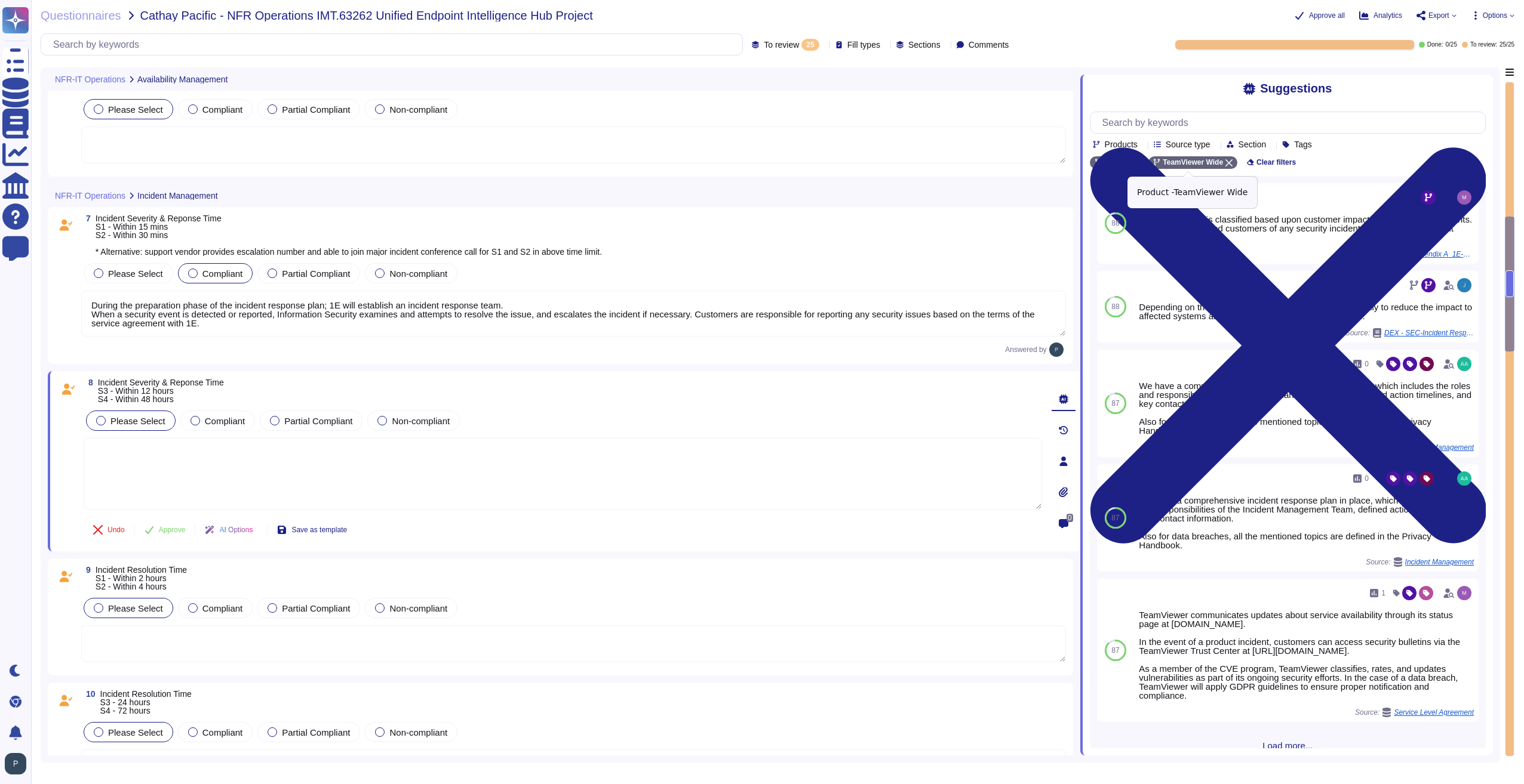
click at [1226, 164] on icon at bounding box center [1229, 163] width 7 height 7
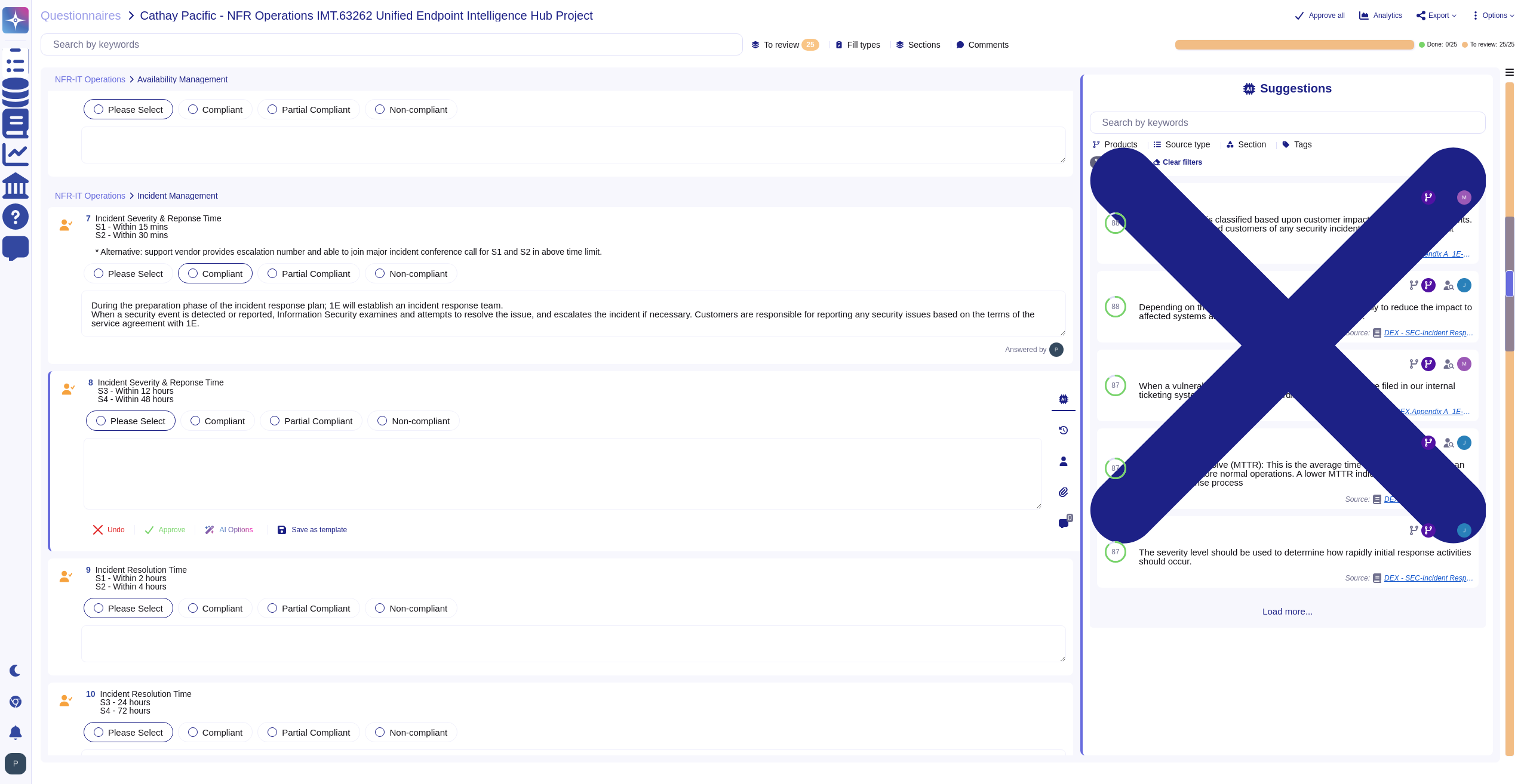
click at [1285, 614] on span "Load more..." at bounding box center [1288, 611] width 396 height 9
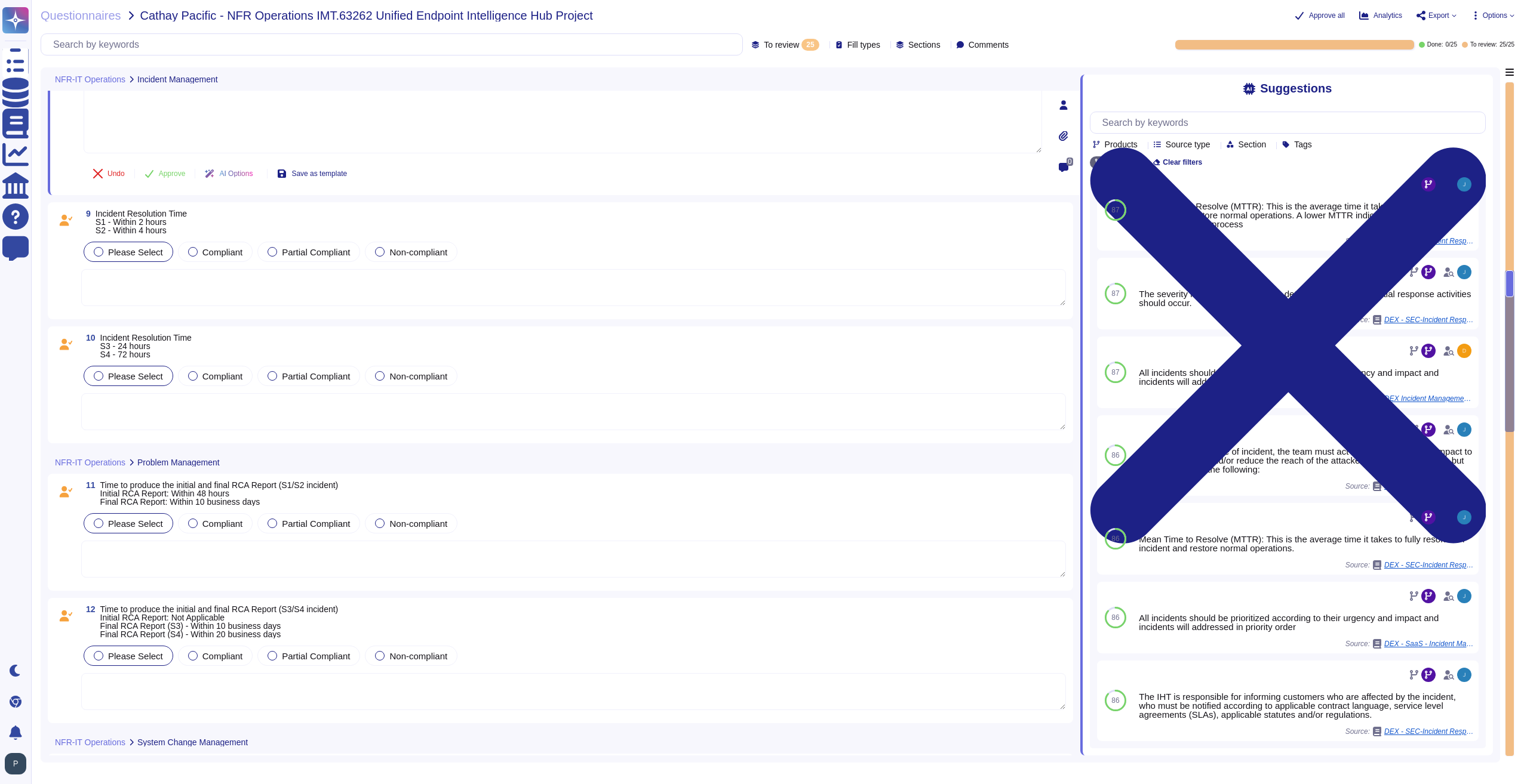
scroll to position [1253, 0]
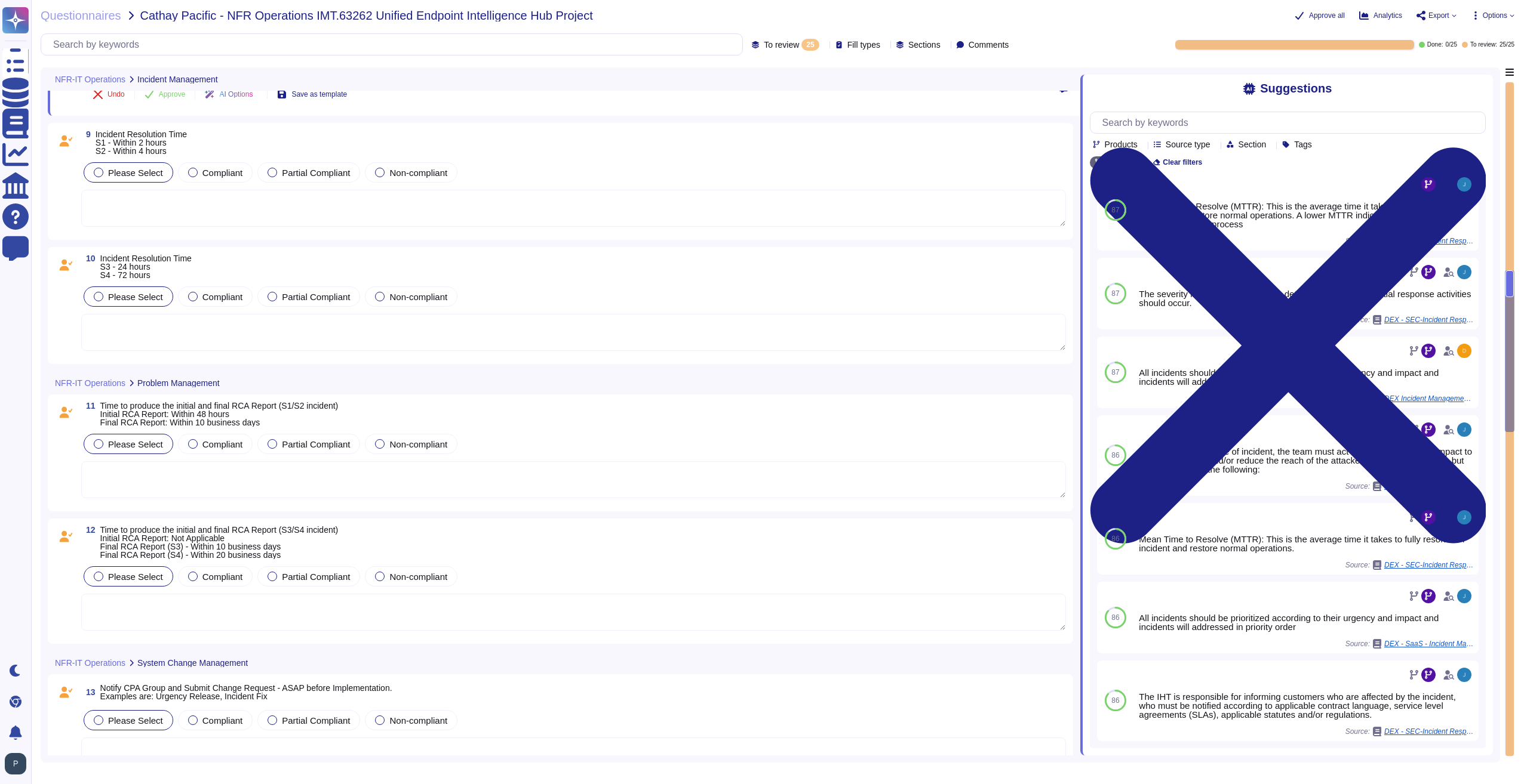
click at [294, 476] on textarea at bounding box center [574, 479] width 985 height 37
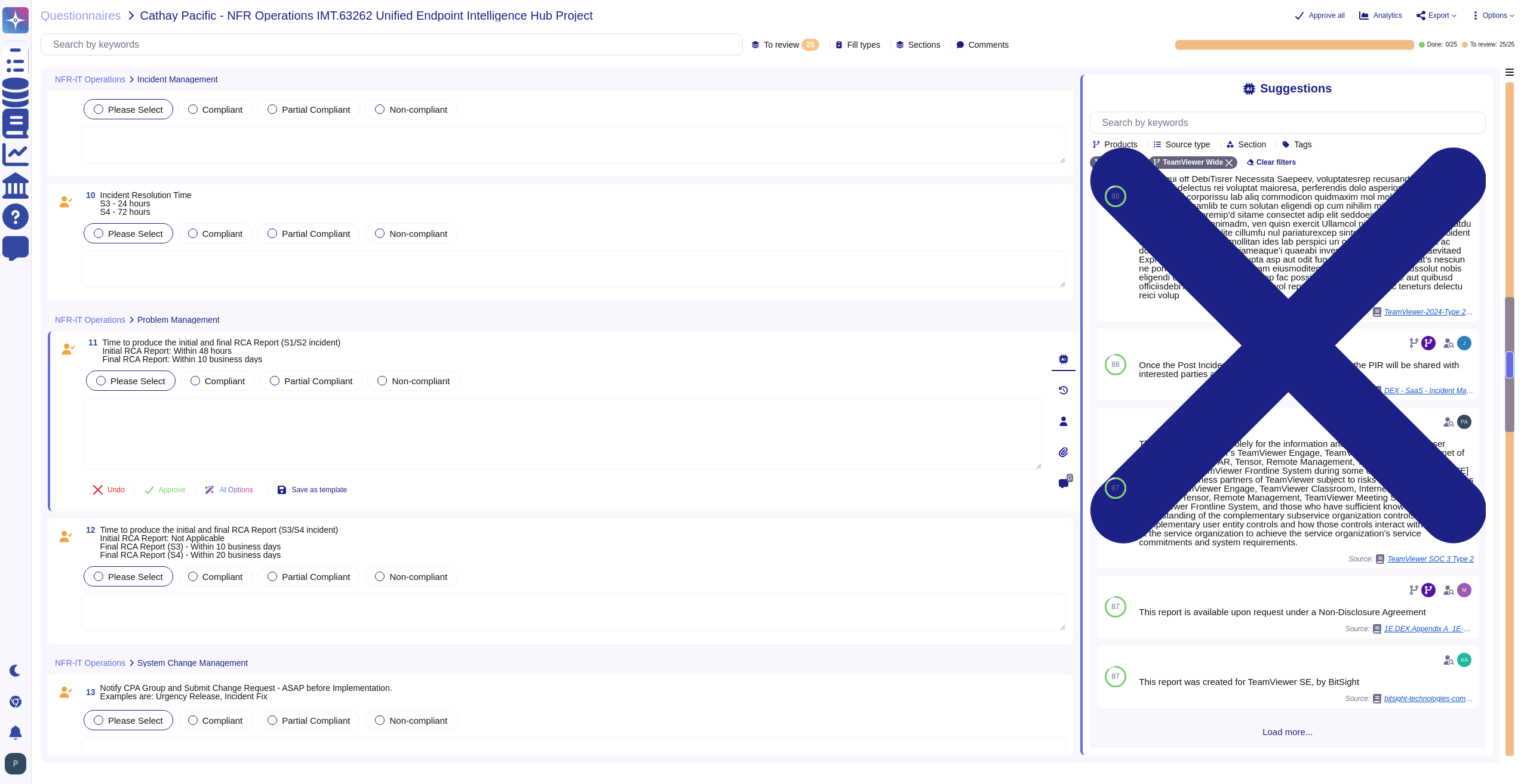
scroll to position [114, 0]
click at [1226, 166] on icon at bounding box center [1229, 163] width 7 height 7
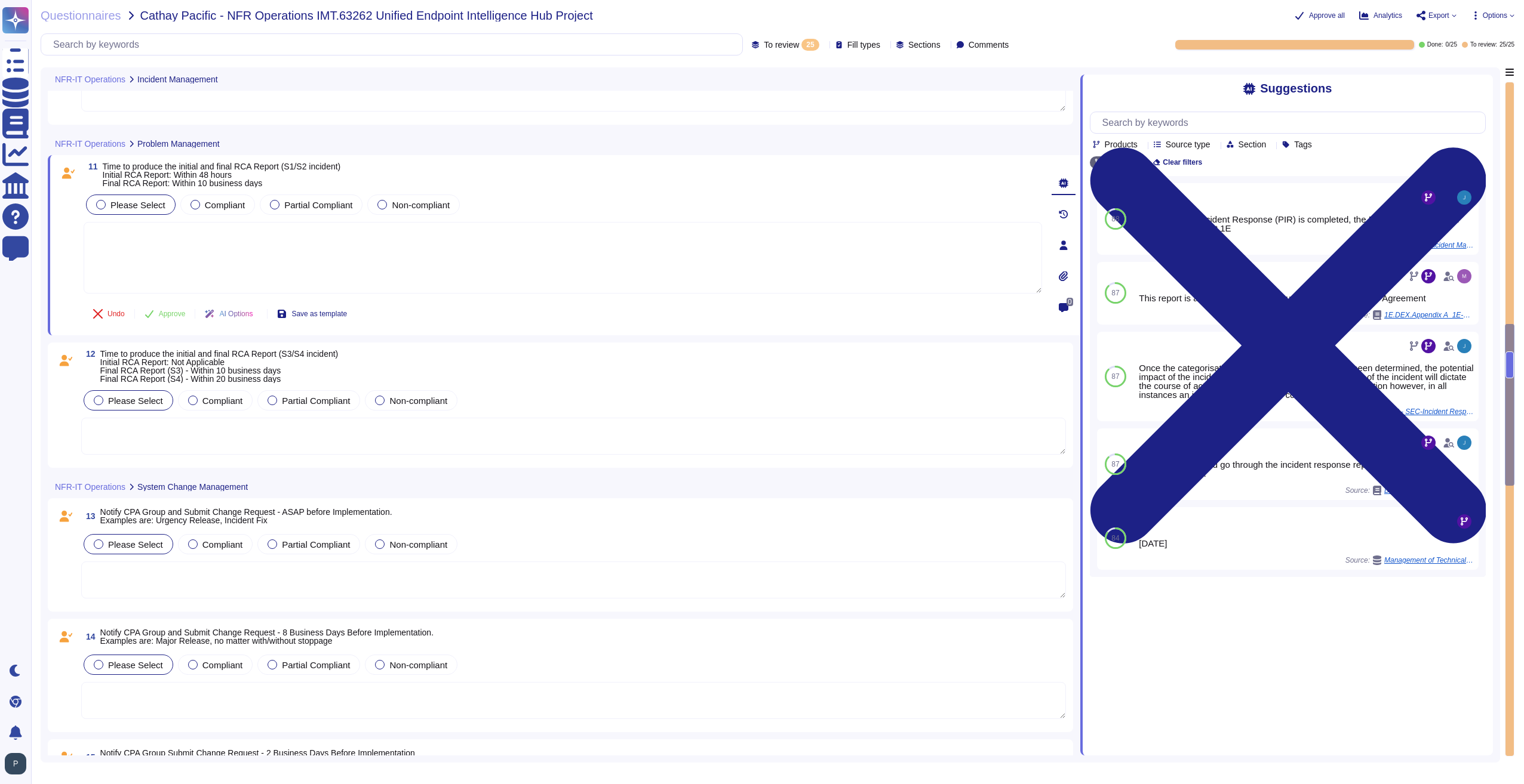
scroll to position [1432, 0]
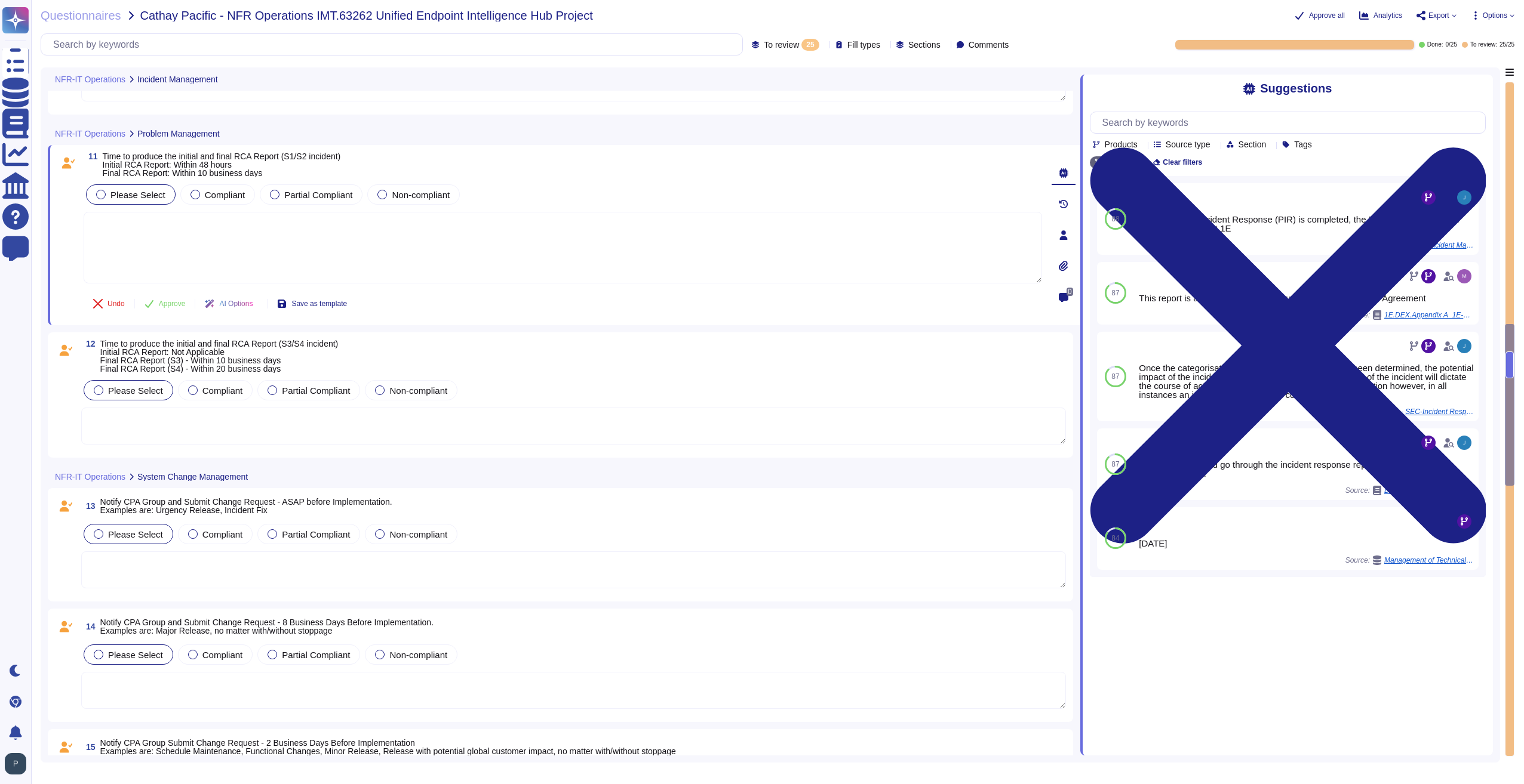
click at [312, 569] on textarea at bounding box center [574, 570] width 985 height 37
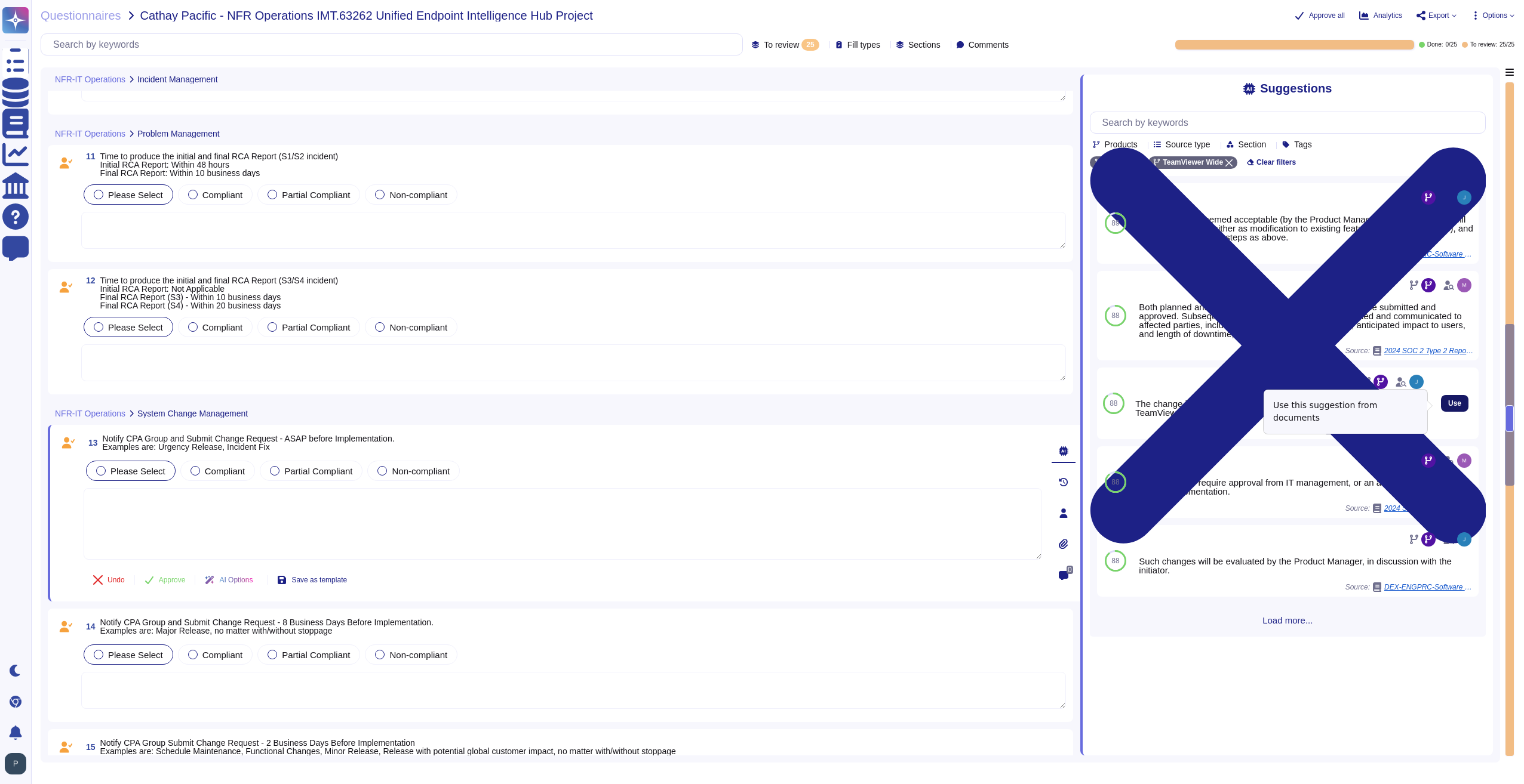
click at [1448, 404] on span "Use" at bounding box center [1454, 404] width 13 height 7
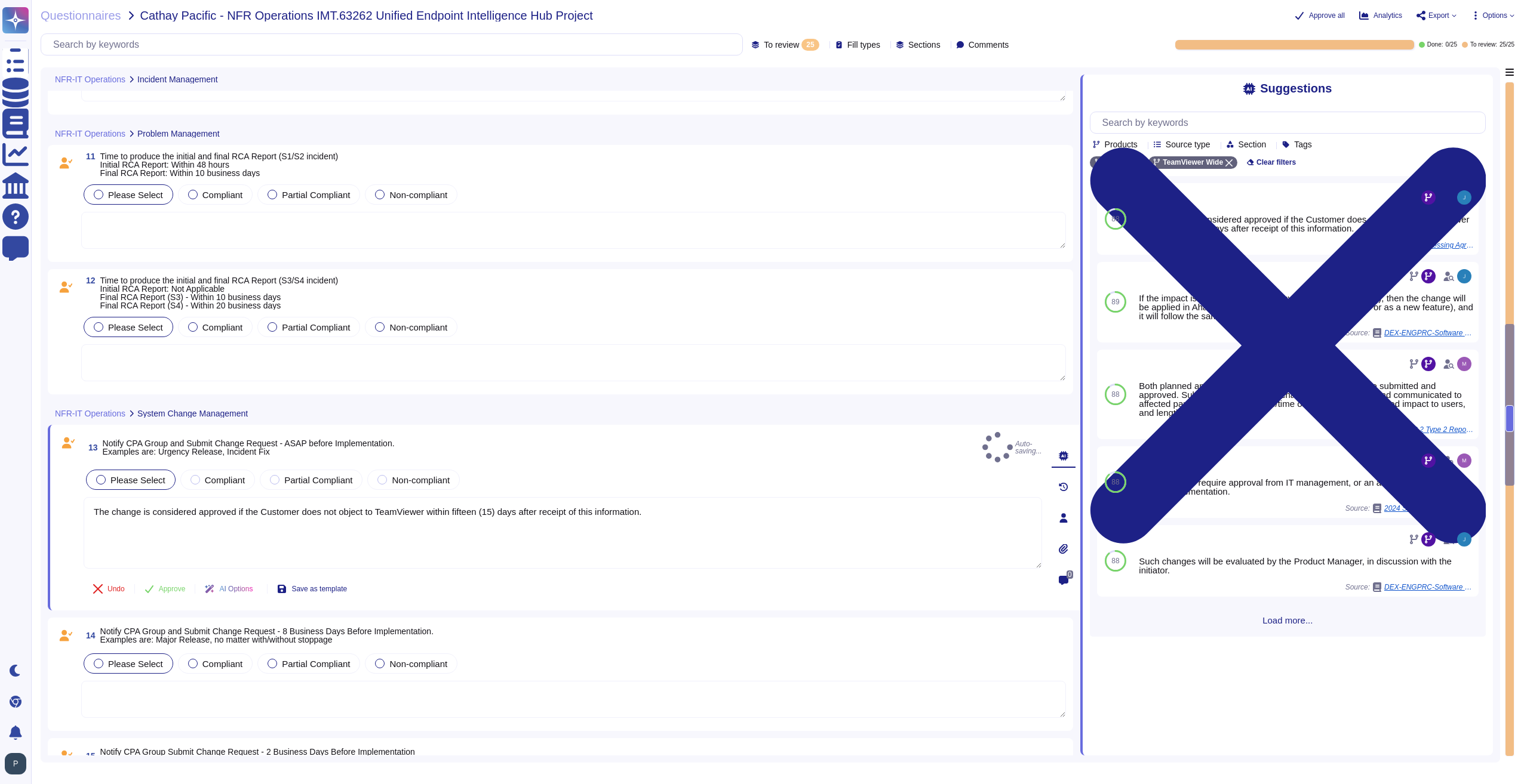
type textarea "The change is considered approved if the Customer does not object to TeamViewer…"
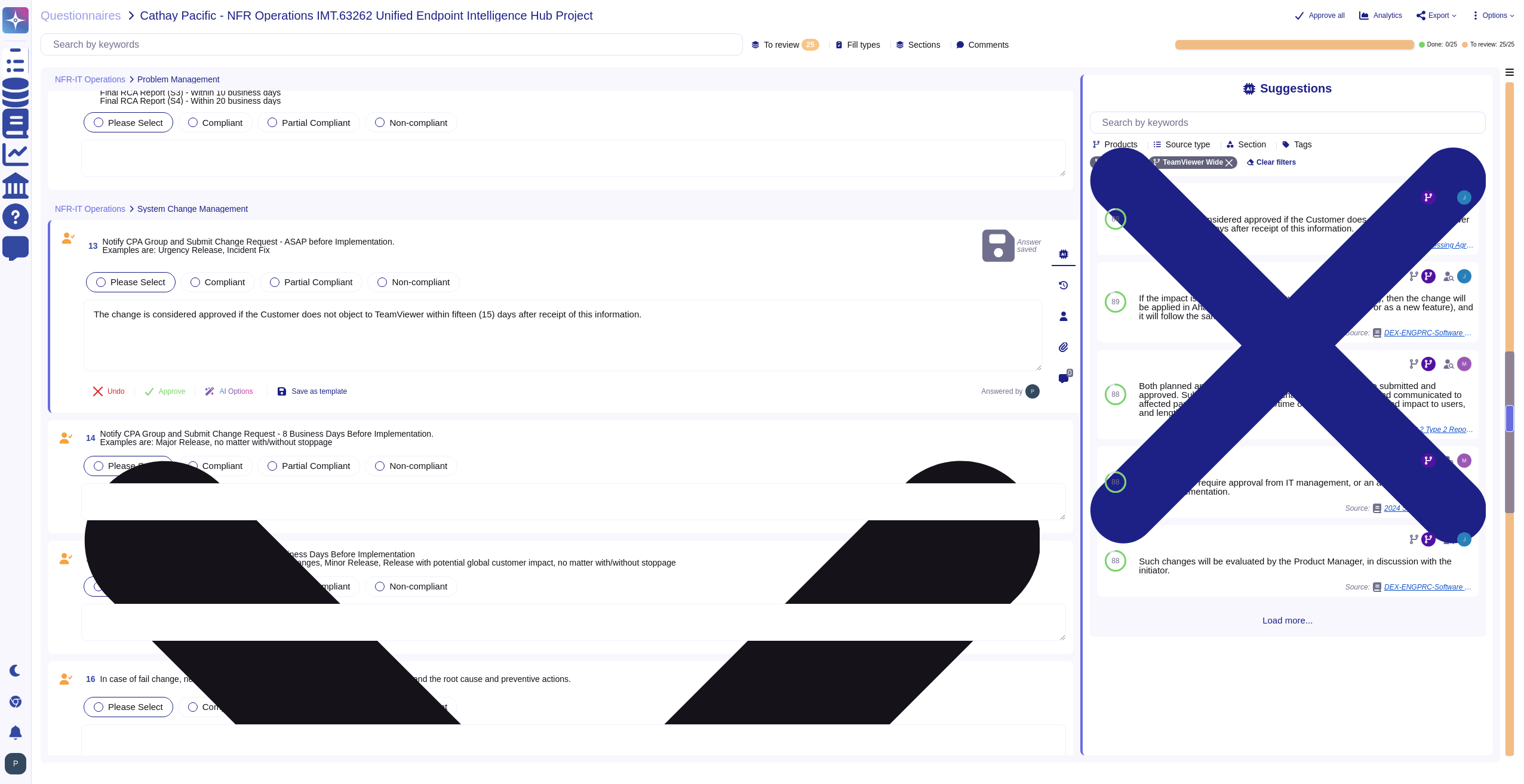
scroll to position [1671, 0]
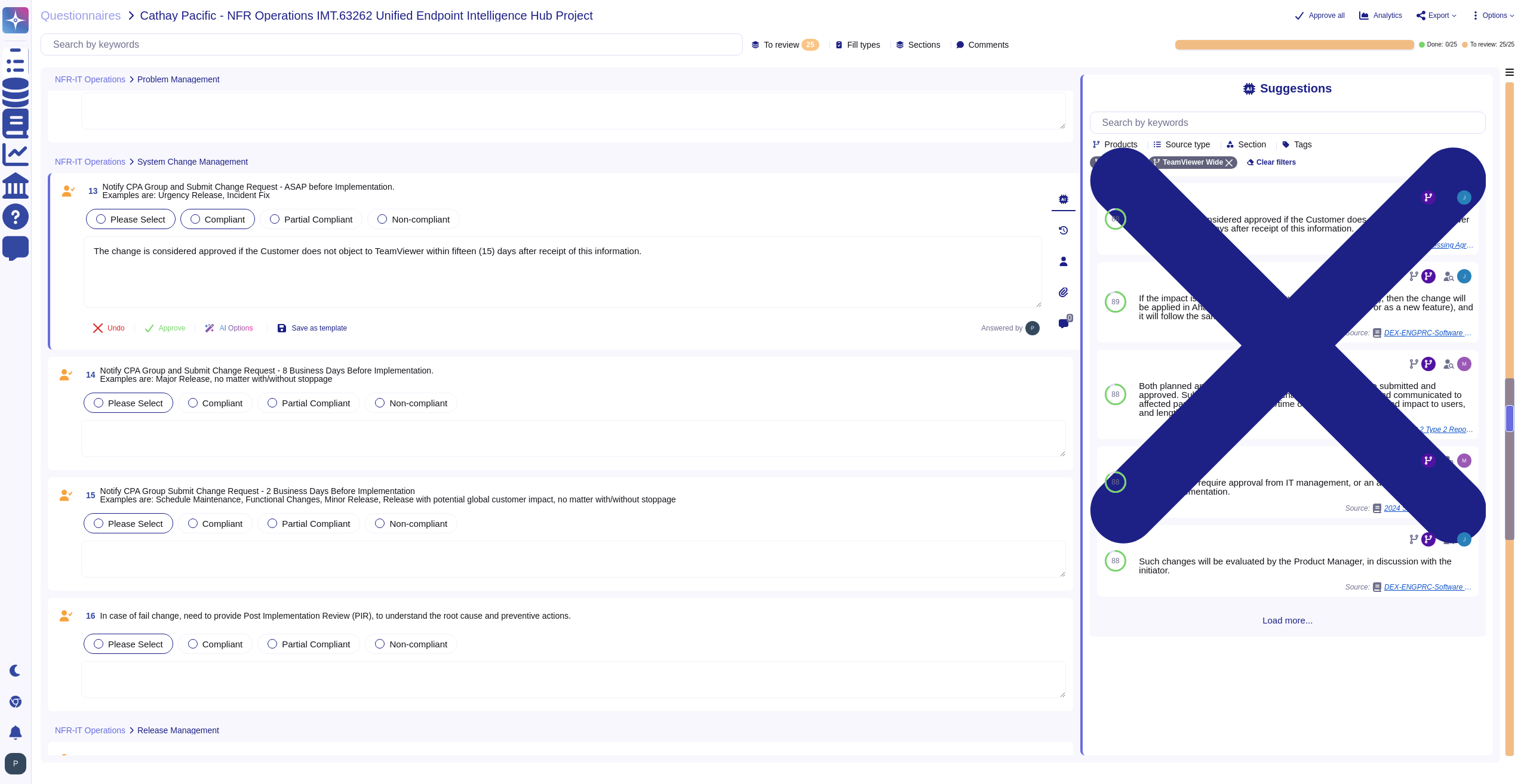
click at [205, 221] on span "Compliant" at bounding box center [225, 219] width 41 height 10
click at [124, 218] on span "Please Select" at bounding box center [138, 219] width 55 height 10
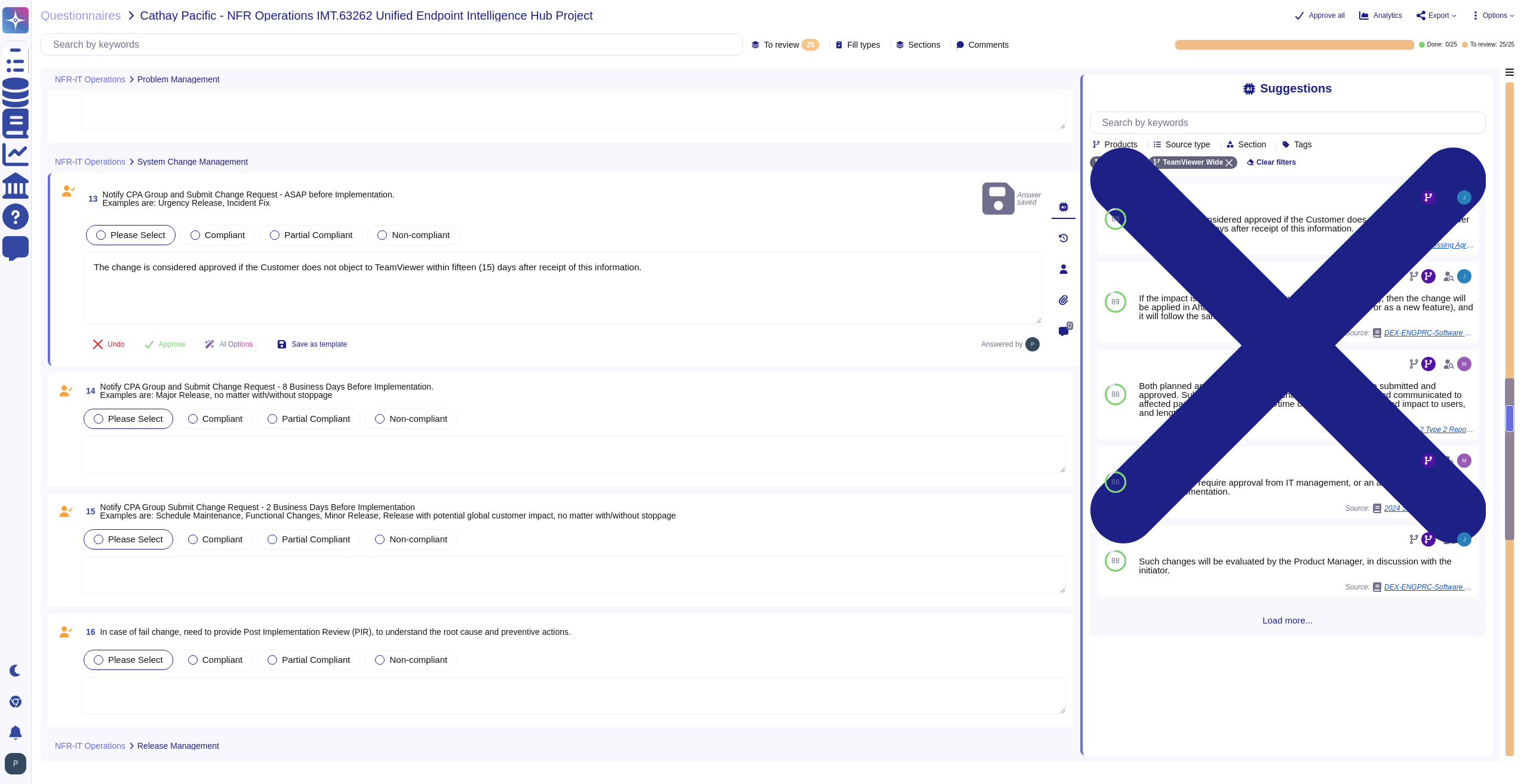
click at [257, 443] on textarea at bounding box center [574, 455] width 985 height 37
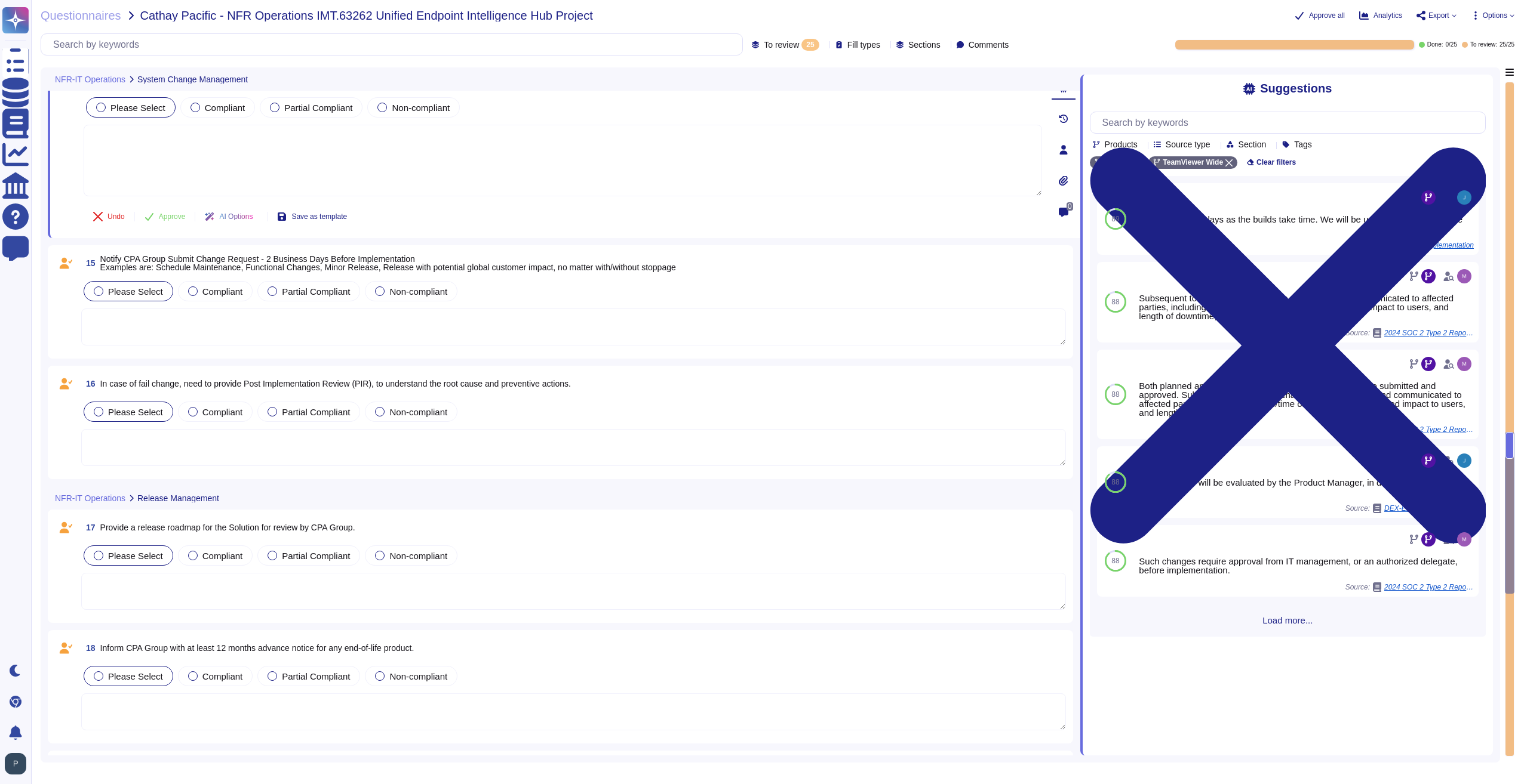
scroll to position [1969, 0]
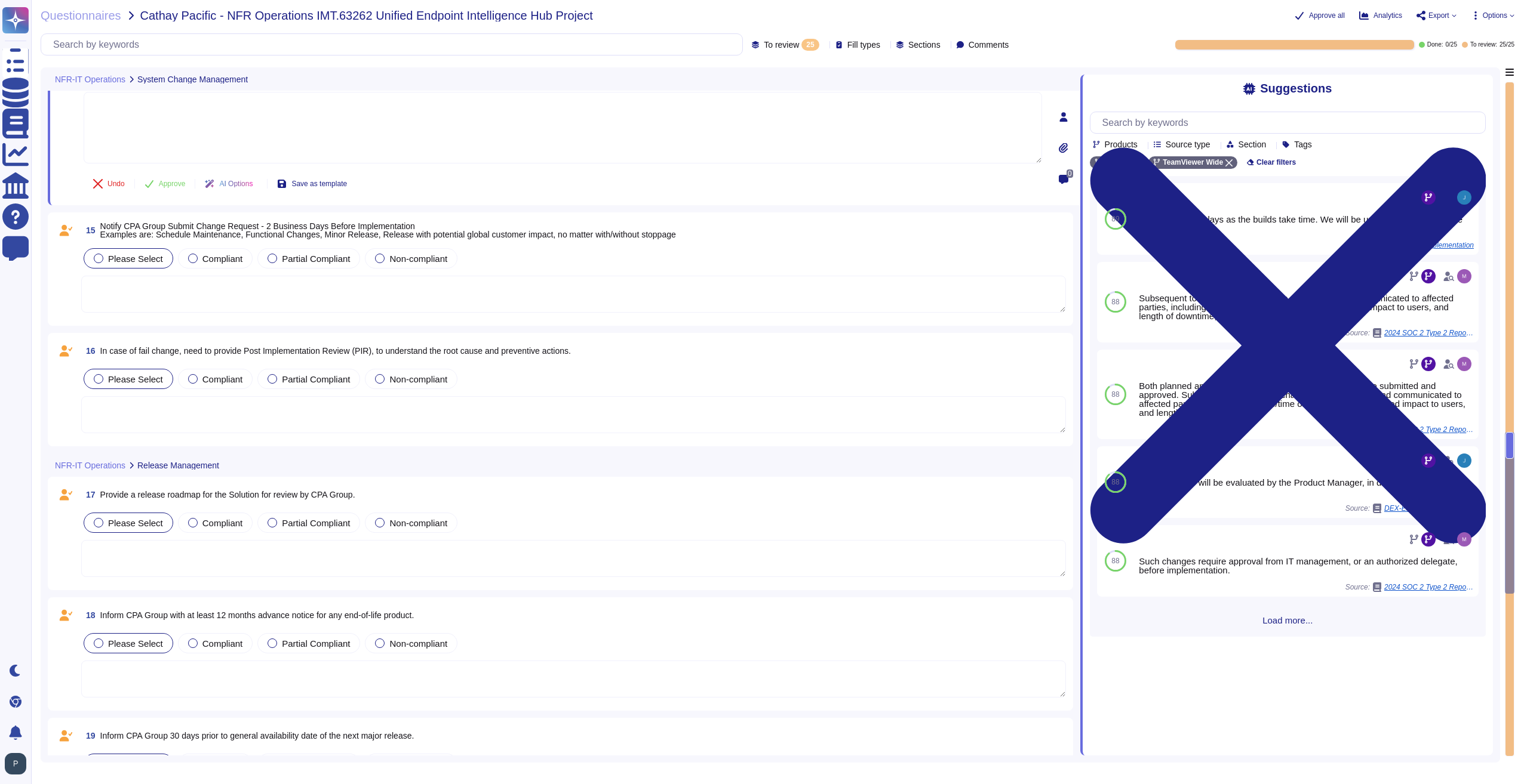
click at [321, 297] on textarea at bounding box center [574, 294] width 985 height 37
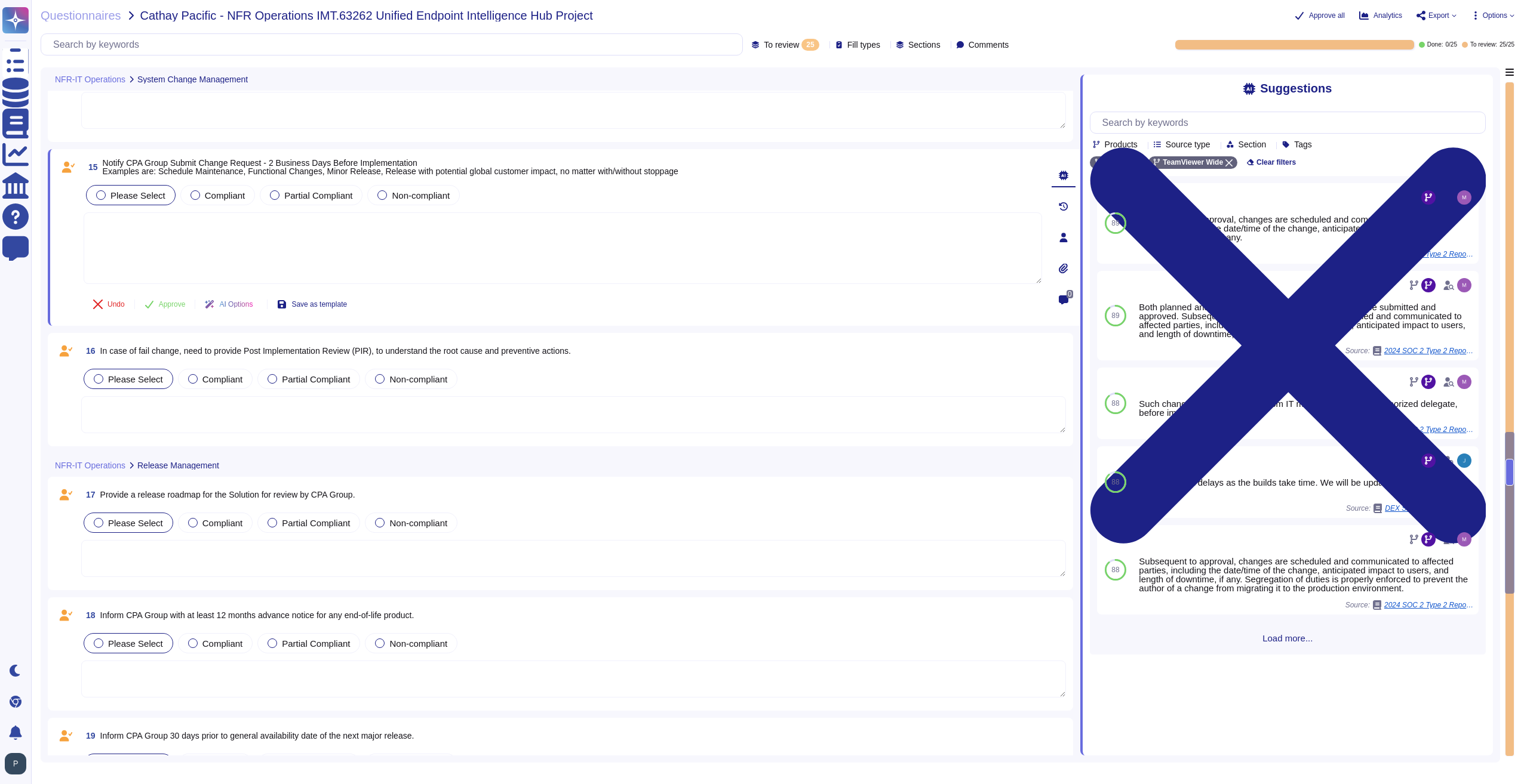
click at [197, 416] on textarea at bounding box center [574, 415] width 985 height 37
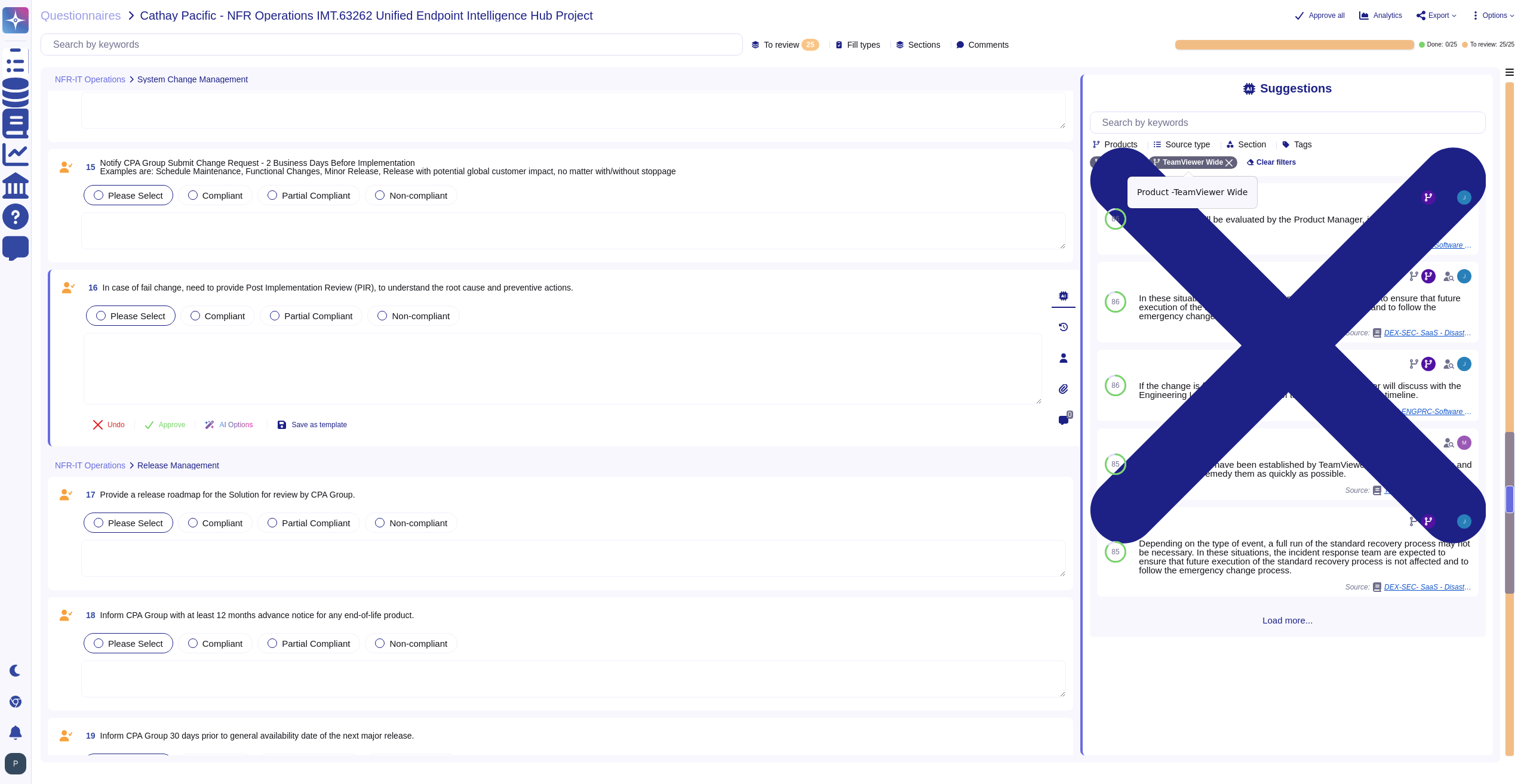
click at [1226, 164] on icon at bounding box center [1229, 163] width 7 height 7
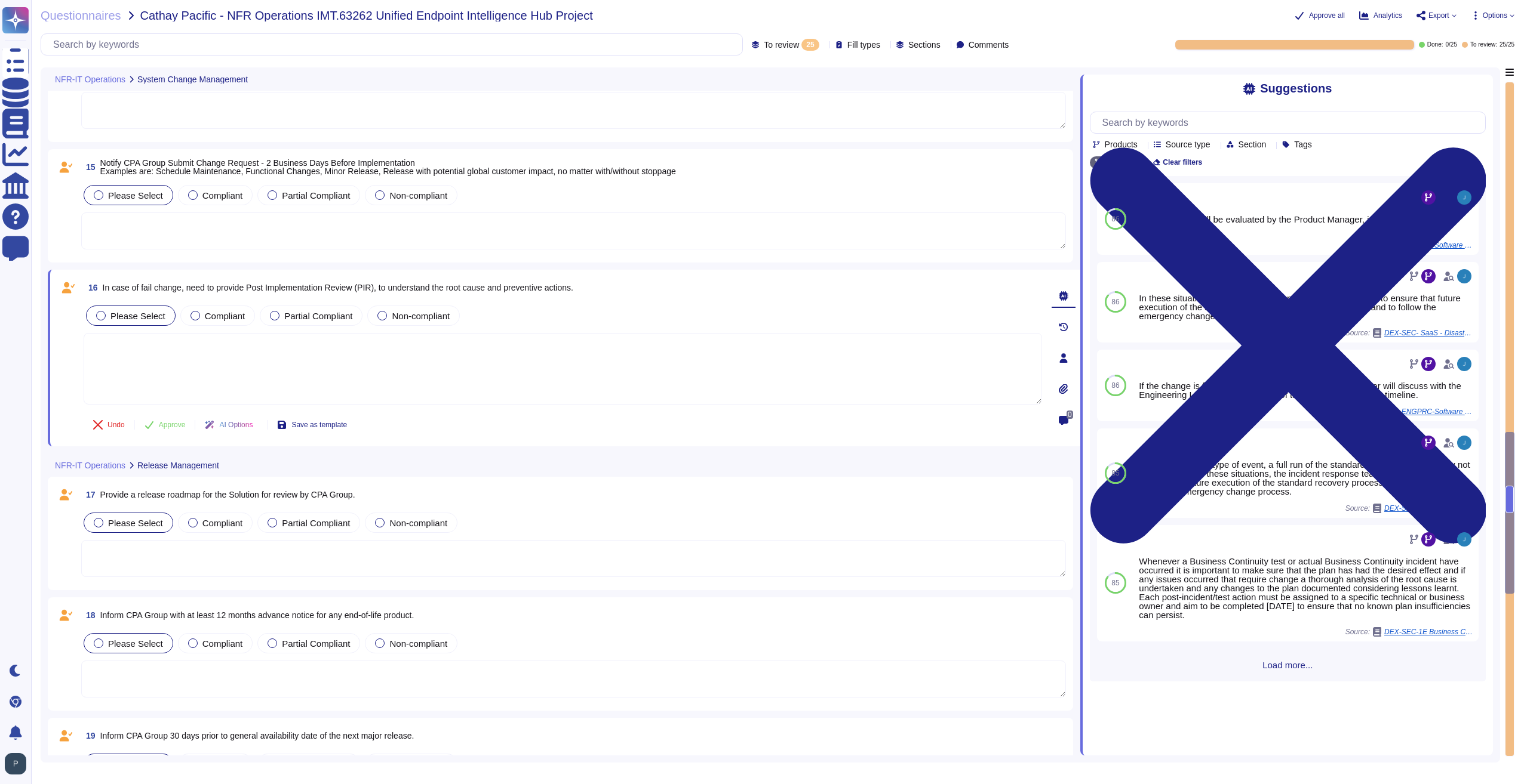
click at [129, 559] on textarea at bounding box center [574, 558] width 985 height 37
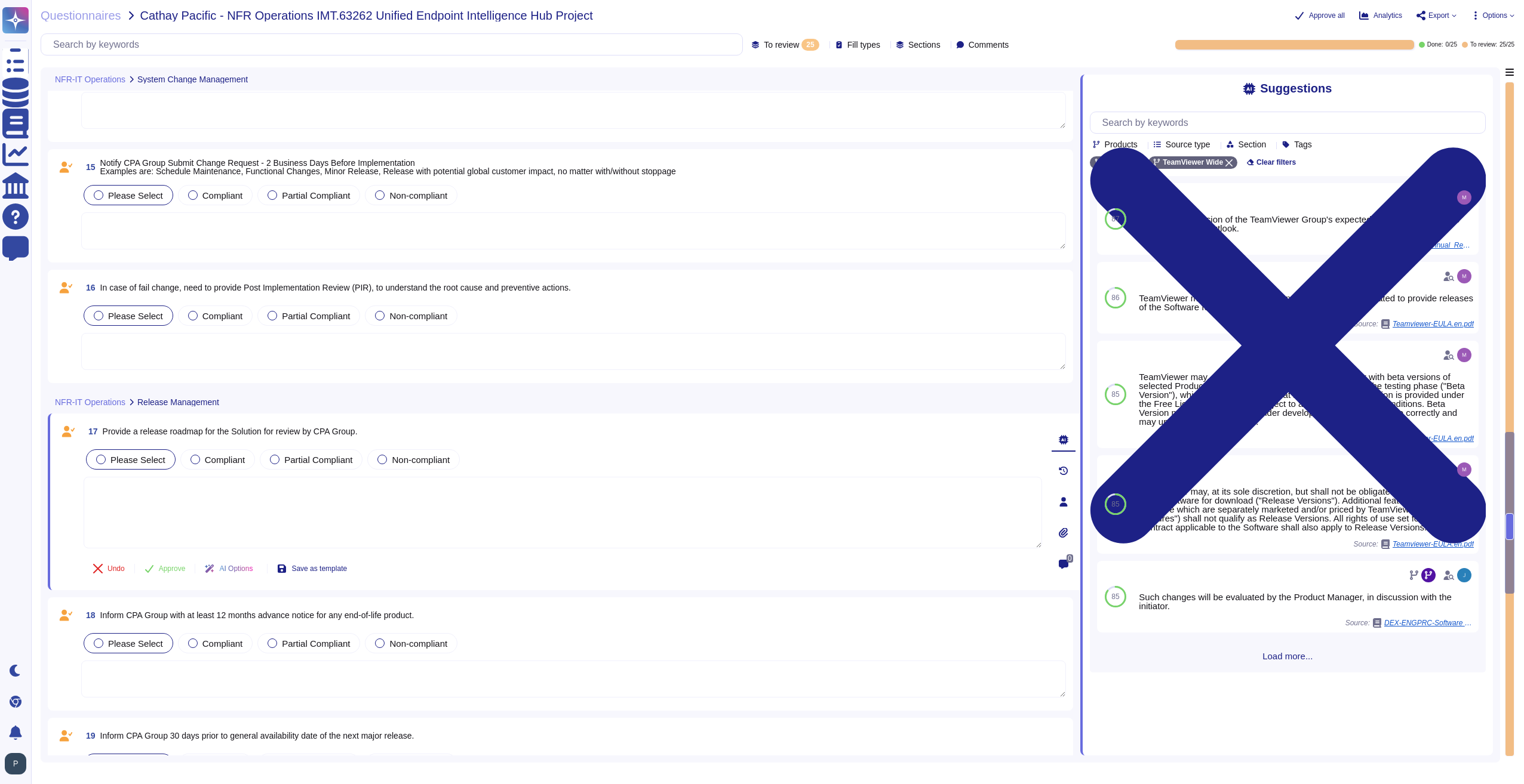
click at [314, 500] on textarea at bounding box center [563, 512] width 959 height 72
click at [157, 686] on textarea at bounding box center [574, 679] width 985 height 37
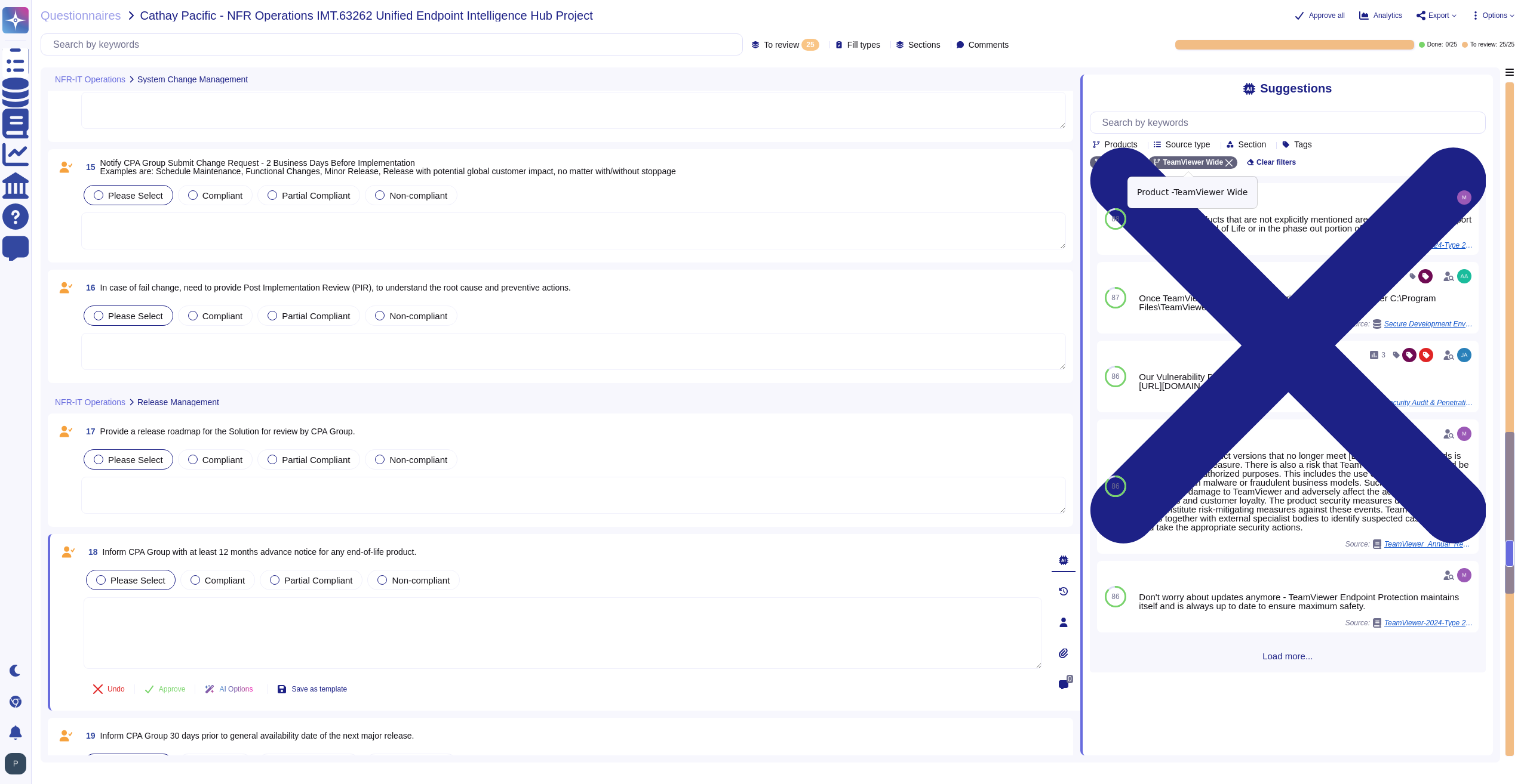
click at [1226, 164] on icon at bounding box center [1229, 163] width 7 height 7
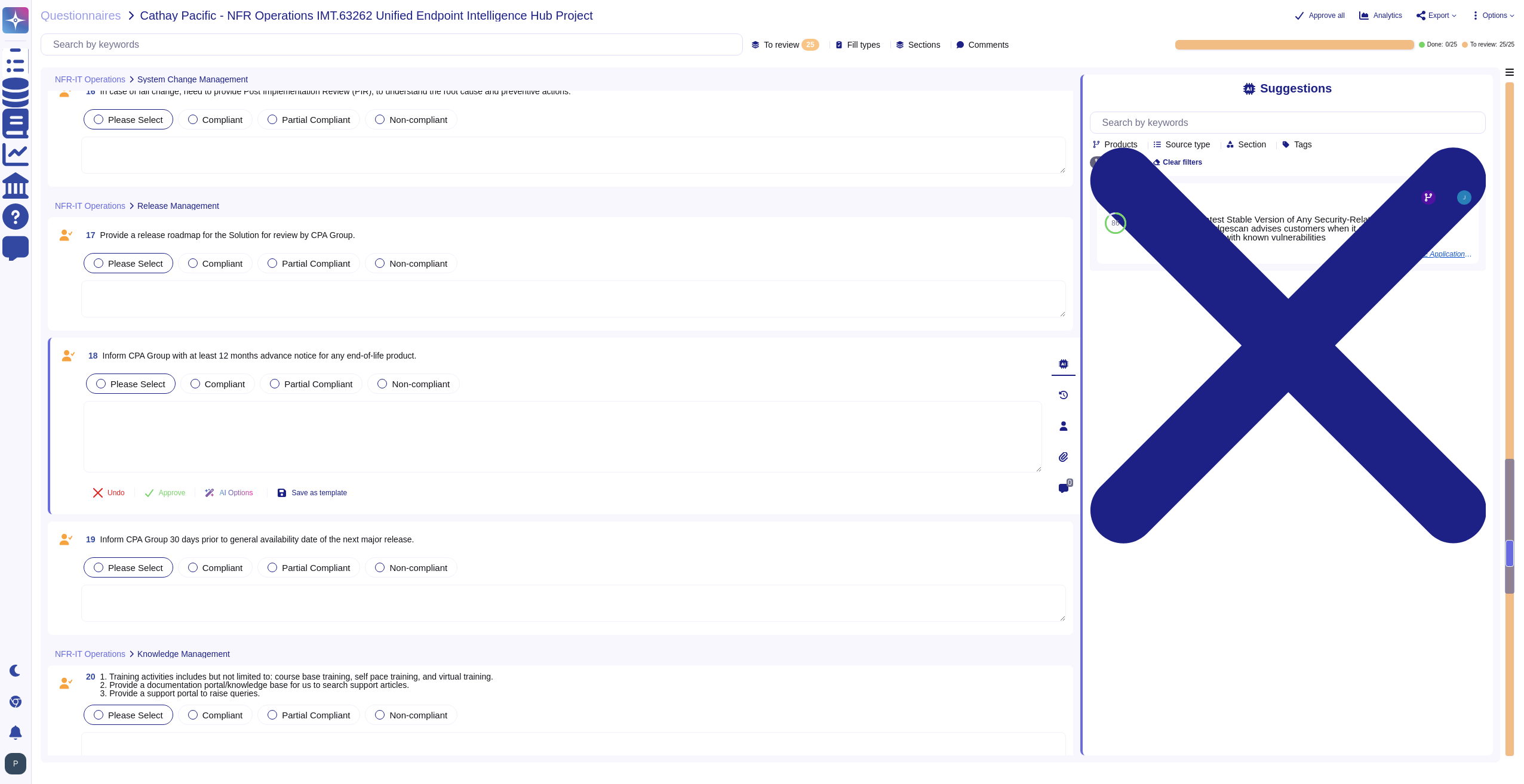
scroll to position [2208, 0]
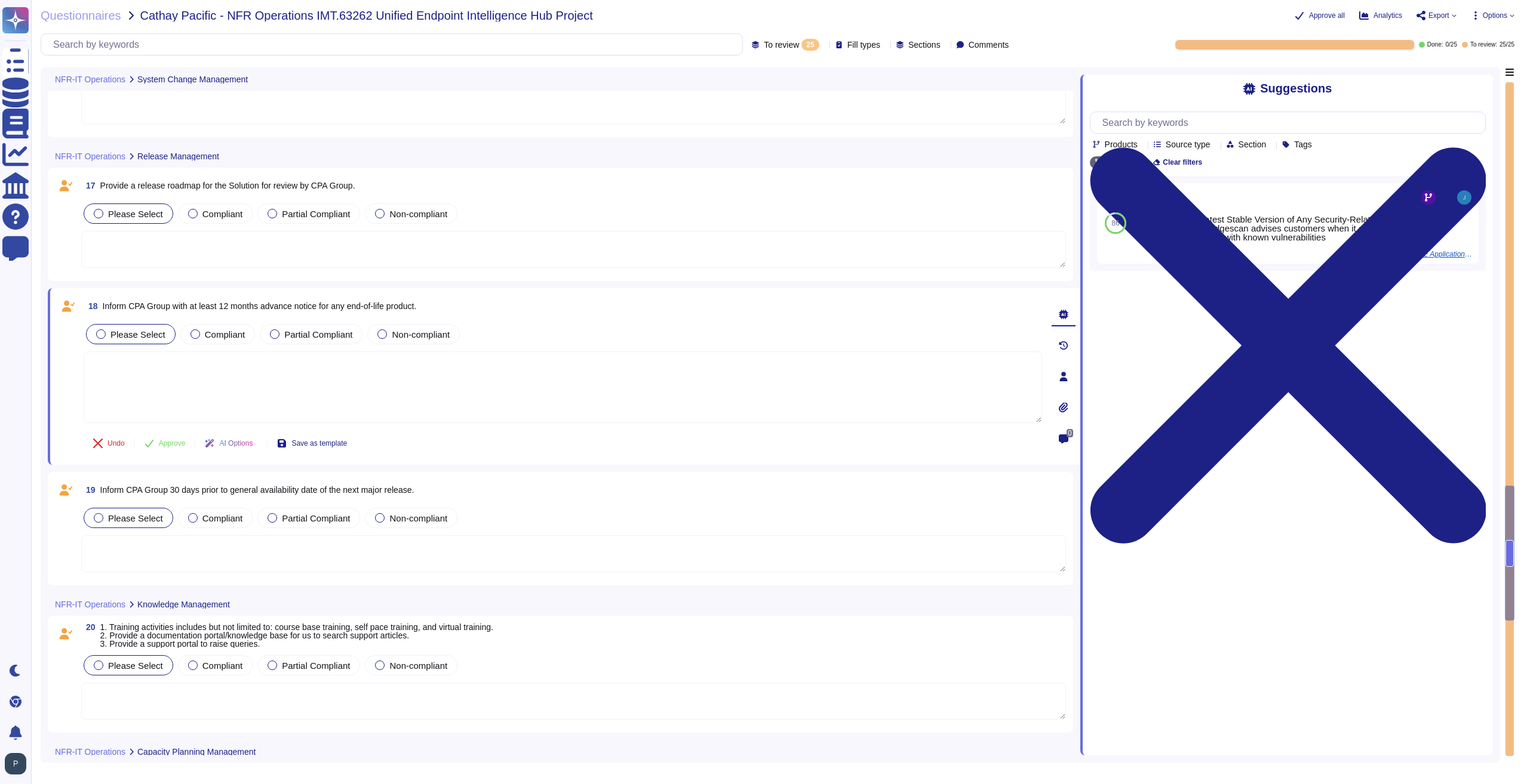
click at [290, 559] on textarea at bounding box center [574, 554] width 985 height 37
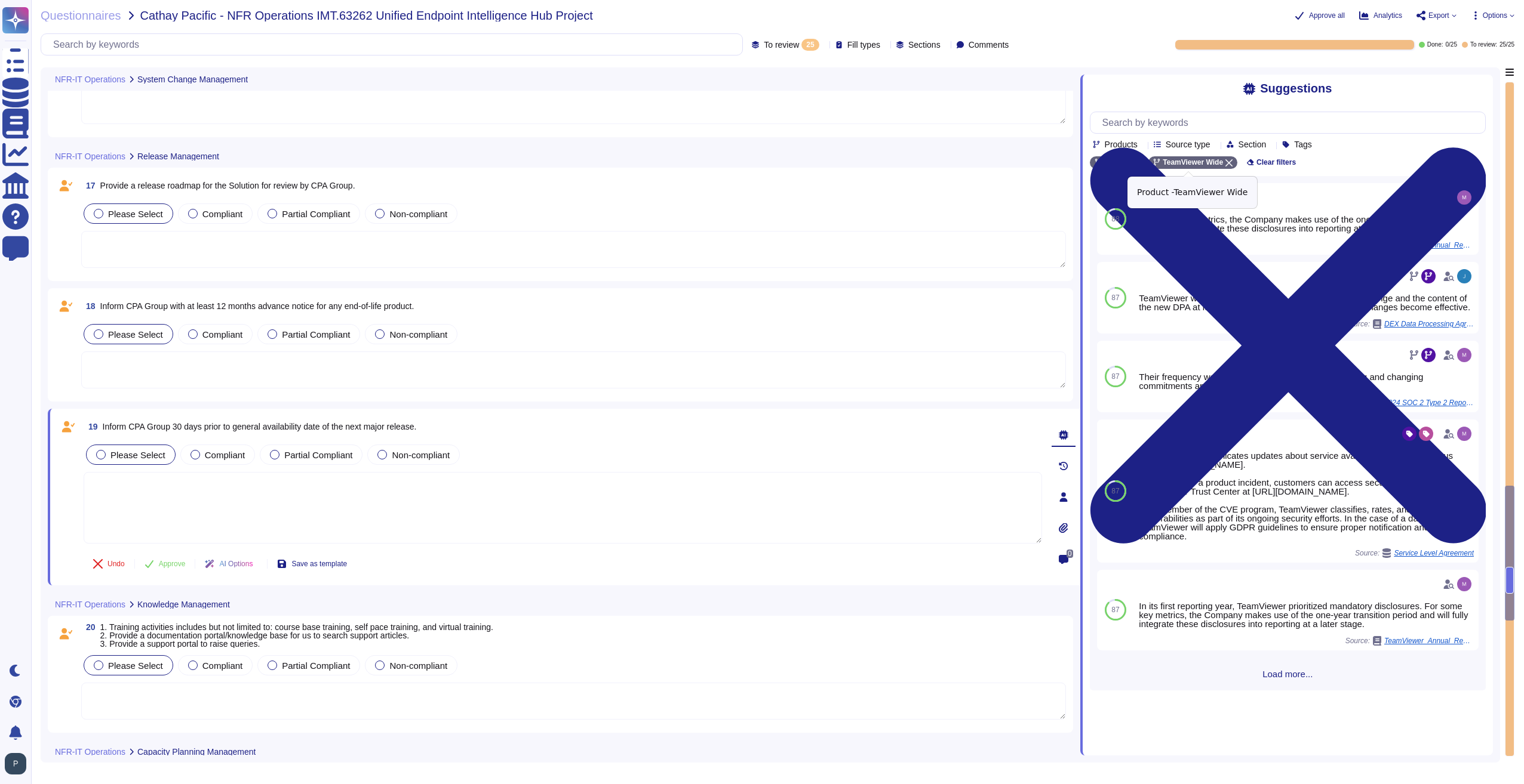
click at [1226, 161] on icon at bounding box center [1229, 163] width 7 height 7
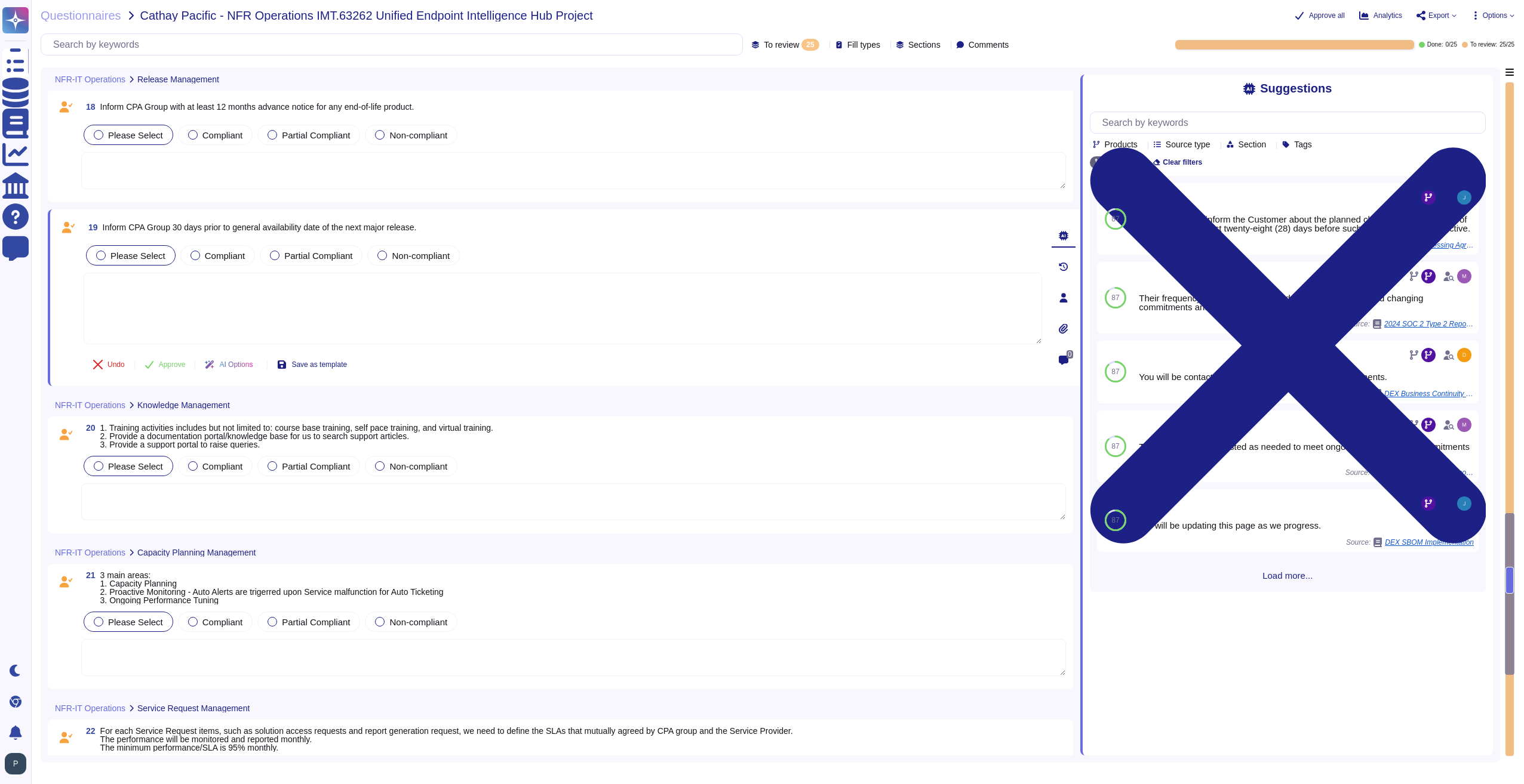
scroll to position [2387, 0]
click at [155, 499] on textarea at bounding box center [574, 500] width 985 height 37
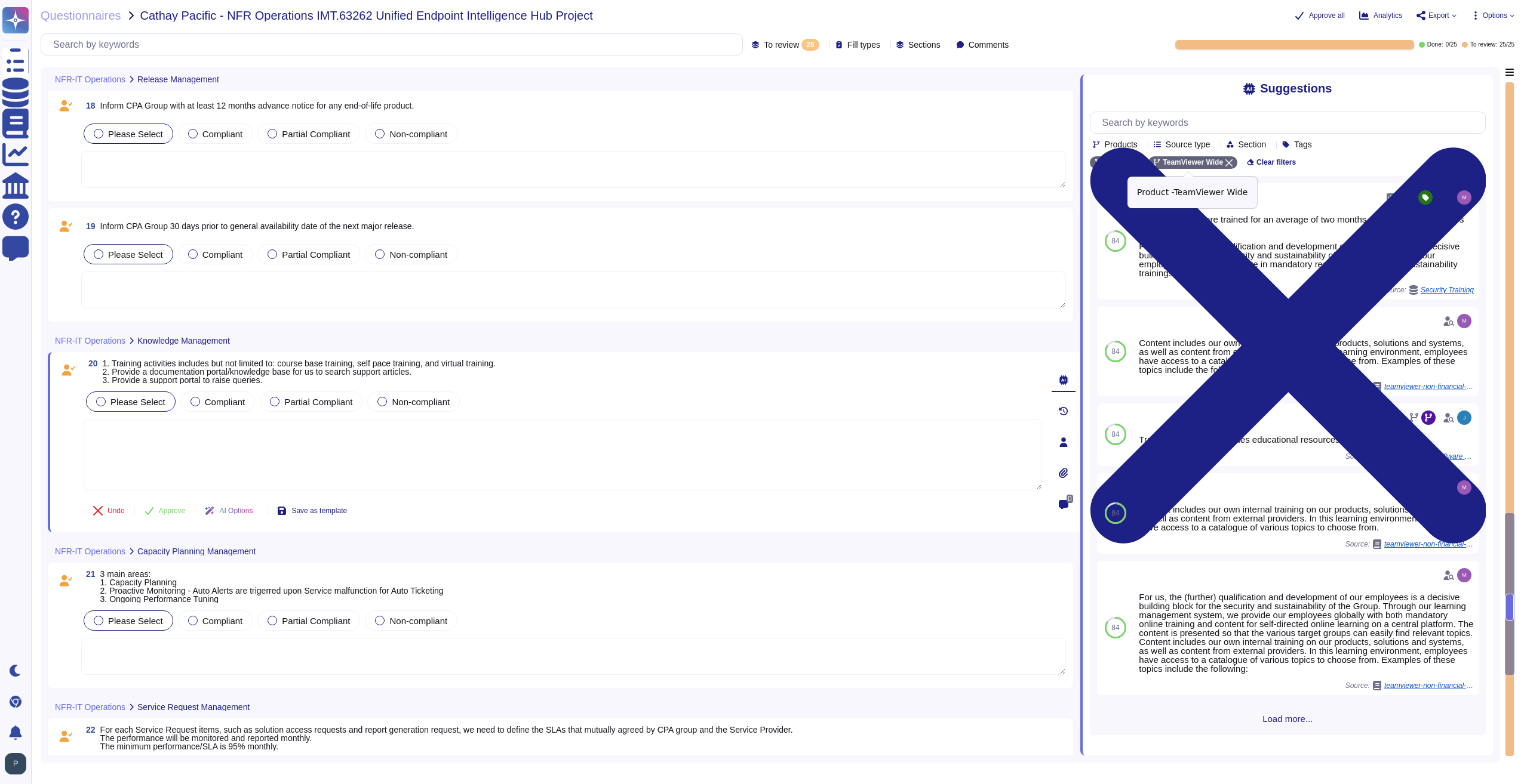
click at [1226, 166] on icon at bounding box center [1229, 163] width 7 height 7
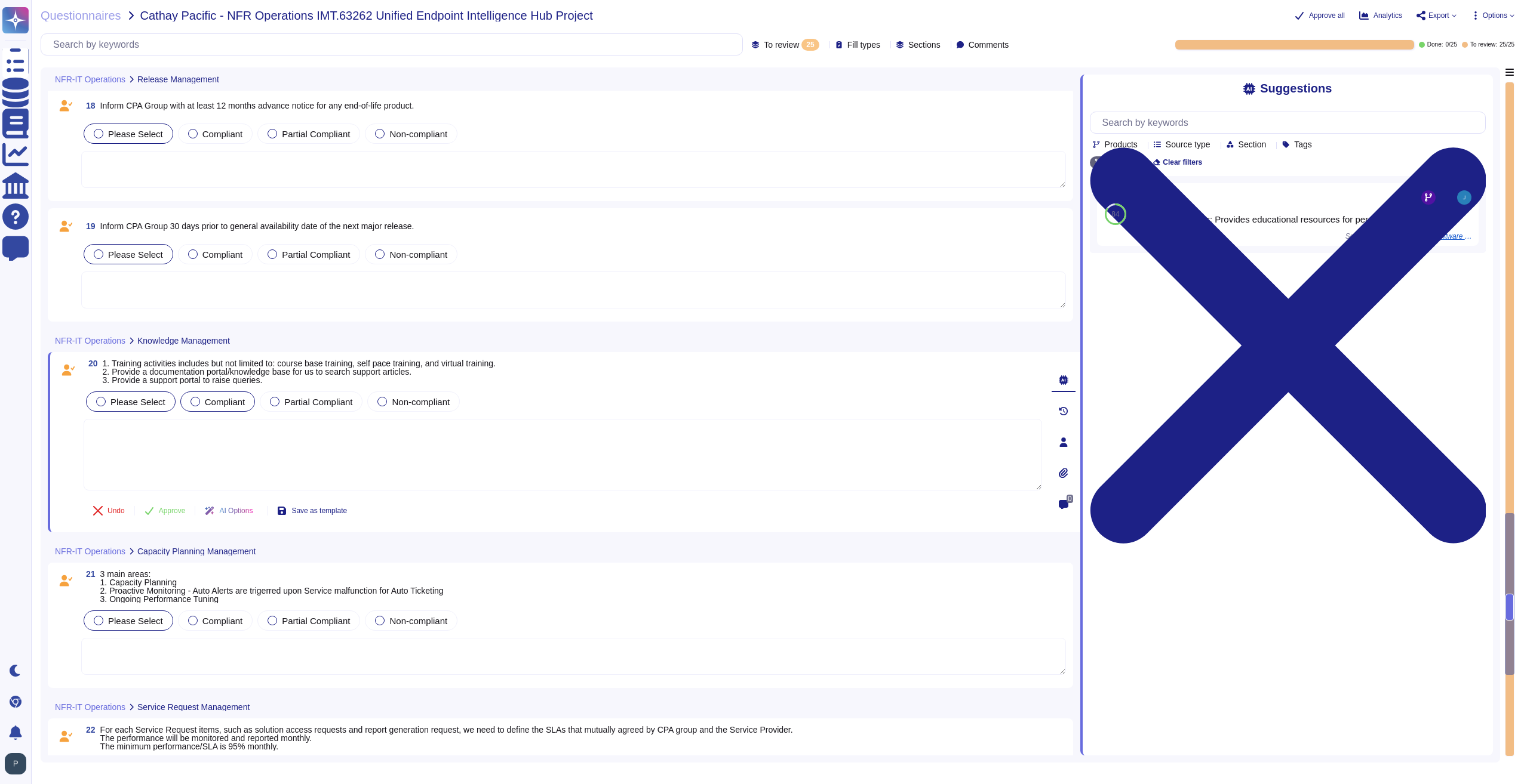
click at [190, 400] on div at bounding box center [195, 401] width 10 height 10
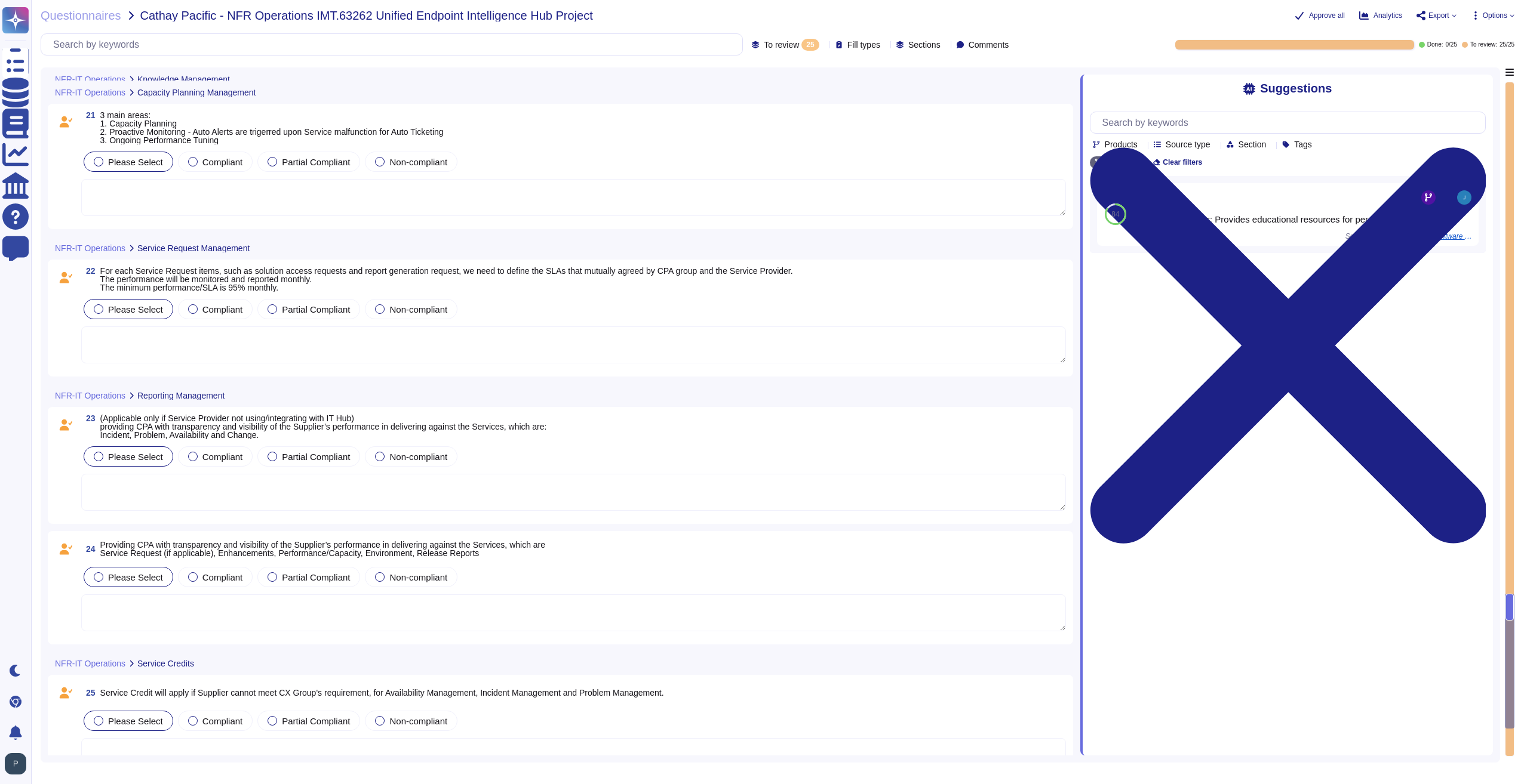
scroll to position [2850, 0]
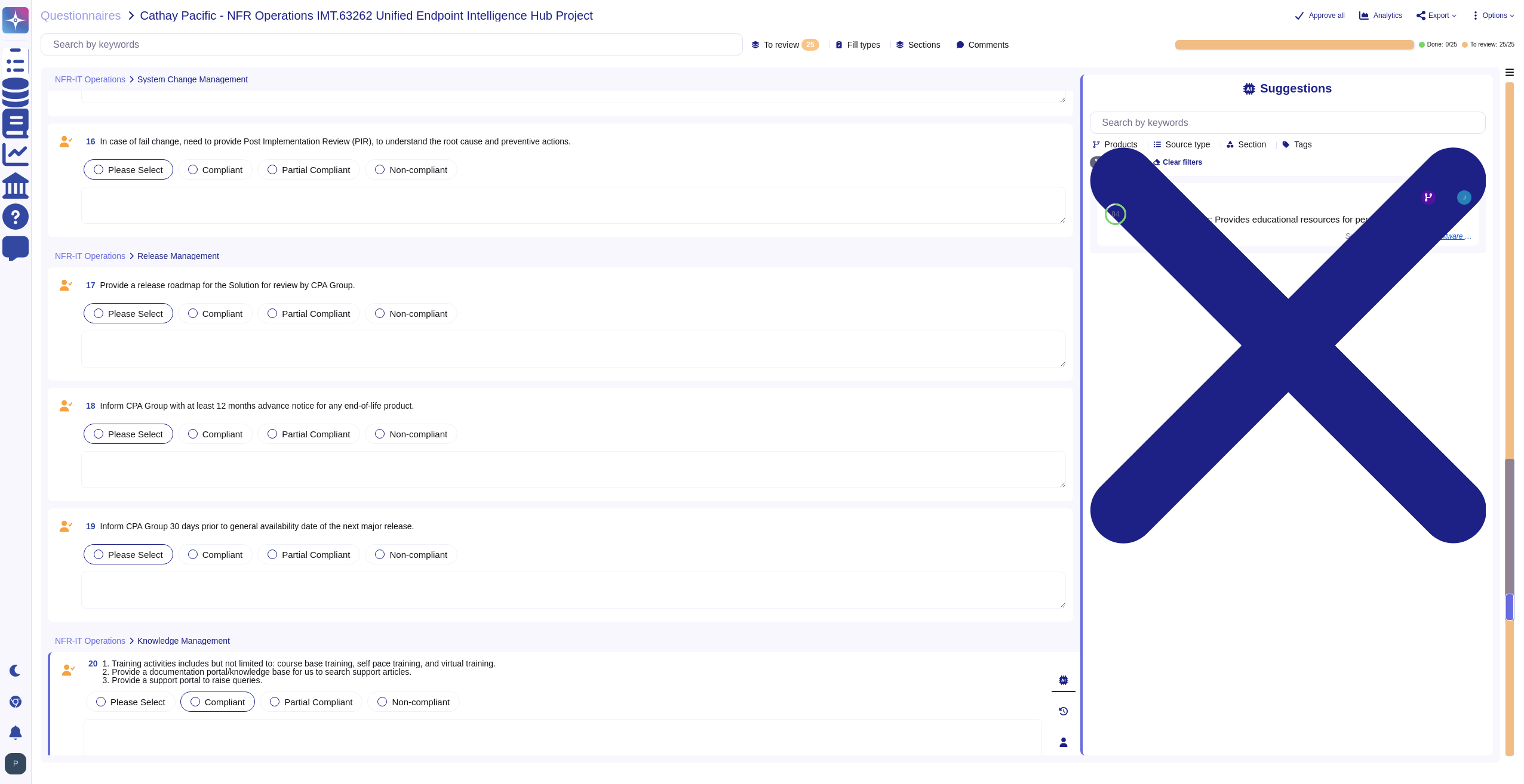
type textarea "The change is considered approved if the Customer does not object to TeamViewer…"
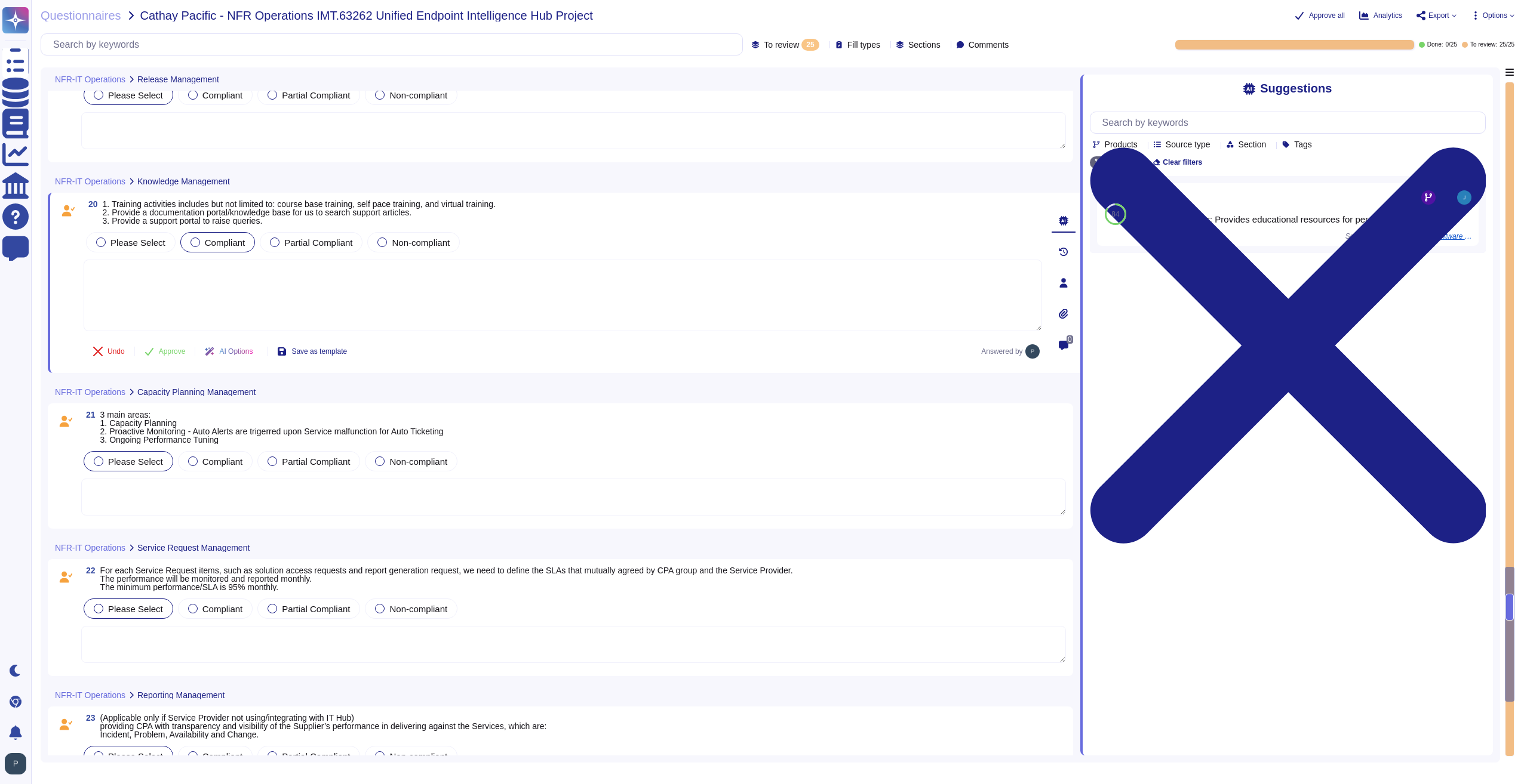
scroll to position [2543, 0]
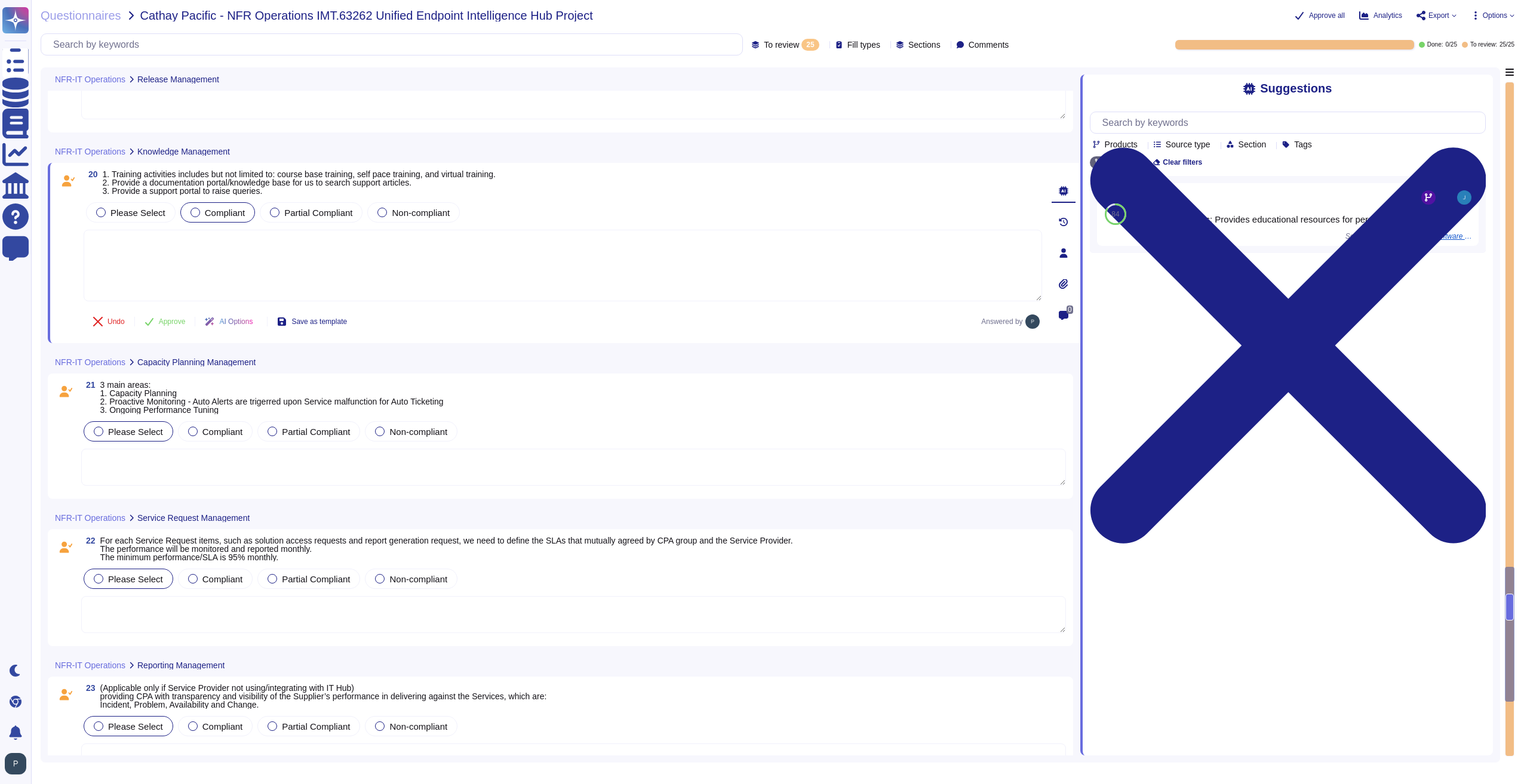
click at [227, 471] on textarea at bounding box center [574, 467] width 985 height 37
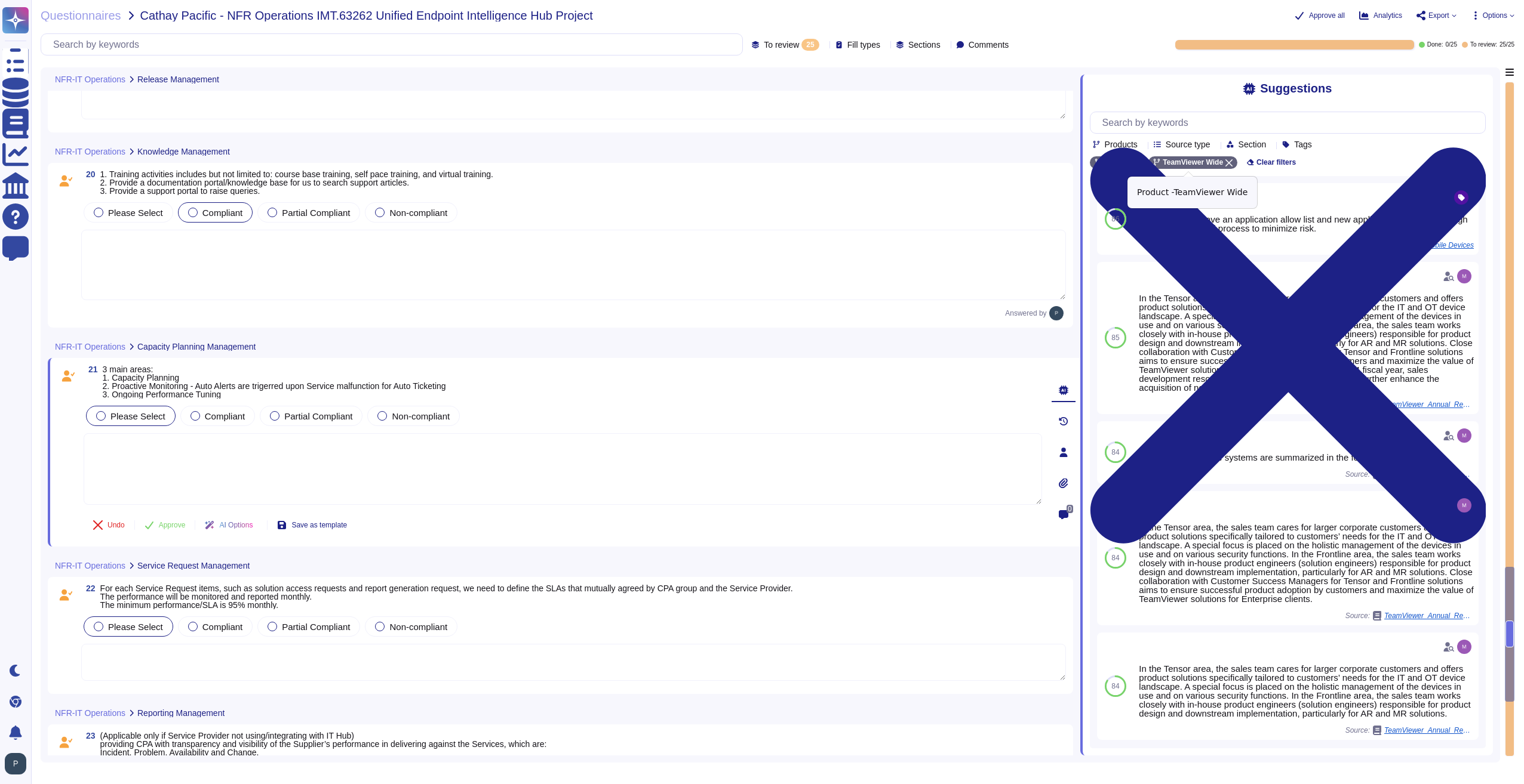
click at [1226, 164] on icon at bounding box center [1229, 163] width 7 height 7
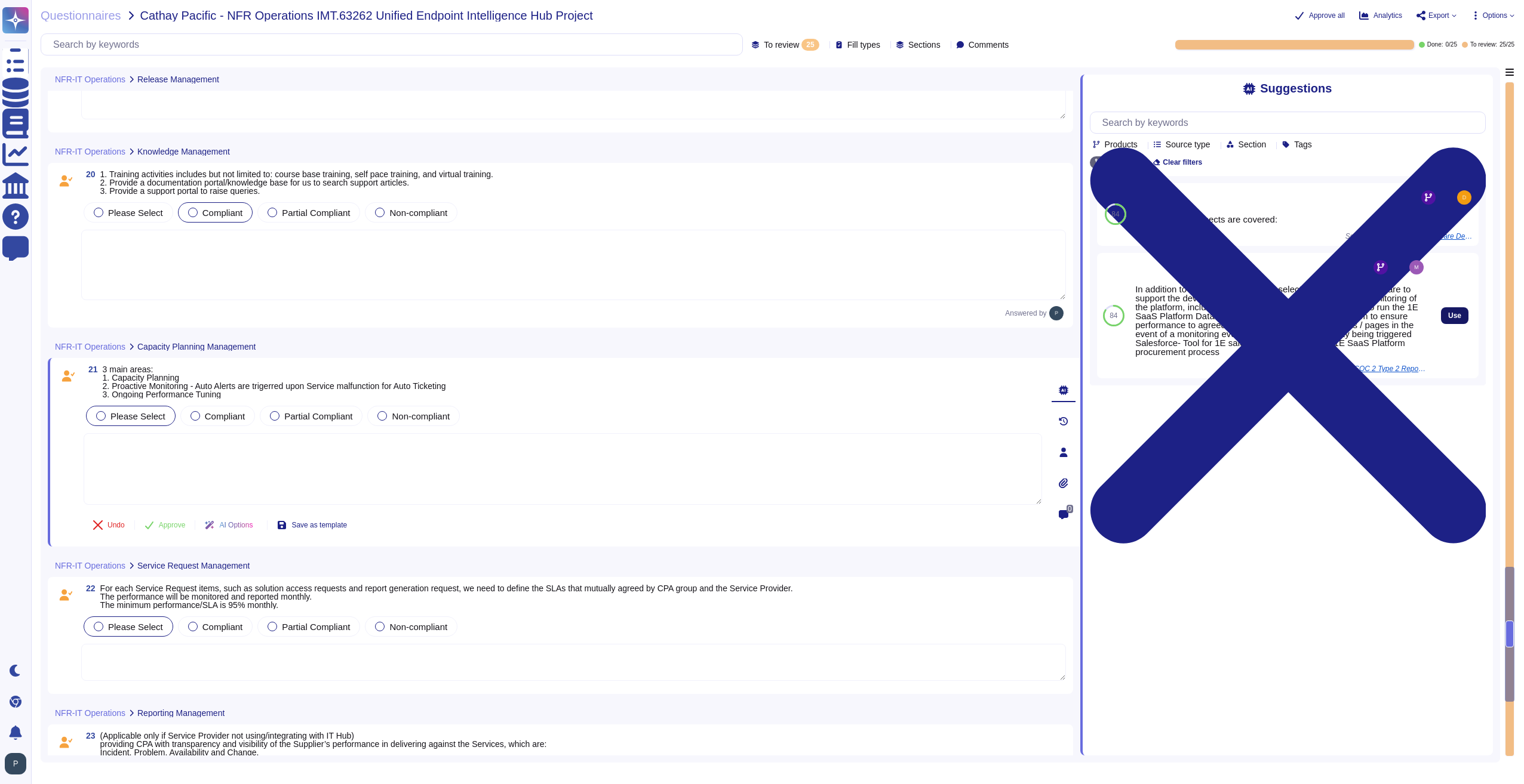
click at [1456, 318] on button "Use" at bounding box center [1454, 316] width 27 height 17
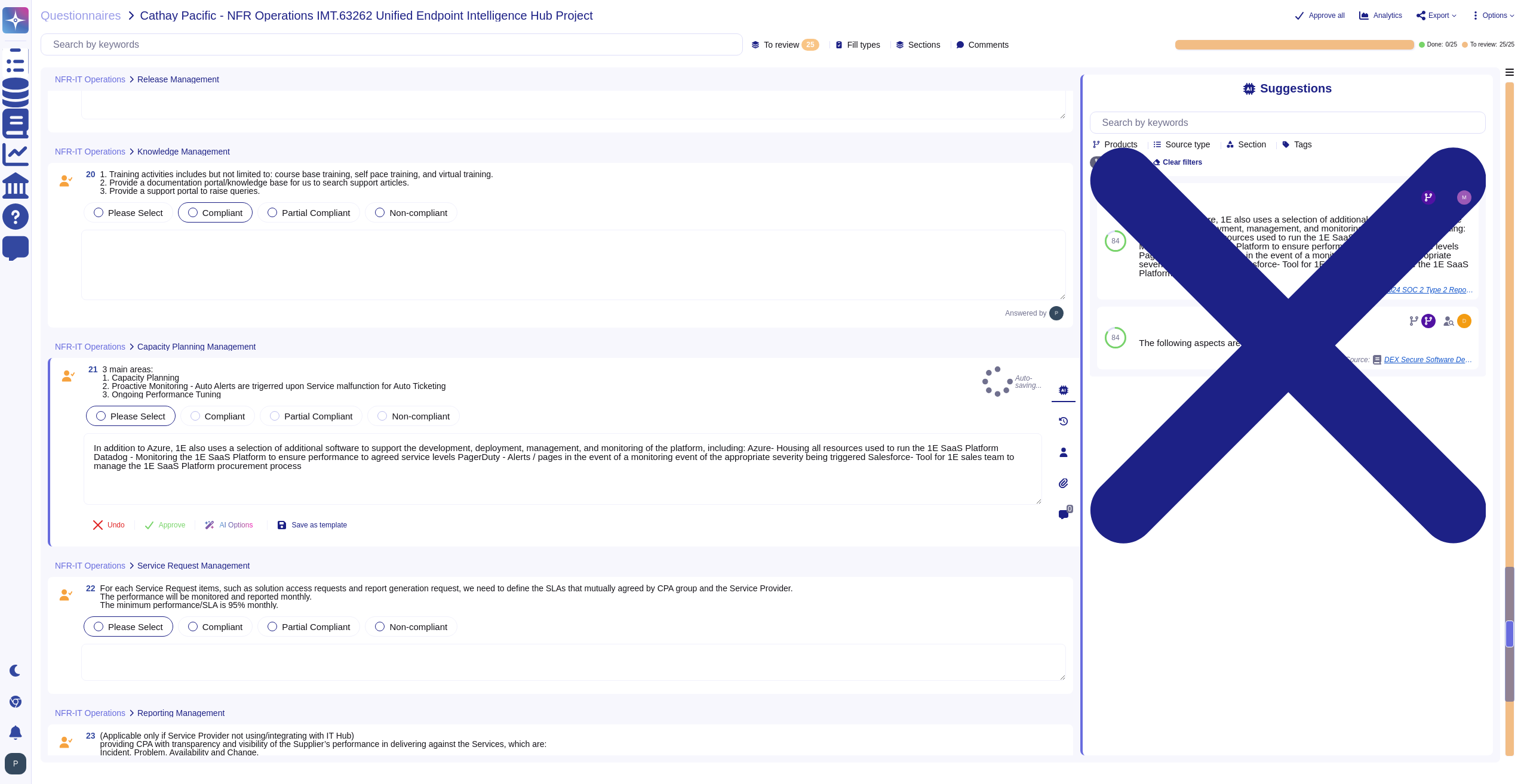
type textarea "In addition to Azure, 1E also uses a selection of additional software to suppor…"
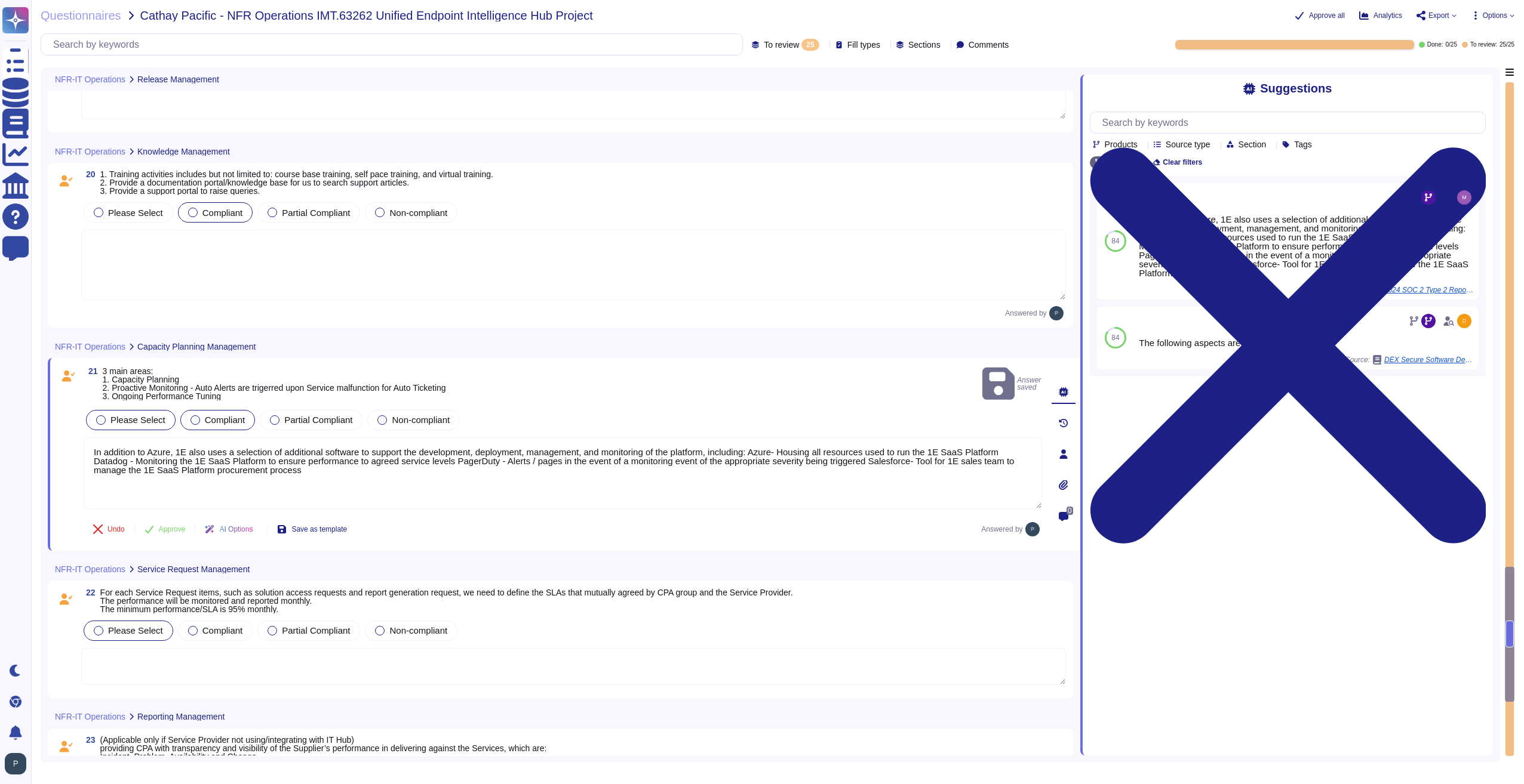
click at [221, 420] on span "Compliant" at bounding box center [225, 420] width 41 height 10
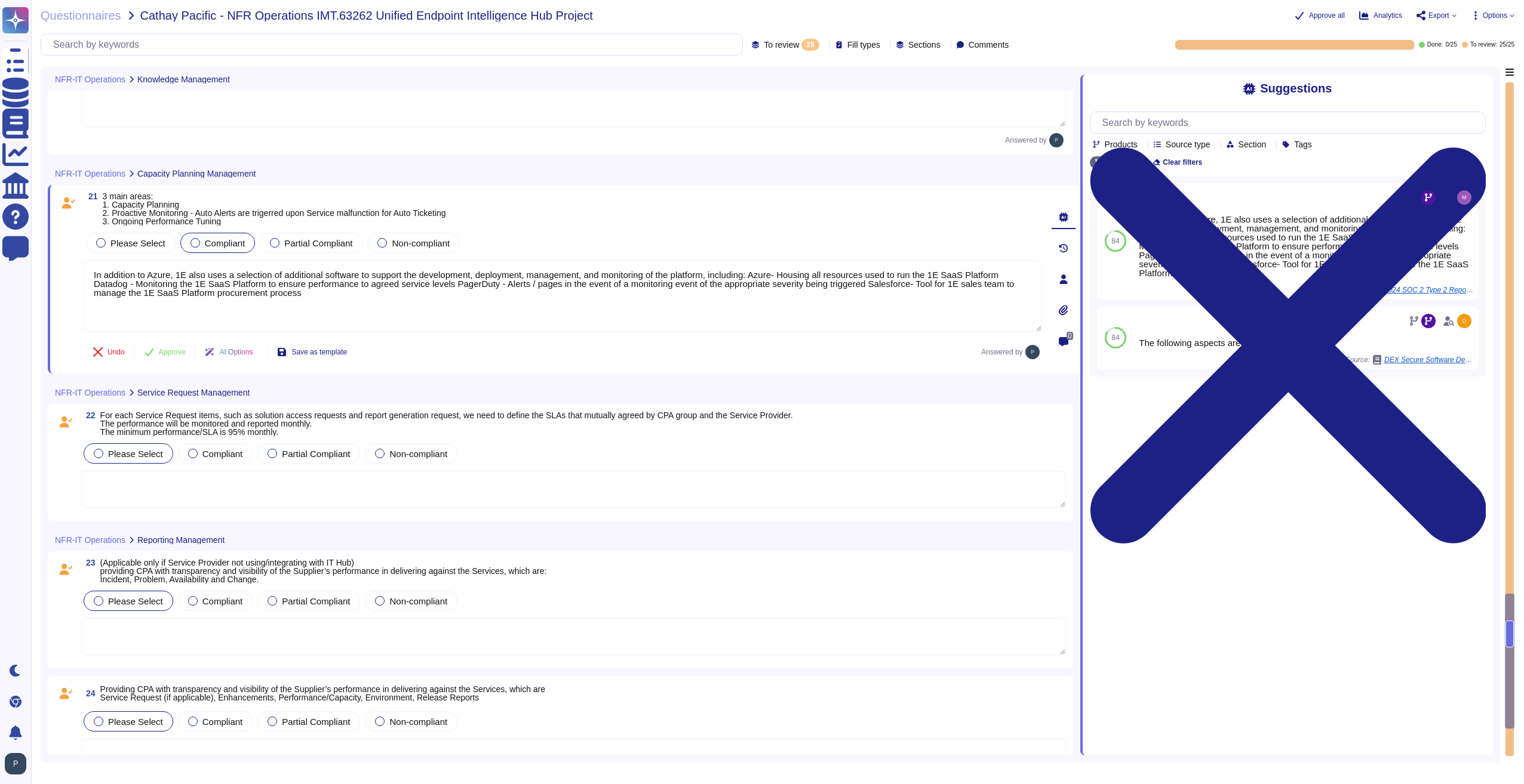
scroll to position [2722, 0]
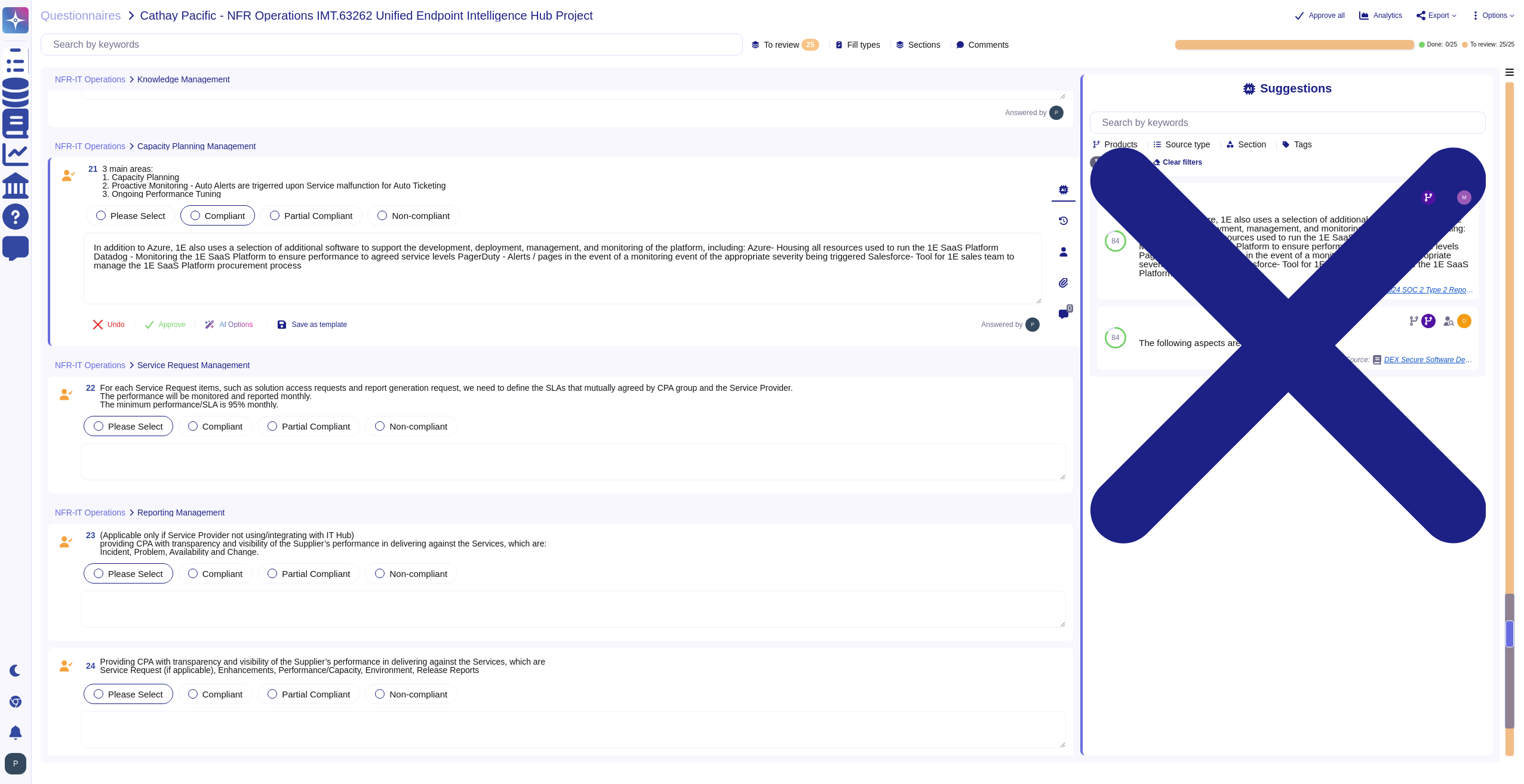
click at [360, 463] on textarea at bounding box center [574, 462] width 985 height 37
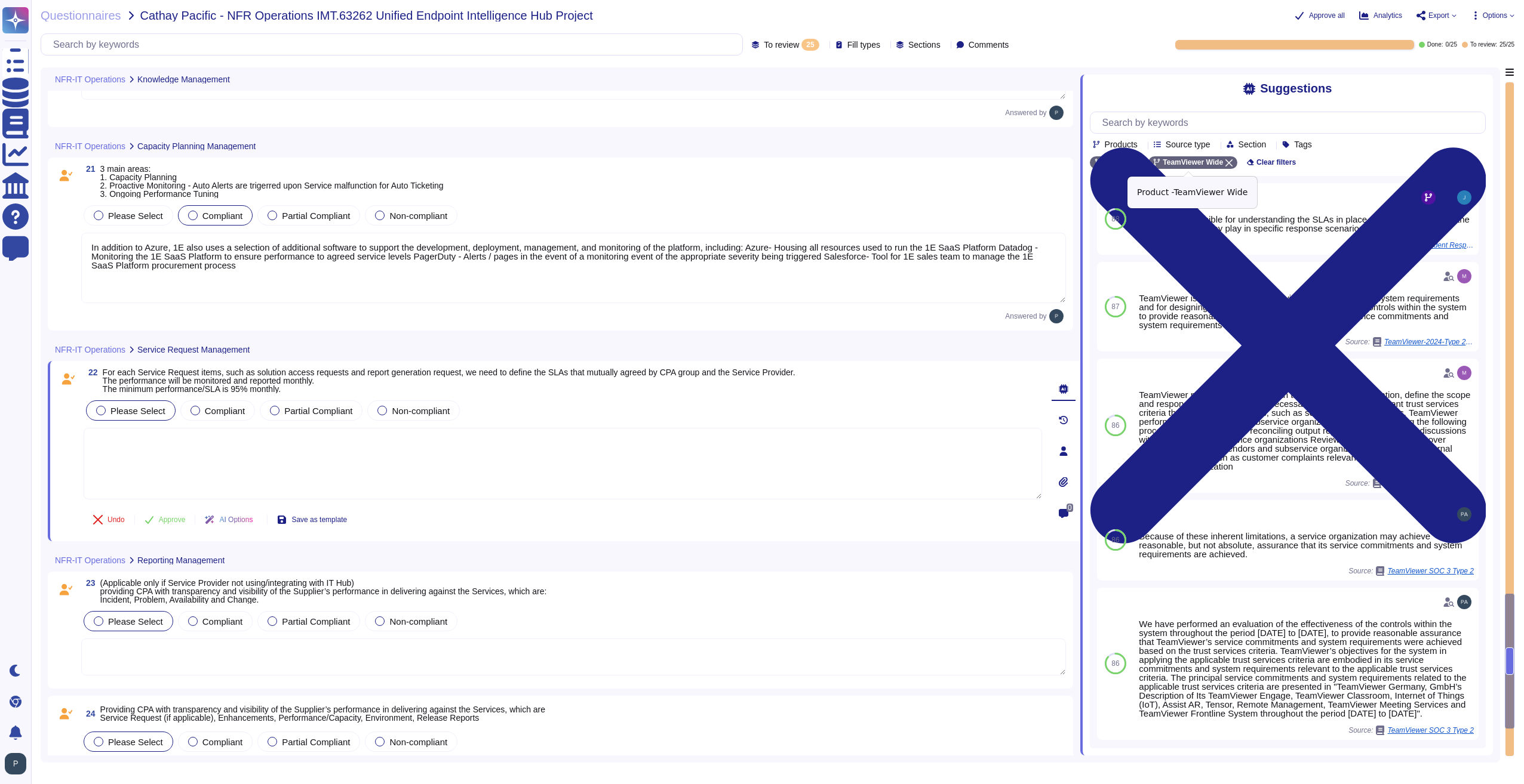
click at [1226, 166] on icon at bounding box center [1229, 163] width 7 height 7
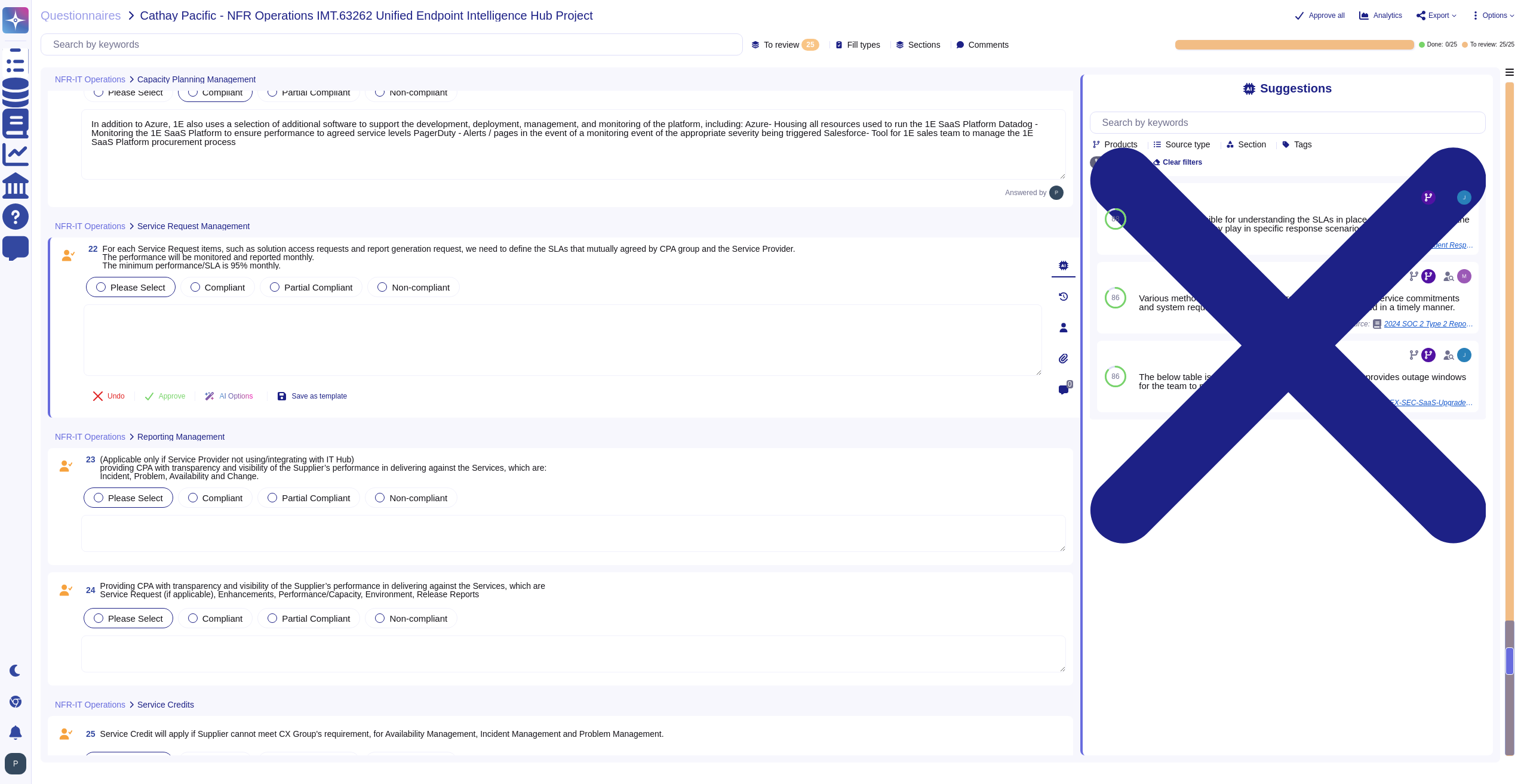
scroll to position [2841, 0]
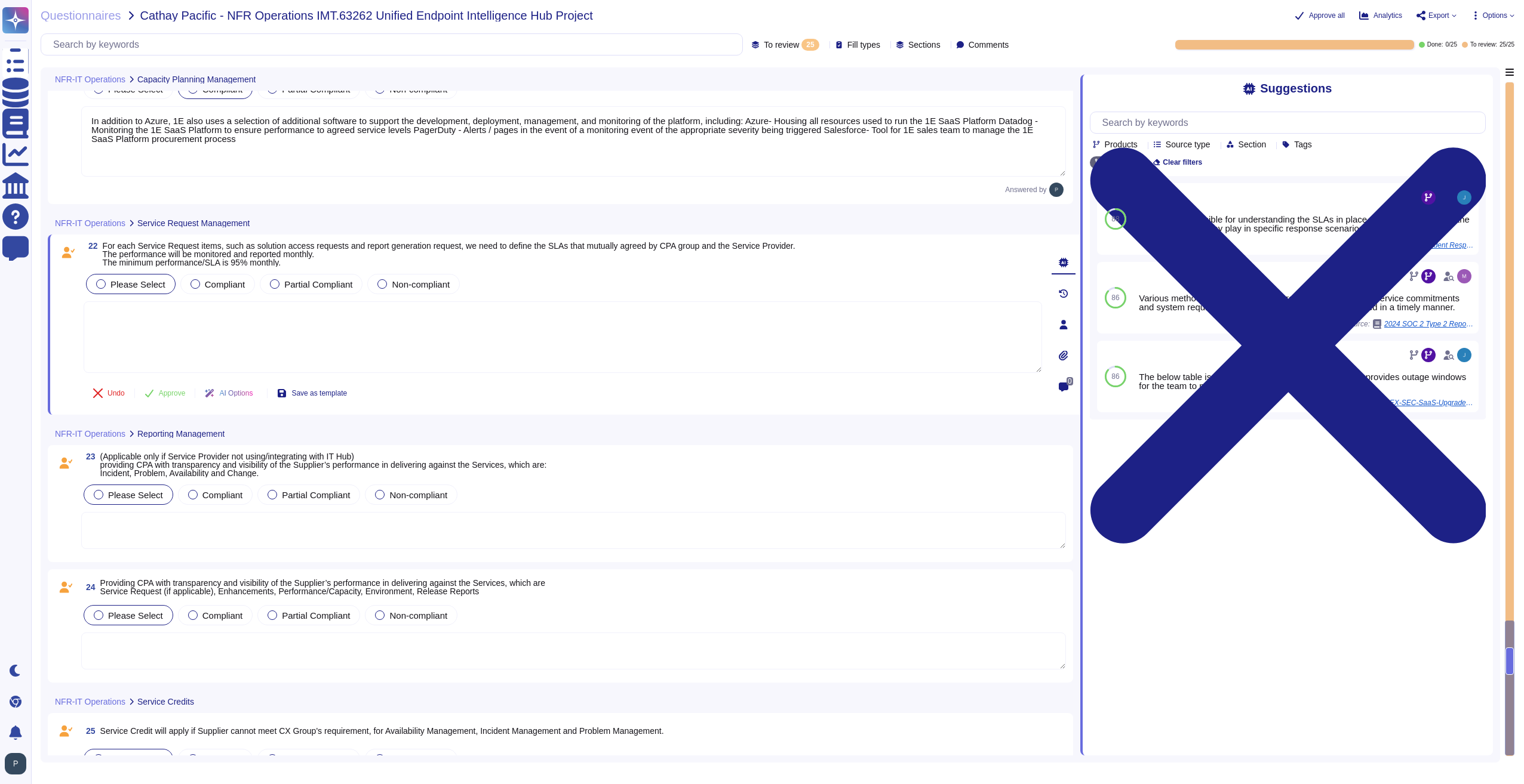
click at [357, 516] on textarea at bounding box center [574, 530] width 985 height 37
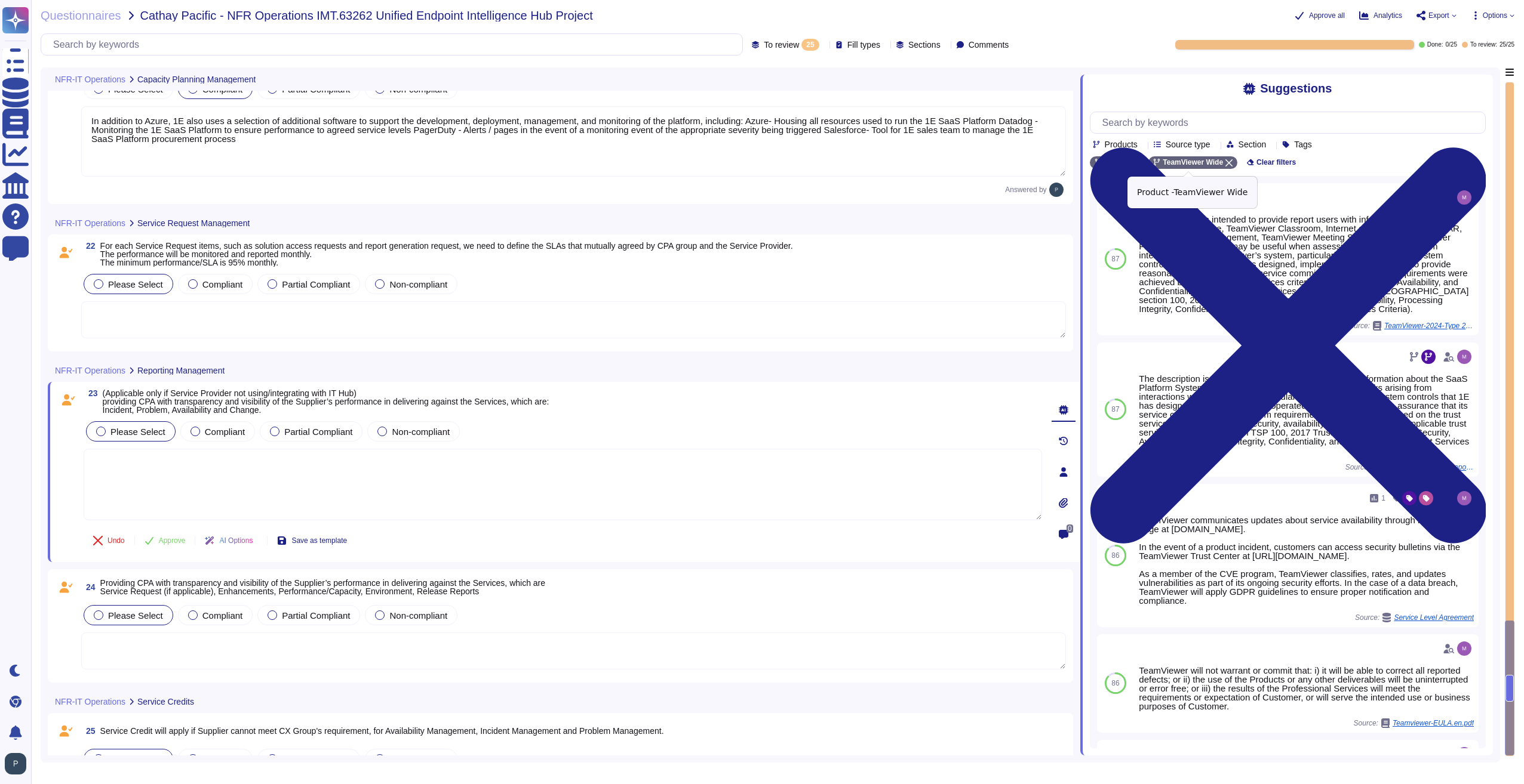
click at [1226, 166] on icon at bounding box center [1229, 163] width 7 height 7
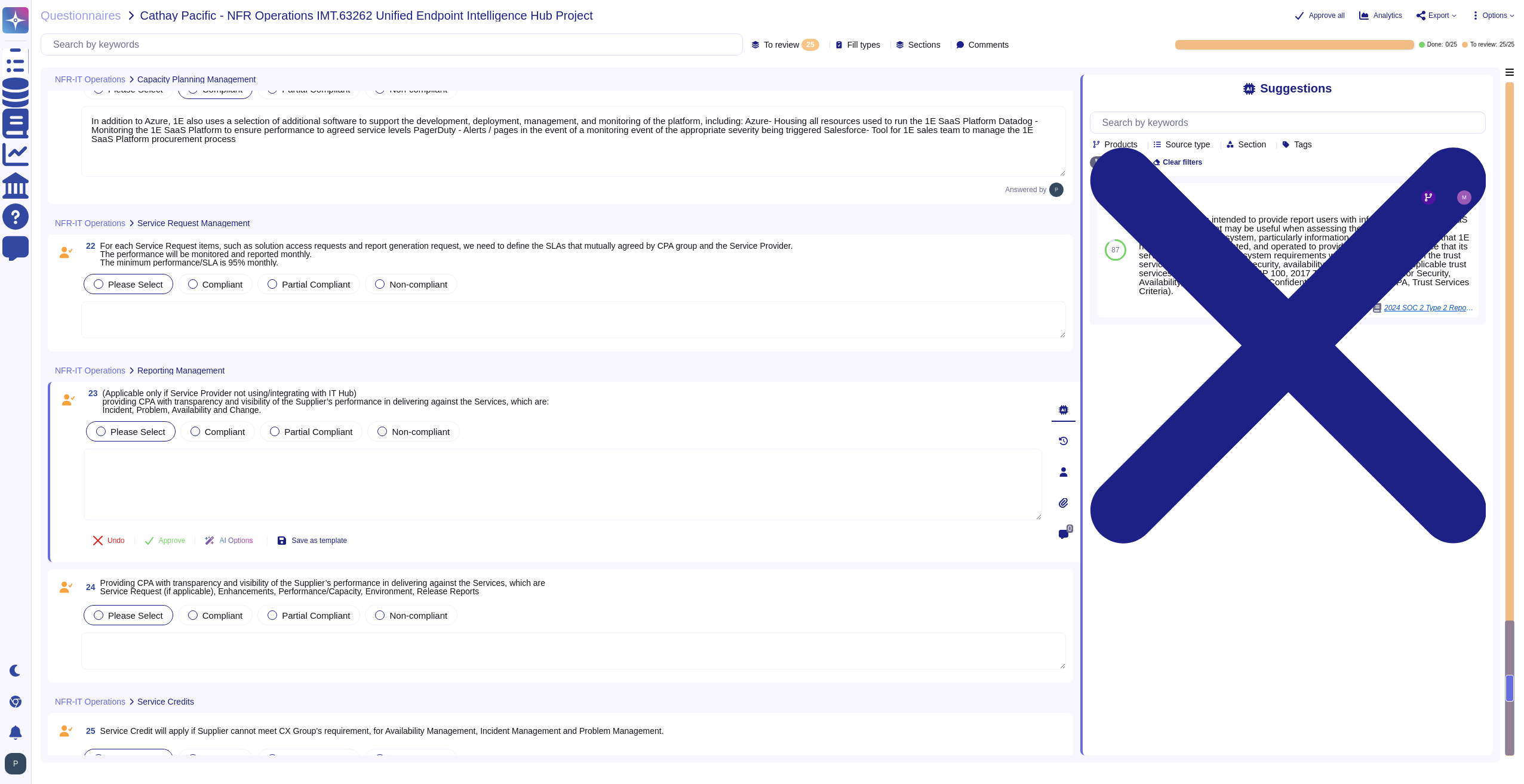
click at [214, 649] on textarea at bounding box center [574, 651] width 985 height 37
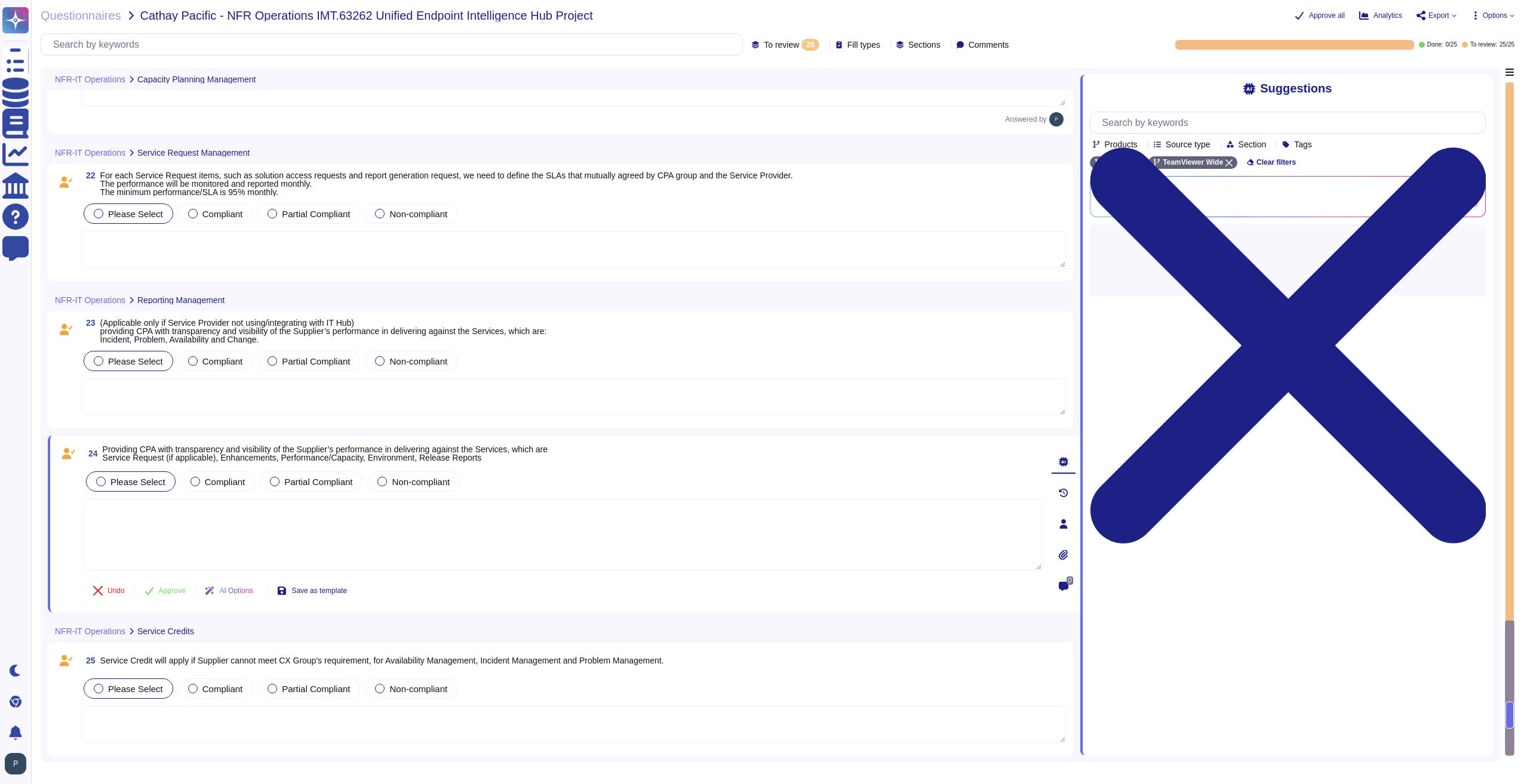
scroll to position [2912, 0]
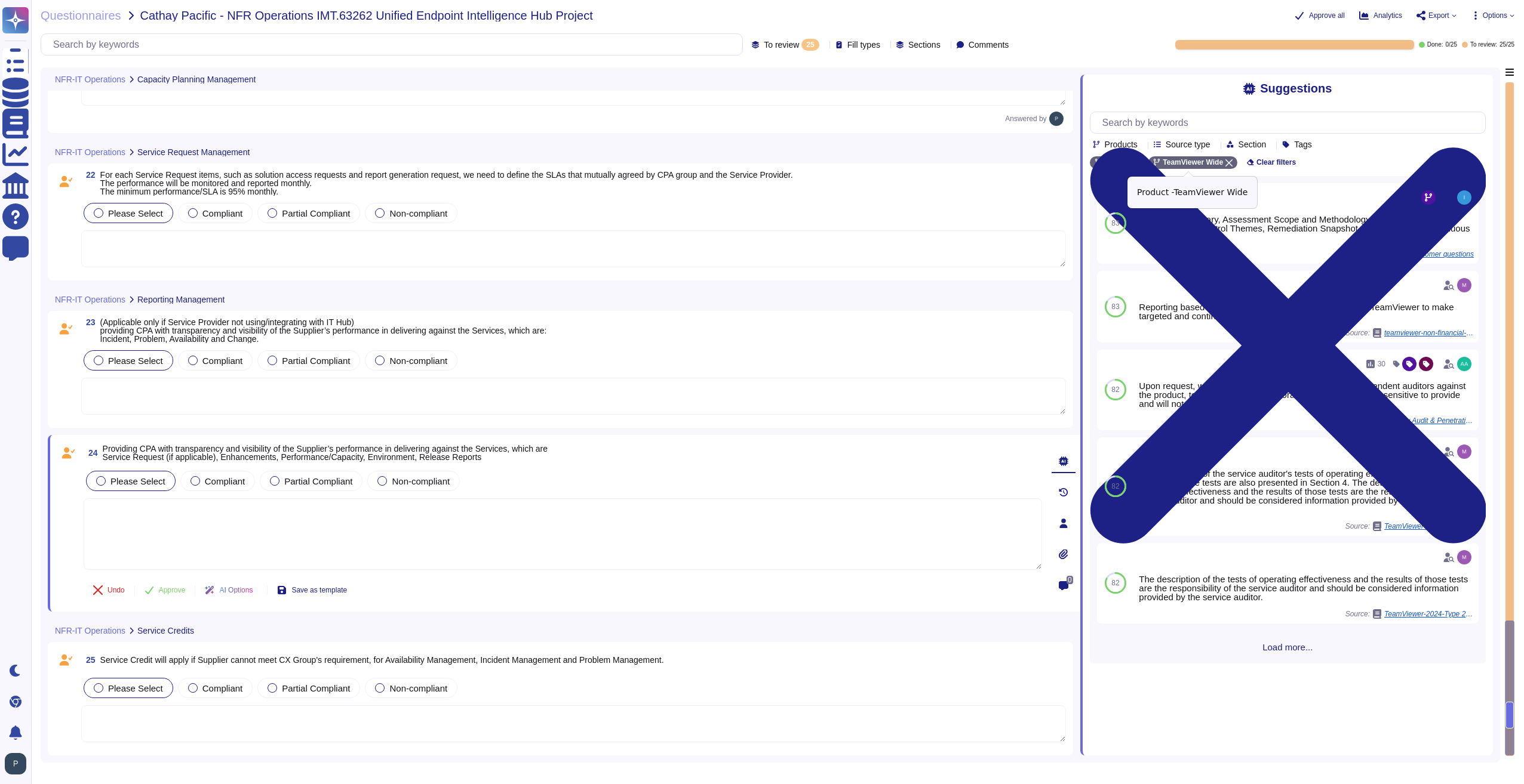
click at [1226, 166] on icon at bounding box center [1229, 163] width 7 height 7
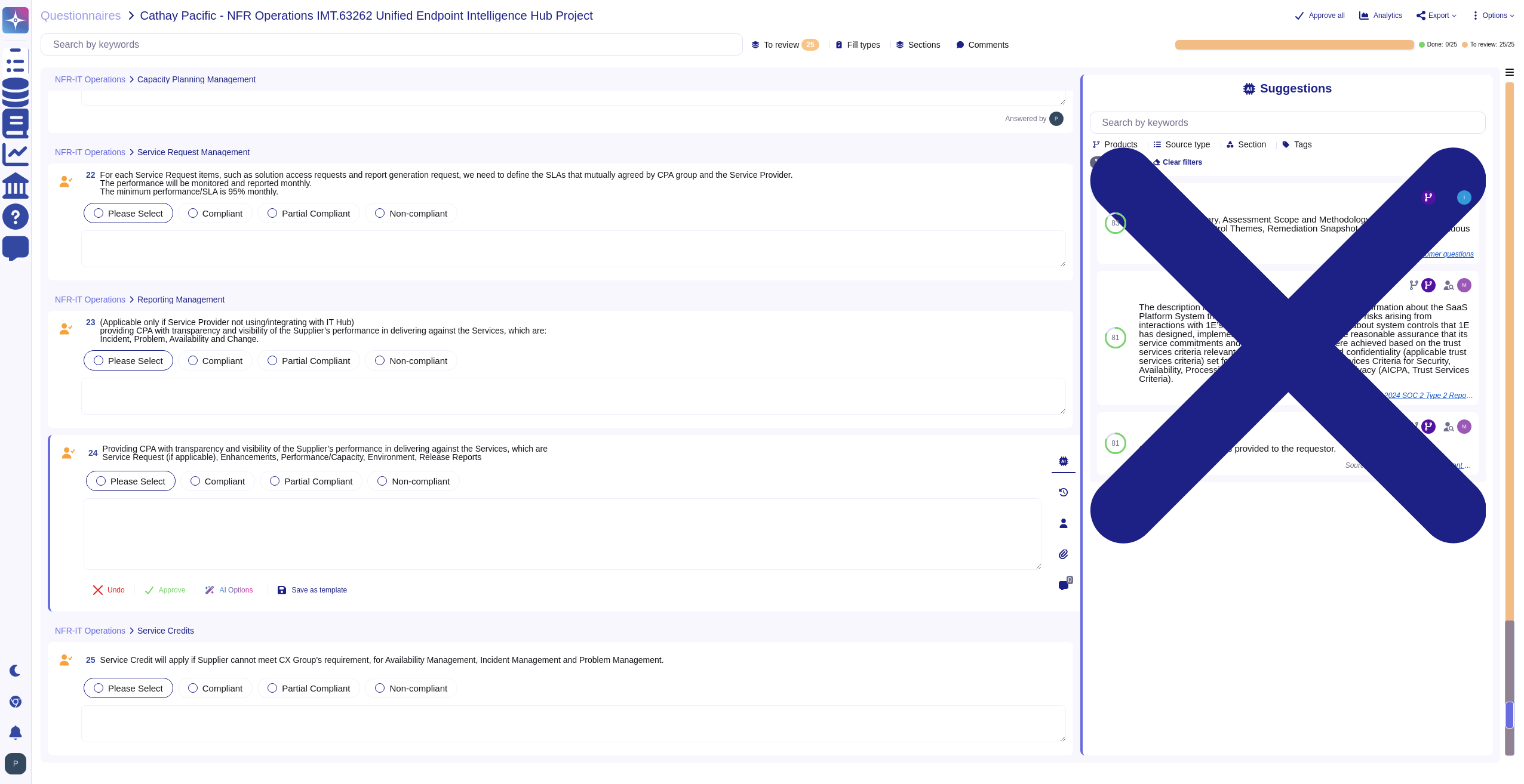
click at [261, 715] on textarea at bounding box center [574, 724] width 985 height 37
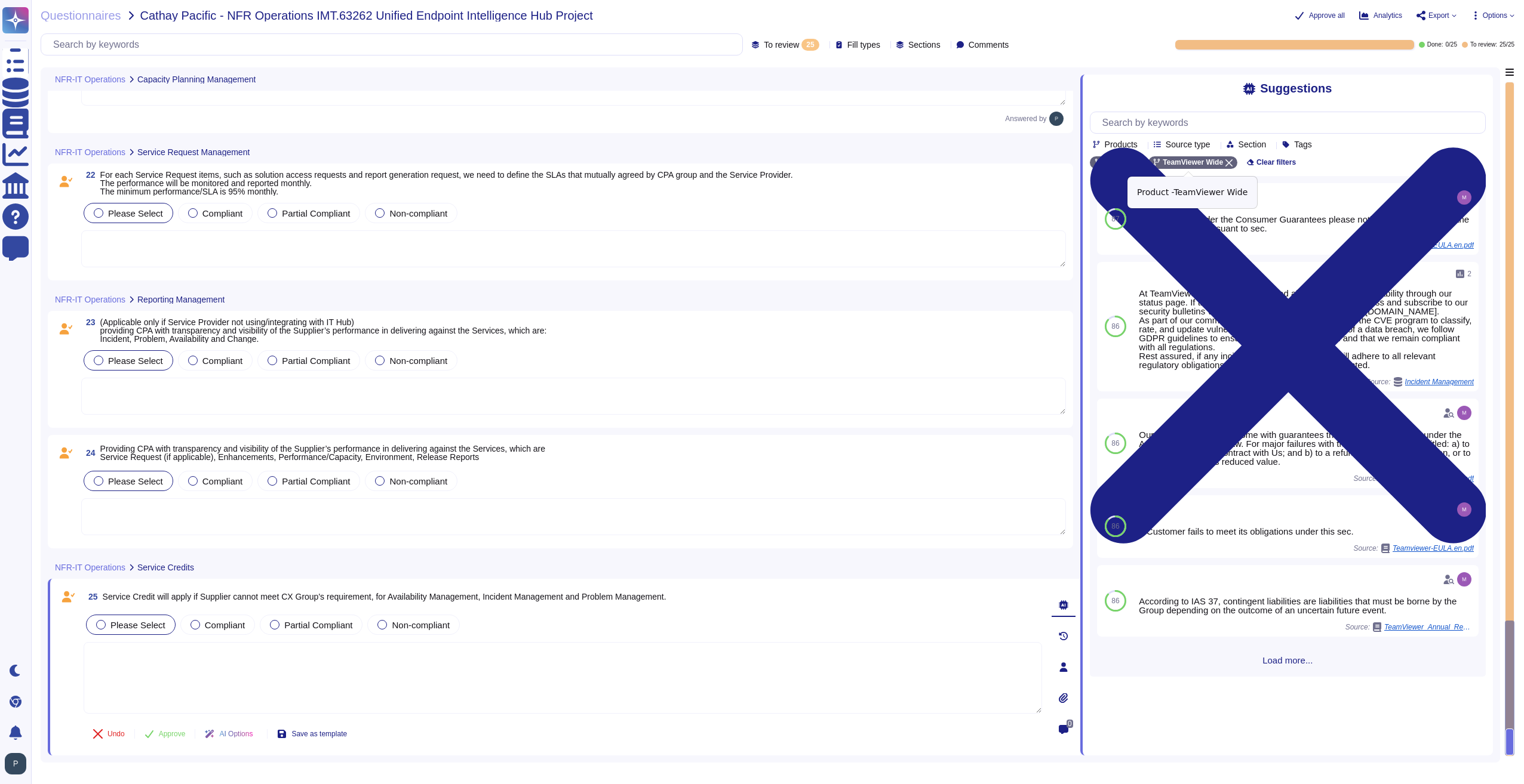
click at [1226, 161] on icon at bounding box center [1229, 163] width 7 height 7
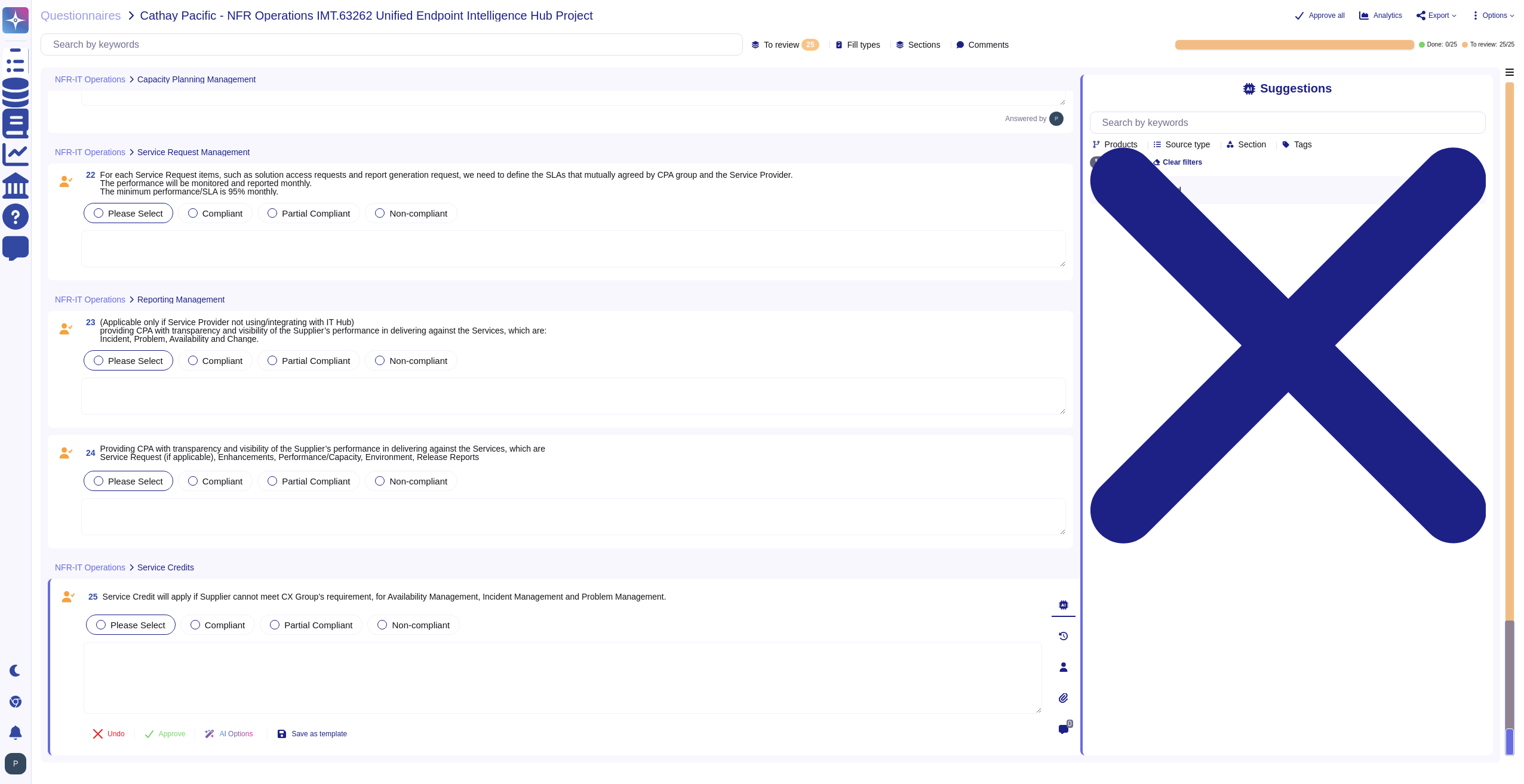
click at [358, 510] on textarea at bounding box center [574, 517] width 985 height 37
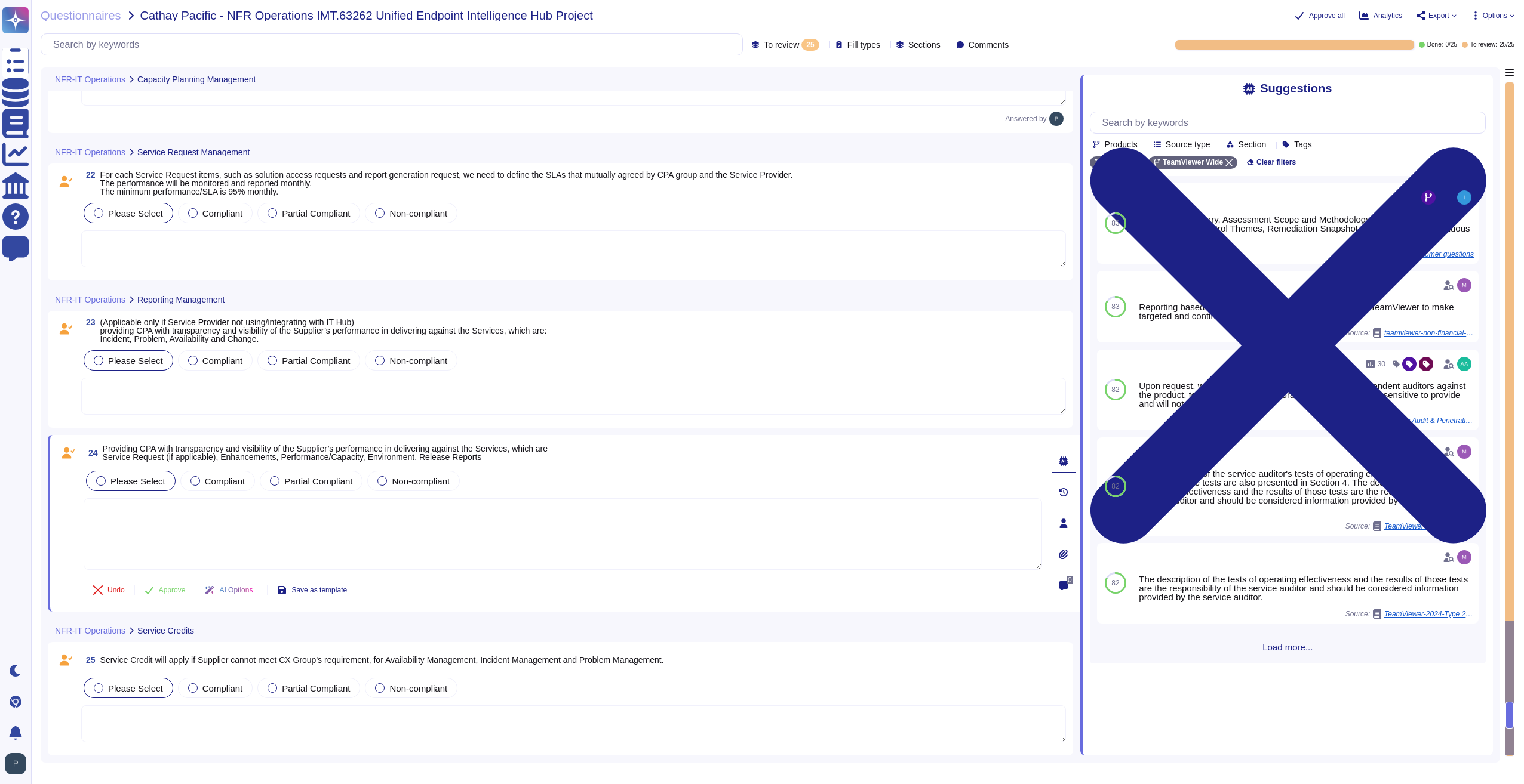
click at [220, 721] on textarea at bounding box center [574, 724] width 985 height 37
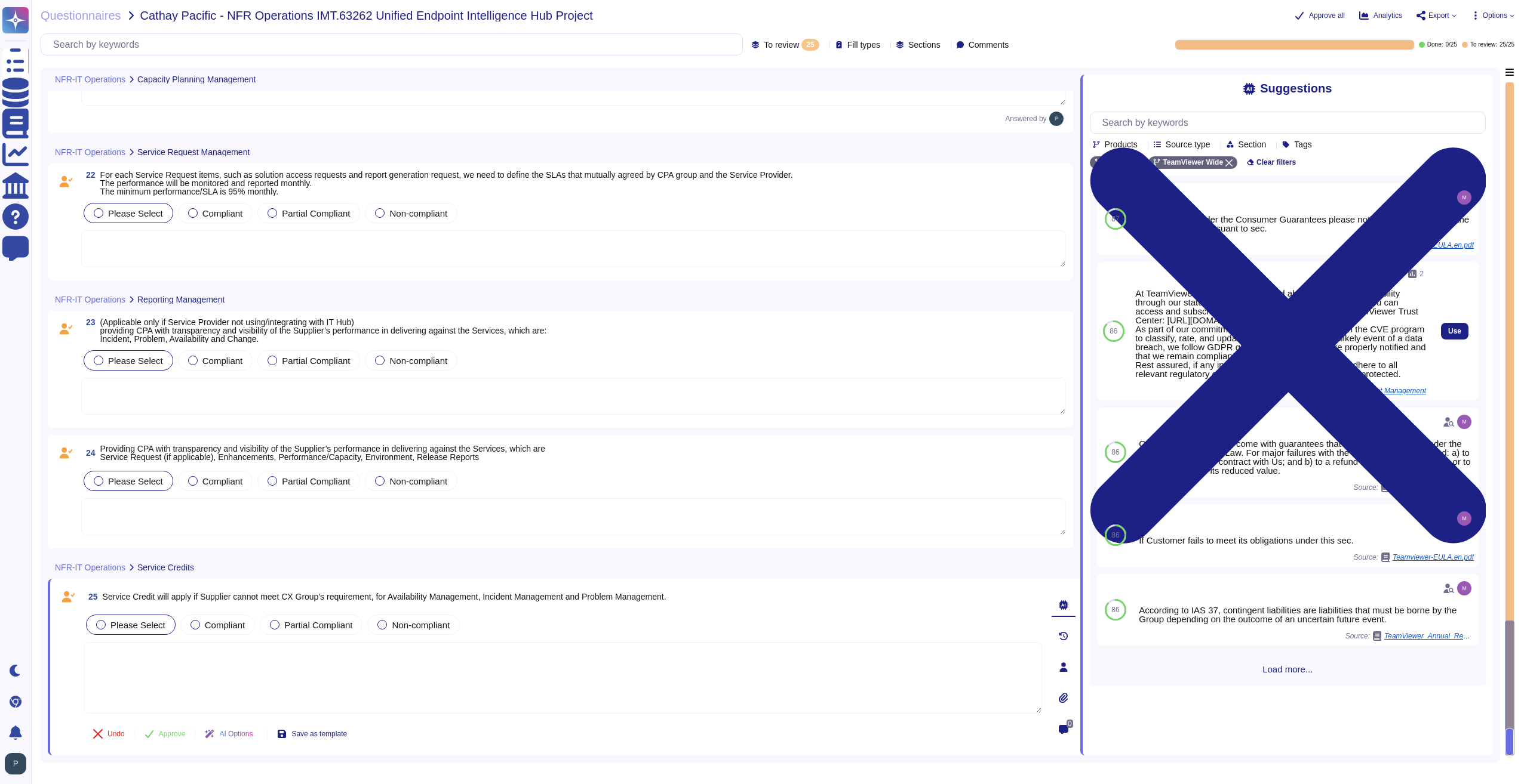
drag, startPoint x: 1135, startPoint y: 294, endPoint x: 1410, endPoint y: 385, distance: 289.7
click at [1410, 378] on div "At TeamViewer, we keep you updated about our service availability through our s…" at bounding box center [1280, 334] width 291 height 90
copy div "At TeamViewer, we keep you updated about our service availability through our s…"
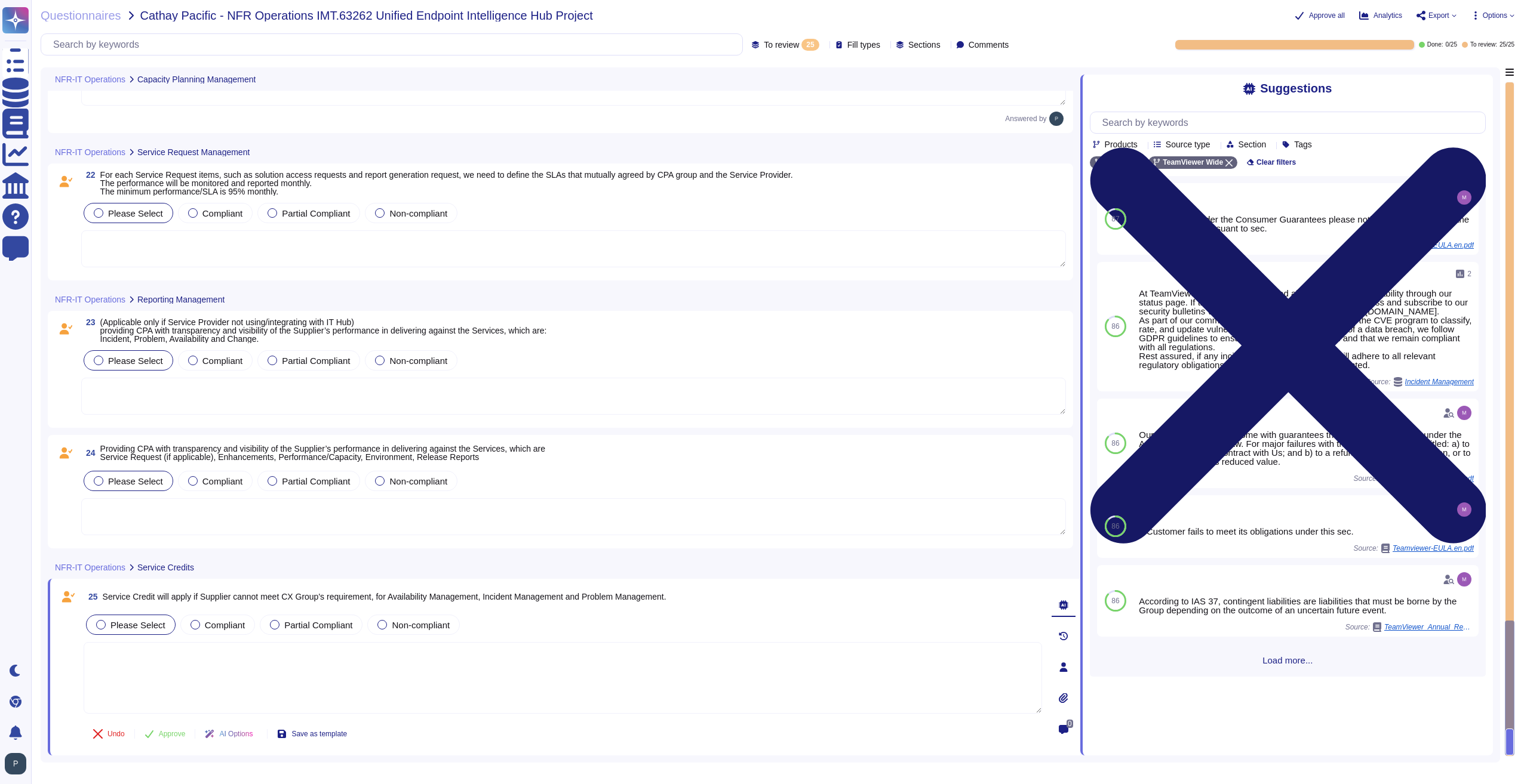
click at [1477, 147] on icon at bounding box center [1288, 345] width 397 height 397
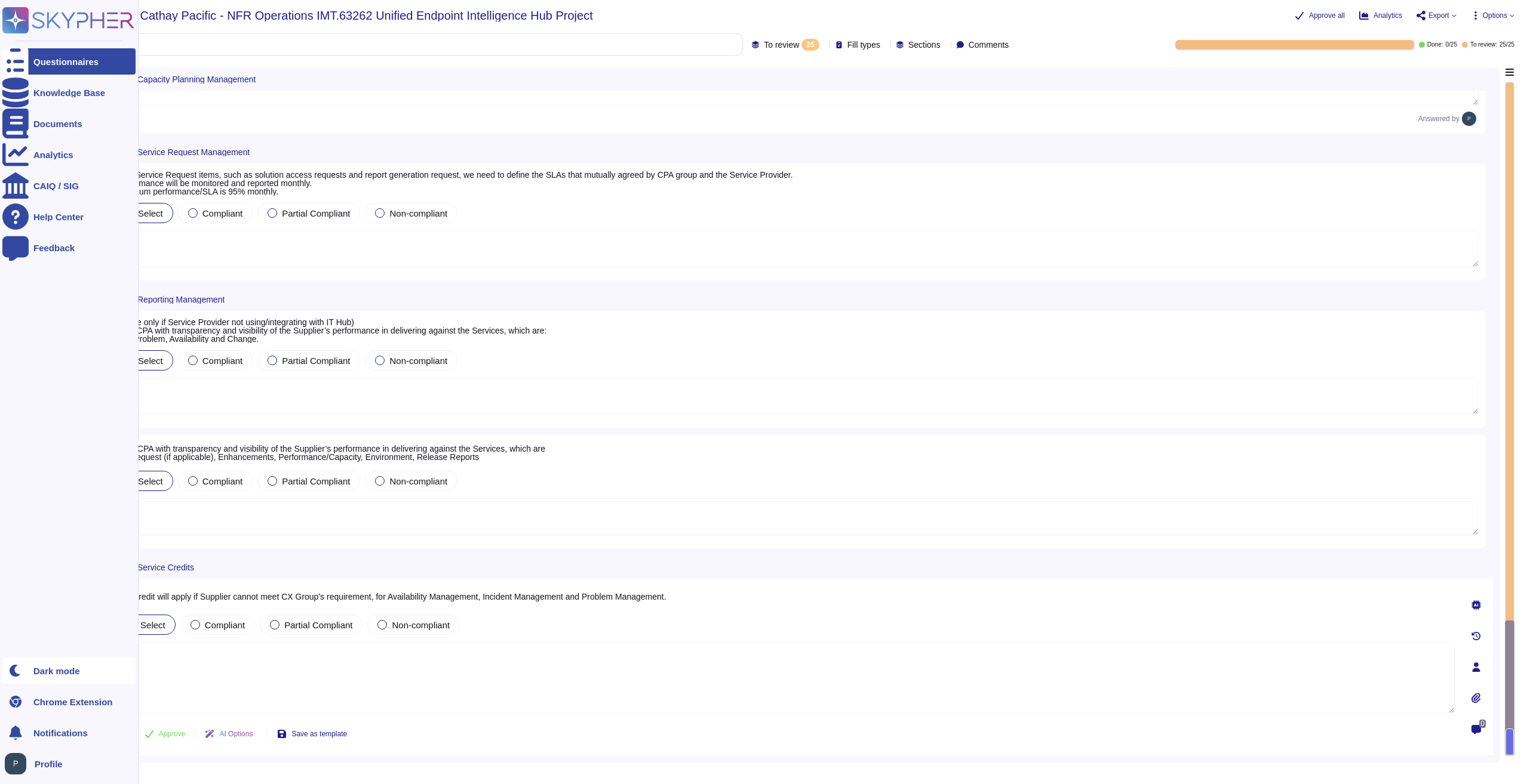
click at [61, 671] on div "Dark mode" at bounding box center [57, 671] width 46 height 9
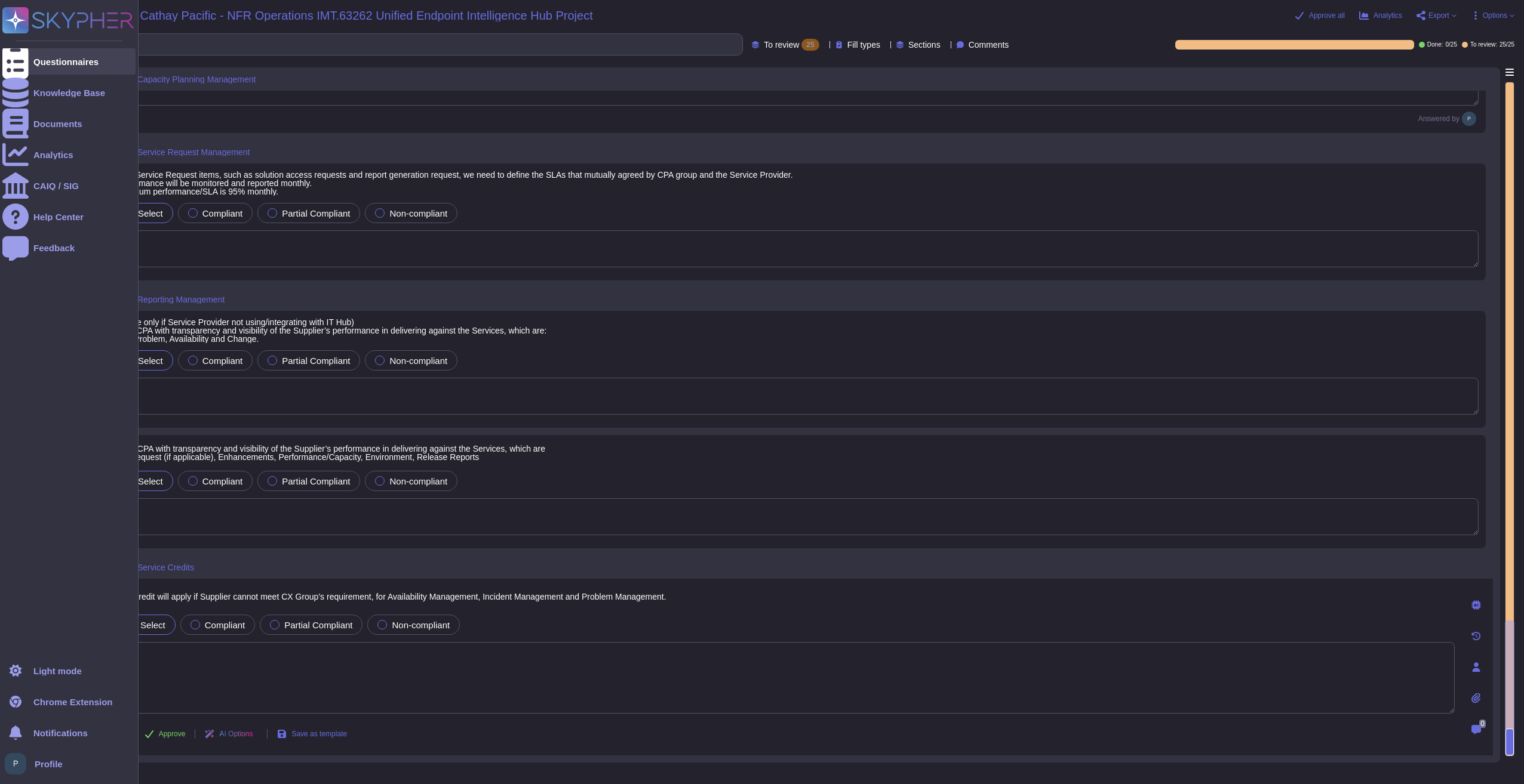
click at [61, 58] on div "Questionnaires" at bounding box center [66, 62] width 65 height 9
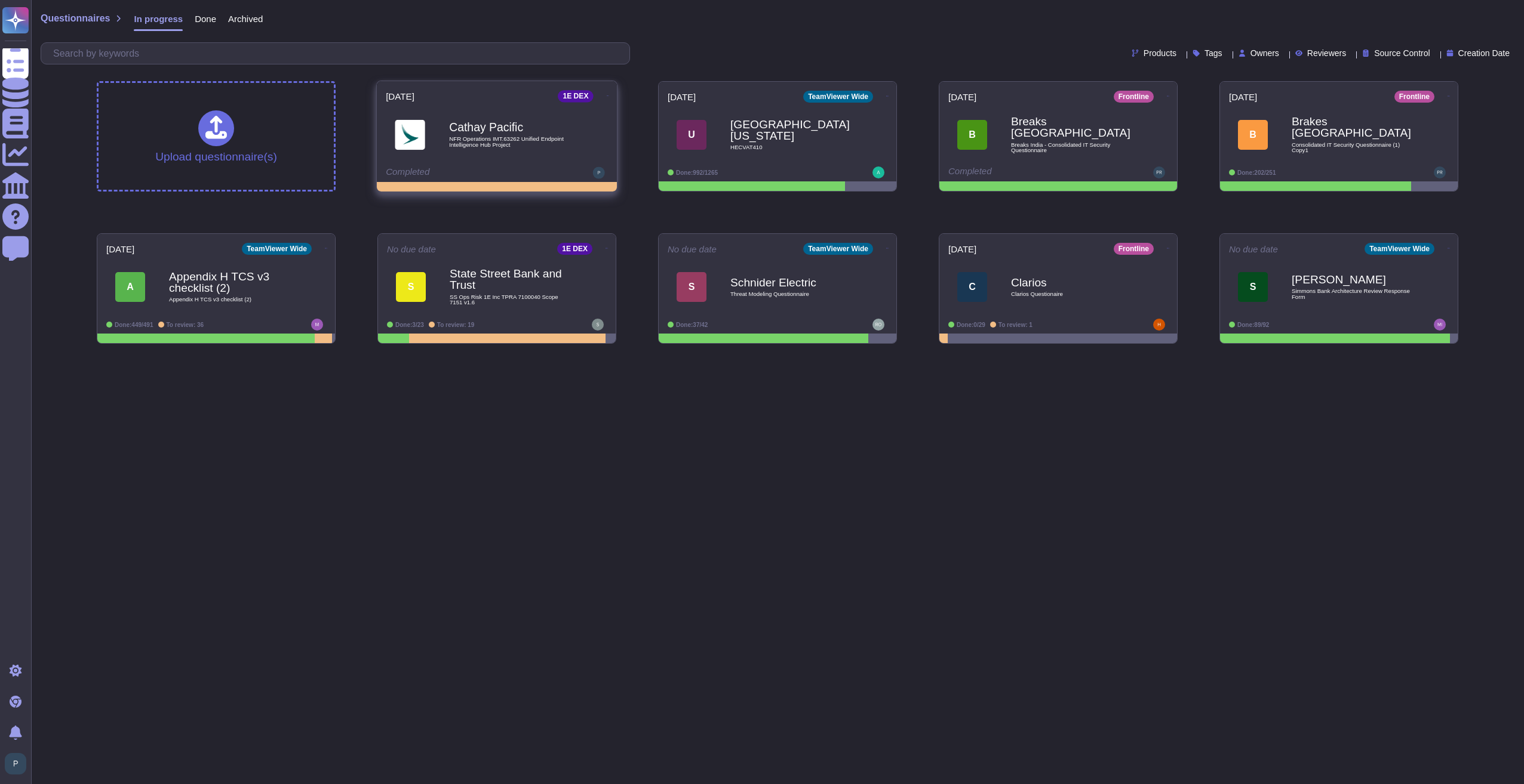
click at [607, 94] on icon at bounding box center [607, 95] width 2 height 3
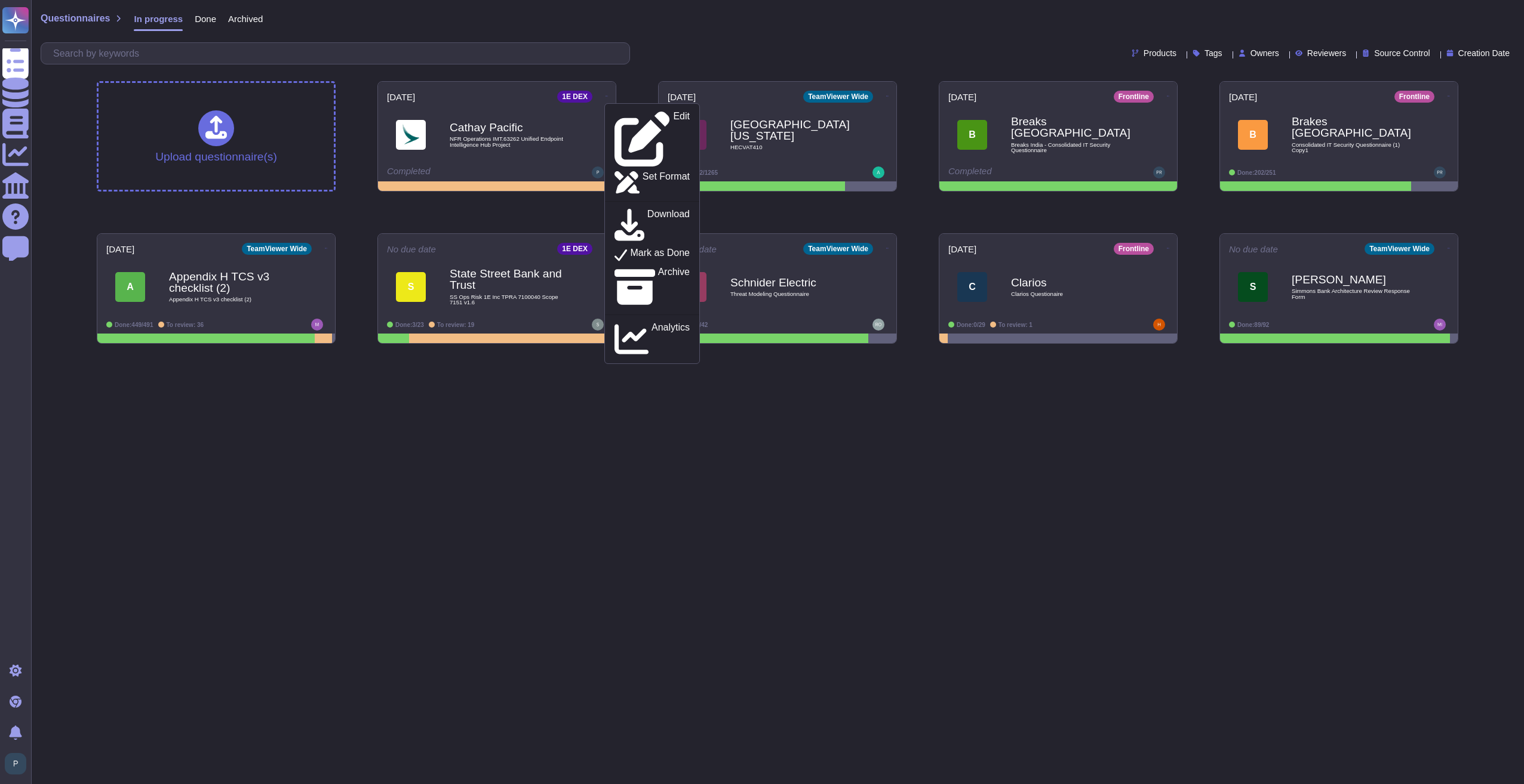
click at [466, 25] on div "Questionnaires In progress Done Archived" at bounding box center [777, 22] width 1473 height 24
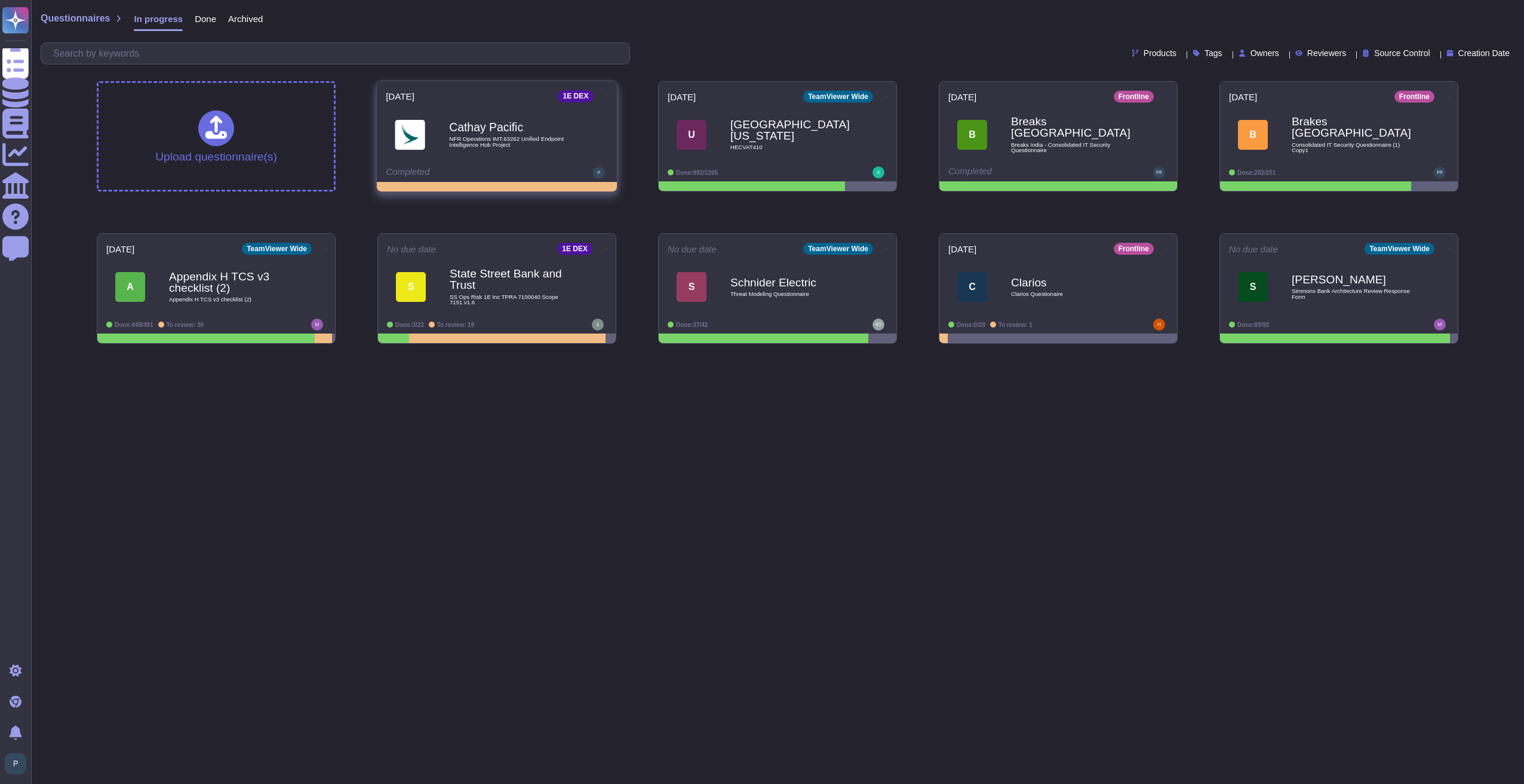
click at [485, 132] on b "Cathay Pacific" at bounding box center [509, 127] width 121 height 11
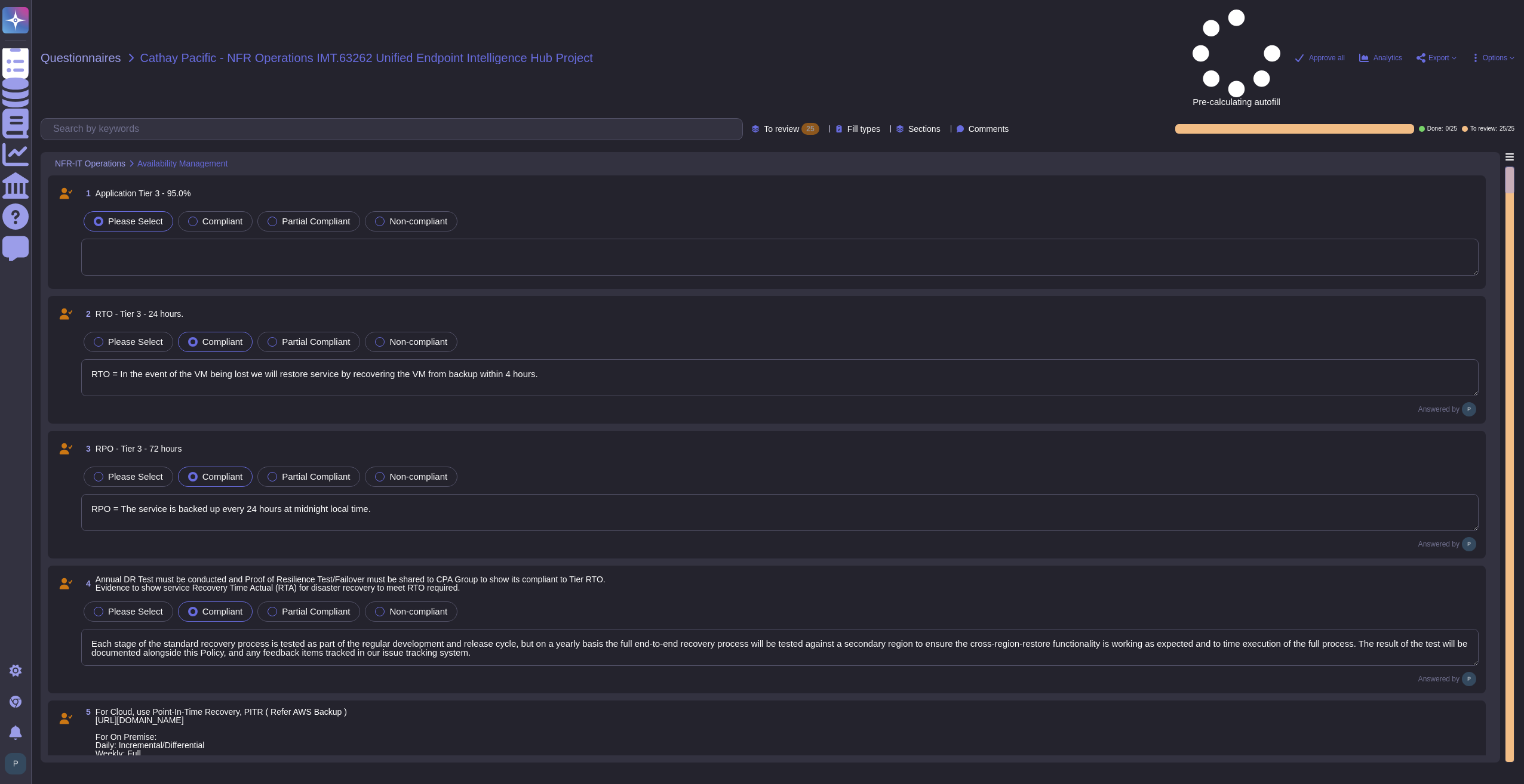
type textarea "RTO = In the event of the VM being lost we will restore service by recovering t…"
type textarea "RPO = The service is backed up every 24 hours at midnight local time."
type textarea "Each stage of the standard recovery process is tested as part of the regular de…"
type textarea "Customer data is backed up continuously allowing for restore to any point in ti…"
type textarea "During the preparation phase of the incident response plan; 1E will establish a…"
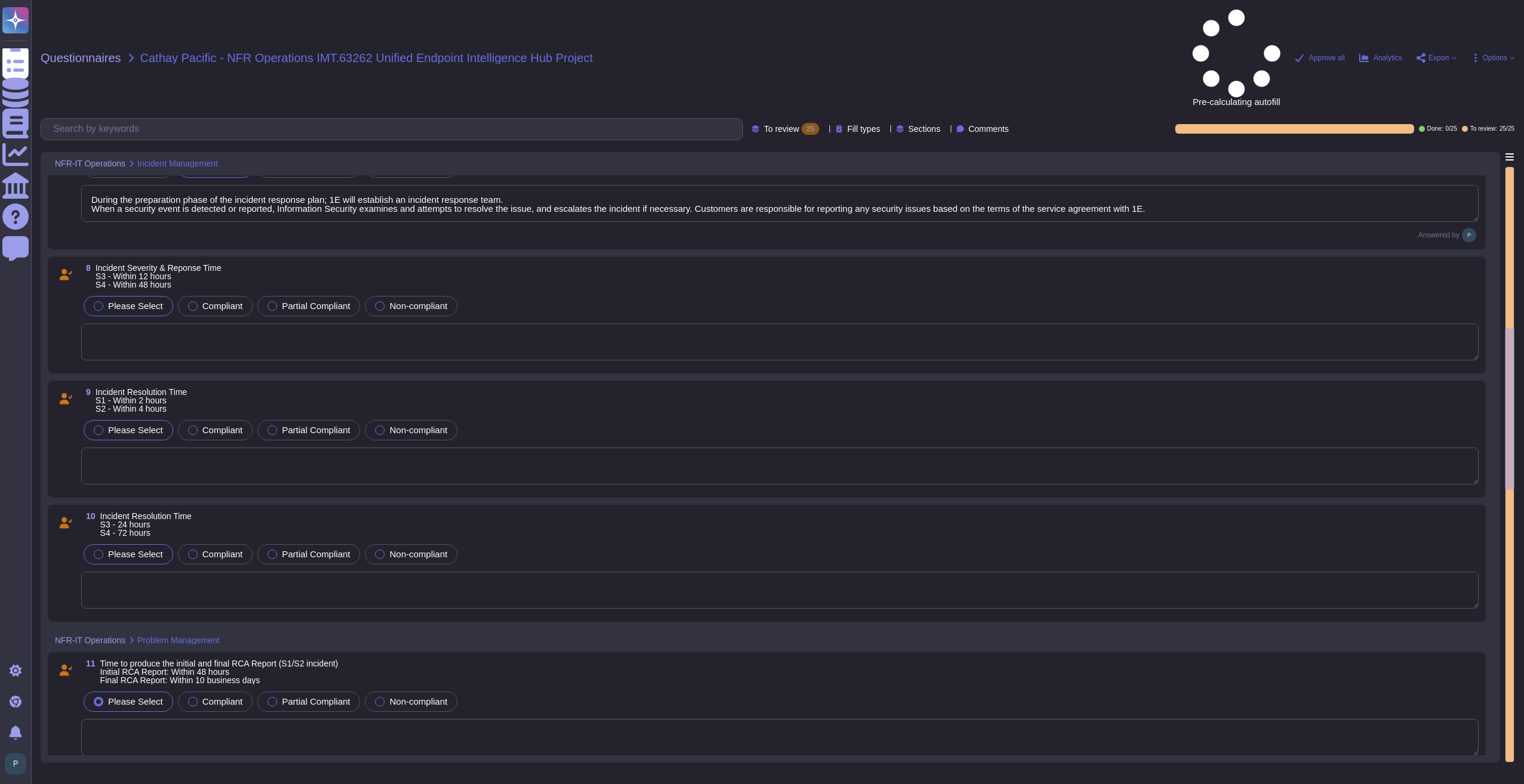
type textarea "The change is considered approved if the Customer does not object to TeamViewer…"
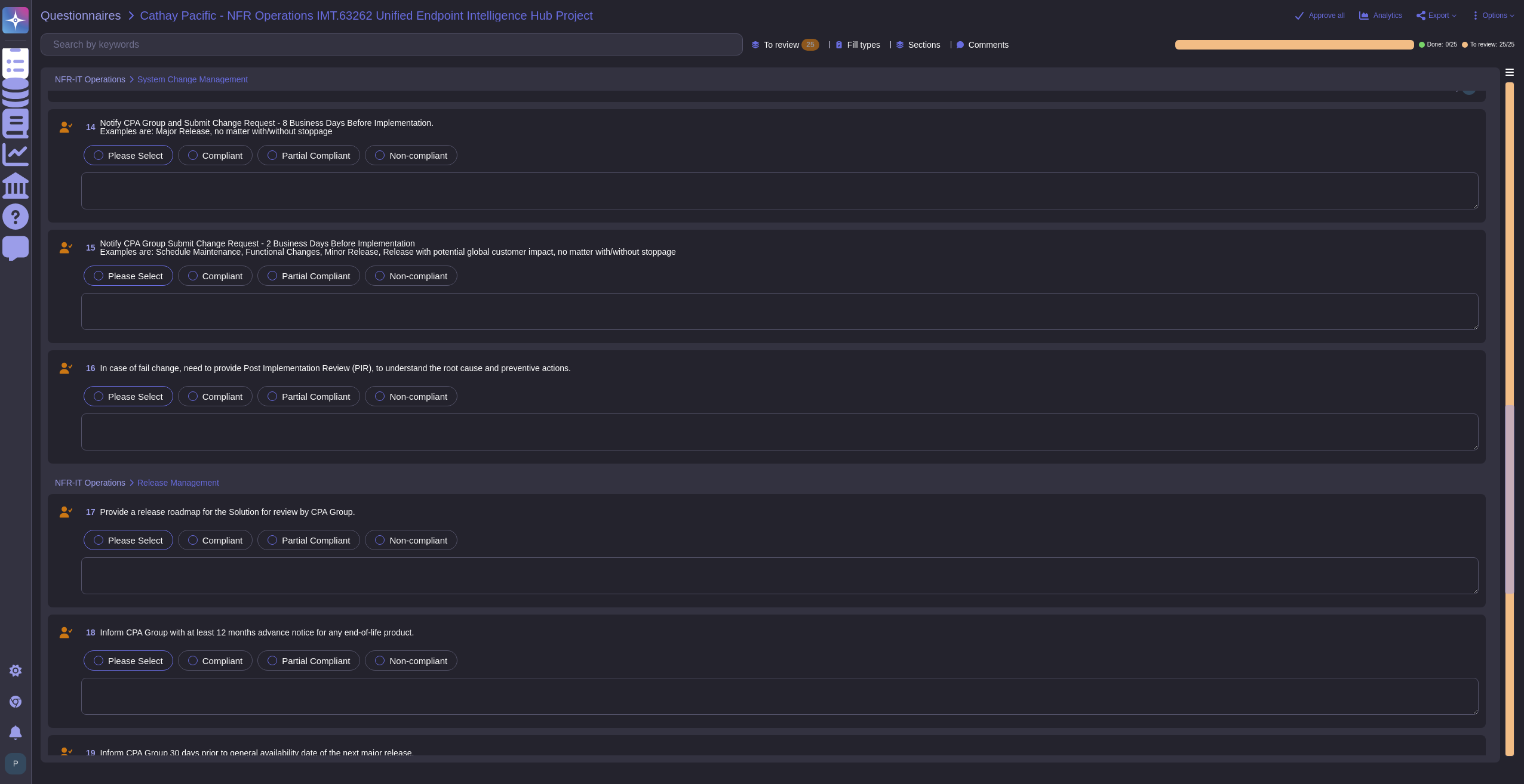
type textarea "In addition to Azure, 1E also uses a selection of additional software to suppor…"
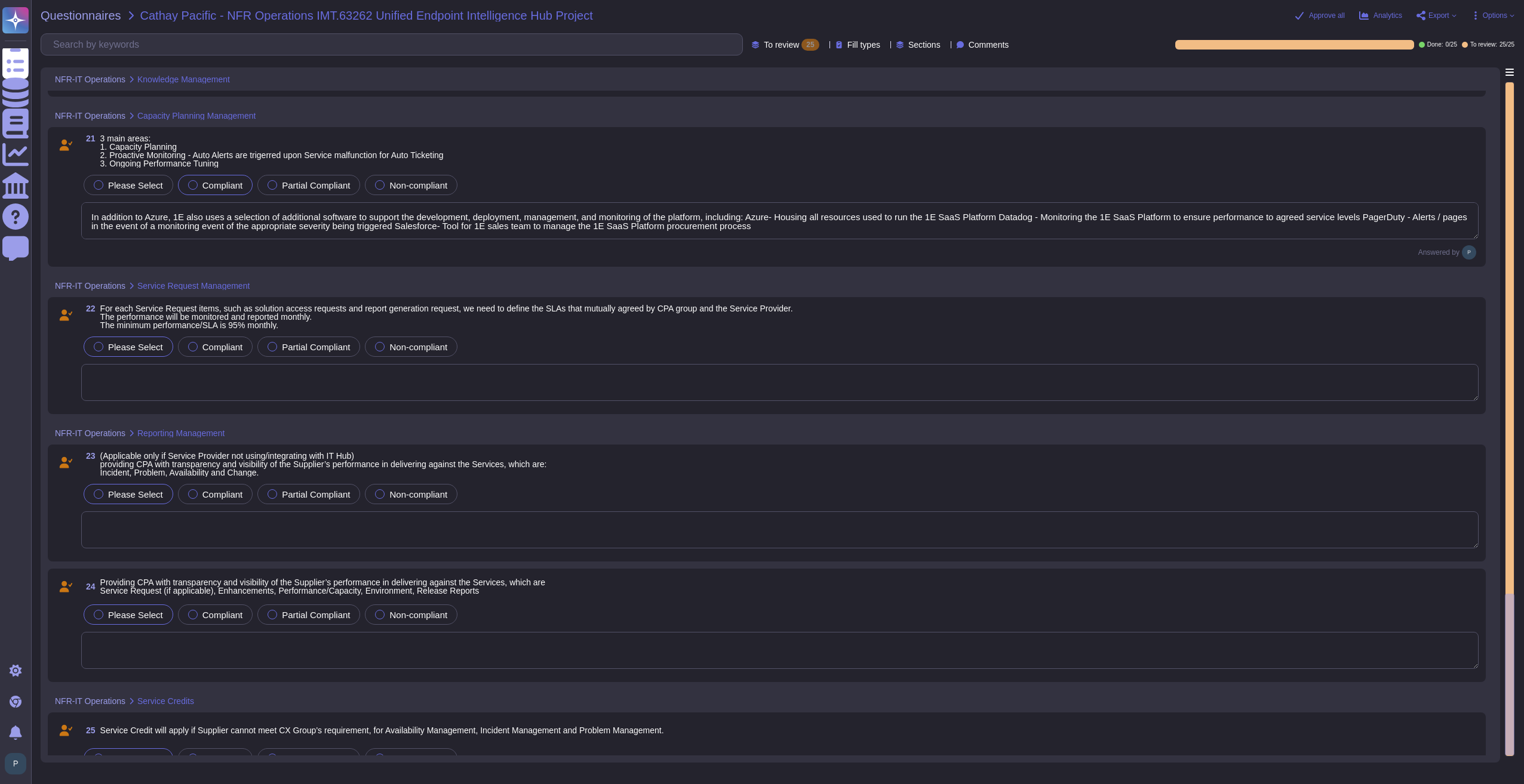
scroll to position [2657, 0]
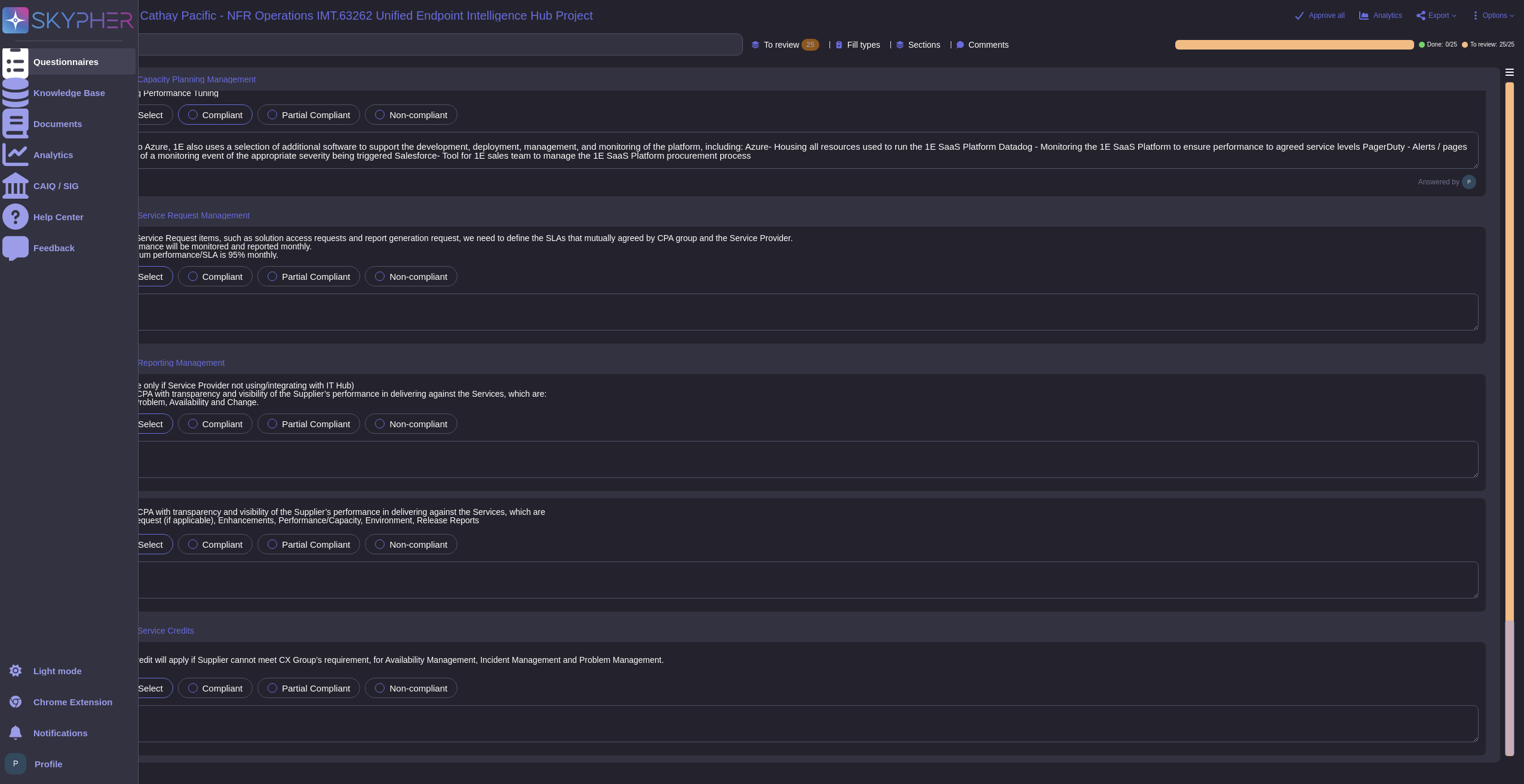
click at [54, 55] on div "Questionnaires" at bounding box center [69, 61] width 133 height 26
